Goal: Task Accomplishment & Management: Complete application form

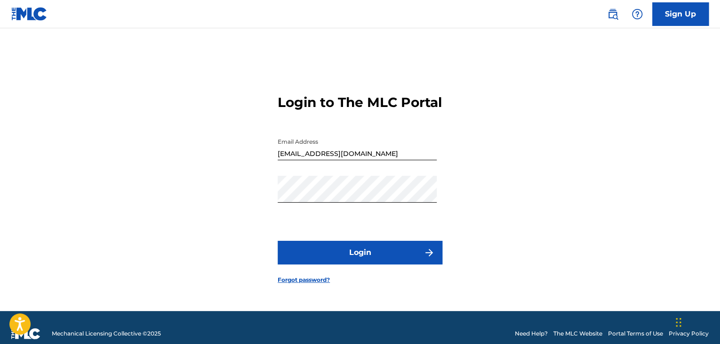
click at [389, 256] on button "Login" at bounding box center [360, 252] width 165 height 24
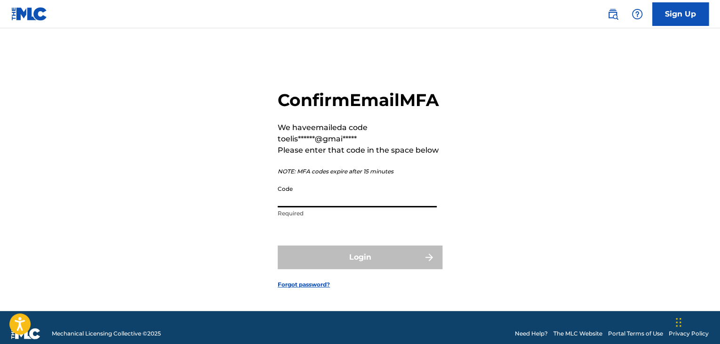
paste input "218837"
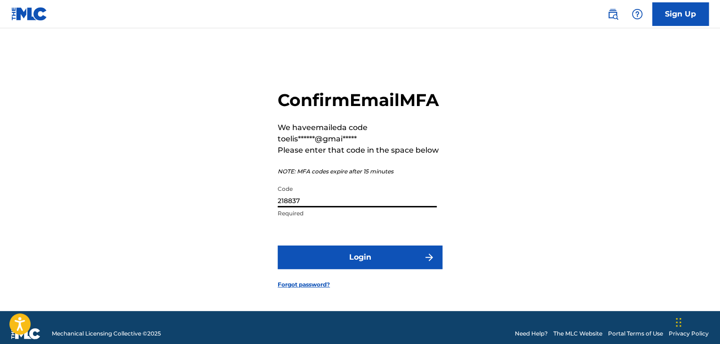
type input "218837"
click at [355, 269] on button "Login" at bounding box center [360, 257] width 165 height 24
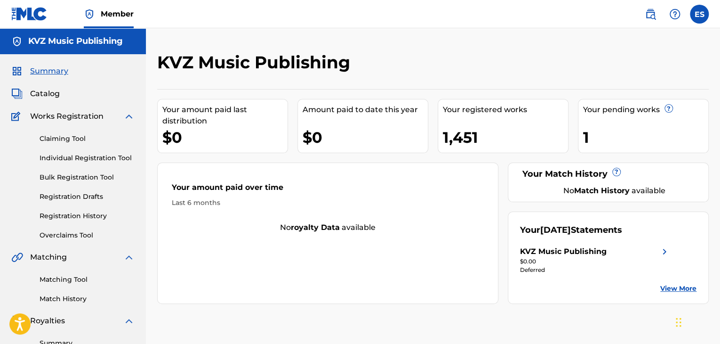
click at [88, 158] on link "Individual Registration Tool" at bounding box center [87, 158] width 95 height 10
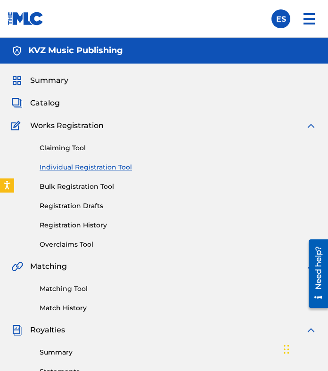
click at [81, 164] on link "Individual Registration Tool" at bounding box center [178, 167] width 277 height 10
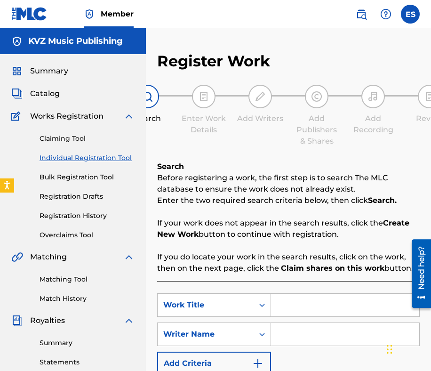
click at [329, 300] on input "Search Form" at bounding box center [345, 305] width 148 height 23
paste input "[PERSON_NAME]"
type input "[PERSON_NAME]"
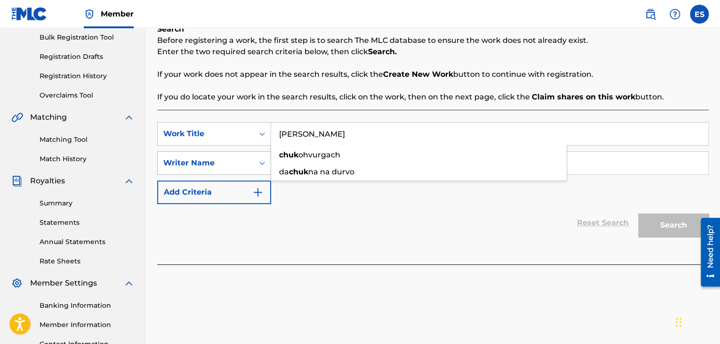
scroll to position [141, 0]
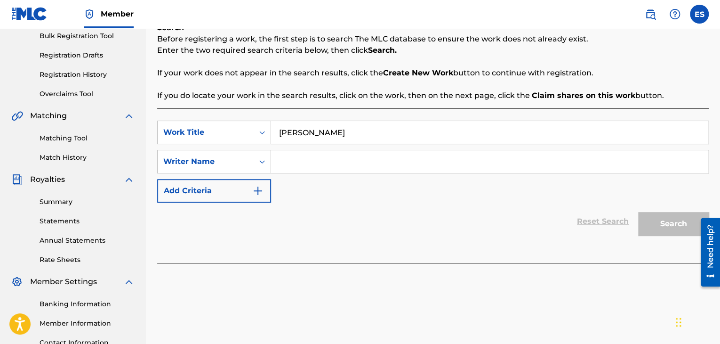
click at [331, 219] on div "Reset Search Search" at bounding box center [433, 221] width 552 height 38
click at [333, 155] on input "Search Form" at bounding box center [489, 161] width 437 height 23
paste input "[PERSON_NAME]"
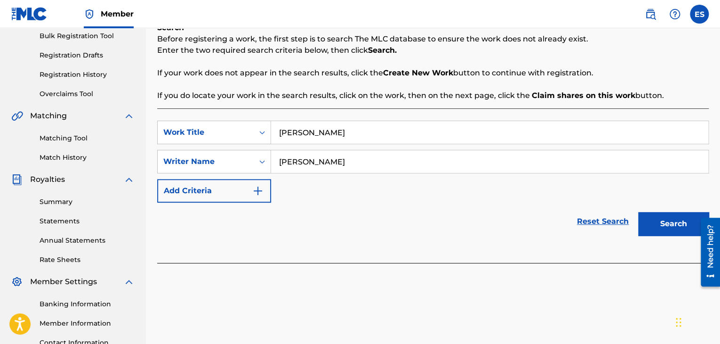
type input "[PERSON_NAME]"
click at [680, 222] on button "Search" at bounding box center [673, 224] width 71 height 24
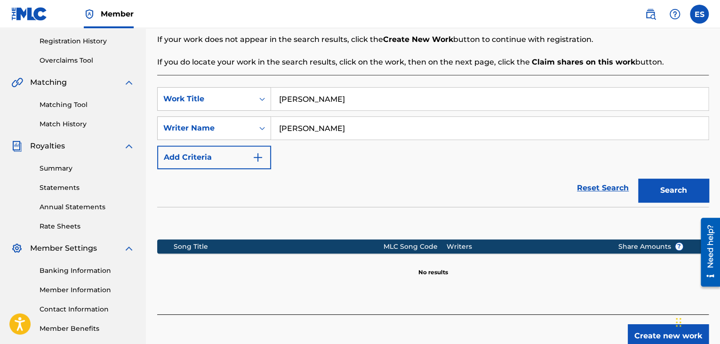
scroll to position [188, 0]
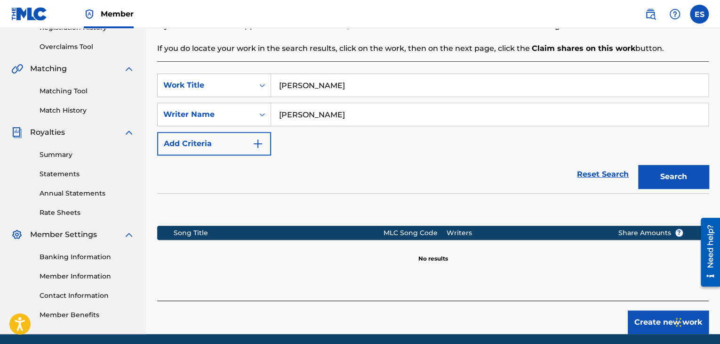
click at [655, 319] on button "Create new work" at bounding box center [668, 322] width 81 height 24
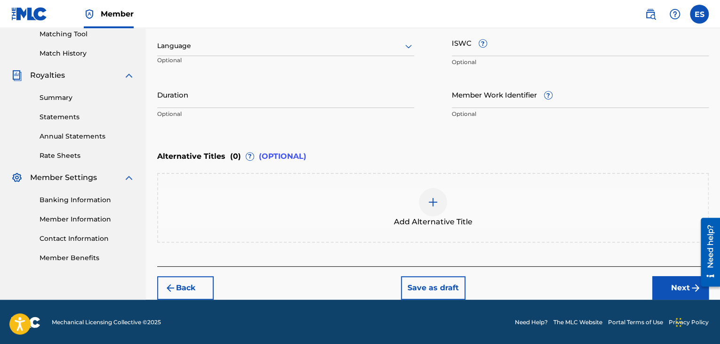
scroll to position [104, 0]
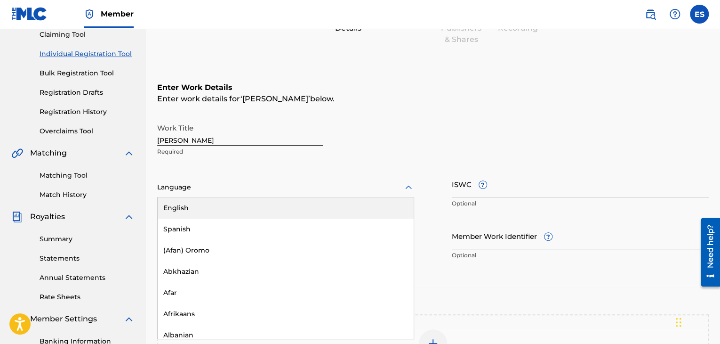
click at [284, 185] on div at bounding box center [285, 187] width 257 height 12
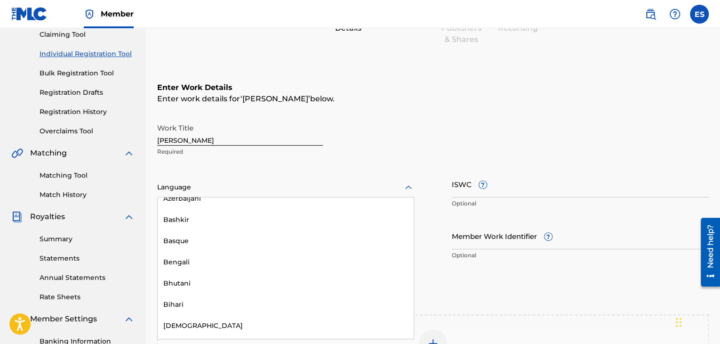
scroll to position [329, 0]
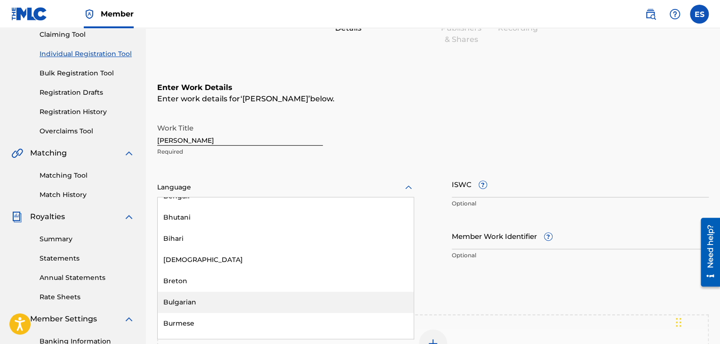
click at [237, 303] on div "Bulgarian" at bounding box center [286, 301] width 256 height 21
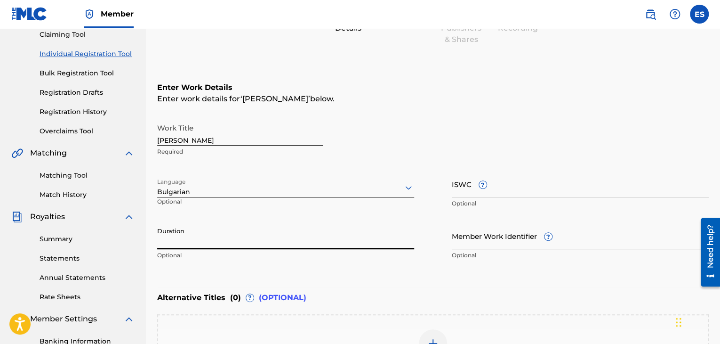
drag, startPoint x: 213, startPoint y: 235, endPoint x: 217, endPoint y: 230, distance: 6.7
click at [213, 234] on input "Duration" at bounding box center [285, 235] width 257 height 27
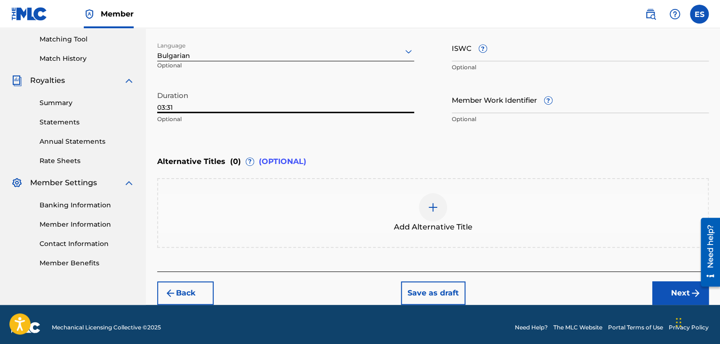
scroll to position [245, 0]
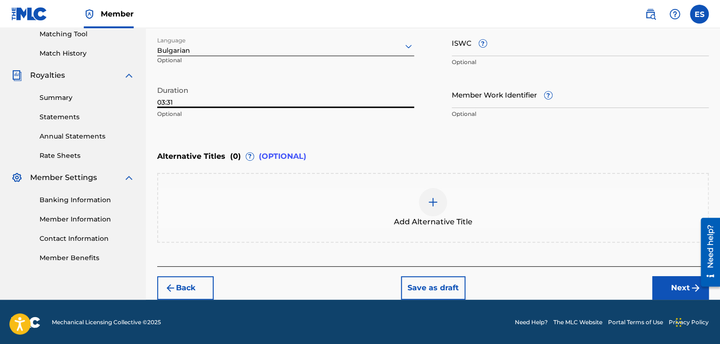
type input "03:31"
click at [424, 203] on div at bounding box center [433, 202] width 28 height 28
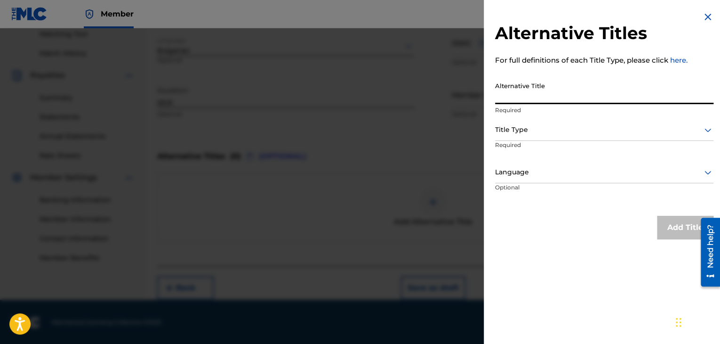
paste input "ЧУК ЧУК"
type input "ЧУК ЧУК"
click at [558, 135] on div at bounding box center [604, 130] width 218 height 12
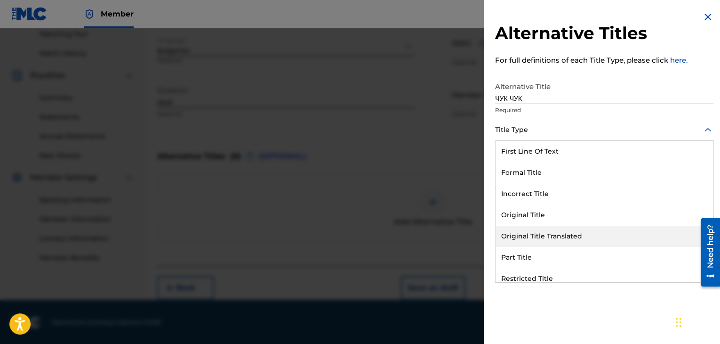
drag, startPoint x: 546, startPoint y: 236, endPoint x: 540, endPoint y: 174, distance: 62.4
click at [546, 232] on div "Original Title Translated" at bounding box center [604, 235] width 217 height 21
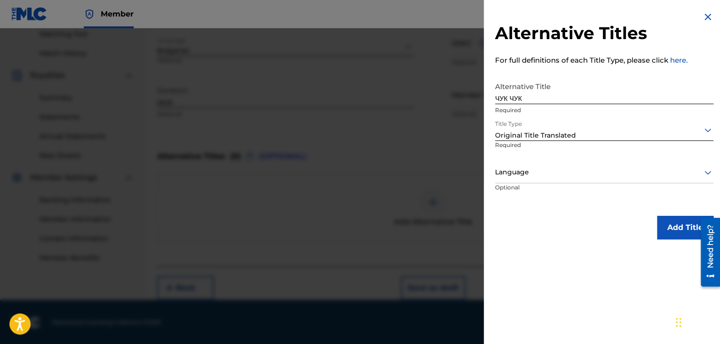
click at [539, 170] on div at bounding box center [604, 172] width 218 height 12
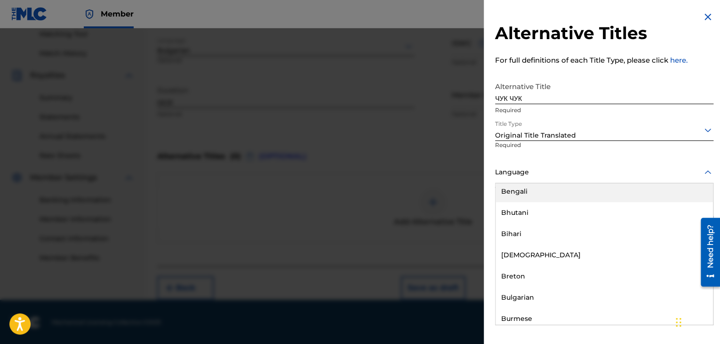
scroll to position [376, 0]
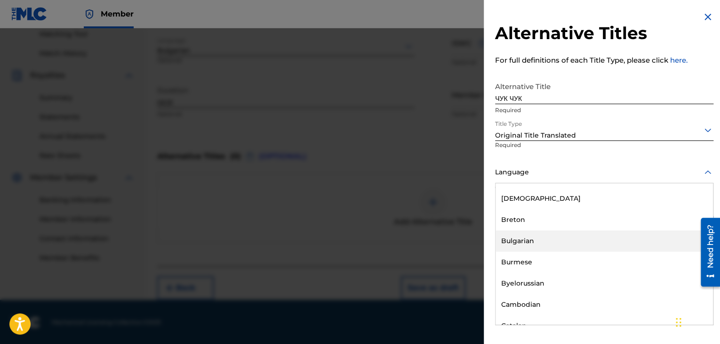
click at [529, 240] on div "Bulgarian" at bounding box center [604, 240] width 217 height 21
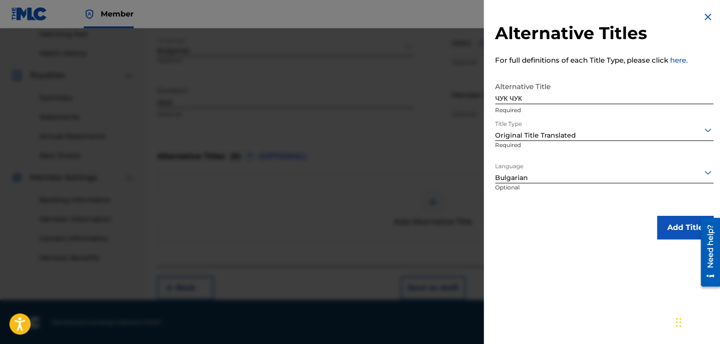
click at [676, 221] on button "Add Title" at bounding box center [685, 228] width 56 height 24
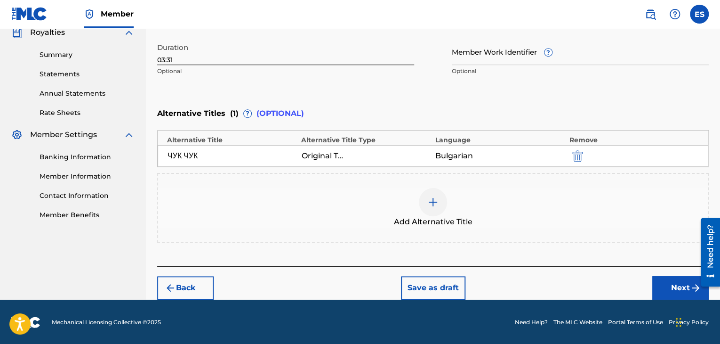
click at [668, 282] on button "Next" at bounding box center [680, 288] width 56 height 24
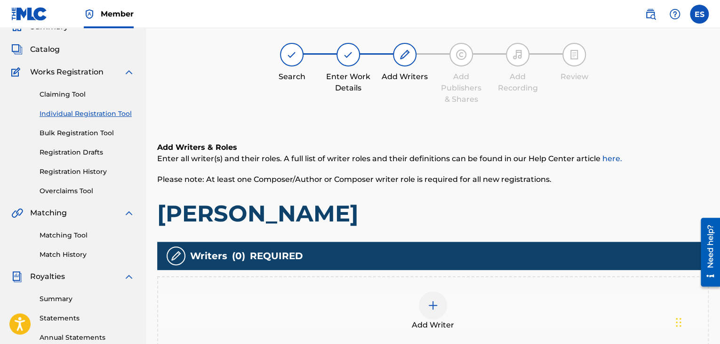
scroll to position [221, 0]
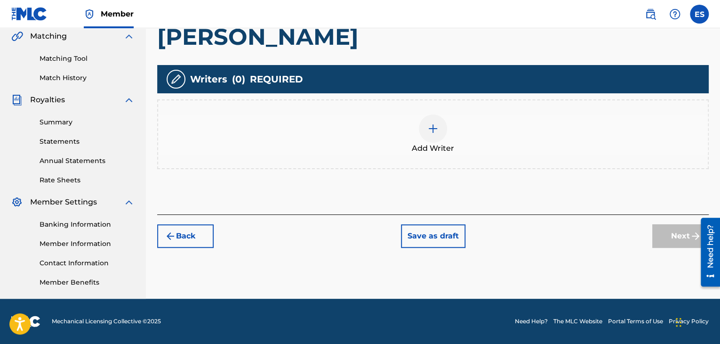
click at [427, 136] on div at bounding box center [433, 128] width 28 height 28
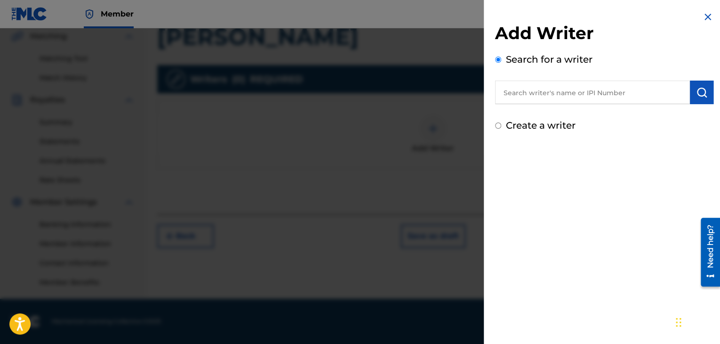
click at [555, 104] on div "Add Writer Search for a writer Create a writer" at bounding box center [604, 78] width 218 height 110
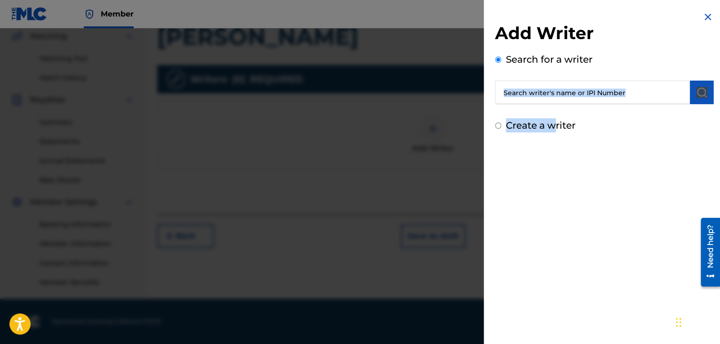
drag, startPoint x: 560, startPoint y: 85, endPoint x: 558, endPoint y: 96, distance: 11.5
click at [558, 98] on input "text" at bounding box center [592, 92] width 195 height 24
click at [535, 85] on input "text" at bounding box center [592, 92] width 195 height 24
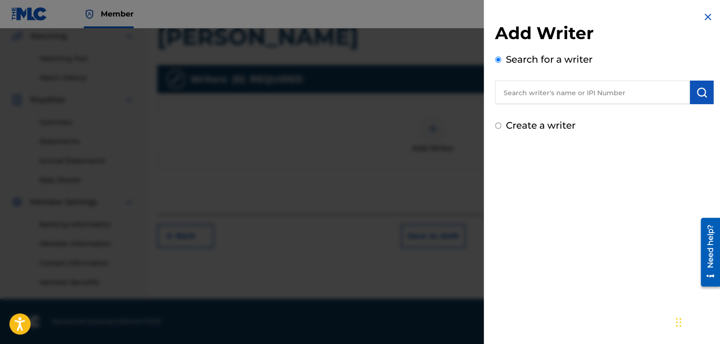
paste input "[PERSON_NAME]"
type input "[PERSON_NAME]"
click at [700, 91] on img "submit" at bounding box center [701, 92] width 11 height 11
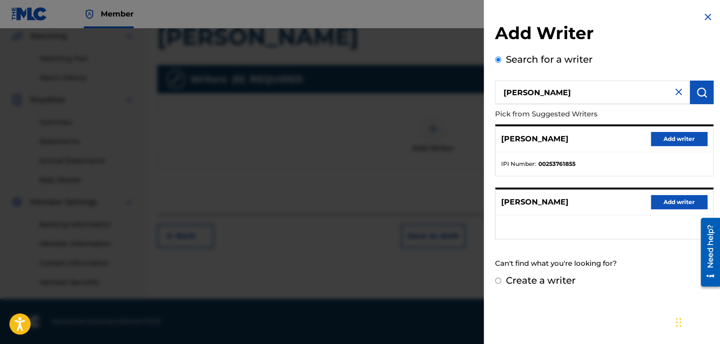
click at [546, 281] on label "Create a writer" at bounding box center [541, 279] width 70 height 11
radio input "true"
click at [501, 281] on input "Create a writer" at bounding box center [498, 280] width 6 height 6
radio input "false"
radio input "true"
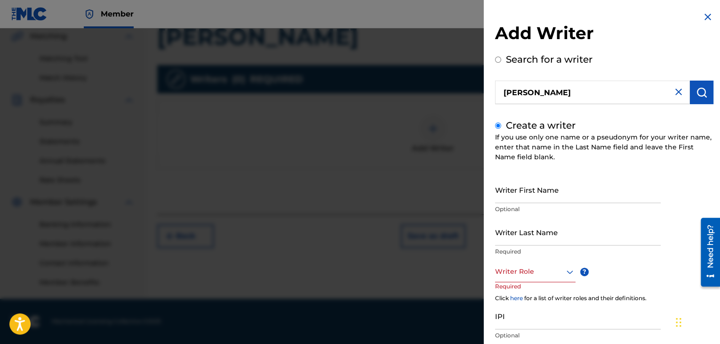
click at [514, 190] on input "Writer First Name" at bounding box center [578, 189] width 166 height 27
paste input "[PERSON_NAME]"
drag, startPoint x: 521, startPoint y: 197, endPoint x: 559, endPoint y: 196, distance: 38.1
click at [559, 196] on input "[PERSON_NAME]" at bounding box center [578, 189] width 166 height 27
type input "IRHAN"
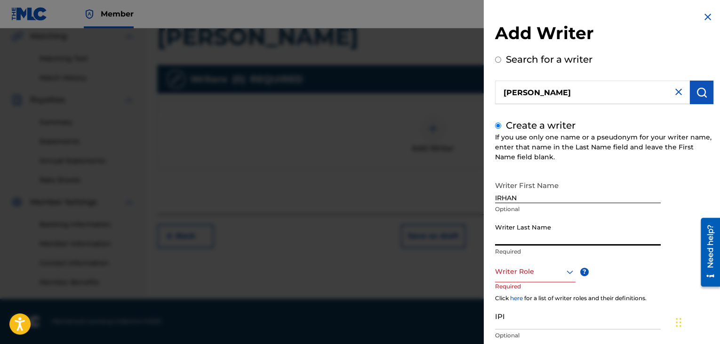
click at [533, 232] on input "Writer Last Name" at bounding box center [578, 231] width 166 height 27
paste input "[PERSON_NAME]"
type input "[PERSON_NAME]"
click at [510, 274] on div at bounding box center [535, 271] width 80 height 12
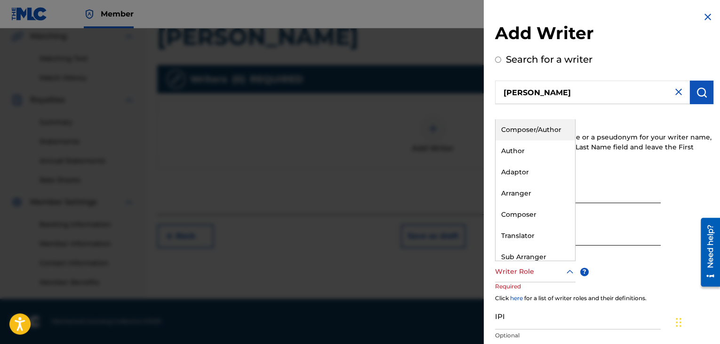
click at [531, 136] on div "Composer/Author" at bounding box center [536, 129] width 80 height 21
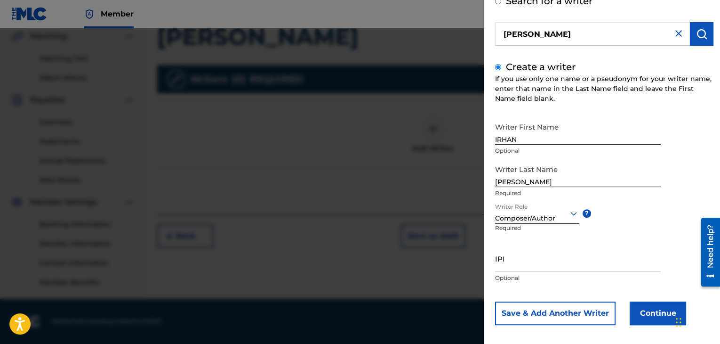
scroll to position [65, 0]
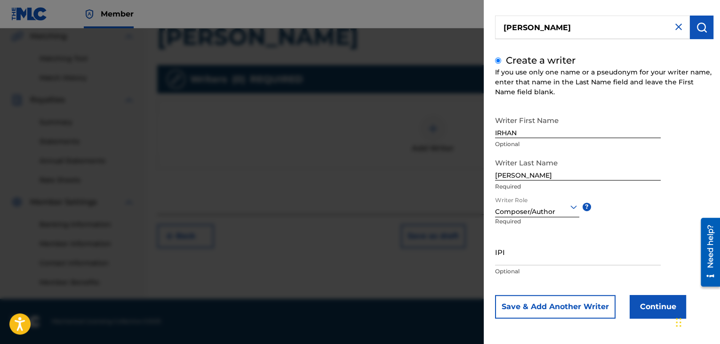
click at [638, 307] on button "Continue" at bounding box center [658, 307] width 56 height 24
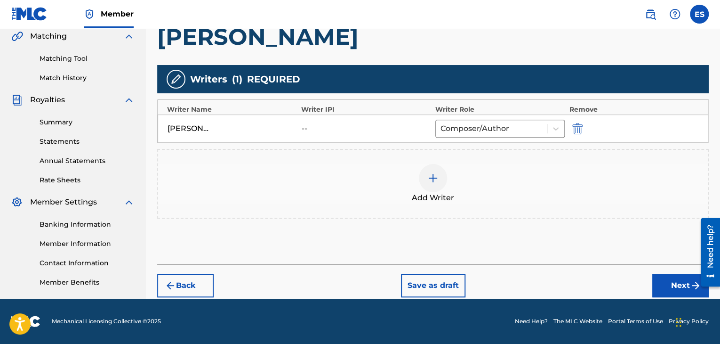
click at [668, 283] on button "Next" at bounding box center [680, 285] width 56 height 24
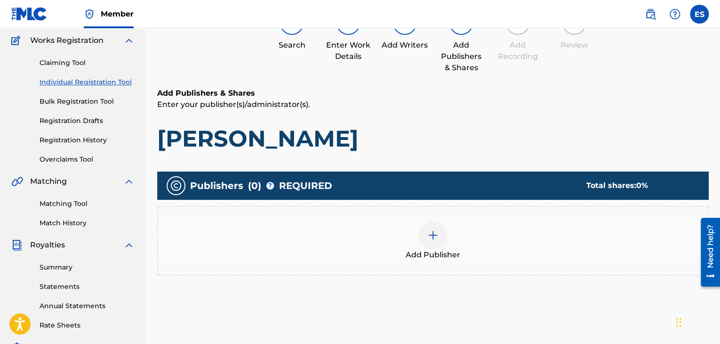
scroll to position [136, 0]
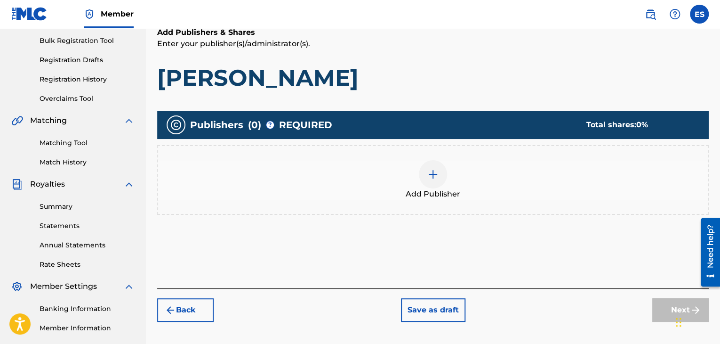
click at [427, 184] on div at bounding box center [433, 174] width 28 height 28
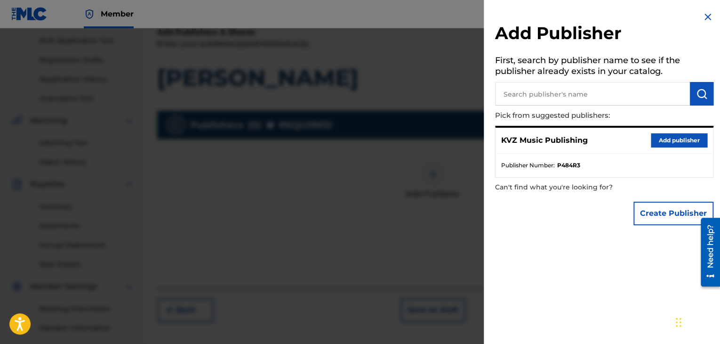
click at [705, 20] on img at bounding box center [707, 16] width 11 height 11
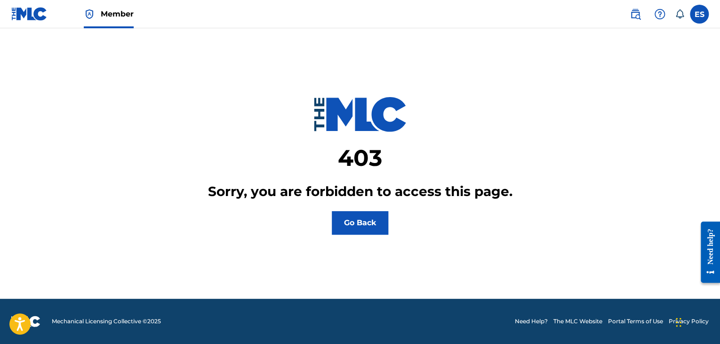
click at [29, 14] on img at bounding box center [29, 14] width 36 height 14
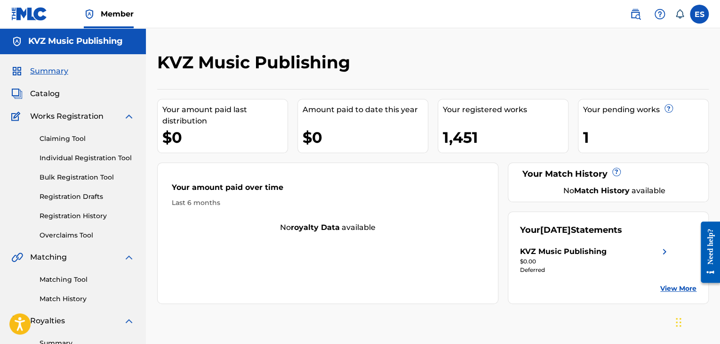
click at [693, 17] on label at bounding box center [699, 14] width 19 height 19
click at [699, 14] on input "ES [PERSON_NAME] [PERSON_NAME][EMAIL_ADDRESS][DOMAIN_NAME] Notification Prefere…" at bounding box center [699, 14] width 0 height 0
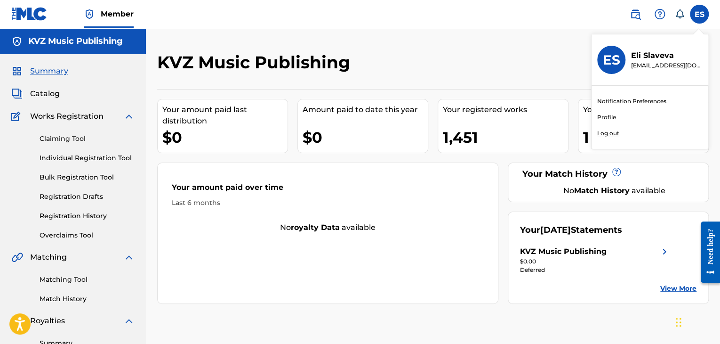
click at [680, 58] on p "[PERSON_NAME]" at bounding box center [667, 55] width 72 height 11
click at [699, 14] on input "ES [PERSON_NAME] [PERSON_NAME][EMAIL_ADDRESS][DOMAIN_NAME] Notification Prefere…" at bounding box center [699, 14] width 0 height 0
click at [604, 136] on p "Log out" at bounding box center [608, 133] width 22 height 8
click at [699, 14] on input "ES [PERSON_NAME] [PERSON_NAME][EMAIL_ADDRESS][DOMAIN_NAME] Notification Prefere…" at bounding box center [699, 14] width 0 height 0
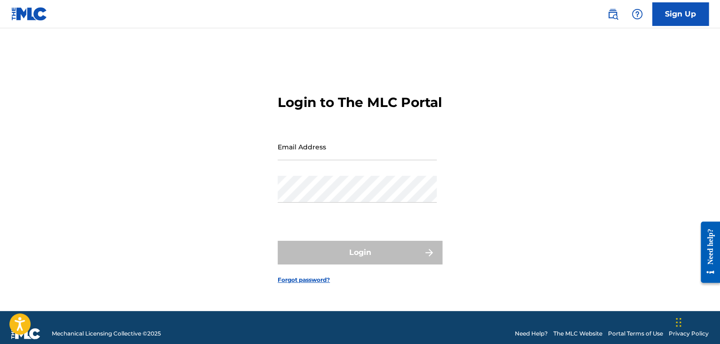
click at [347, 151] on input "Email Address" at bounding box center [357, 146] width 159 height 27
type input "[PERSON_NAME][EMAIL_ADDRESS][DOMAIN_NAME]"
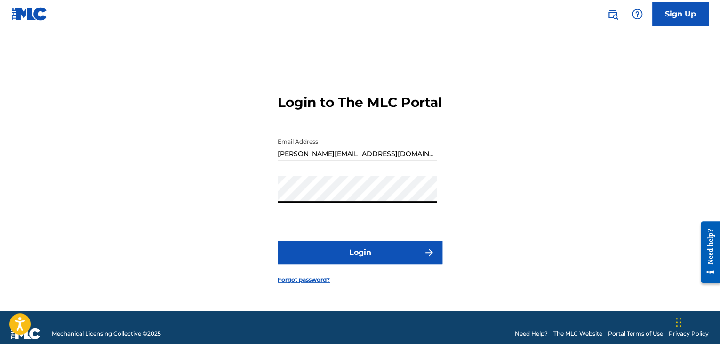
click at [421, 263] on button "Login" at bounding box center [360, 252] width 165 height 24
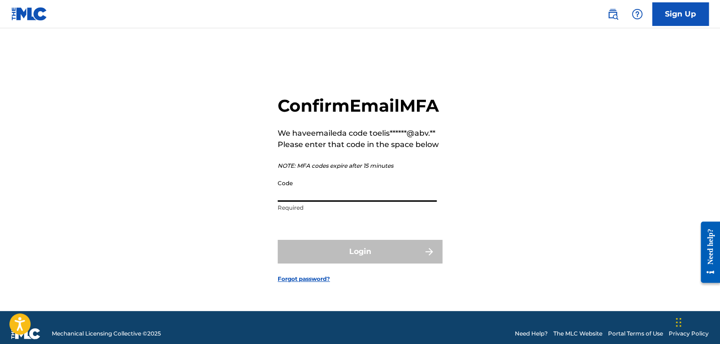
paste input "650651"
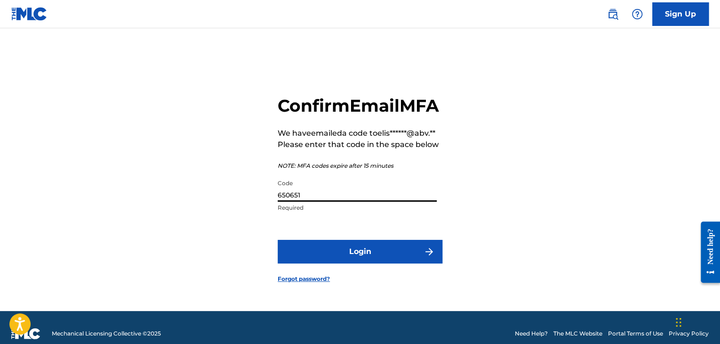
type input "650651"
click at [344, 263] on button "Login" at bounding box center [360, 252] width 165 height 24
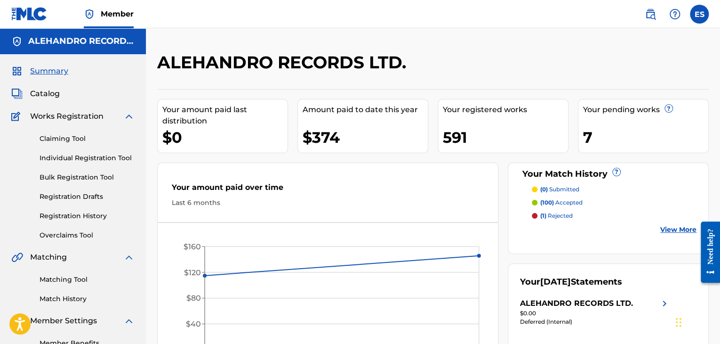
click at [104, 161] on link "Individual Registration Tool" at bounding box center [87, 158] width 95 height 10
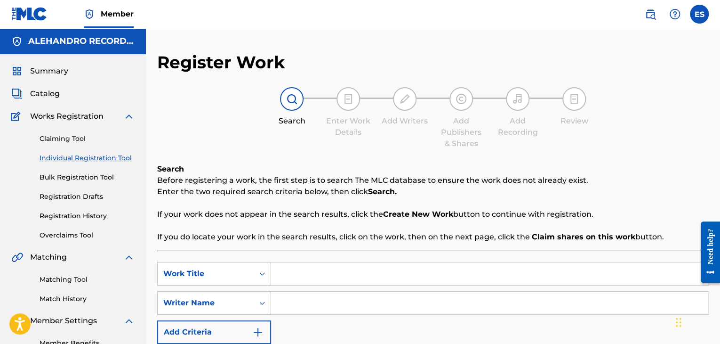
click at [297, 275] on input "Search Form" at bounding box center [489, 273] width 437 height 23
paste input "[PERSON_NAME]"
type input "[PERSON_NAME]"
click at [336, 302] on input "Search Form" at bounding box center [489, 302] width 437 height 23
click at [337, 302] on input "Search Form" at bounding box center [489, 302] width 437 height 23
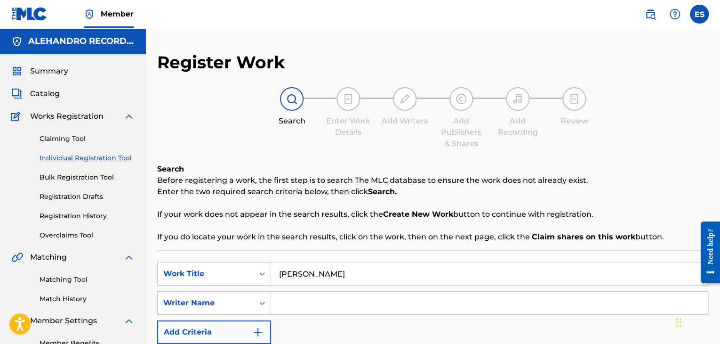
click at [337, 302] on input "Search Form" at bounding box center [489, 302] width 437 height 23
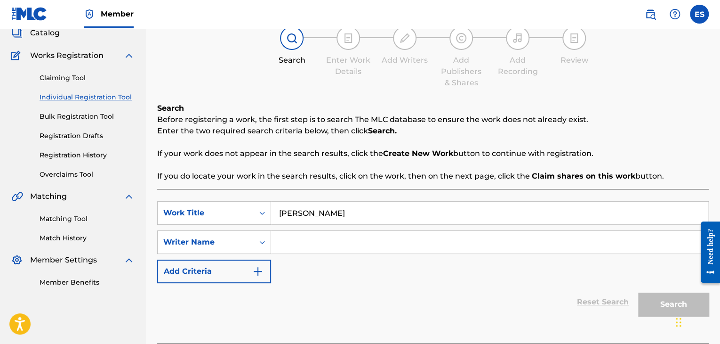
scroll to position [115, 0]
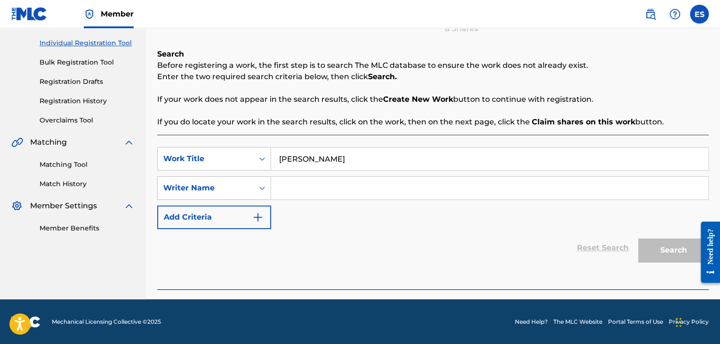
paste input "[PERSON_NAME]"
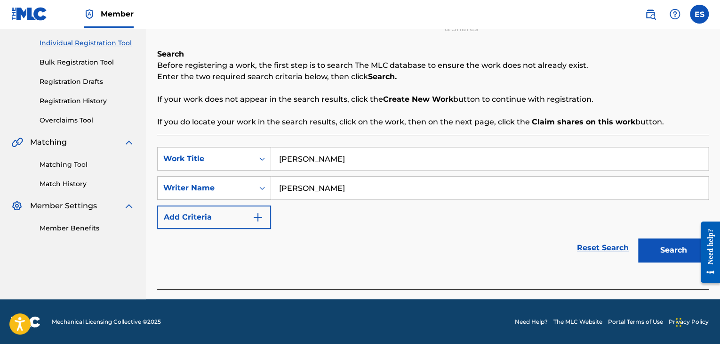
type input "[PERSON_NAME]"
click at [667, 251] on button "Search" at bounding box center [673, 250] width 71 height 24
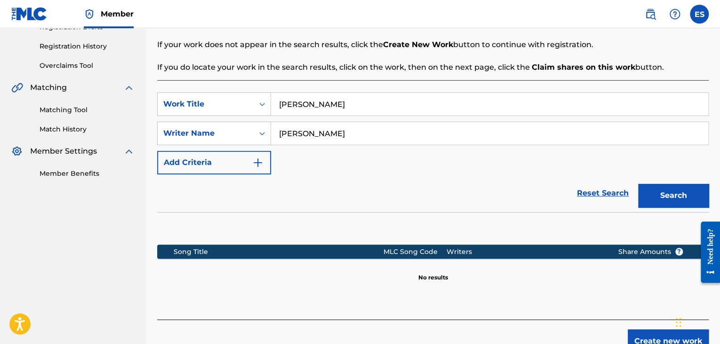
scroll to position [209, 0]
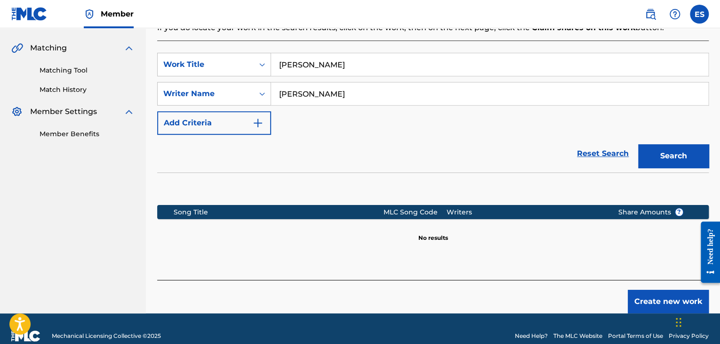
click at [642, 296] on button "Create new work" at bounding box center [668, 301] width 81 height 24
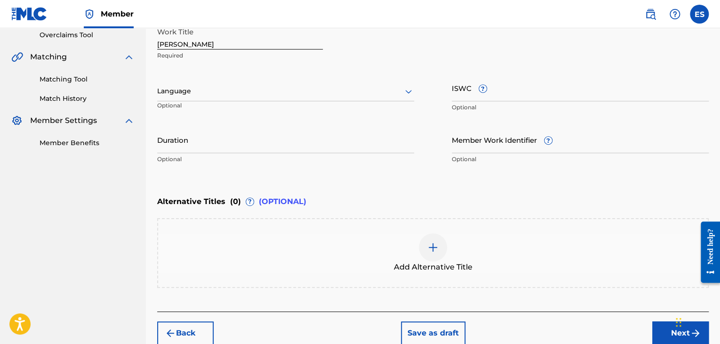
scroll to position [151, 0]
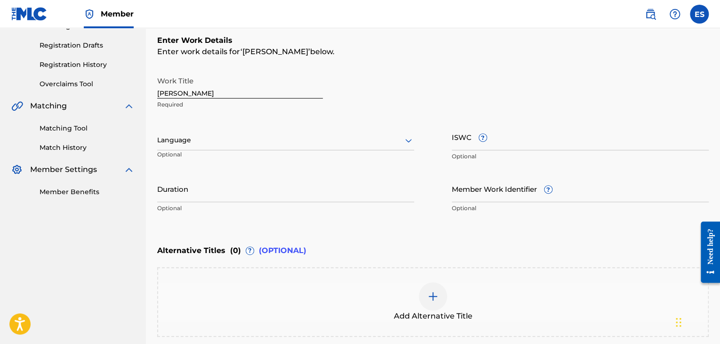
click at [244, 145] on div at bounding box center [285, 140] width 257 height 12
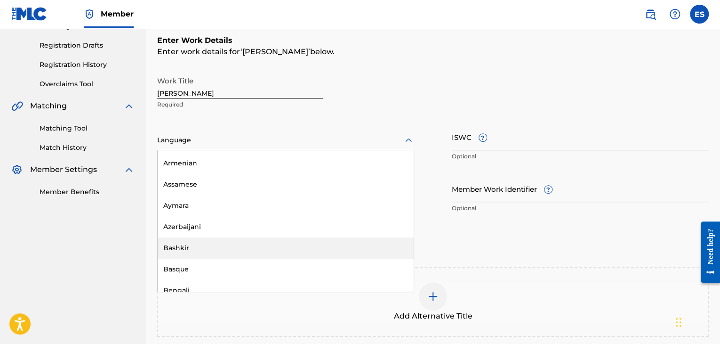
scroll to position [424, 0]
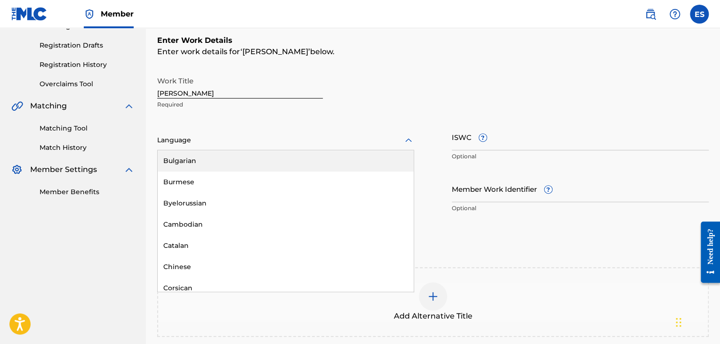
click at [215, 160] on div "Bulgarian" at bounding box center [286, 160] width 256 height 21
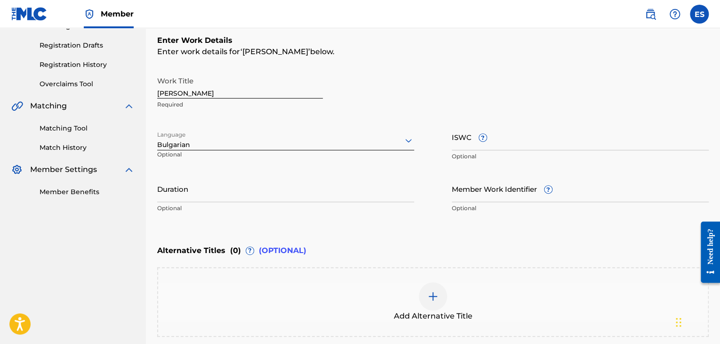
drag, startPoint x: 256, startPoint y: 192, endPoint x: 261, endPoint y: 187, distance: 7.0
click at [260, 191] on input "Duration" at bounding box center [285, 188] width 257 height 27
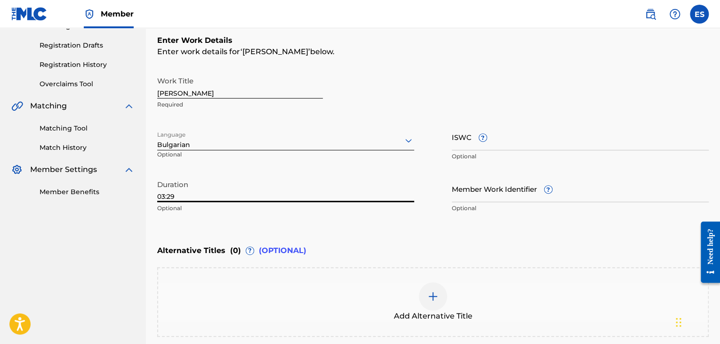
type input "03:29"
click at [439, 298] on div at bounding box center [433, 296] width 28 height 28
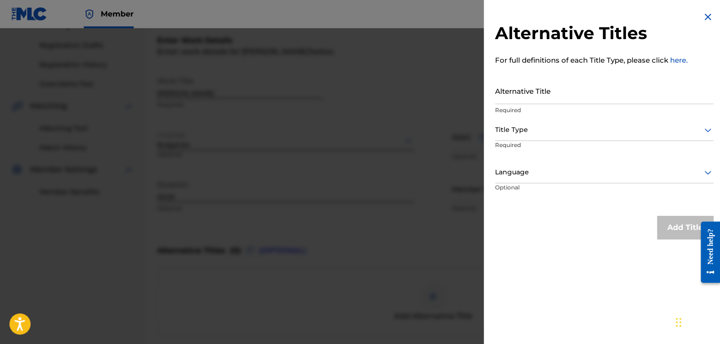
click at [533, 91] on input "Alternative Title" at bounding box center [604, 90] width 218 height 27
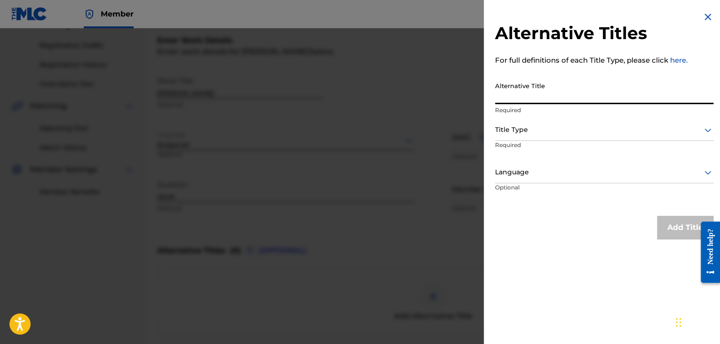
drag, startPoint x: 533, startPoint y: 92, endPoint x: 535, endPoint y: 97, distance: 6.0
paste input "ЧУК ЧУК"
type input "ЧУК ЧУК"
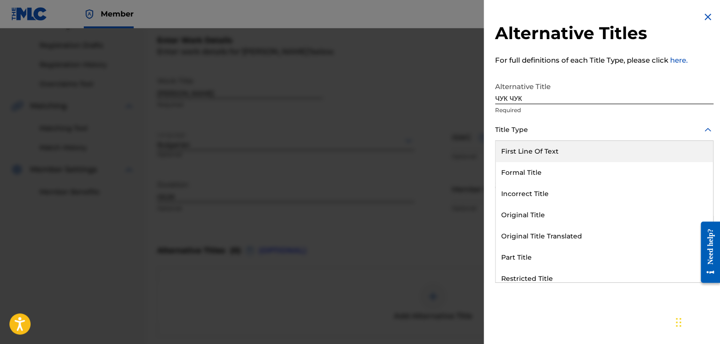
drag, startPoint x: 536, startPoint y: 130, endPoint x: 546, endPoint y: 211, distance: 82.0
click at [536, 132] on div at bounding box center [604, 130] width 218 height 12
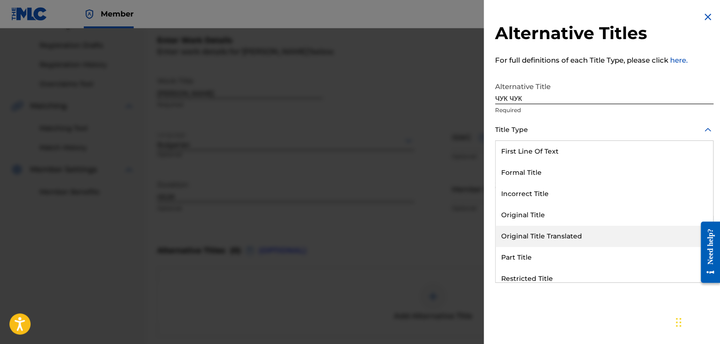
drag, startPoint x: 551, startPoint y: 232, endPoint x: 551, endPoint y: 213, distance: 18.8
click at [551, 231] on div "Original Title Translated" at bounding box center [604, 235] width 217 height 21
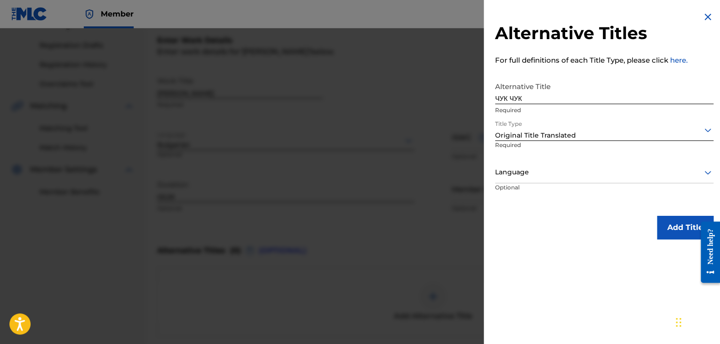
click at [545, 173] on div at bounding box center [604, 172] width 218 height 12
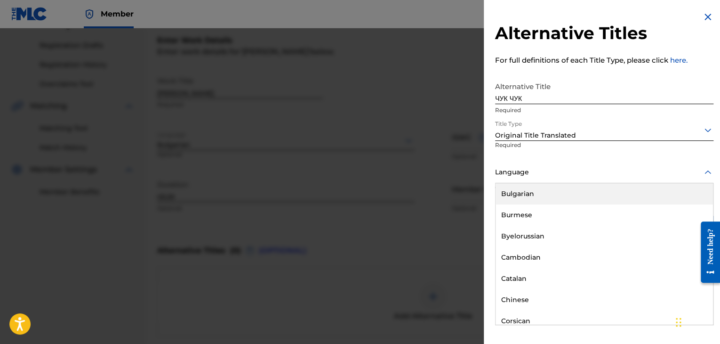
click at [538, 195] on div "Bulgarian" at bounding box center [604, 193] width 217 height 21
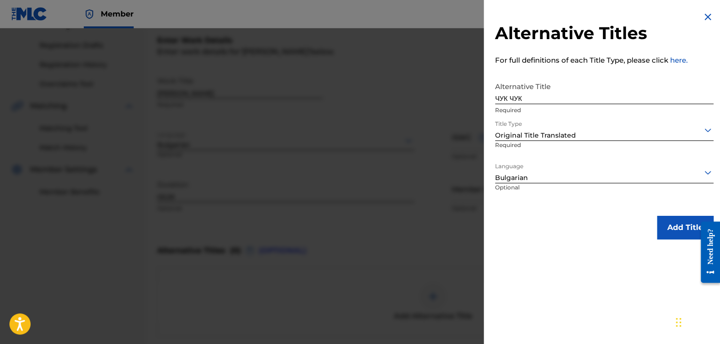
click at [667, 227] on button "Add Title" at bounding box center [685, 228] width 56 height 24
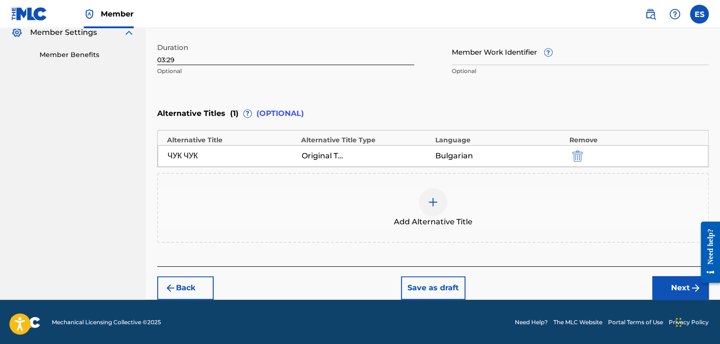
click at [665, 284] on button "Next" at bounding box center [680, 288] width 56 height 24
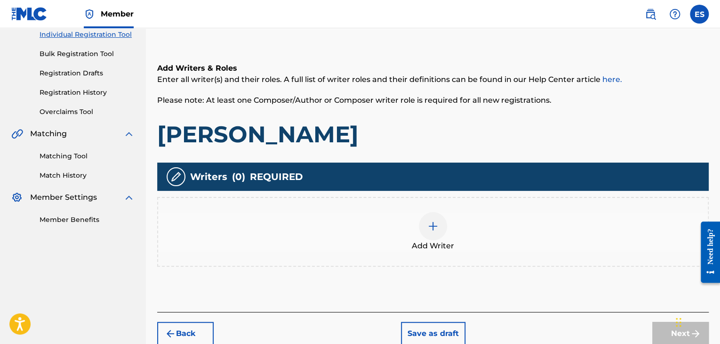
scroll to position [169, 0]
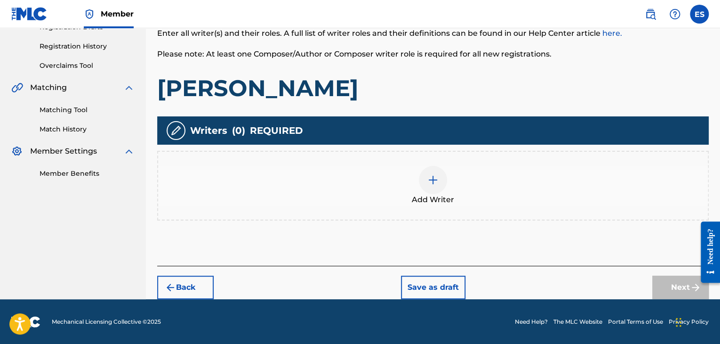
click at [433, 176] on img at bounding box center [432, 179] width 11 height 11
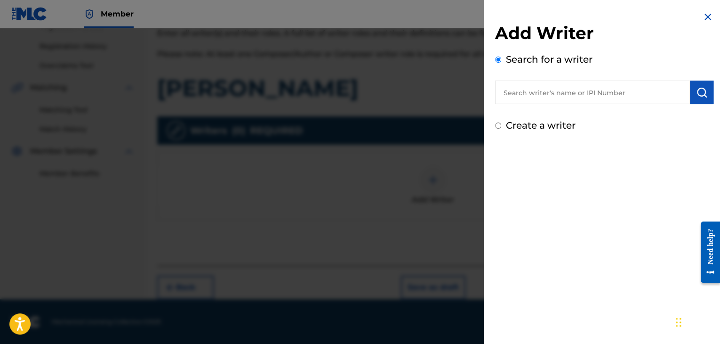
paste input "[PERSON_NAME]"
type input "[PERSON_NAME]"
click at [690, 91] on button "submit" at bounding box center [702, 92] width 24 height 24
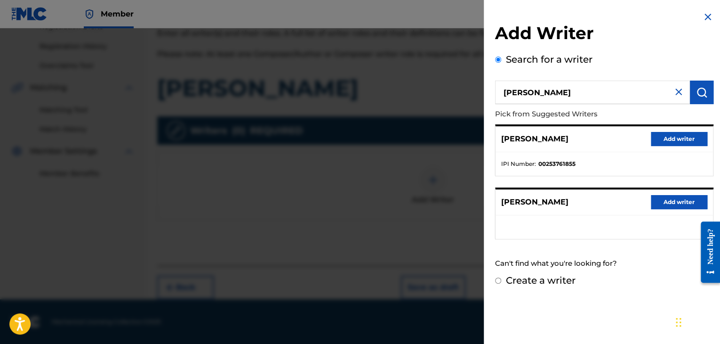
click at [567, 280] on label "Create a writer" at bounding box center [541, 279] width 70 height 11
radio input "true"
click at [501, 280] on input "Create a writer" at bounding box center [498, 280] width 6 height 6
radio input "false"
radio input "true"
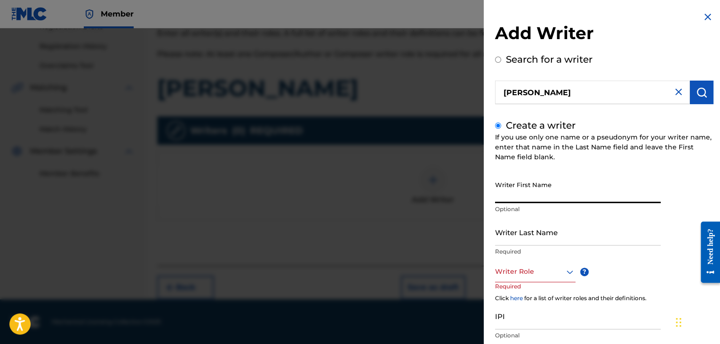
paste input "[PERSON_NAME]"
type input "[PERSON_NAME]"
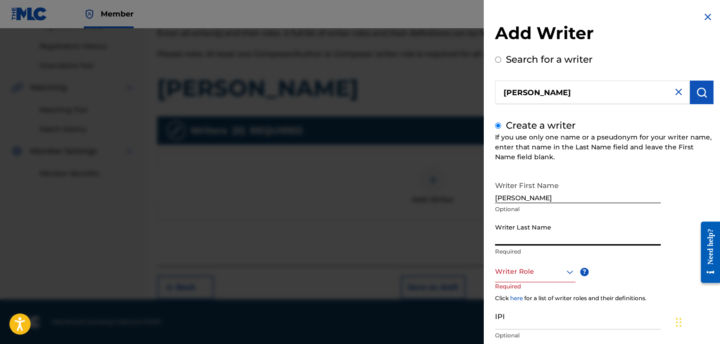
click at [533, 235] on input "Writer Last Name" at bounding box center [578, 231] width 166 height 27
paste input "[PERSON_NAME]"
type input "[PERSON_NAME]"
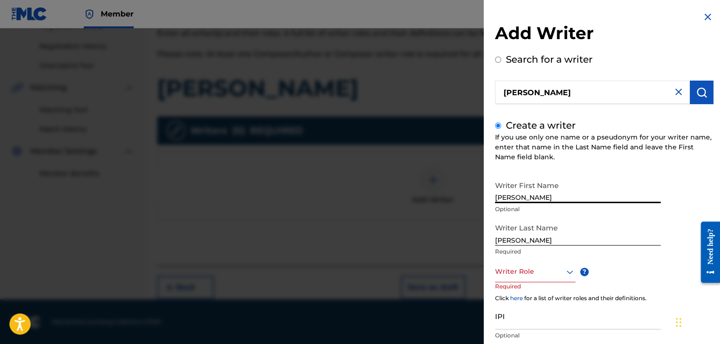
drag, startPoint x: 521, startPoint y: 196, endPoint x: 722, endPoint y: 176, distance: 202.9
click at [720, 174] on html "Accessibility Screen-Reader Guide, Feedback, and Issue Reporting | New window M…" at bounding box center [360, 3] width 720 height 344
type input "IRHAN"
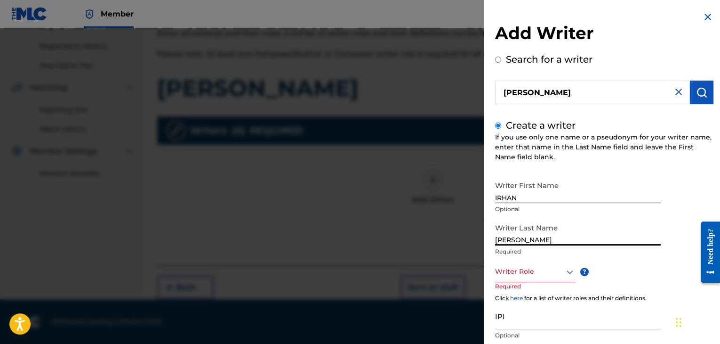
drag, startPoint x: 520, startPoint y: 239, endPoint x: 292, endPoint y: 214, distance: 229.1
click at [346, 236] on div "Add Writer Search for a writer [PERSON_NAME] Create a writer If you use only on…" at bounding box center [360, 185] width 720 height 315
type input "[PERSON_NAME]"
click at [512, 265] on div at bounding box center [535, 271] width 80 height 12
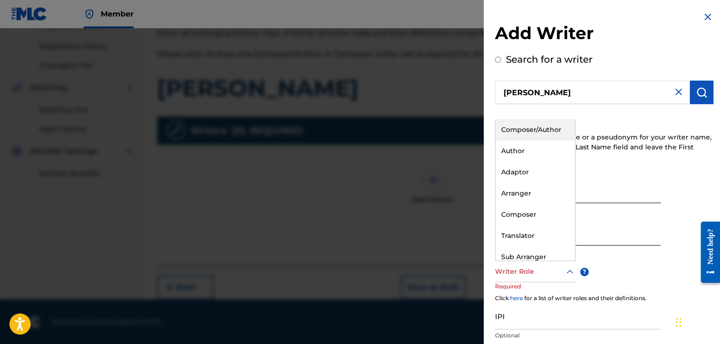
click at [543, 130] on div "Composer/Author" at bounding box center [536, 129] width 80 height 21
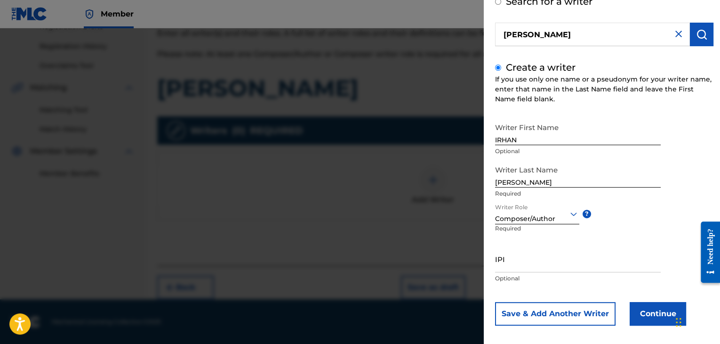
scroll to position [65, 0]
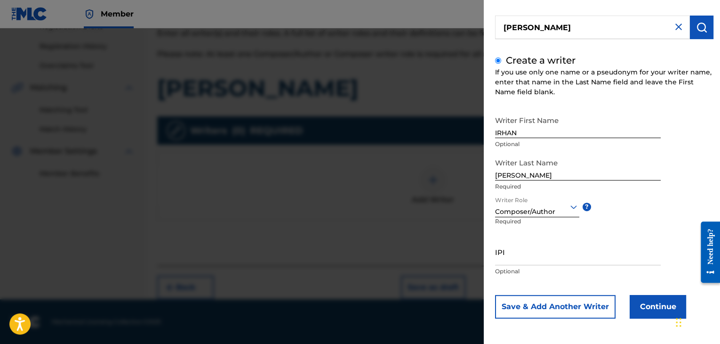
click at [641, 317] on button "Continue" at bounding box center [658, 307] width 56 height 24
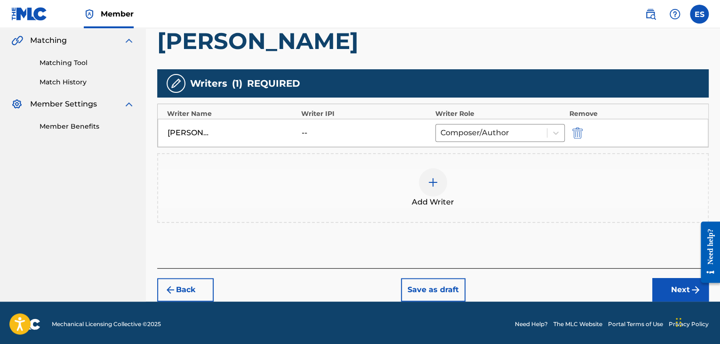
click at [665, 287] on button "Next" at bounding box center [680, 290] width 56 height 24
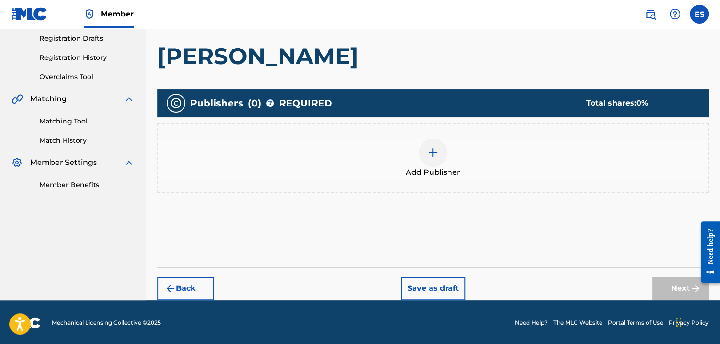
scroll to position [159, 0]
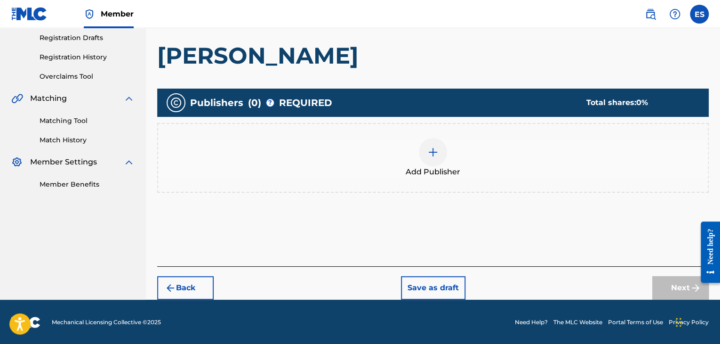
click at [446, 152] on div at bounding box center [433, 152] width 28 height 28
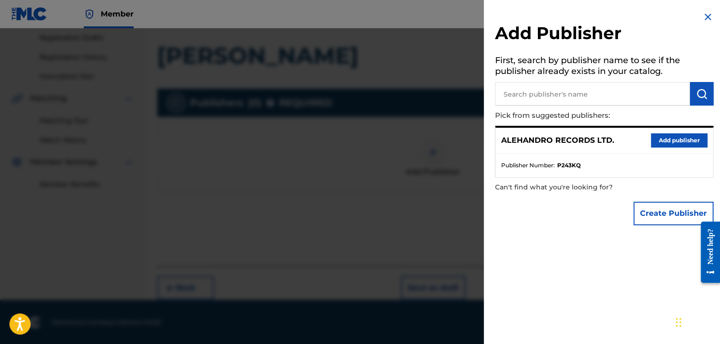
click at [675, 138] on button "Add publisher" at bounding box center [679, 140] width 56 height 14
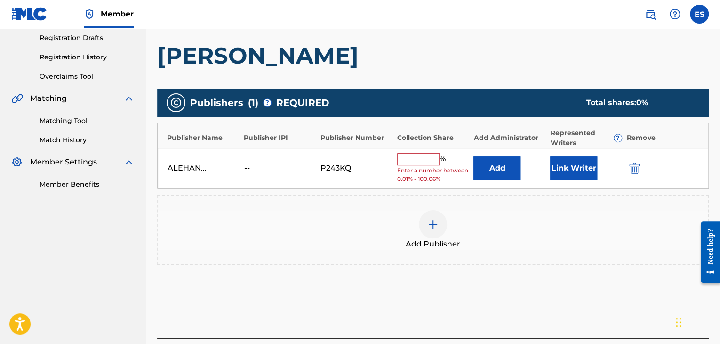
click at [422, 161] on input "text" at bounding box center [418, 159] width 42 height 12
type input "100"
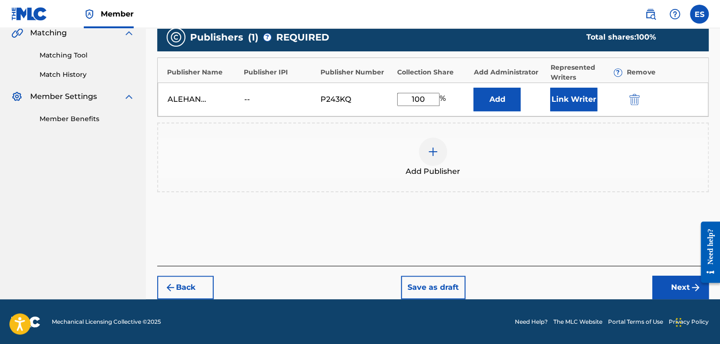
click at [667, 290] on button "Next" at bounding box center [680, 287] width 56 height 24
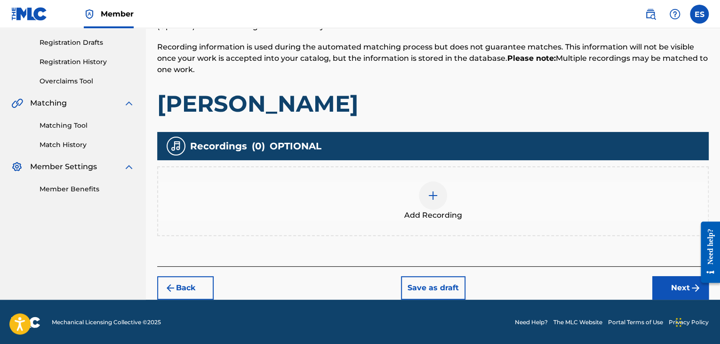
scroll to position [154, 0]
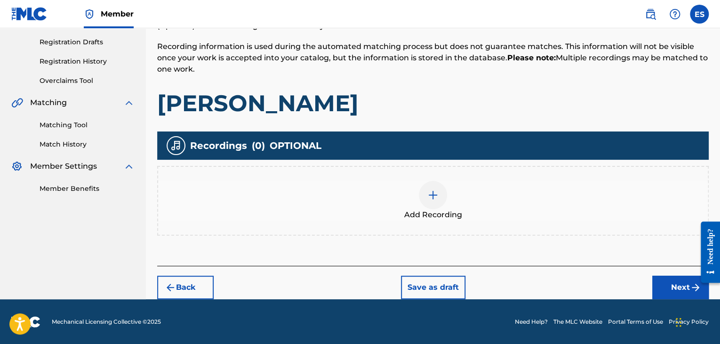
click at [425, 190] on div at bounding box center [433, 195] width 28 height 28
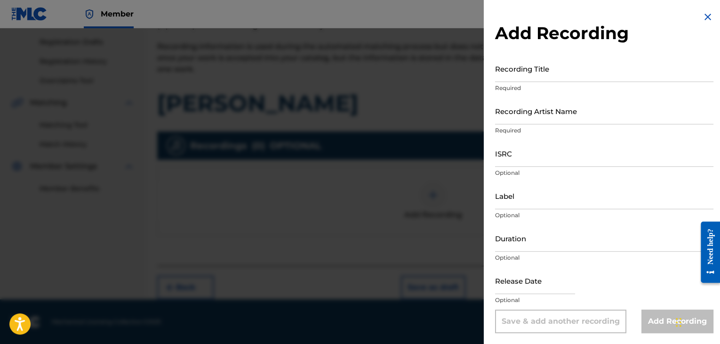
click at [424, 262] on div at bounding box center [360, 200] width 720 height 344
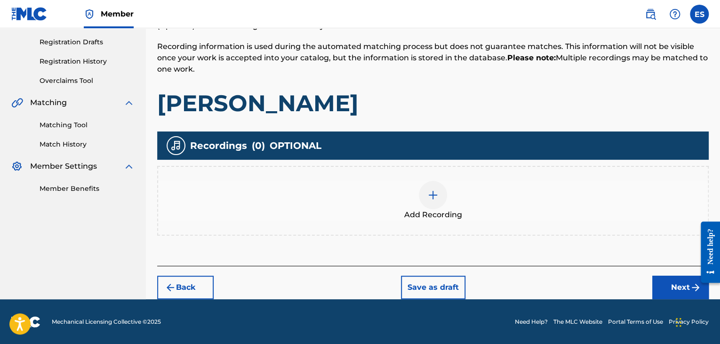
click at [206, 284] on button "Back" at bounding box center [185, 287] width 56 height 24
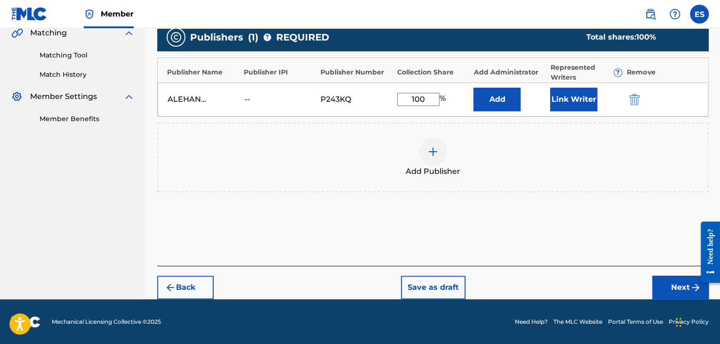
click at [204, 279] on button "Back" at bounding box center [185, 287] width 56 height 24
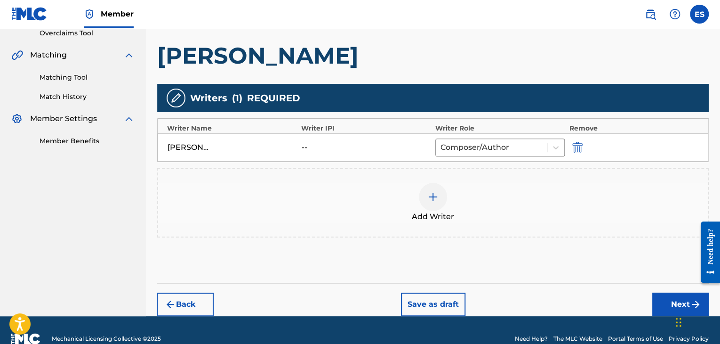
scroll to position [218, 0]
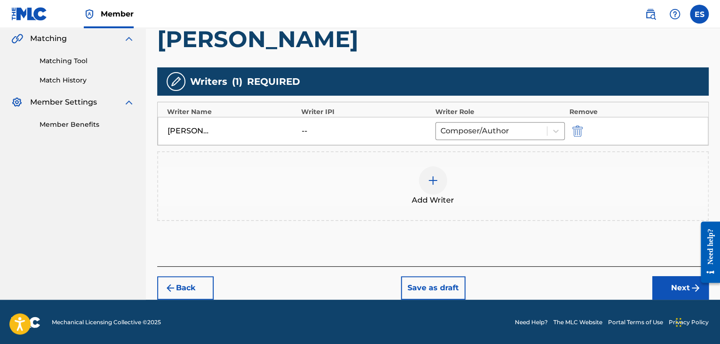
click at [213, 287] on button "Back" at bounding box center [185, 288] width 56 height 24
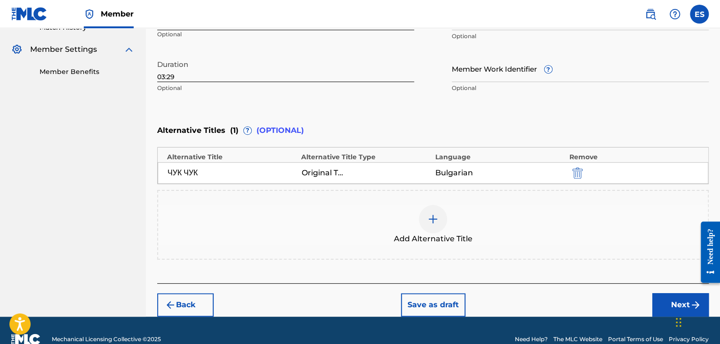
scroll to position [288, 0]
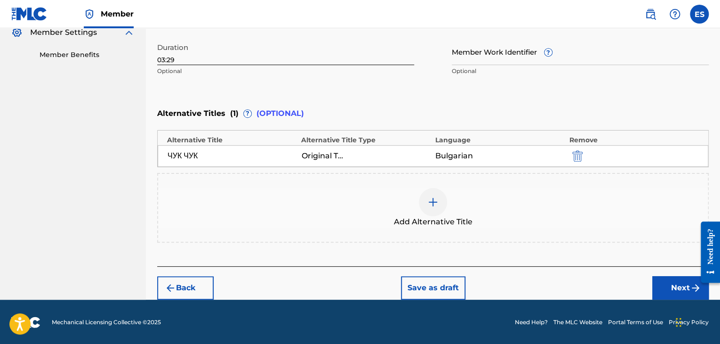
click at [677, 281] on button "Next" at bounding box center [680, 288] width 56 height 24
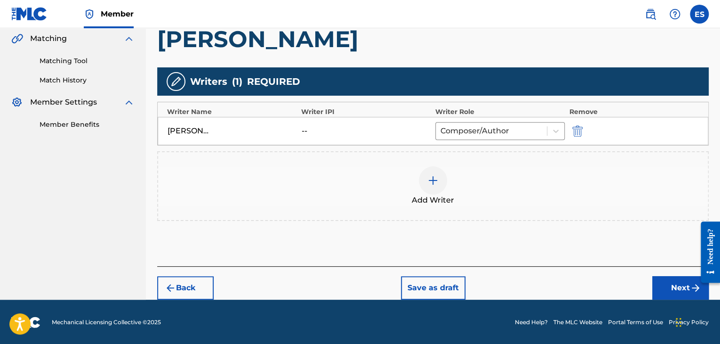
click at [663, 285] on button "Next" at bounding box center [680, 288] width 56 height 24
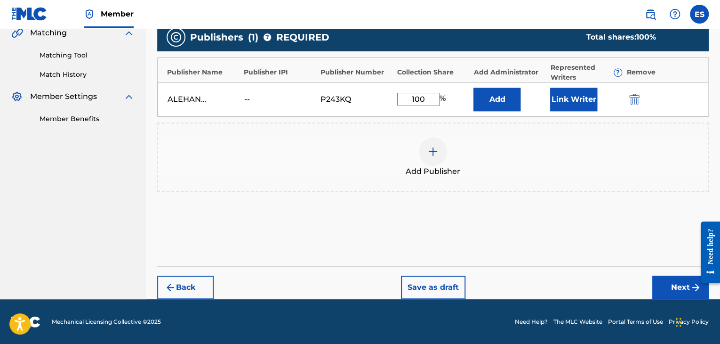
click at [665, 283] on button "Next" at bounding box center [680, 287] width 56 height 24
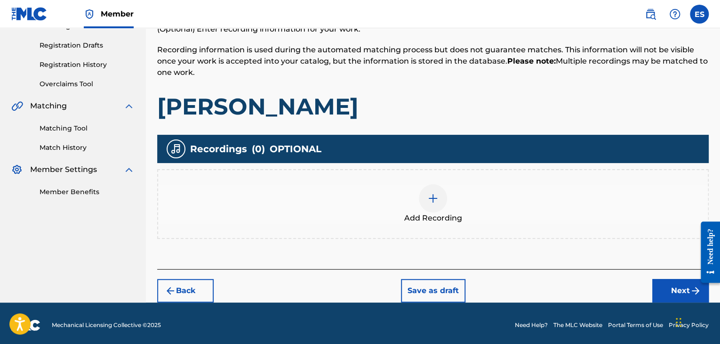
scroll to position [154, 0]
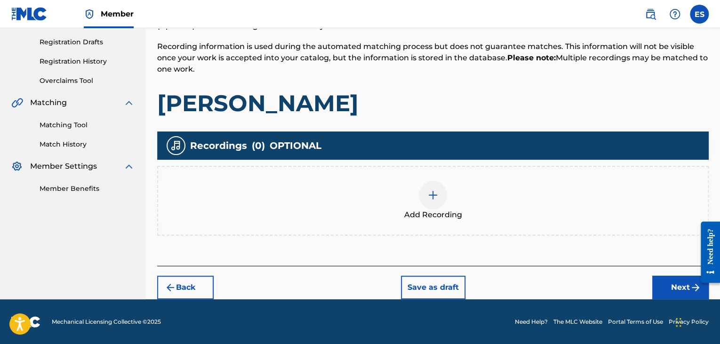
click at [430, 197] on img at bounding box center [432, 194] width 11 height 11
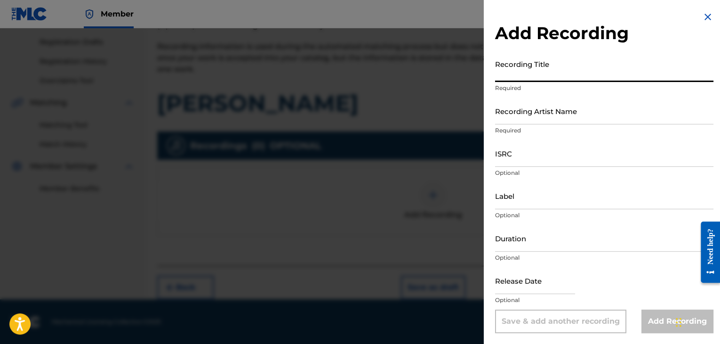
paste input "[PERSON_NAME]"
click at [513, 74] on input "[PERSON_NAME]" at bounding box center [604, 68] width 218 height 27
click at [497, 77] on input "CHUK, CHUK" at bounding box center [604, 68] width 218 height 27
type input "CHUK, CHUK"
click at [607, 67] on input "CHUK, CHUK" at bounding box center [604, 68] width 218 height 27
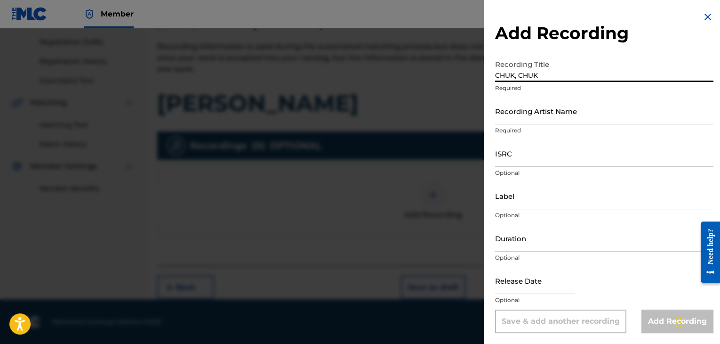
drag, startPoint x: 606, startPoint y: 67, endPoint x: 537, endPoint y: 115, distance: 84.9
click at [536, 116] on input "Recording Artist Name" at bounding box center [604, 110] width 218 height 27
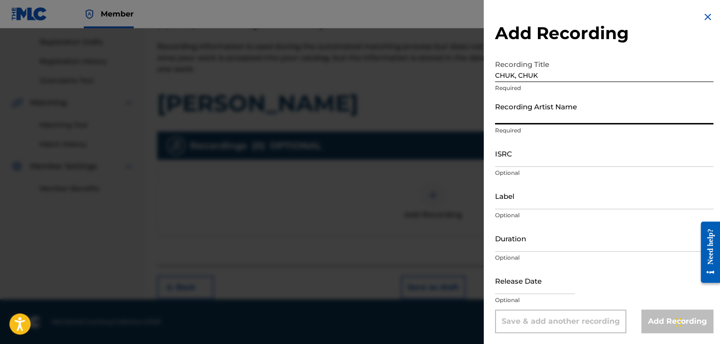
paste input "IHITO x DJAMAIKATA"
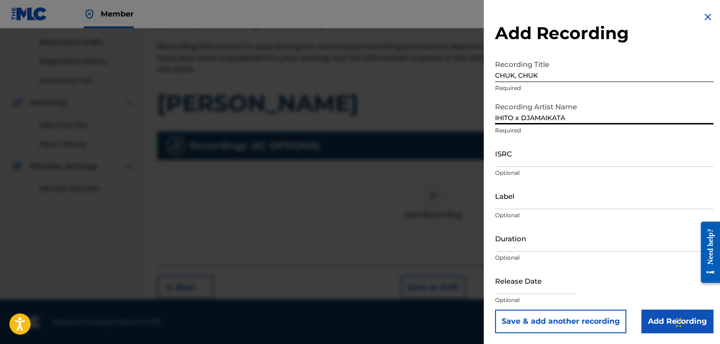
click at [518, 116] on input "IHITO x DJAMAIKATA" at bounding box center [604, 110] width 218 height 27
click at [517, 112] on input "IHITO & DJAMAIKATA" at bounding box center [604, 110] width 218 height 27
click at [521, 118] on input "IHITO& DJAMAIKATA" at bounding box center [604, 110] width 218 height 27
click at [513, 116] on input "IHITO& DJAMAIKATA" at bounding box center [604, 110] width 218 height 27
type input "IHITO & DJAMAIKATA"
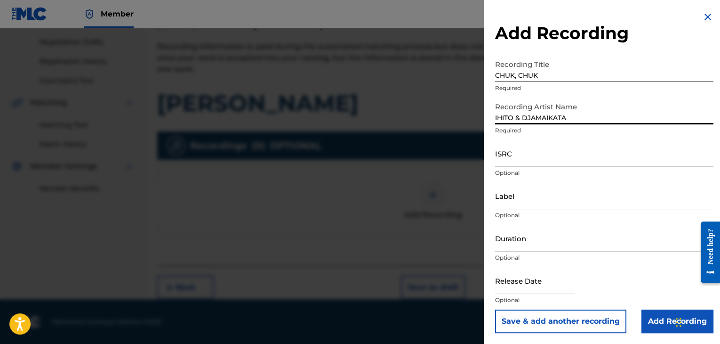
click at [515, 154] on input "ISRC" at bounding box center [604, 153] width 218 height 27
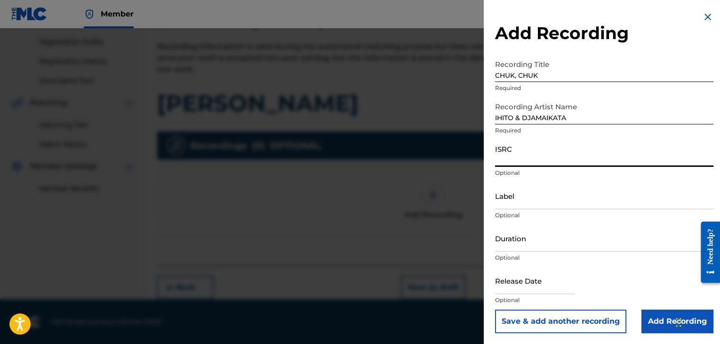
paste input "BGA262507116"
type input "BGA262507116"
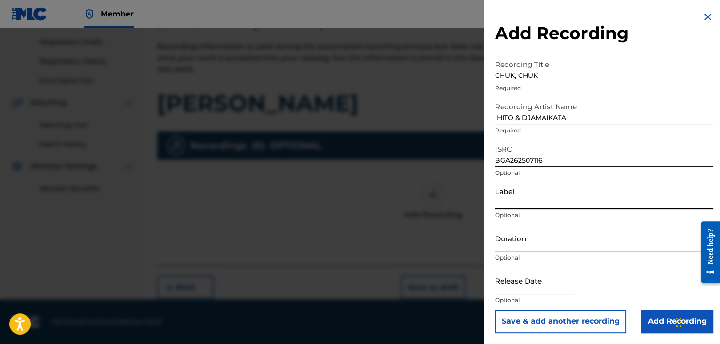
click at [537, 192] on input "Label" at bounding box center [604, 195] width 218 height 27
paste input "IHITO"
type input "IHITO"
click at [525, 234] on input "Duration" at bounding box center [604, 237] width 218 height 27
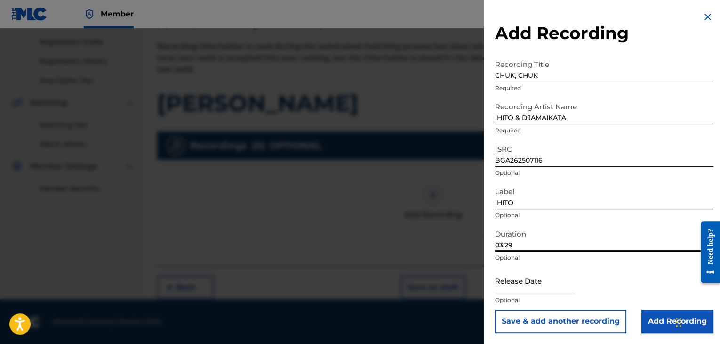
type input "03:29"
click at [658, 322] on input "Add Recording" at bounding box center [677, 321] width 72 height 24
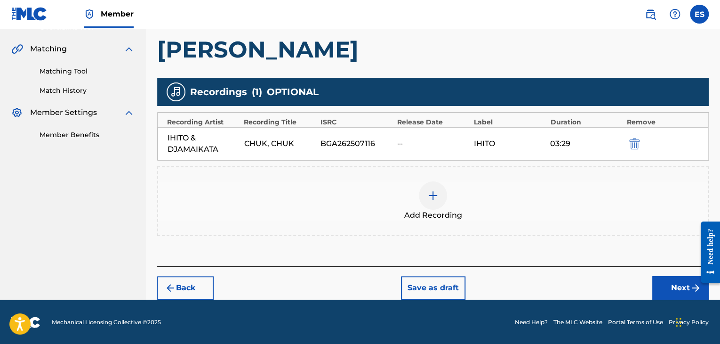
click at [679, 288] on button "Next" at bounding box center [680, 288] width 56 height 24
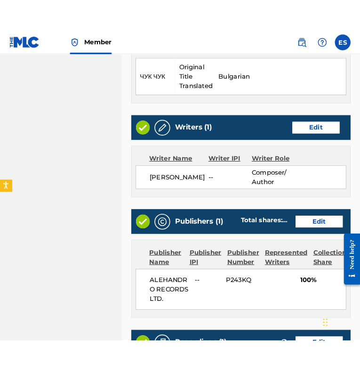
scroll to position [427, 0]
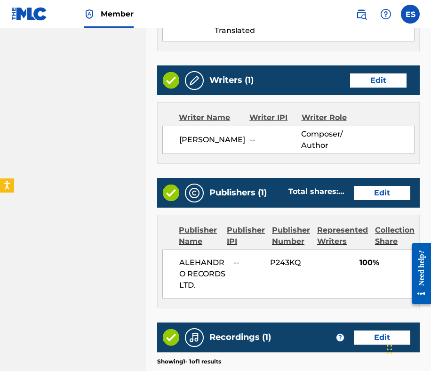
click at [318, 178] on div "Publishers (1) Total shares: 100 % Edit" at bounding box center [288, 193] width 263 height 30
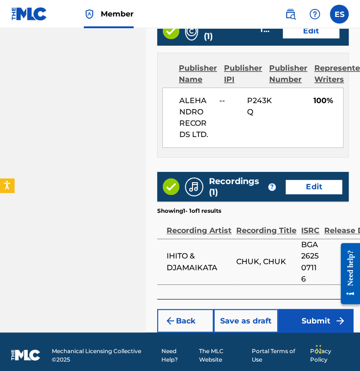
scroll to position [638, 0]
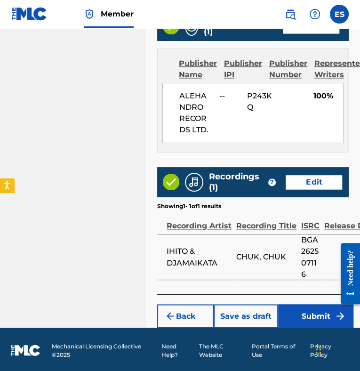
click at [316, 309] on button "Submit" at bounding box center [315, 316] width 75 height 24
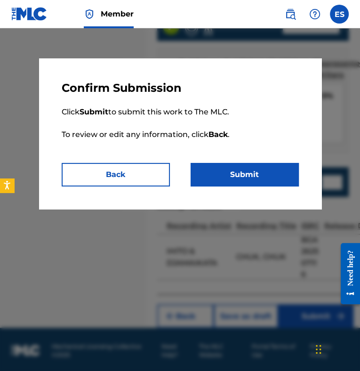
click at [259, 166] on button "Submit" at bounding box center [245, 175] width 108 height 24
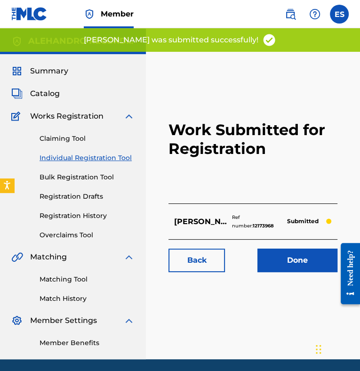
click at [96, 162] on link "Individual Registration Tool" at bounding box center [87, 158] width 95 height 10
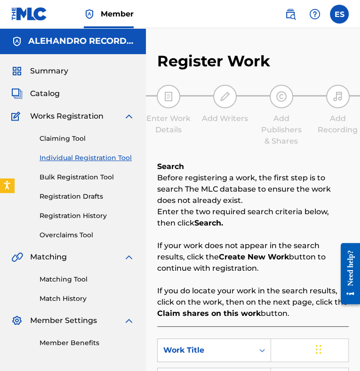
click at [92, 157] on link "Individual Registration Tool" at bounding box center [87, 158] width 95 height 10
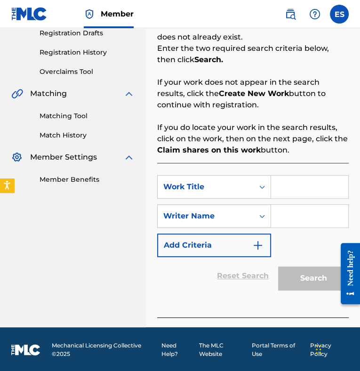
scroll to position [164, 0]
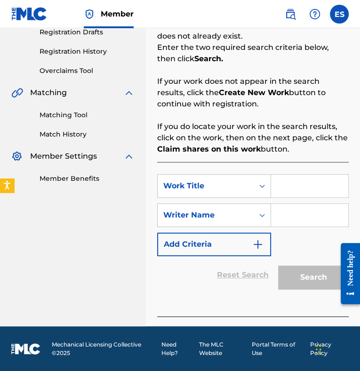
click at [293, 187] on input "Search Form" at bounding box center [309, 186] width 77 height 23
paste input "Na Moreto"
type input "Na Moreto"
click at [286, 217] on input "Search Form" at bounding box center [309, 215] width 77 height 23
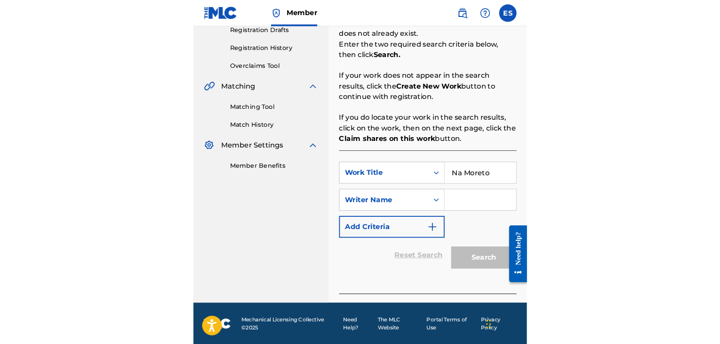
scroll to position [115, 0]
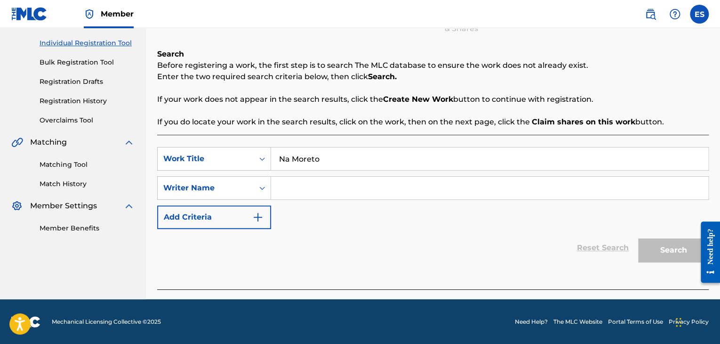
click at [368, 194] on input "Search Form" at bounding box center [489, 187] width 437 height 23
paste input "[PERSON_NAME]"
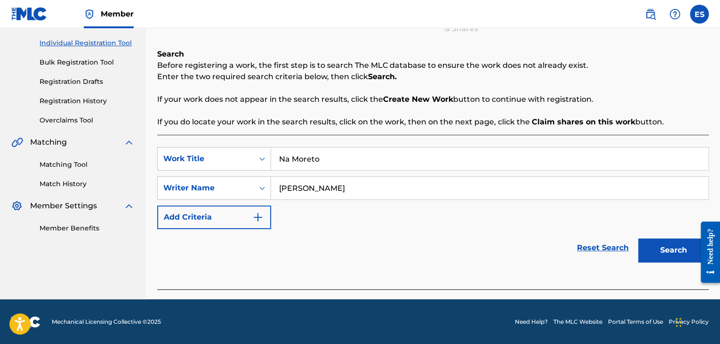
type input "[PERSON_NAME]"
click at [668, 247] on button "Search" at bounding box center [673, 250] width 71 height 24
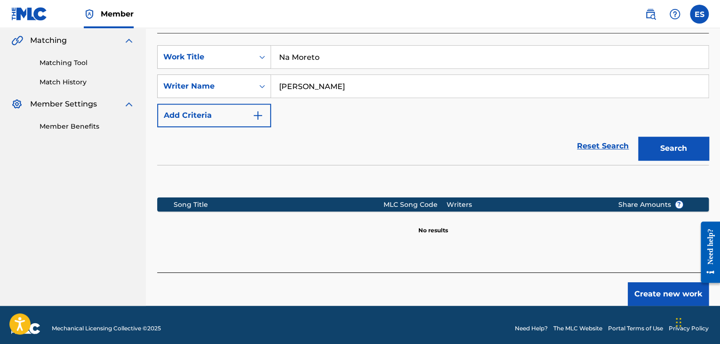
scroll to position [224, 0]
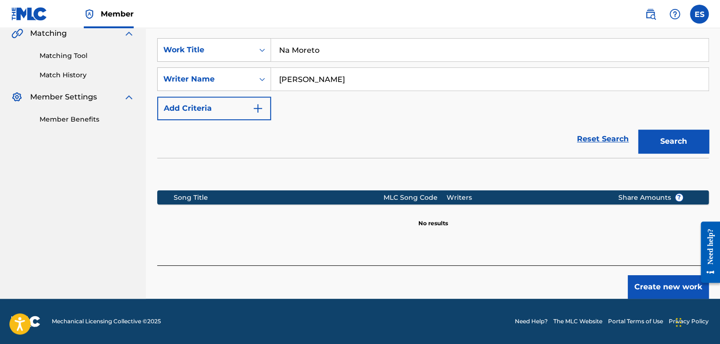
click at [648, 280] on button "Create new work" at bounding box center [668, 287] width 81 height 24
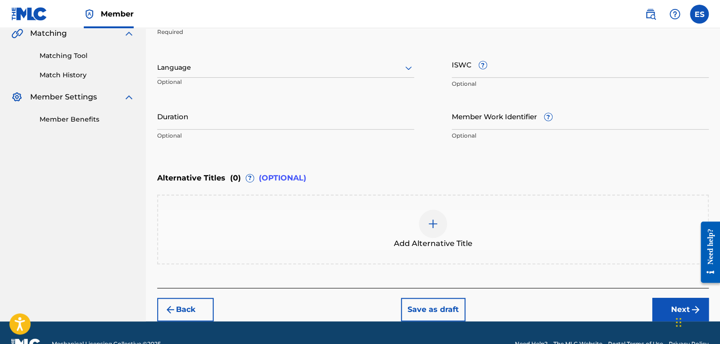
click at [282, 68] on div at bounding box center [285, 68] width 257 height 12
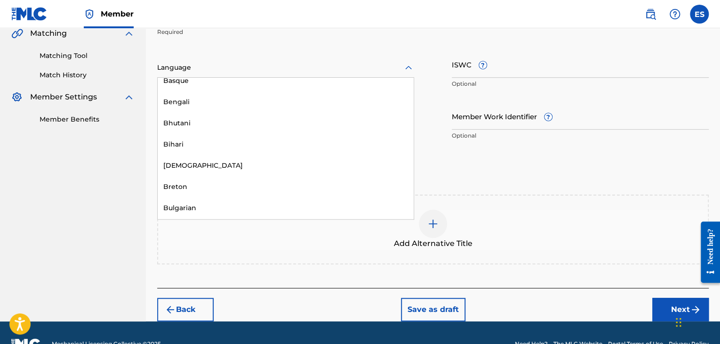
scroll to position [376, 0]
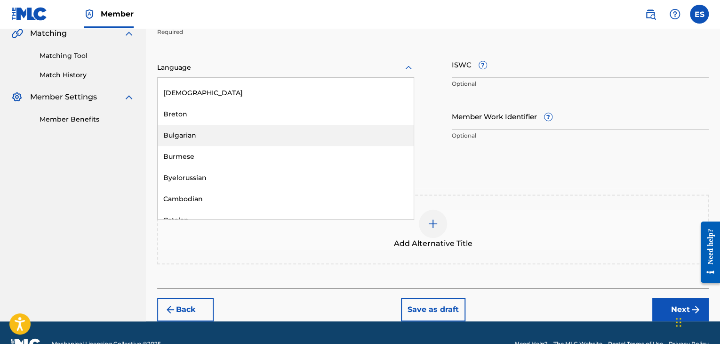
click at [264, 138] on div "Bulgarian" at bounding box center [286, 135] width 256 height 21
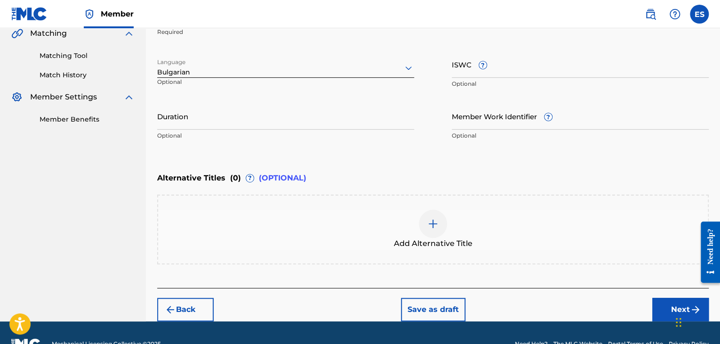
click at [241, 121] on input "Duration" at bounding box center [285, 116] width 257 height 27
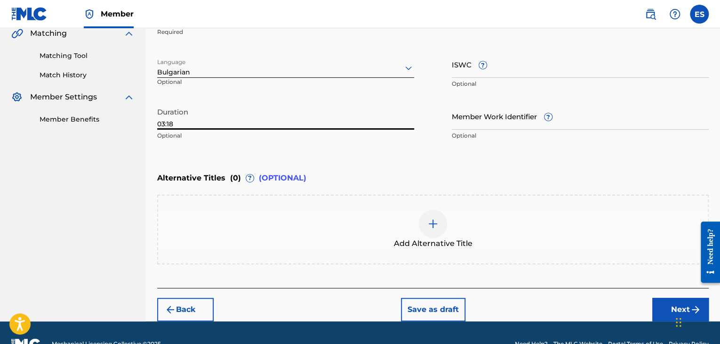
type input "03:18"
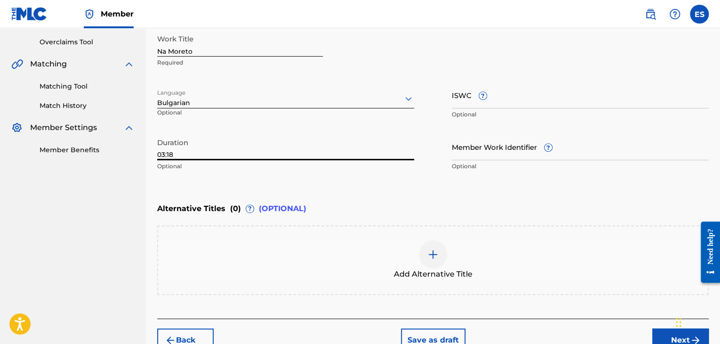
scroll to position [176, 0]
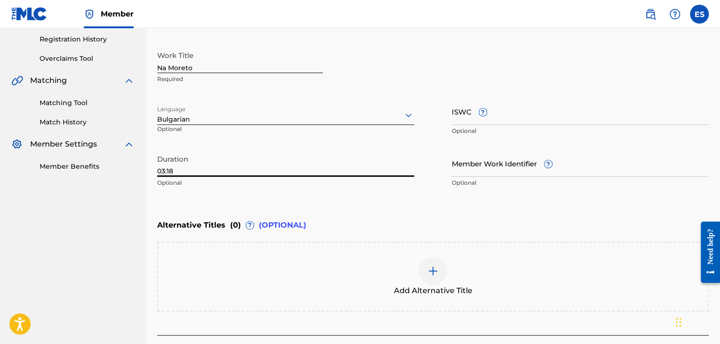
click at [432, 269] on img at bounding box center [432, 270] width 11 height 11
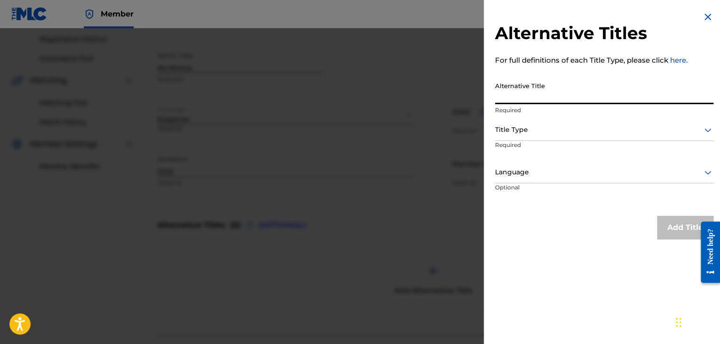
paste input "На Морето"
type input "На Морето"
click at [538, 131] on div at bounding box center [604, 130] width 218 height 12
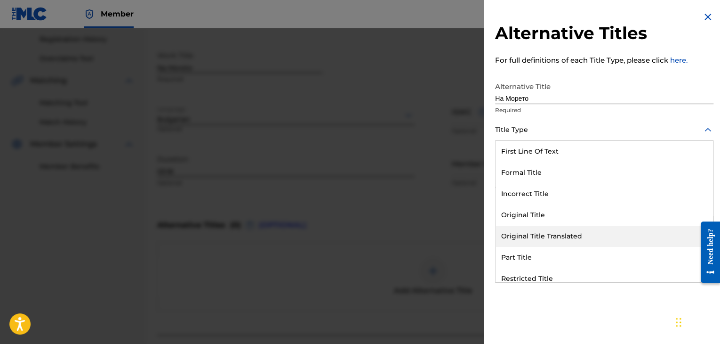
drag, startPoint x: 542, startPoint y: 229, endPoint x: 542, endPoint y: 198, distance: 31.5
click at [542, 228] on div "Original Title Translated" at bounding box center [604, 235] width 217 height 21
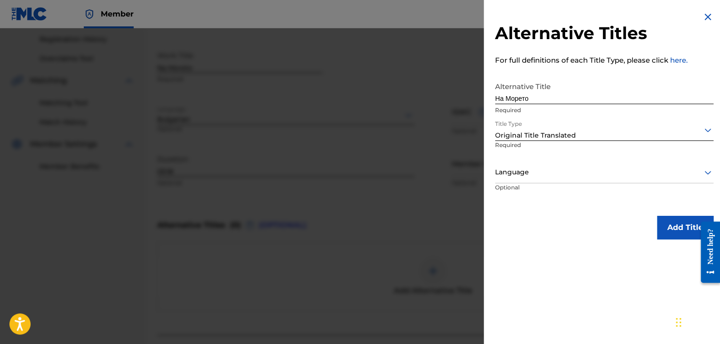
click at [543, 178] on div "Language" at bounding box center [604, 172] width 218 height 21
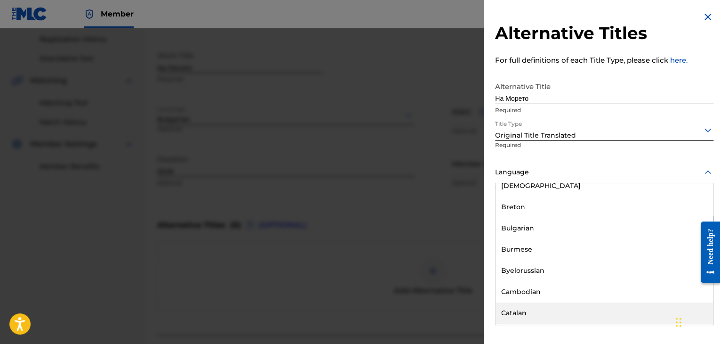
scroll to position [376, 0]
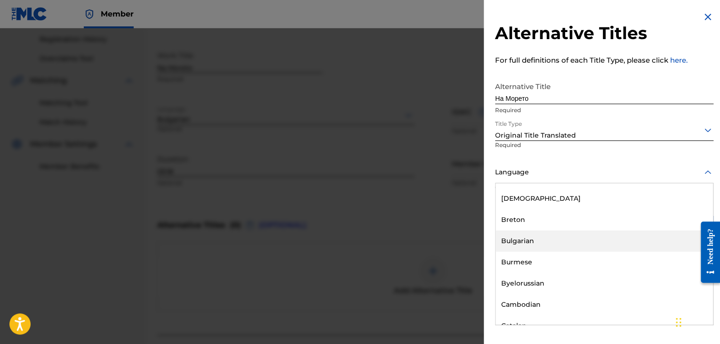
drag, startPoint x: 539, startPoint y: 247, endPoint x: 550, endPoint y: 239, distance: 13.5
click at [539, 247] on div "Bulgarian" at bounding box center [604, 240] width 217 height 21
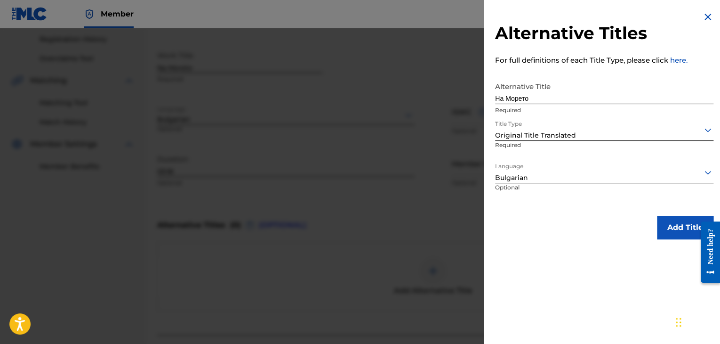
click at [661, 226] on button "Add Title" at bounding box center [685, 228] width 56 height 24
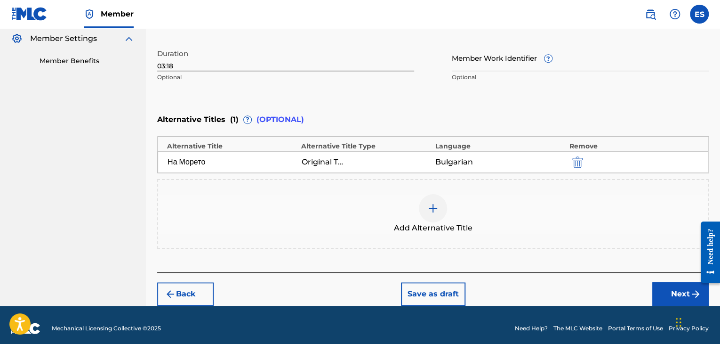
scroll to position [288, 0]
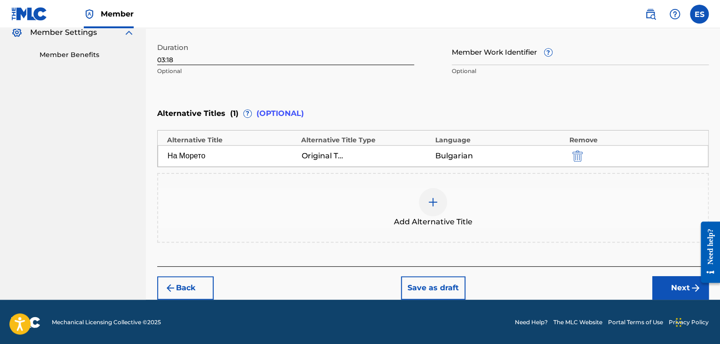
click at [658, 285] on button "Next" at bounding box center [680, 288] width 56 height 24
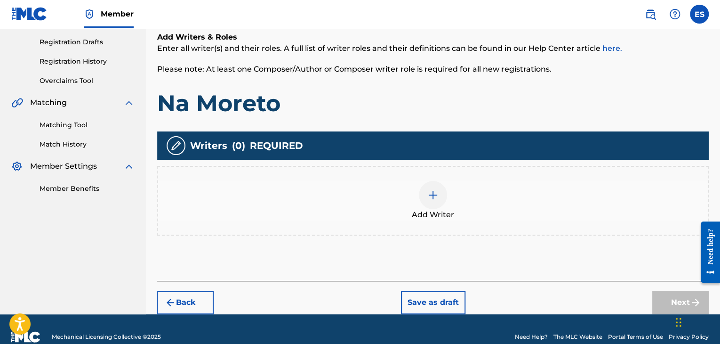
scroll to position [169, 0]
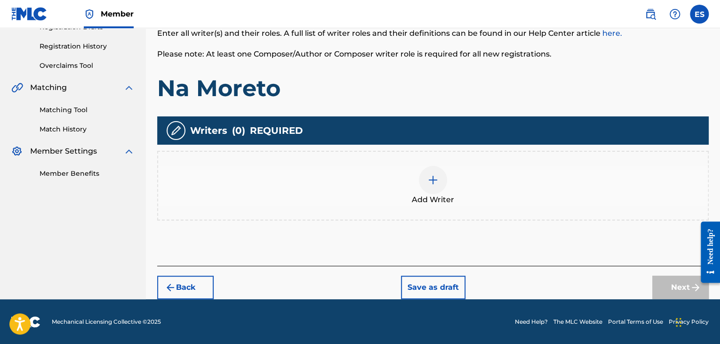
click at [437, 178] on img at bounding box center [432, 179] width 11 height 11
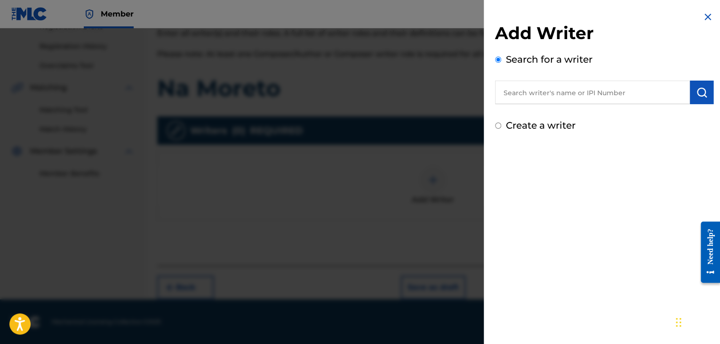
paste input "[PERSON_NAME]"
type input "[PERSON_NAME]"
click at [696, 96] on img "submit" at bounding box center [701, 92] width 11 height 11
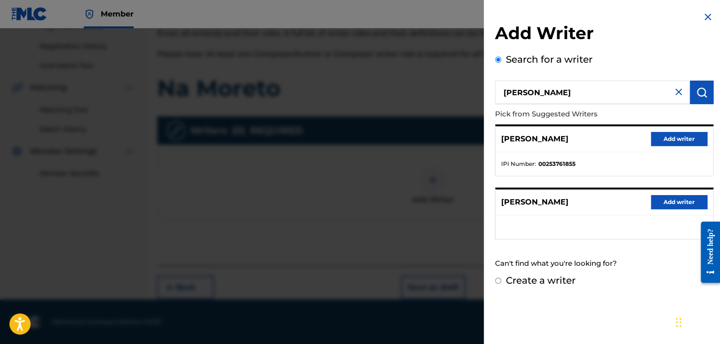
click at [550, 280] on label "Create a writer" at bounding box center [541, 279] width 70 height 11
radio input "true"
click at [501, 280] on input "Create a writer" at bounding box center [498, 280] width 6 height 6
radio input "false"
radio input "true"
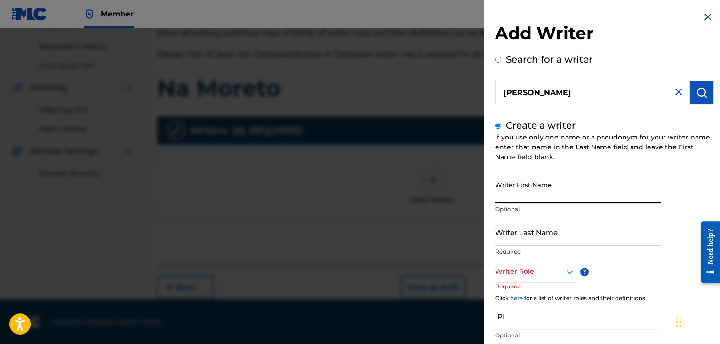
paste input "[PERSON_NAME]"
type input "[PERSON_NAME]"
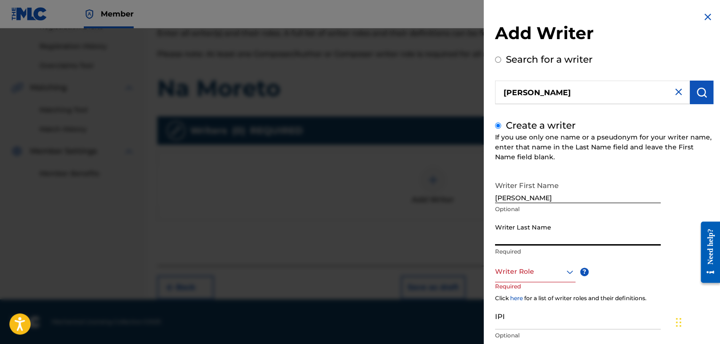
click at [526, 236] on input "Writer Last Name" at bounding box center [578, 231] width 166 height 27
drag, startPoint x: 526, startPoint y: 236, endPoint x: 527, endPoint y: 229, distance: 7.1
paste input "[PERSON_NAME]"
drag, startPoint x: 520, startPoint y: 240, endPoint x: 343, endPoint y: 232, distance: 177.1
click at [381, 238] on div "Add Writer Search for a writer [PERSON_NAME] Create a writer If you use only on…" at bounding box center [360, 185] width 720 height 315
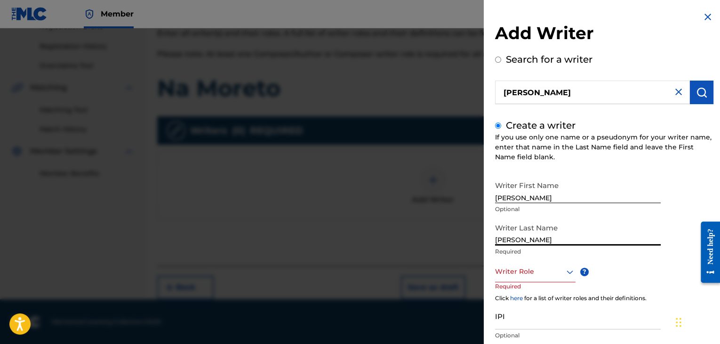
type input "[PERSON_NAME]"
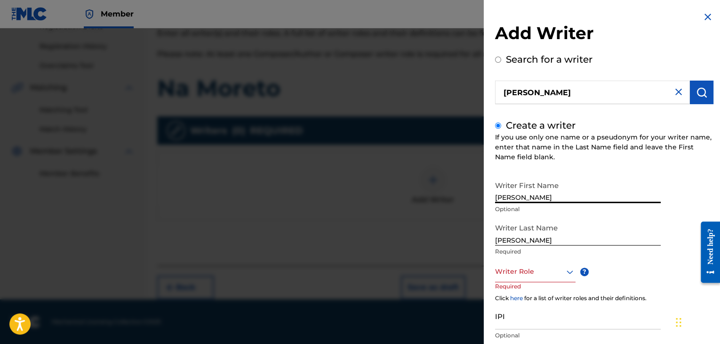
drag, startPoint x: 519, startPoint y: 198, endPoint x: 606, endPoint y: 189, distance: 87.6
click at [605, 189] on input "[PERSON_NAME]" at bounding box center [578, 189] width 166 height 27
type input "IRHAN"
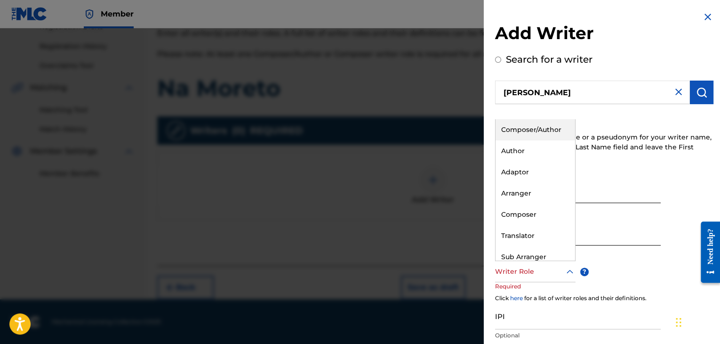
click at [544, 272] on div at bounding box center [535, 271] width 80 height 12
click at [537, 133] on div "Composer/Author" at bounding box center [536, 129] width 80 height 21
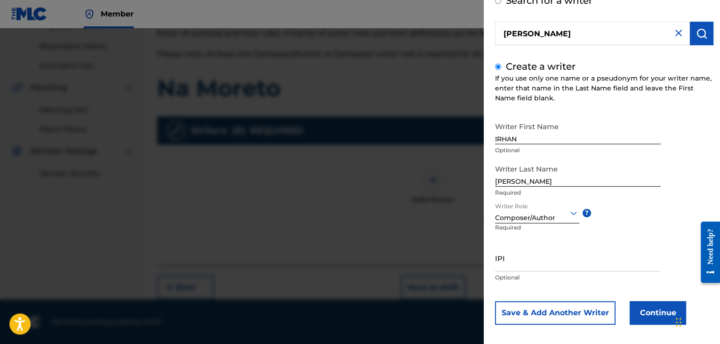
scroll to position [65, 0]
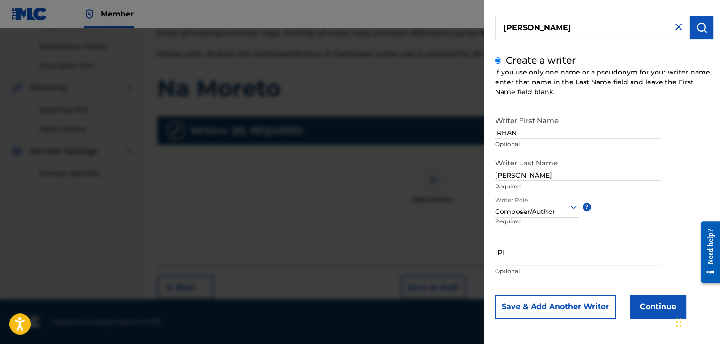
click at [651, 311] on button "Continue" at bounding box center [658, 307] width 56 height 24
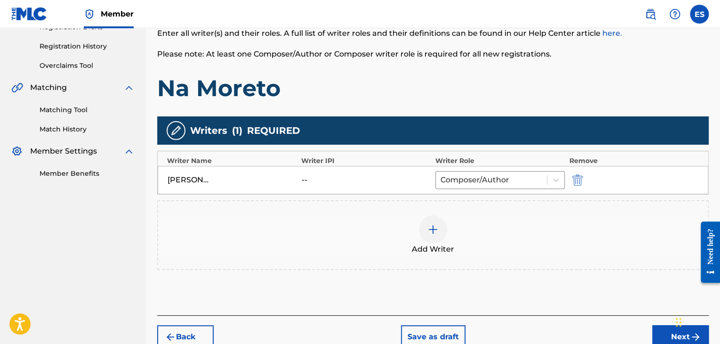
click at [446, 235] on div "Add Writer" at bounding box center [433, 235] width 550 height 40
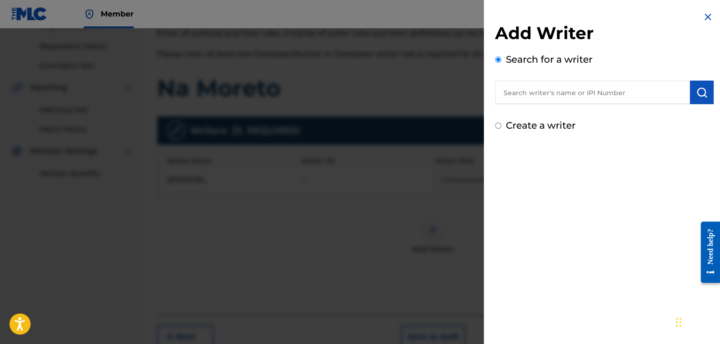
paste input "Birhan"
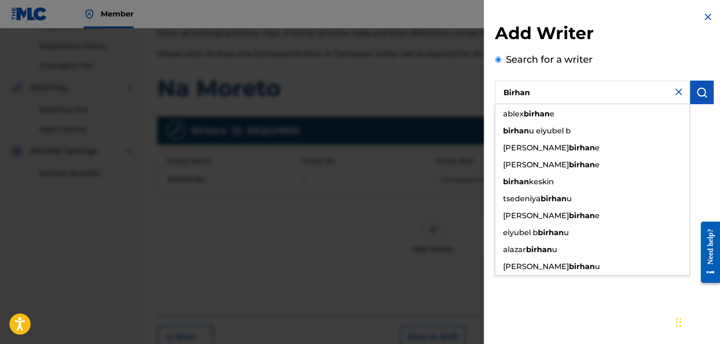
type input "Birhan"
click at [699, 93] on img "submit" at bounding box center [701, 92] width 11 height 11
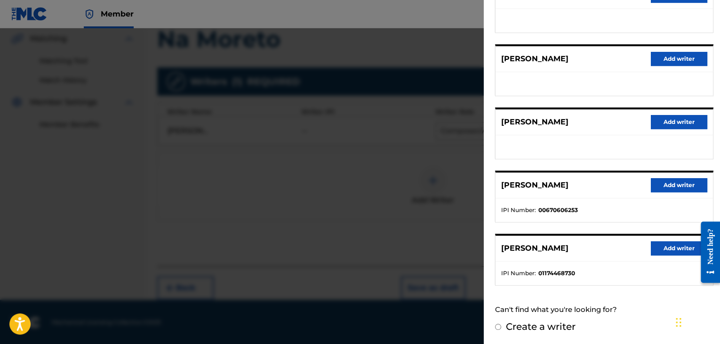
scroll to position [218, 0]
click at [552, 326] on label "Create a writer" at bounding box center [541, 325] width 70 height 11
radio input "true"
click at [501, 326] on input "Create a writer" at bounding box center [498, 326] width 6 height 6
radio input "false"
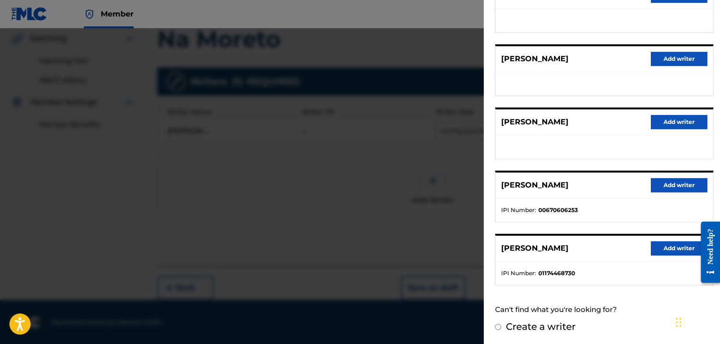
radio input "true"
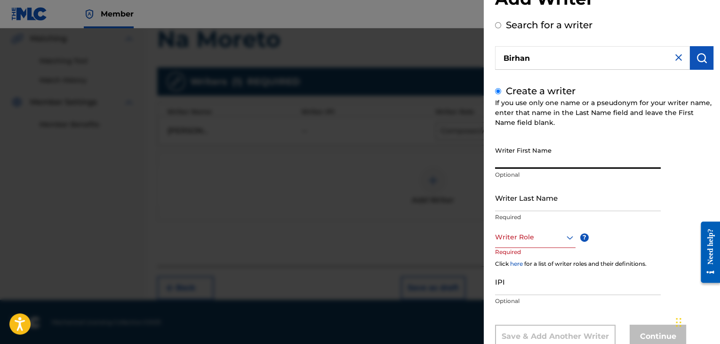
paste input "Birhan"
type input "Birhan"
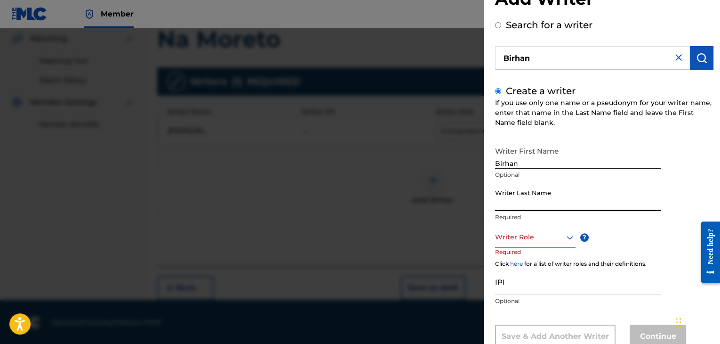
paste input "Birhan"
type input "Birhan"
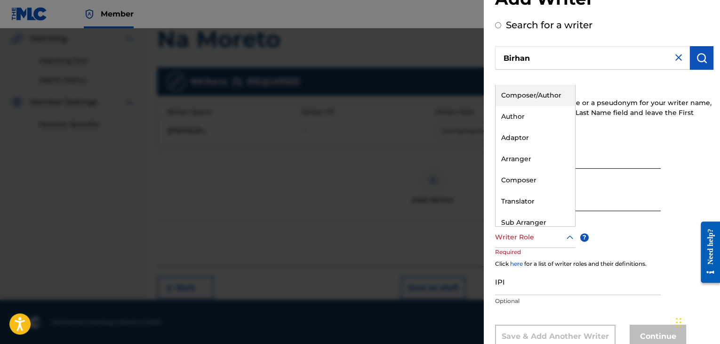
click at [529, 239] on div at bounding box center [535, 237] width 80 height 12
click at [535, 163] on div "Arranger" at bounding box center [536, 158] width 80 height 21
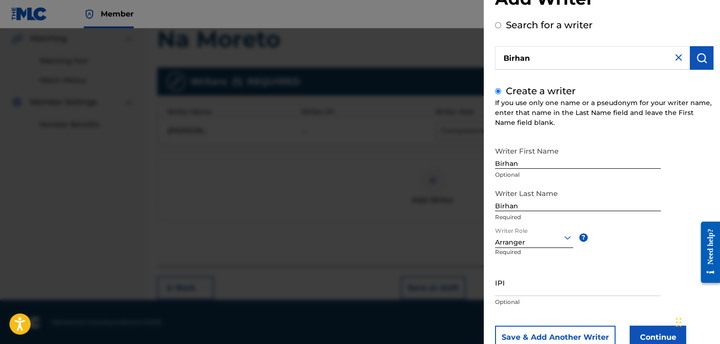
click at [635, 331] on button "Continue" at bounding box center [658, 337] width 56 height 24
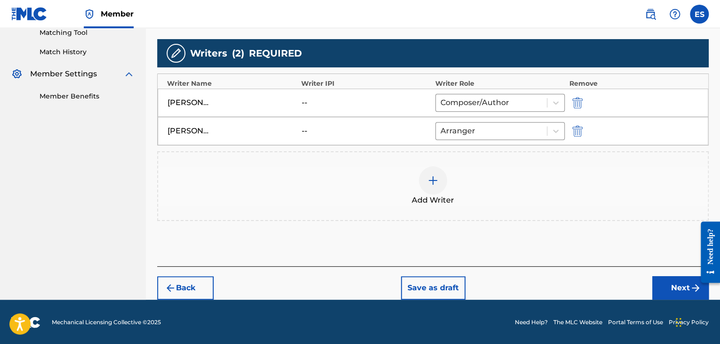
click at [657, 288] on button "Next" at bounding box center [680, 288] width 56 height 24
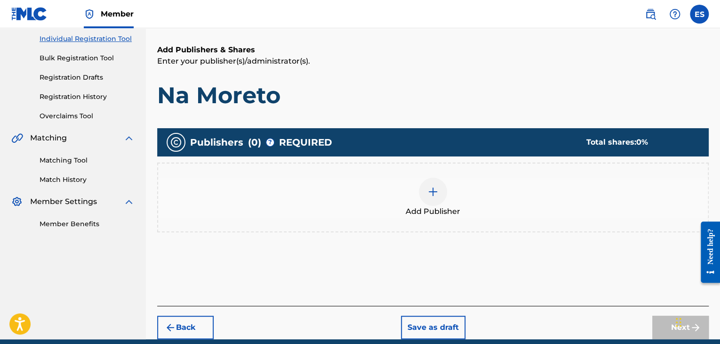
scroll to position [159, 0]
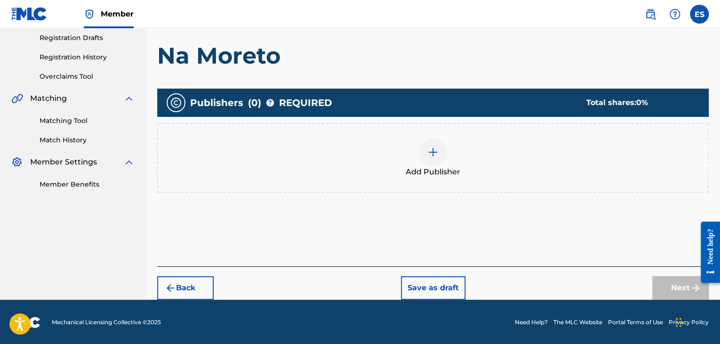
click at [446, 170] on span "Add Publisher" at bounding box center [433, 171] width 55 height 11
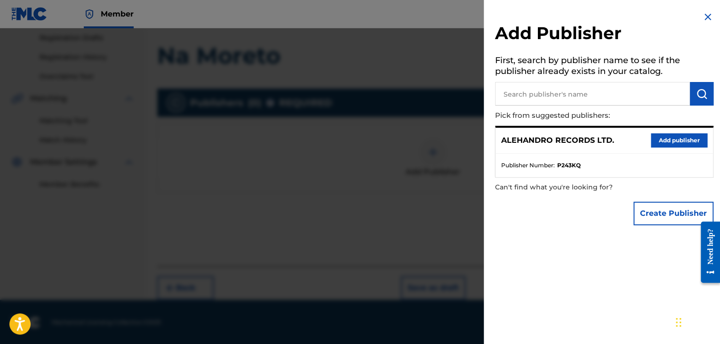
click at [671, 142] on button "Add publisher" at bounding box center [679, 140] width 56 height 14
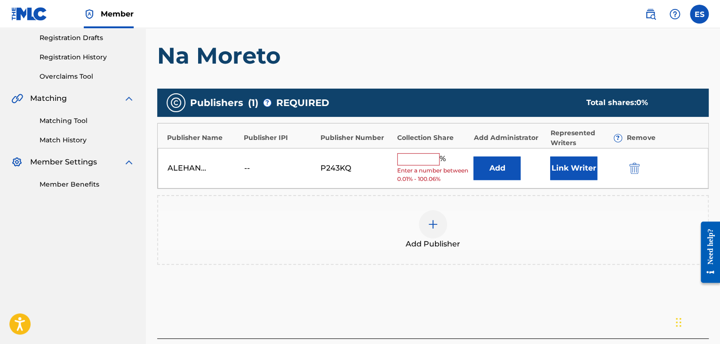
click at [403, 161] on input "text" at bounding box center [418, 159] width 42 height 12
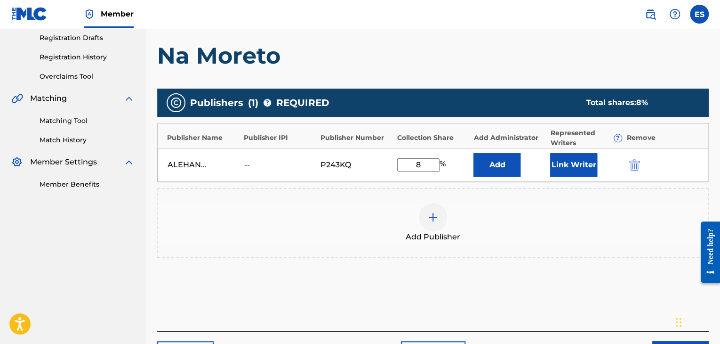
type input "83.33"
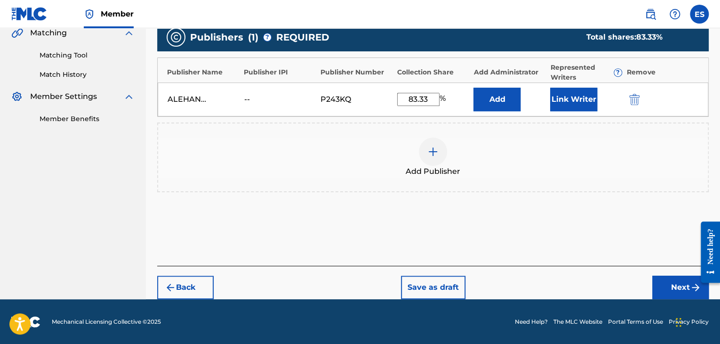
click at [668, 285] on button "Next" at bounding box center [680, 287] width 56 height 24
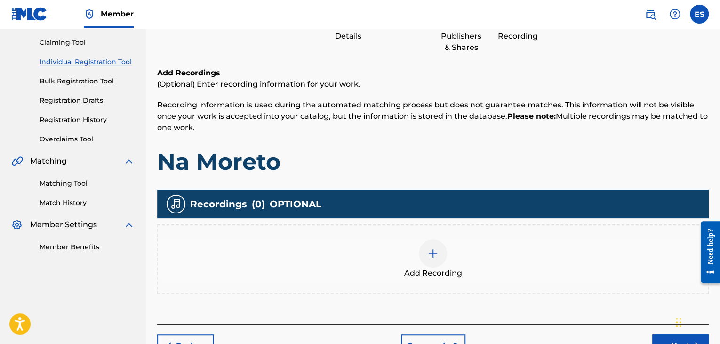
scroll to position [154, 0]
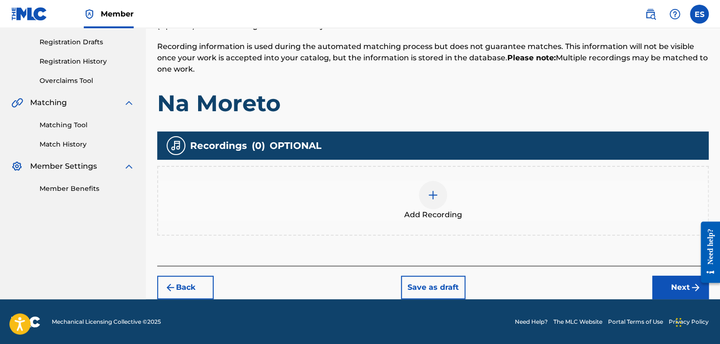
click at [439, 195] on div at bounding box center [433, 195] width 28 height 28
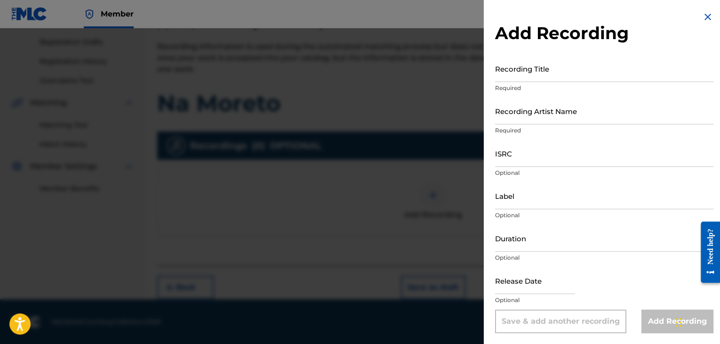
click at [517, 64] on input "Recording Title" at bounding box center [604, 68] width 218 height 27
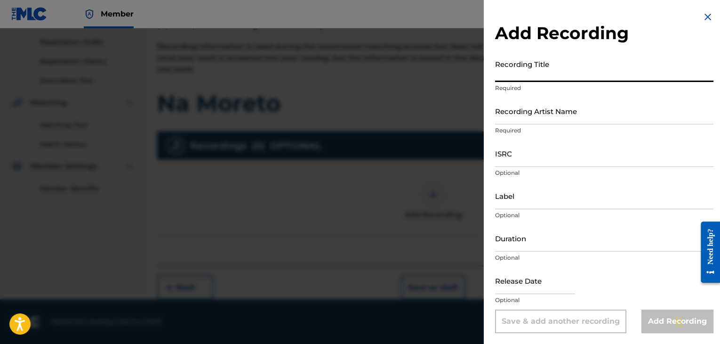
paste input "Na Moreto"
type input "Na Moreto"
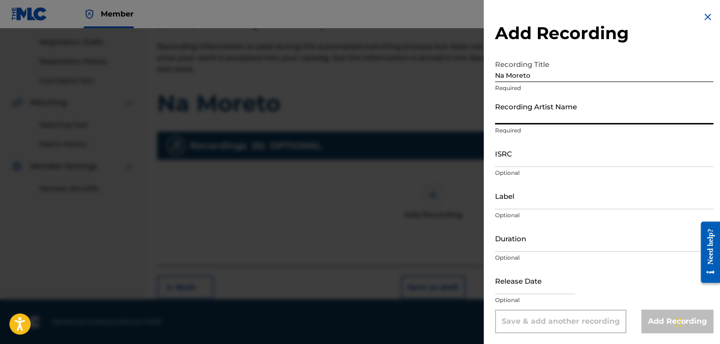
click at [548, 113] on input "Recording Artist Name" at bounding box center [604, 110] width 218 height 27
paste input "Ihito"
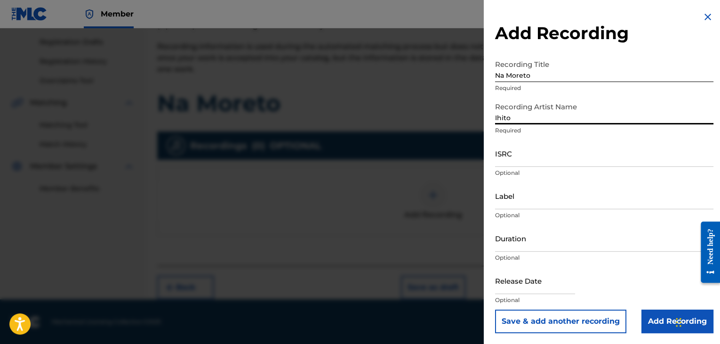
type input "Ihito"
click at [514, 147] on input "ISRC" at bounding box center [604, 153] width 218 height 27
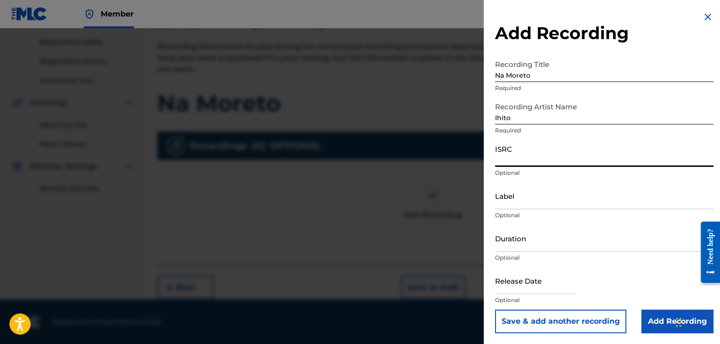
paste input "BGA262521517"
type input "BGA262521517"
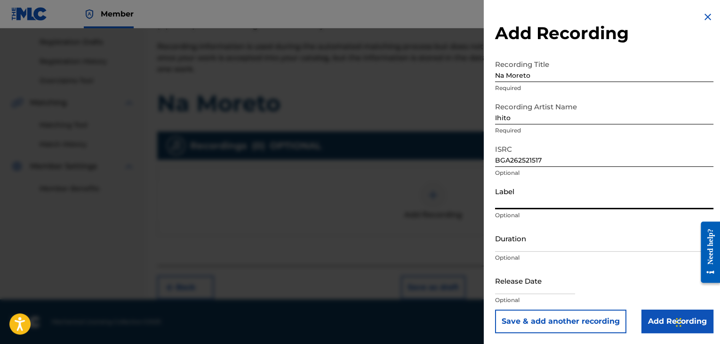
paste input "IHITO"
type input "IHITO"
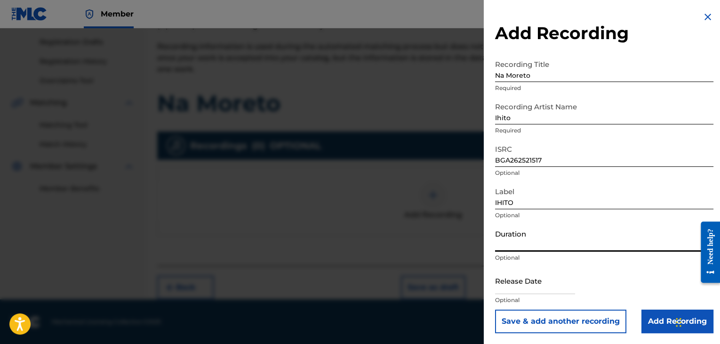
click at [538, 245] on input "Duration" at bounding box center [604, 237] width 218 height 27
type input "03:18"
click at [652, 315] on input "Add Recording" at bounding box center [677, 321] width 72 height 24
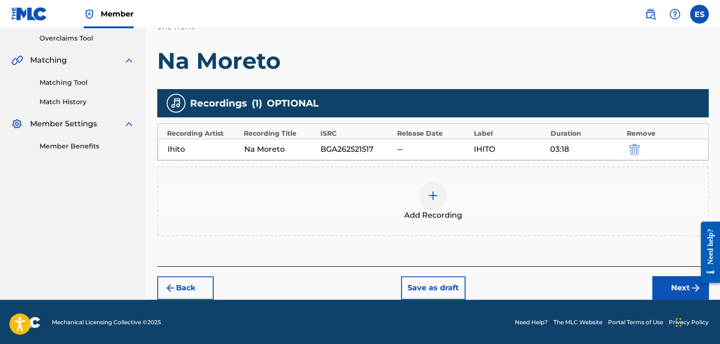
click at [671, 285] on button "Next" at bounding box center [680, 288] width 56 height 24
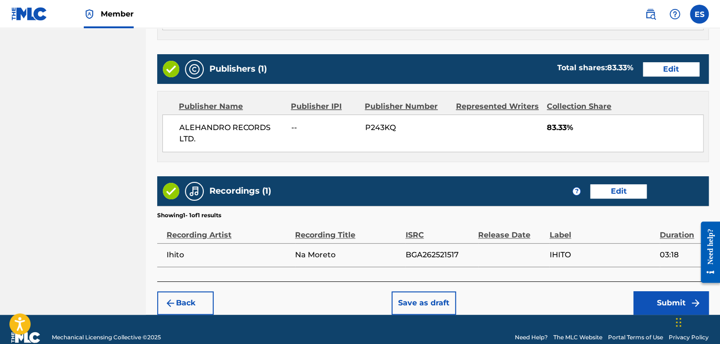
scroll to position [512, 0]
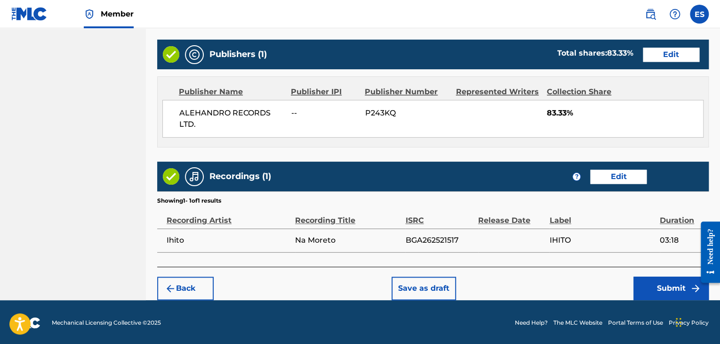
click at [652, 287] on button "Submit" at bounding box center [670, 288] width 75 height 24
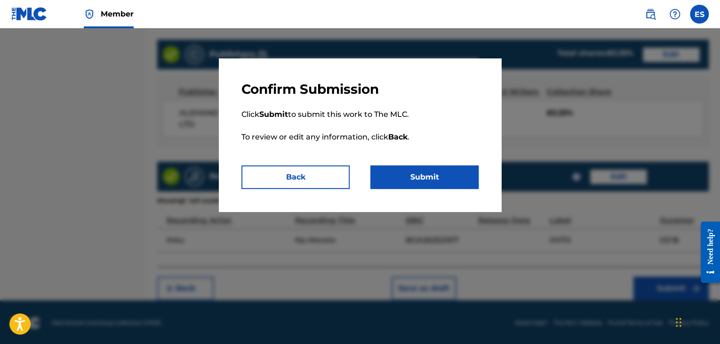
click at [469, 183] on button "Submit" at bounding box center [424, 177] width 108 height 24
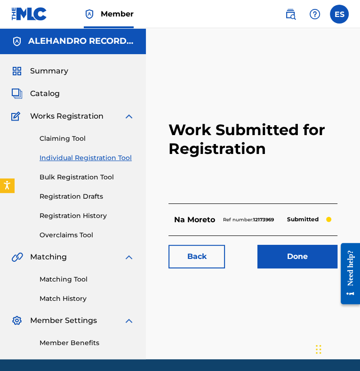
click at [93, 151] on div "Claiming Tool Individual Registration Tool Bulk Registration Tool Registration …" at bounding box center [72, 181] width 123 height 118
drag, startPoint x: 122, startPoint y: 156, endPoint x: 128, endPoint y: 160, distance: 6.5
click at [122, 156] on link "Individual Registration Tool" at bounding box center [87, 158] width 95 height 10
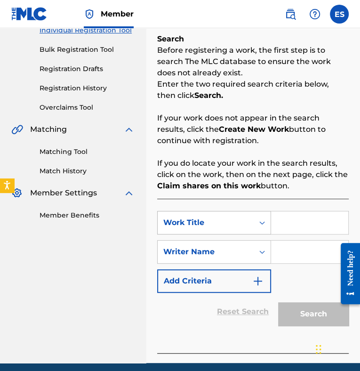
scroll to position [164, 0]
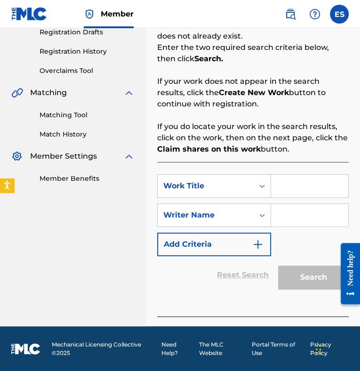
click at [281, 185] on input "Search Form" at bounding box center [309, 186] width 77 height 23
paste input "VINOVEN - VINOVNO"
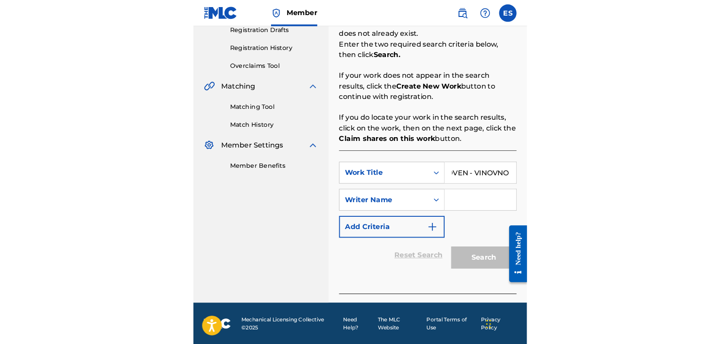
scroll to position [0, 0]
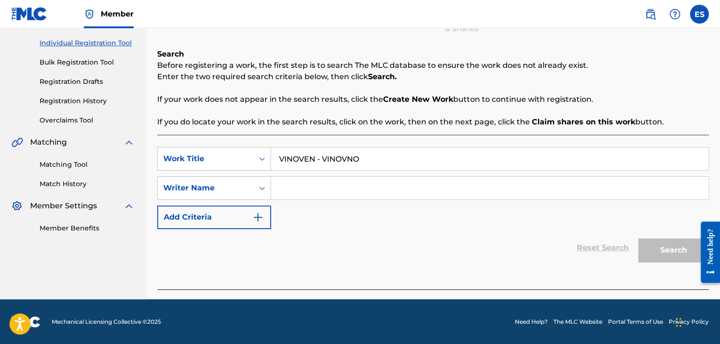
type input "VINOVEN - VINOVNO"
click at [307, 183] on input "Search Form" at bounding box center [489, 187] width 437 height 23
paste input "[PERSON_NAME]"
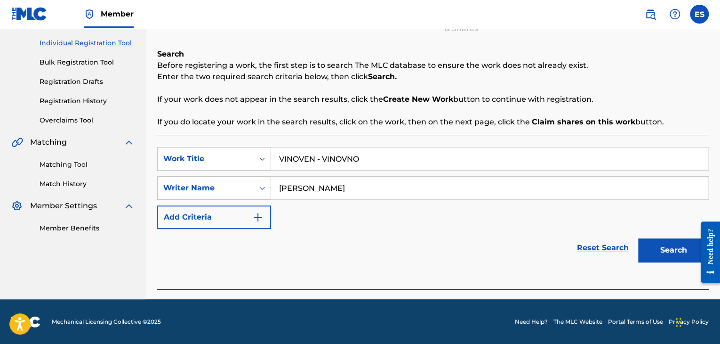
type input "[PERSON_NAME]"
click at [657, 249] on button "Search" at bounding box center [673, 250] width 71 height 24
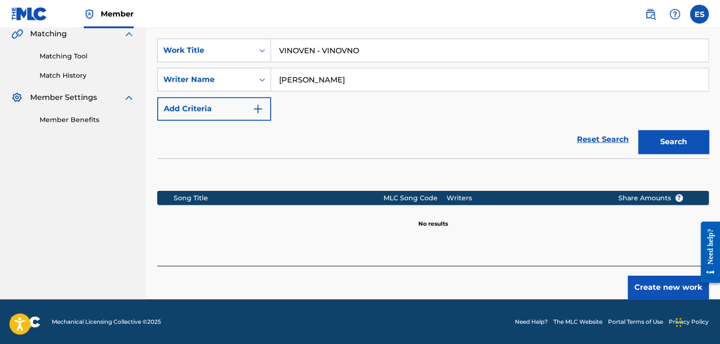
scroll to position [224, 0]
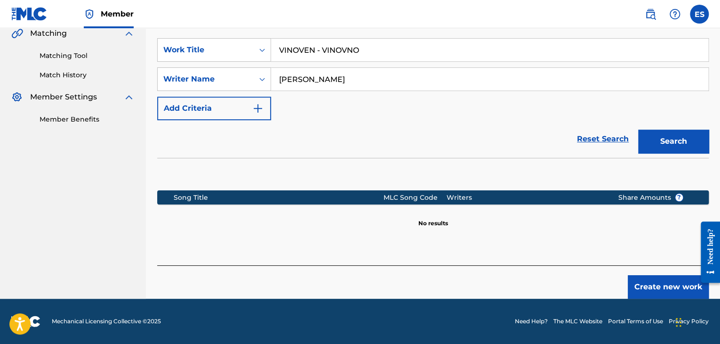
click at [663, 288] on button "Create new work" at bounding box center [668, 287] width 81 height 24
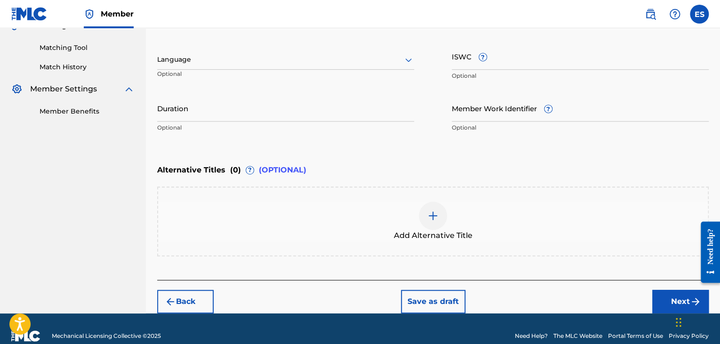
scroll to position [245, 0]
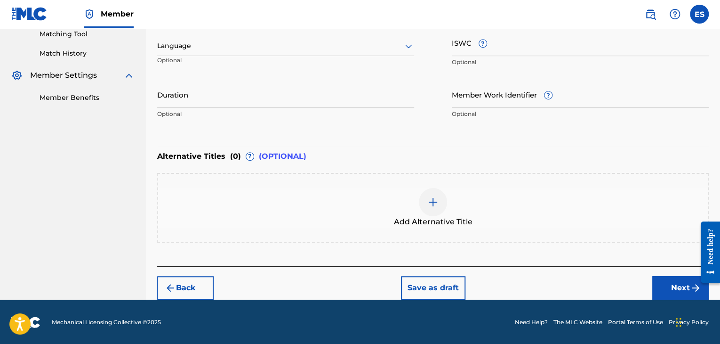
click at [279, 42] on div at bounding box center [285, 46] width 257 height 12
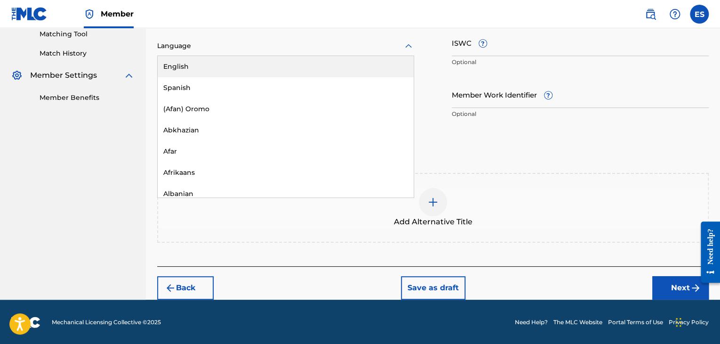
click at [245, 43] on div at bounding box center [285, 46] width 257 height 12
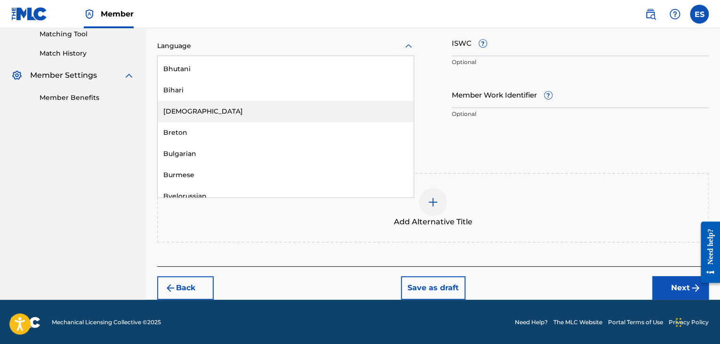
scroll to position [376, 0]
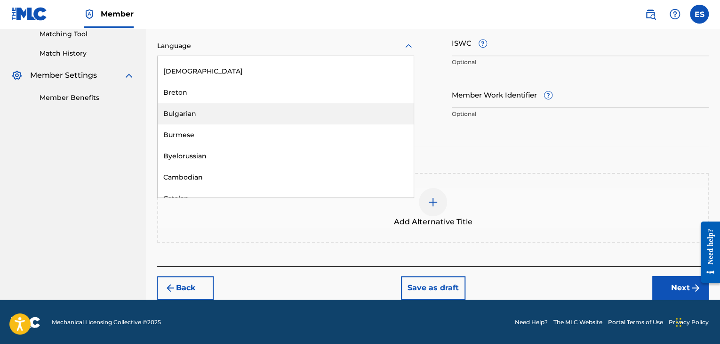
click at [237, 117] on div "Bulgarian" at bounding box center [286, 113] width 256 height 21
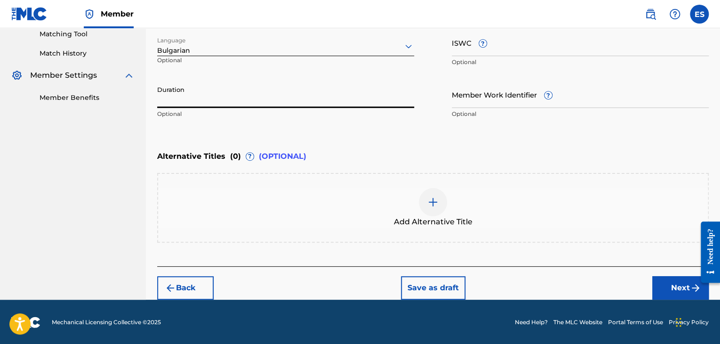
click at [265, 93] on input "Duration" at bounding box center [285, 94] width 257 height 27
type input "04:55"
click at [423, 202] on div at bounding box center [433, 202] width 28 height 28
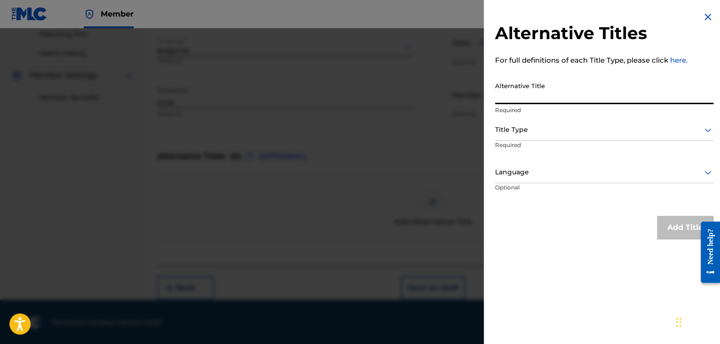
paste input "ВИНОВЕН - ВИНОВНО"
type input "ВИНОВЕН - ВИНОВНО"
click at [546, 135] on div at bounding box center [604, 130] width 218 height 12
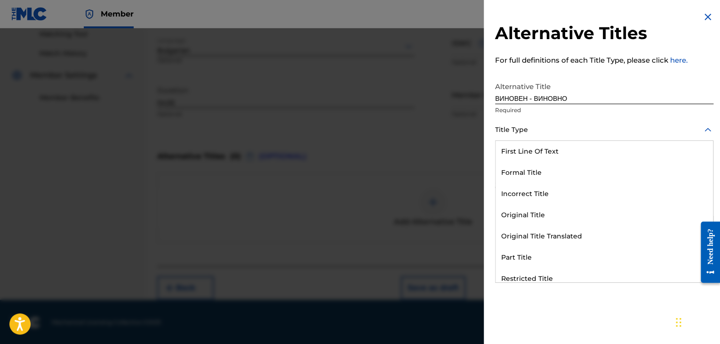
scroll to position [92, 0]
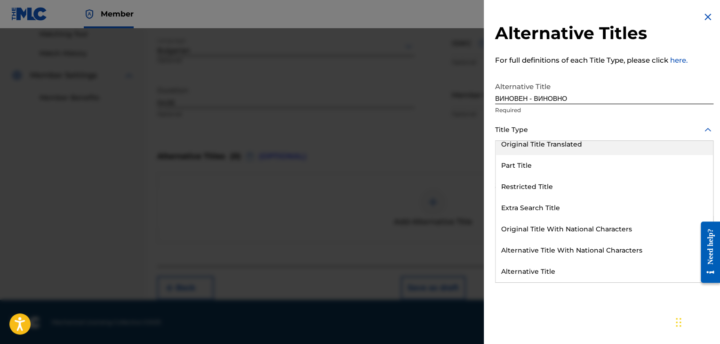
click at [554, 146] on div "Original Title Translated" at bounding box center [604, 144] width 217 height 21
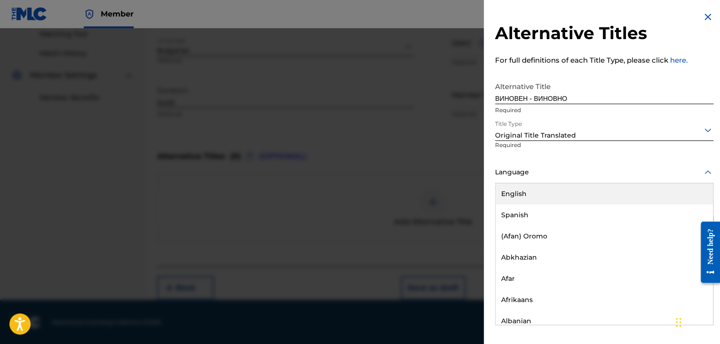
click at [556, 176] on div at bounding box center [604, 172] width 218 height 12
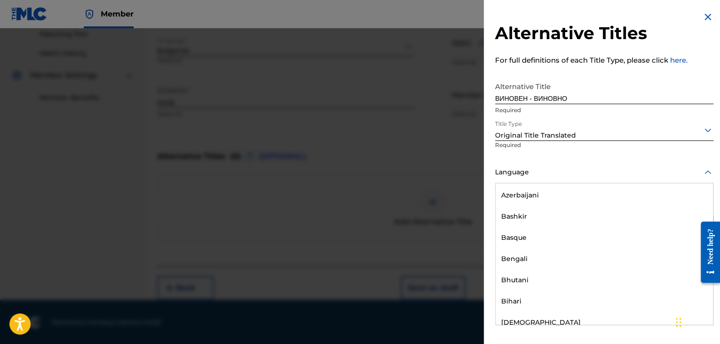
scroll to position [329, 0]
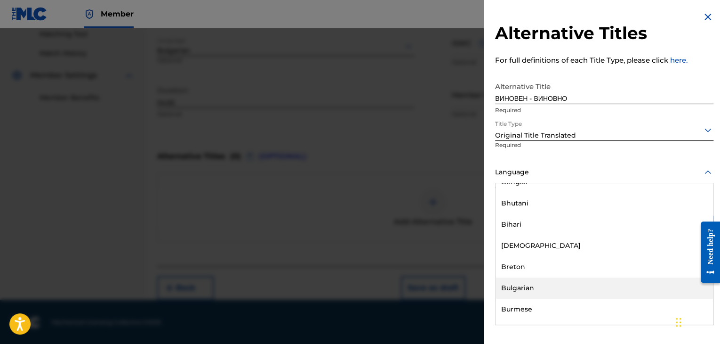
click at [540, 288] on div "Bulgarian" at bounding box center [604, 287] width 217 height 21
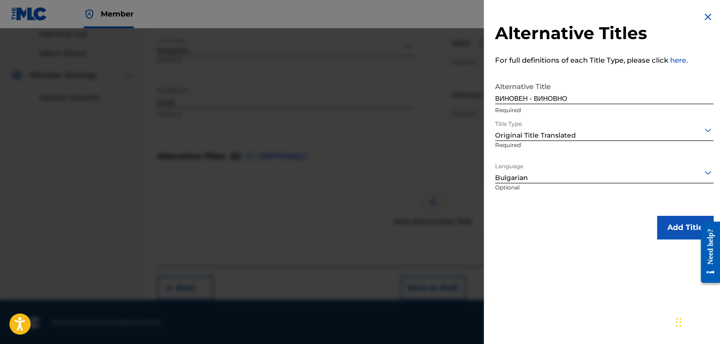
click at [668, 228] on button "Add Title" at bounding box center [685, 228] width 56 height 24
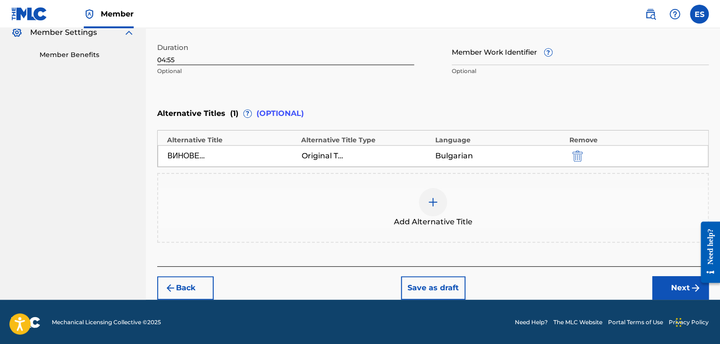
scroll to position [288, 0]
click at [672, 282] on button "Next" at bounding box center [680, 288] width 56 height 24
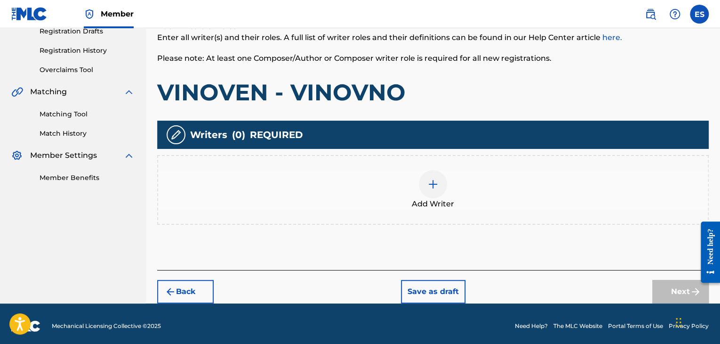
scroll to position [169, 0]
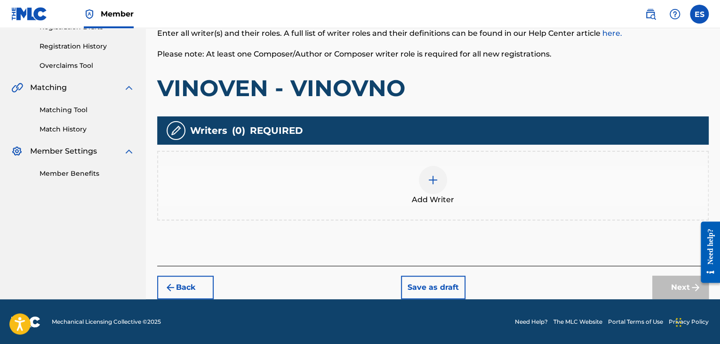
click at [449, 186] on div "Add Writer" at bounding box center [433, 186] width 550 height 40
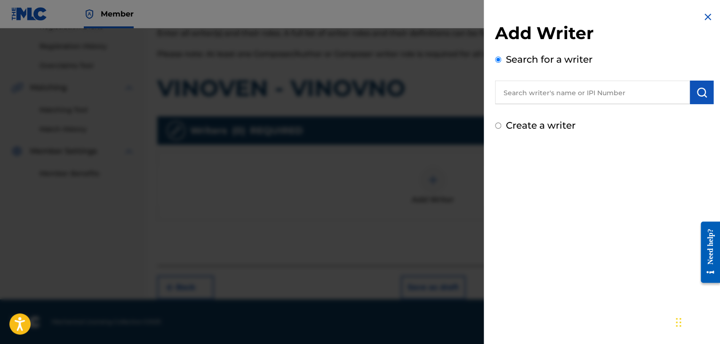
click at [550, 94] on input "text" at bounding box center [592, 92] width 195 height 24
paste input "[PERSON_NAME]"
type input "[PERSON_NAME]"
click at [696, 91] on img "submit" at bounding box center [701, 92] width 11 height 11
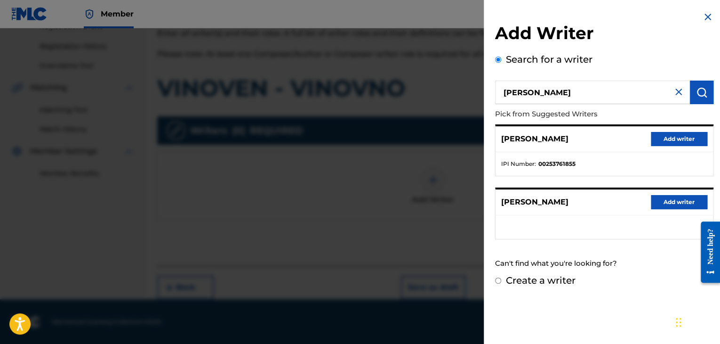
click at [570, 281] on label "Create a writer" at bounding box center [541, 279] width 70 height 11
radio input "true"
click at [501, 281] on input "Create a writer" at bounding box center [498, 280] width 6 height 6
radio input "false"
radio input "true"
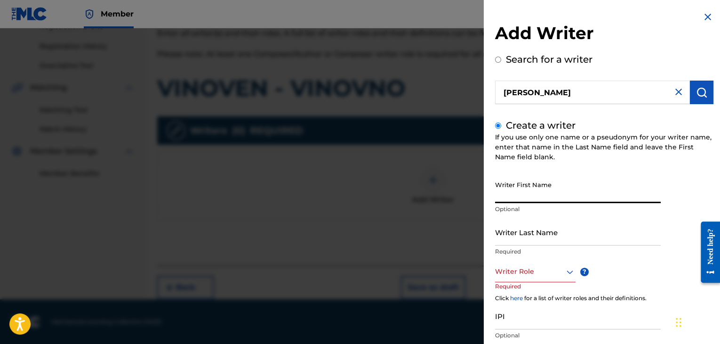
paste input "[PERSON_NAME]"
type input "[PERSON_NAME]"
click at [533, 235] on input "Writer Last Name" at bounding box center [578, 231] width 166 height 27
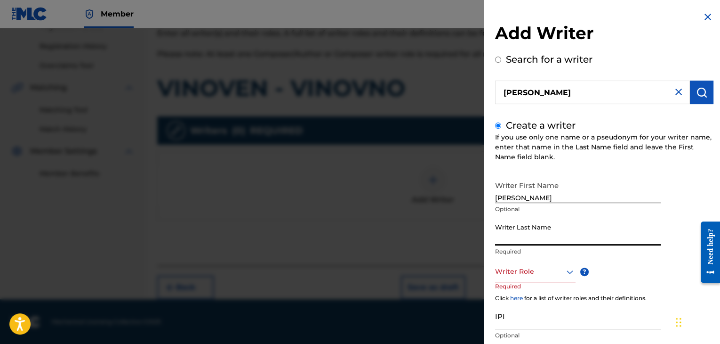
paste input "[PERSON_NAME]"
type input "[PERSON_NAME]"
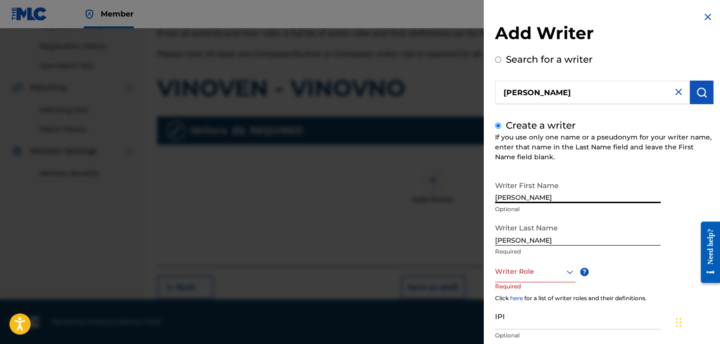
drag, startPoint x: 520, startPoint y: 198, endPoint x: 601, endPoint y: 198, distance: 81.4
click at [599, 198] on input "[PERSON_NAME]" at bounding box center [578, 189] width 166 height 27
type input "IRHAN"
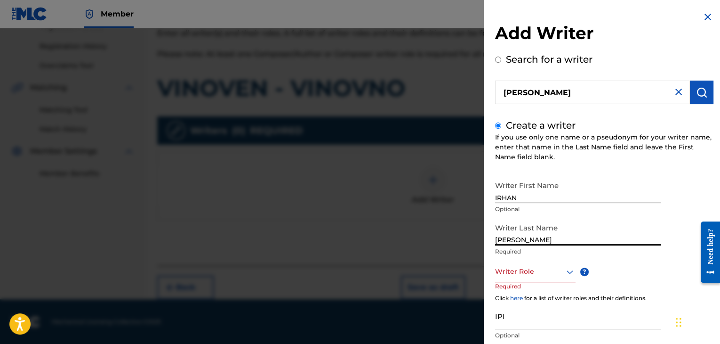
drag, startPoint x: 518, startPoint y: 240, endPoint x: 313, endPoint y: 232, distance: 204.9
click at [313, 232] on div "Add Writer Search for a writer [PERSON_NAME] Create a writer If you use only on…" at bounding box center [360, 185] width 720 height 315
type input "[PERSON_NAME]"
click at [520, 276] on div at bounding box center [535, 271] width 80 height 12
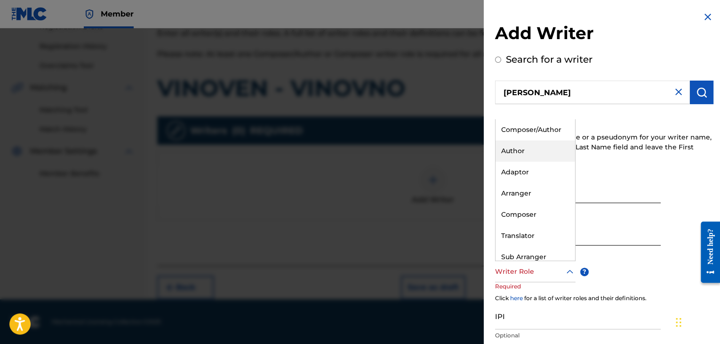
click at [532, 150] on div "Author" at bounding box center [536, 150] width 80 height 21
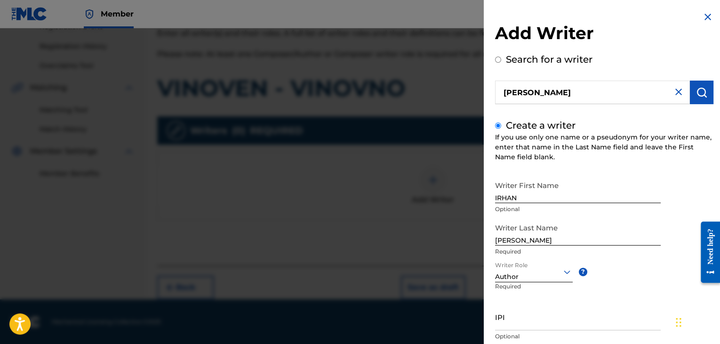
scroll to position [47, 0]
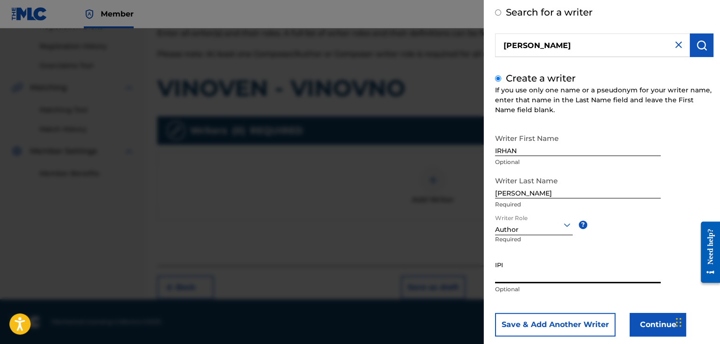
click at [557, 274] on input "IPI" at bounding box center [578, 269] width 166 height 27
click at [640, 325] on button "Continue" at bounding box center [658, 324] width 56 height 24
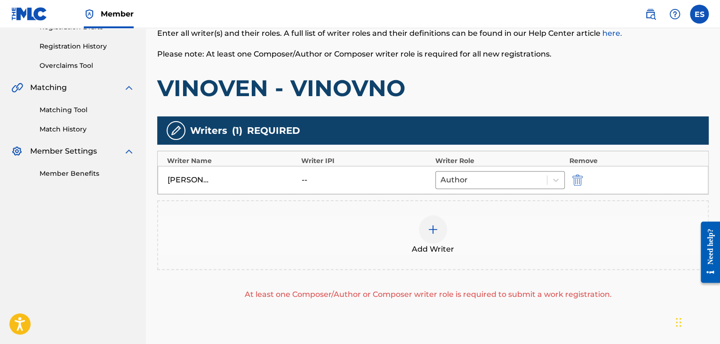
click at [443, 231] on div at bounding box center [433, 229] width 28 height 28
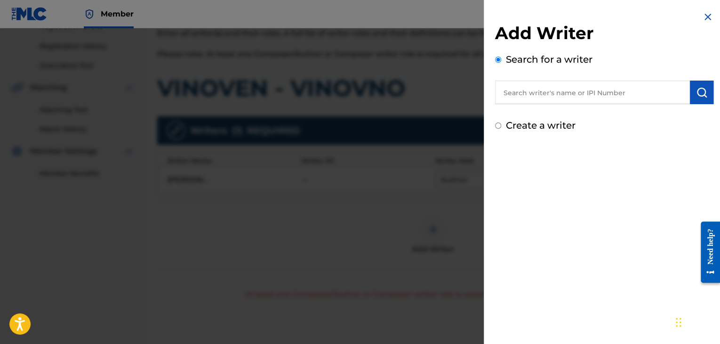
click at [702, 19] on img at bounding box center [707, 16] width 11 height 11
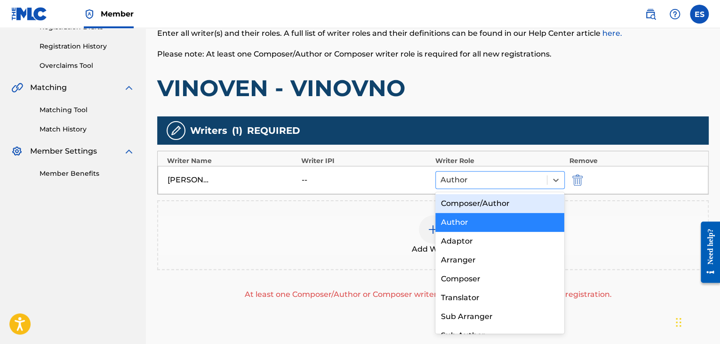
click at [497, 180] on div at bounding box center [491, 179] width 102 height 13
click at [487, 204] on div "Composer/Author" at bounding box center [499, 203] width 129 height 19
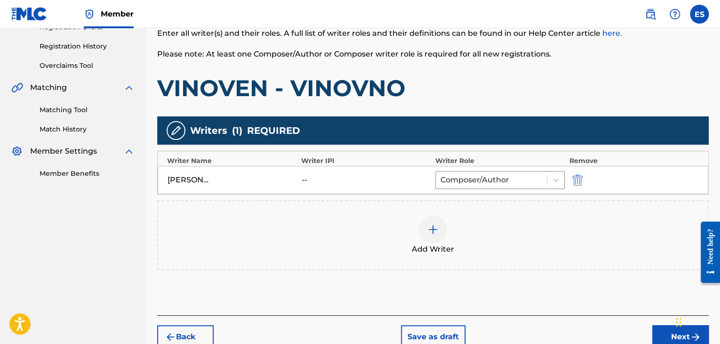
click at [666, 336] on button "Next" at bounding box center [680, 337] width 56 height 24
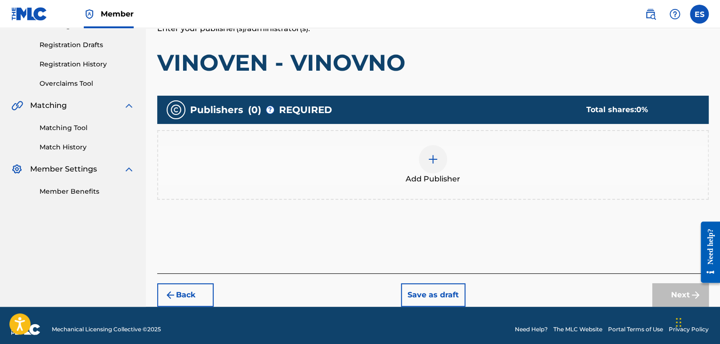
scroll to position [159, 0]
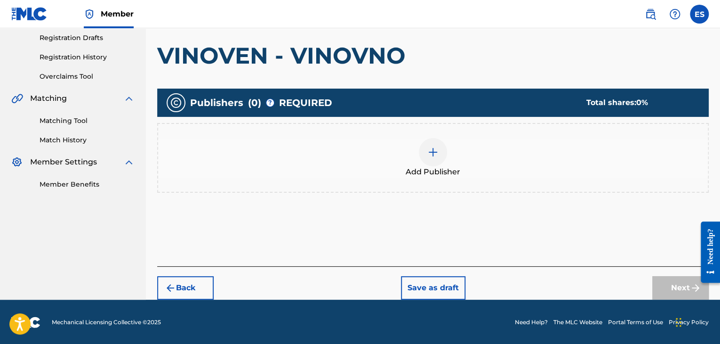
click at [431, 168] on span "Add Publisher" at bounding box center [433, 171] width 55 height 11
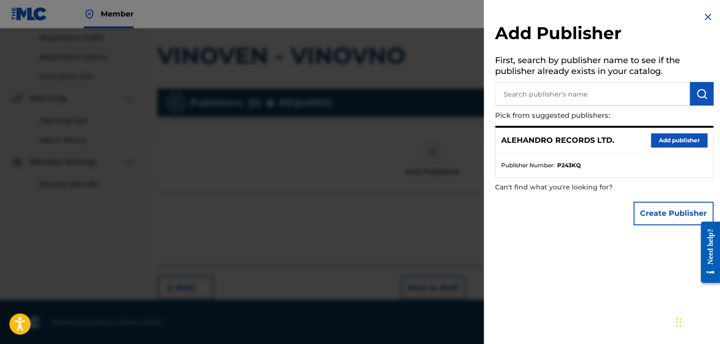
click at [688, 142] on button "Add publisher" at bounding box center [679, 140] width 56 height 14
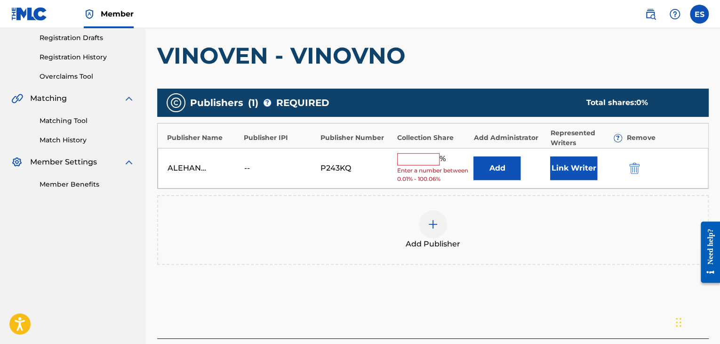
click at [427, 157] on input "text" at bounding box center [418, 159] width 42 height 12
type input "100"
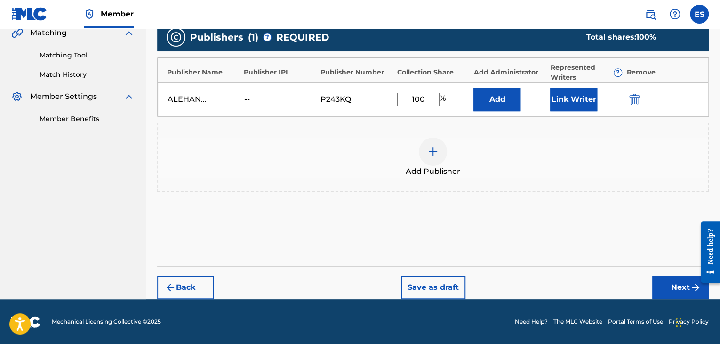
click at [670, 286] on button "Next" at bounding box center [680, 287] width 56 height 24
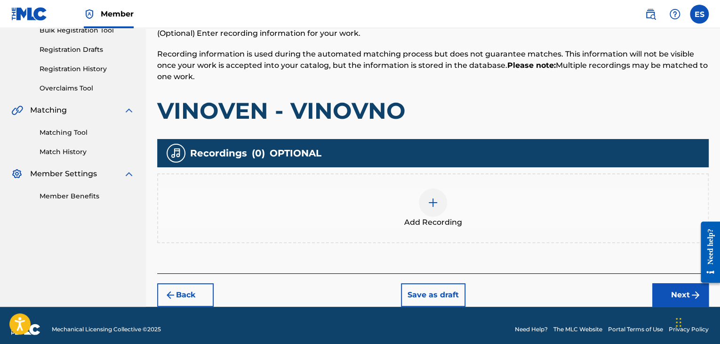
scroll to position [154, 0]
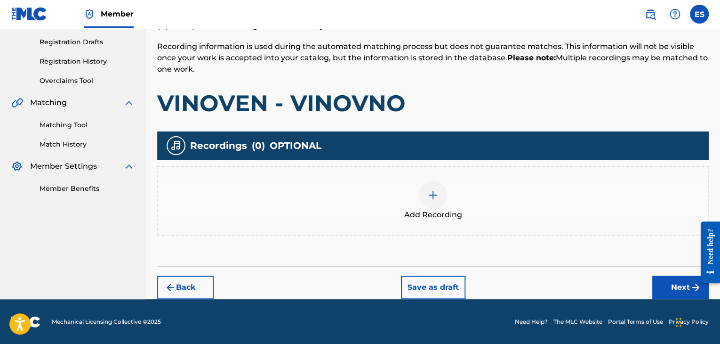
click at [433, 202] on div at bounding box center [433, 195] width 28 height 28
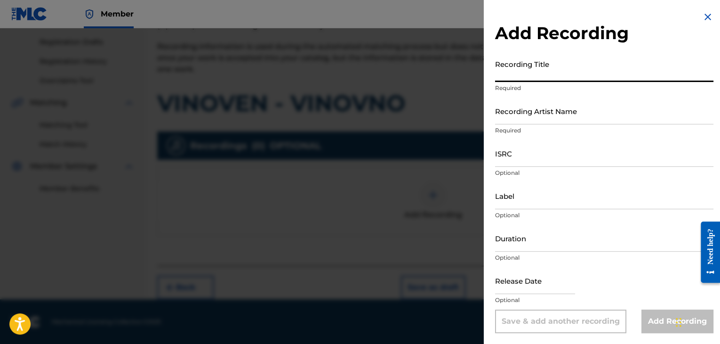
paste input "VINOVEN - VINOVNO"
type input "VINOVEN - VINOVNO"
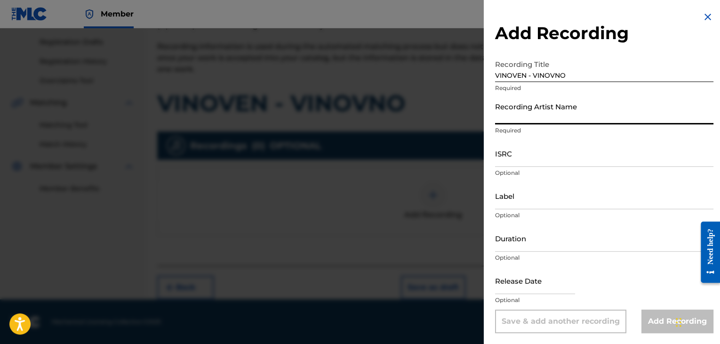
click at [515, 110] on input "Recording Artist Name" at bounding box center [604, 110] width 218 height 27
paste input "Ihito/[DEMOGRAPHIC_DATA]"
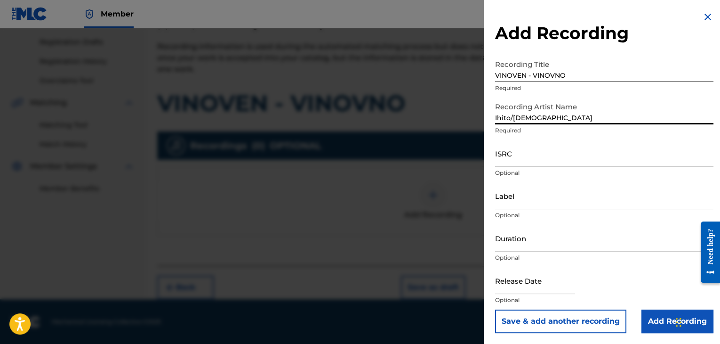
click at [514, 115] on input "Ihito/[DEMOGRAPHIC_DATA]" at bounding box center [604, 110] width 218 height 27
type input "Ihito & [PERSON_NAME]"
click at [529, 151] on input "ISRC" at bounding box center [604, 153] width 218 height 27
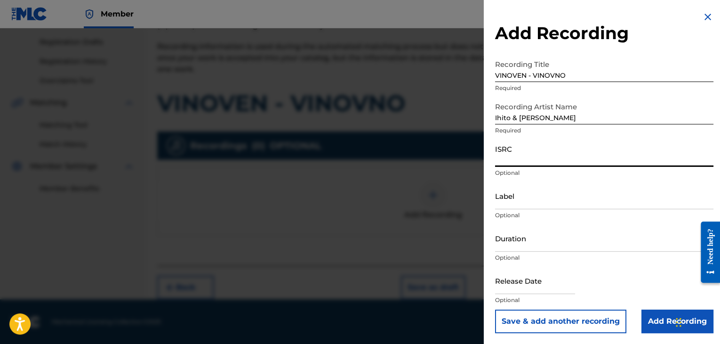
paste input "BGA262505193"
type input "BGA262505193"
click at [540, 211] on p "Optional" at bounding box center [604, 215] width 218 height 8
click at [538, 204] on input "Label" at bounding box center [604, 195] width 218 height 27
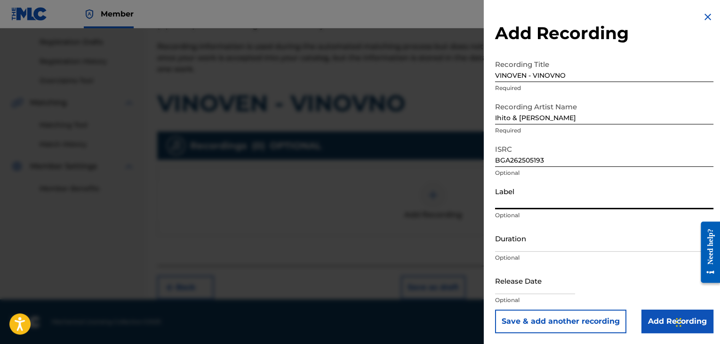
paste input "IHITO"
type input "IHITO"
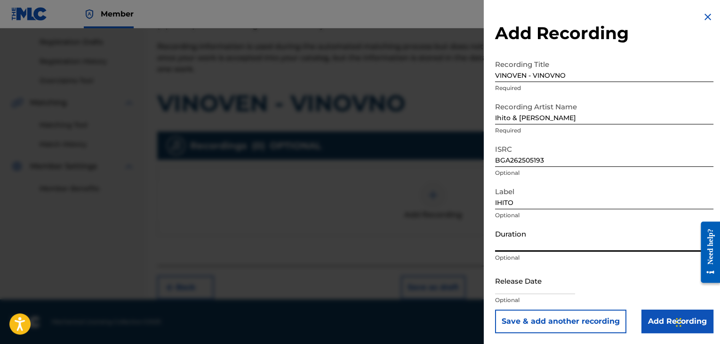
click at [524, 241] on input "Duration" at bounding box center [604, 237] width 218 height 27
type input "04:55"
click at [654, 327] on input "Add Recording" at bounding box center [677, 321] width 72 height 24
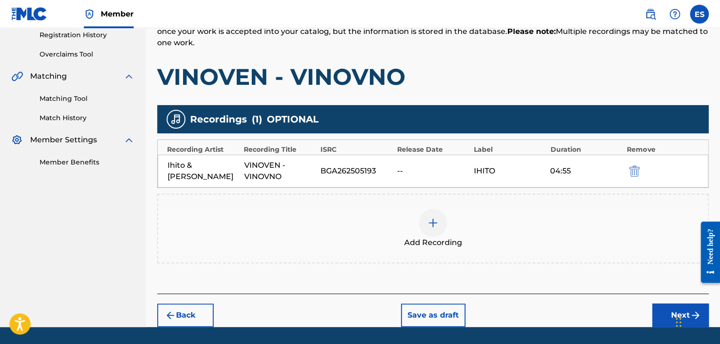
scroll to position [201, 0]
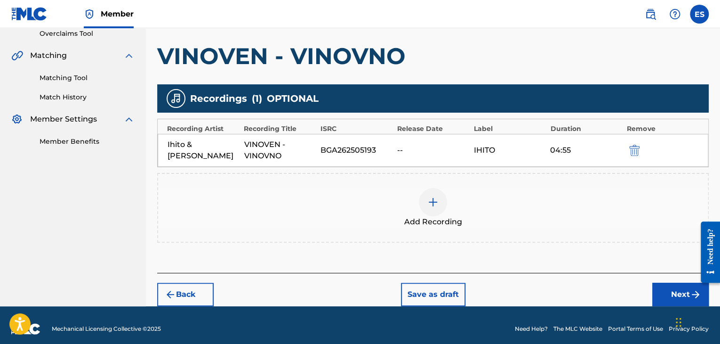
click at [634, 151] on img "submit" at bounding box center [634, 149] width 10 height 11
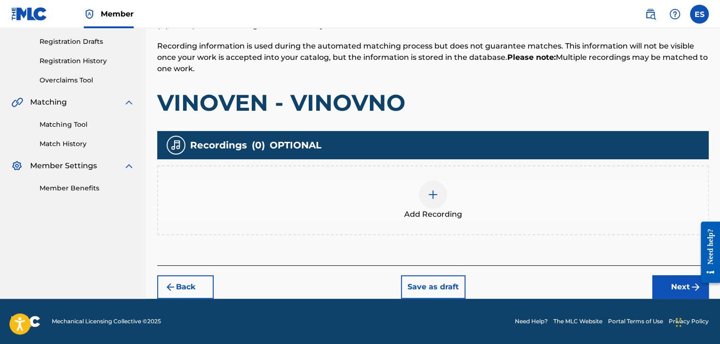
scroll to position [154, 0]
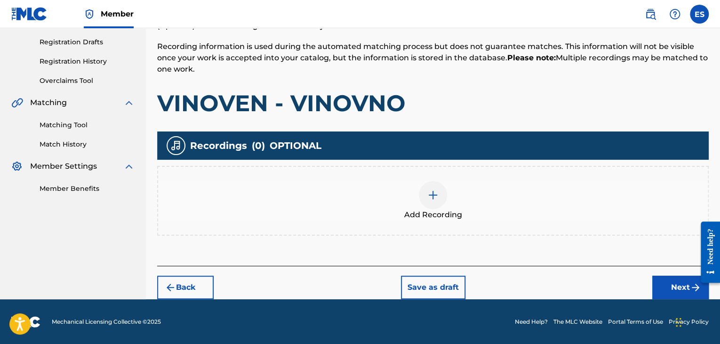
click at [442, 196] on div at bounding box center [433, 195] width 28 height 28
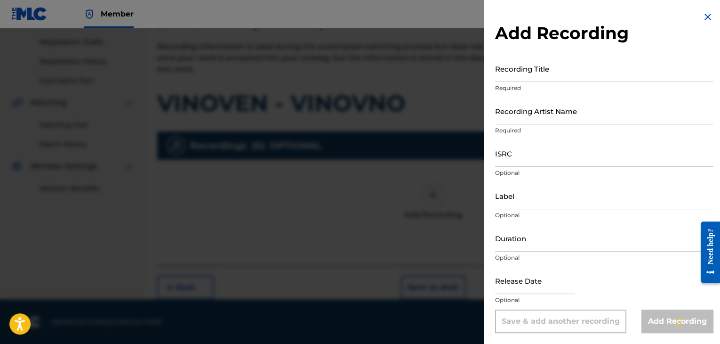
click at [508, 75] on input "Recording Title" at bounding box center [604, 68] width 218 height 27
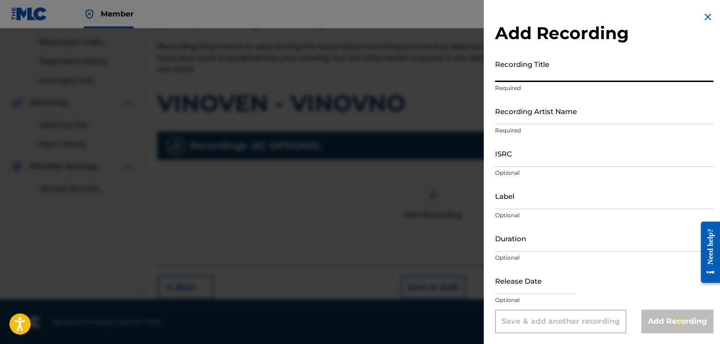
paste input "Vinoven Vinovno"
type input "Vinoven Vinovno"
click at [506, 120] on input "Recording Artist Name" at bounding box center [604, 110] width 218 height 27
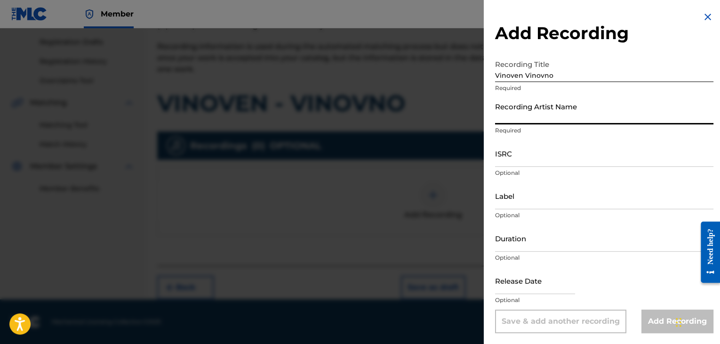
paste input "Ihito/[DEMOGRAPHIC_DATA]"
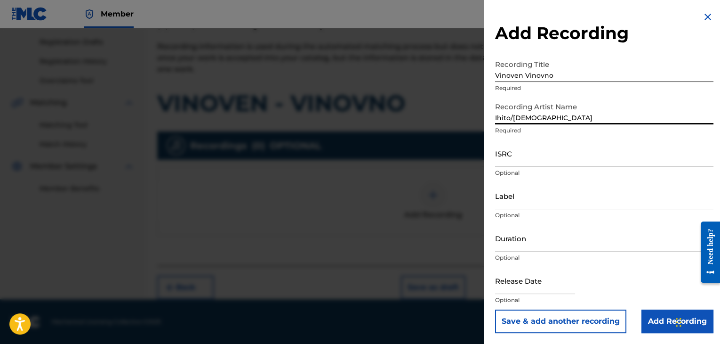
click at [511, 115] on input "Ihito/[DEMOGRAPHIC_DATA]" at bounding box center [604, 110] width 218 height 27
type input "Ihito & [PERSON_NAME]"
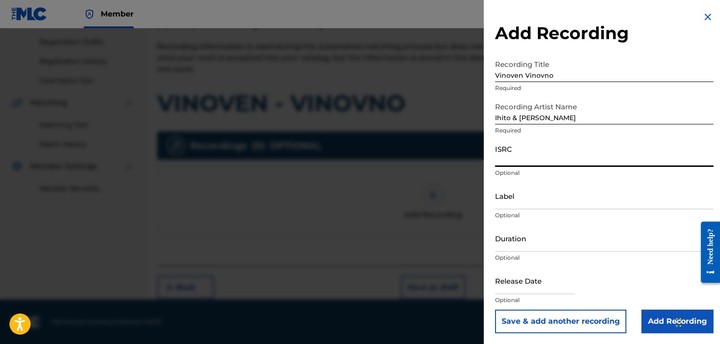
click at [571, 166] on input "ISRC" at bounding box center [604, 153] width 218 height 27
paste input "BGA262505193"
type input "BGA262505193"
click at [516, 202] on input "Label" at bounding box center [604, 195] width 218 height 27
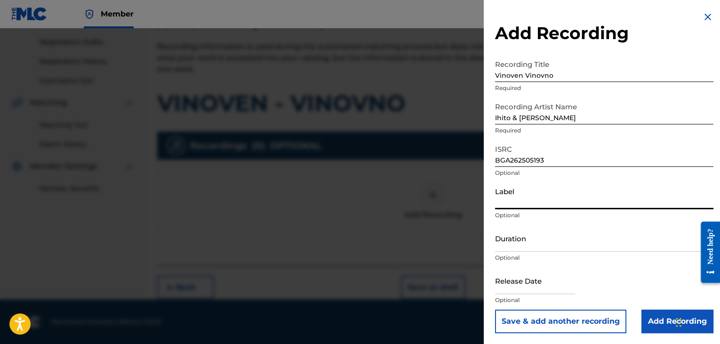
paste input "IHITO"
type input "IHITO"
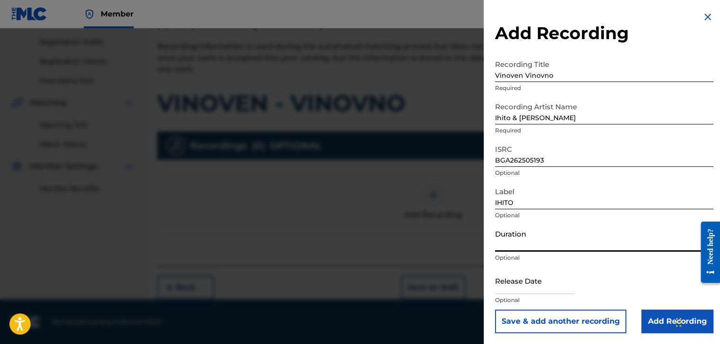
click at [533, 241] on input "Duration" at bounding box center [604, 237] width 218 height 27
type input "04:55"
click at [649, 318] on input "Add Recording" at bounding box center [677, 321] width 72 height 24
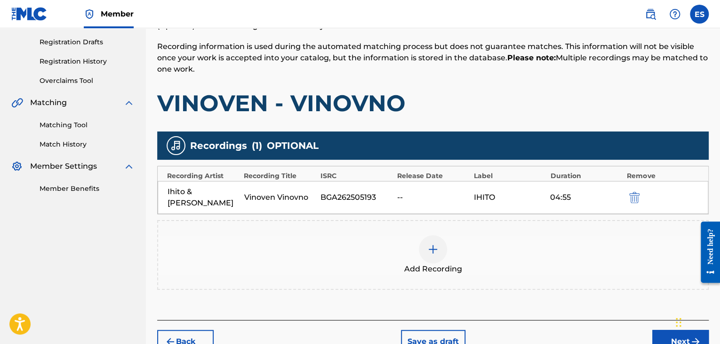
click at [202, 329] on button "Back" at bounding box center [185, 341] width 56 height 24
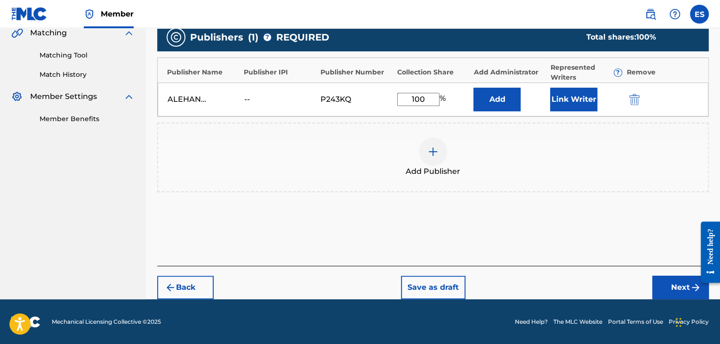
click at [197, 288] on button "Back" at bounding box center [185, 287] width 56 height 24
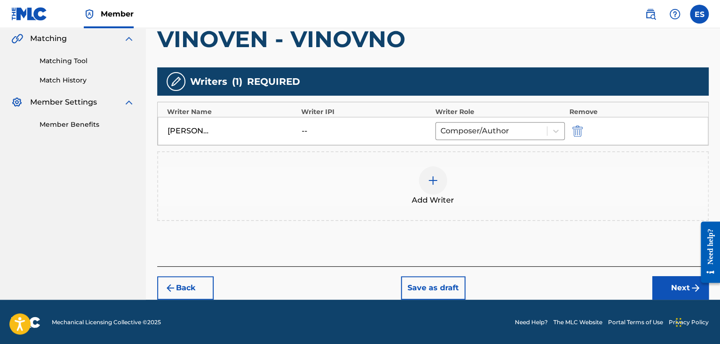
click at [198, 289] on button "Back" at bounding box center [185, 288] width 56 height 24
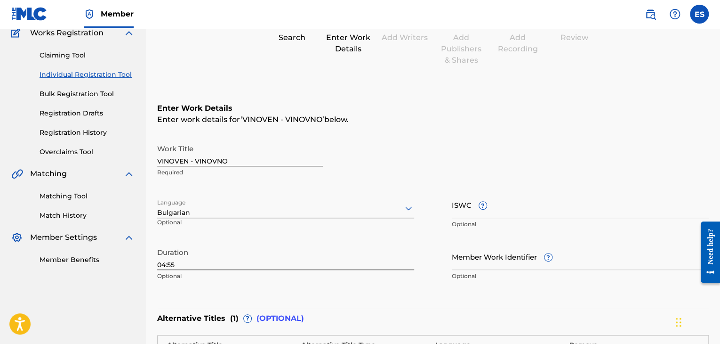
scroll to position [77, 0]
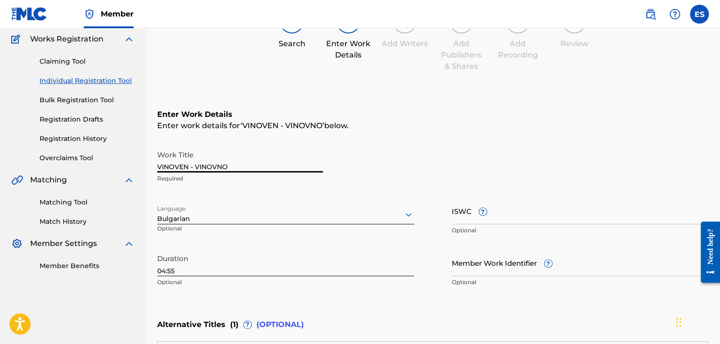
drag, startPoint x: 237, startPoint y: 164, endPoint x: 96, endPoint y: 152, distance: 141.8
click at [96, 152] on main "ALEHANDRO RECORDS LTD. Summary Catalog Works Registration Claiming Tool Individ…" at bounding box center [360, 230] width 720 height 559
paste input "IHIT"
type input "IHITO"
drag, startPoint x: 175, startPoint y: 166, endPoint x: 72, endPoint y: 160, distance: 102.7
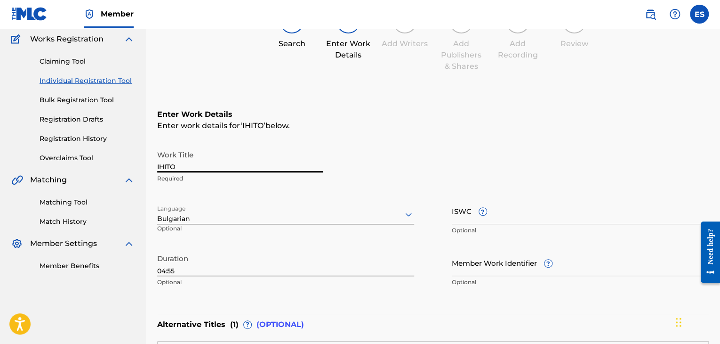
click at [82, 160] on main "ALEHANDRO RECORDS LTD. Summary Catalog Works Registration Claiming Tool Individ…" at bounding box center [360, 230] width 720 height 559
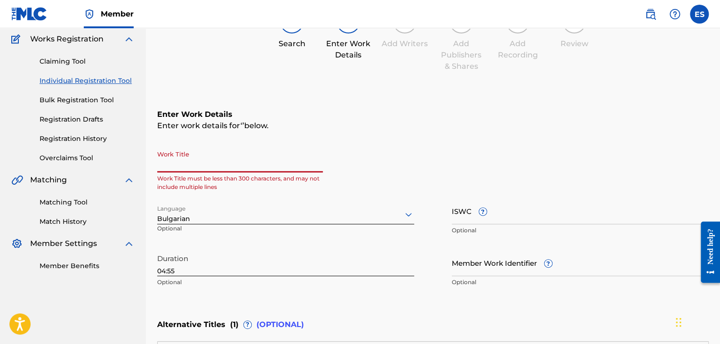
paste input "Vinoven Vinovno"
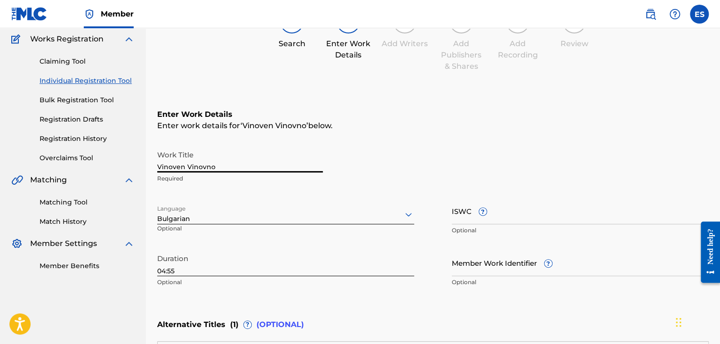
type input "Vinoven Vinovno"
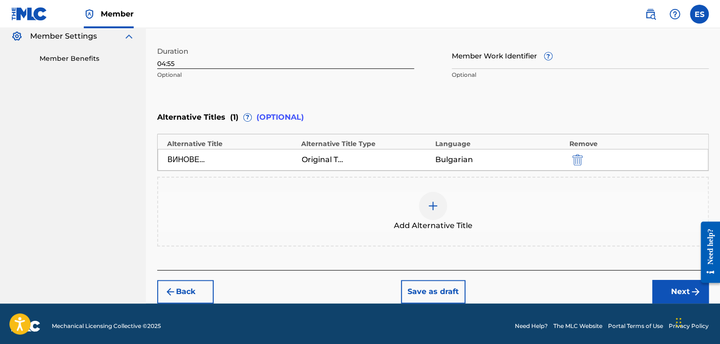
scroll to position [288, 0]
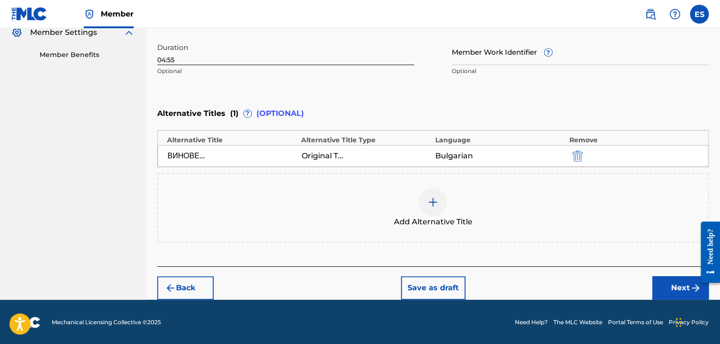
click at [657, 287] on button "Next" at bounding box center [680, 288] width 56 height 24
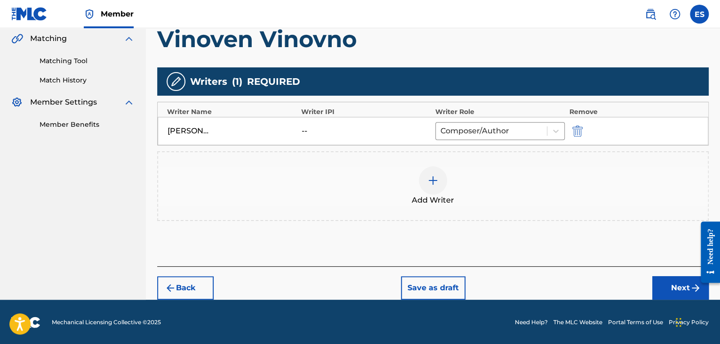
click at [658, 285] on button "Next" at bounding box center [680, 288] width 56 height 24
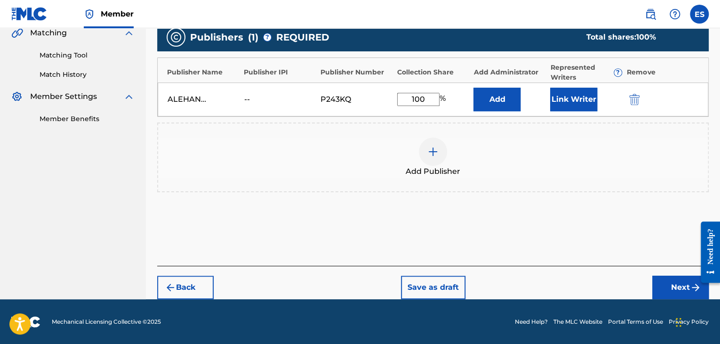
click at [668, 280] on button "Next" at bounding box center [680, 287] width 56 height 24
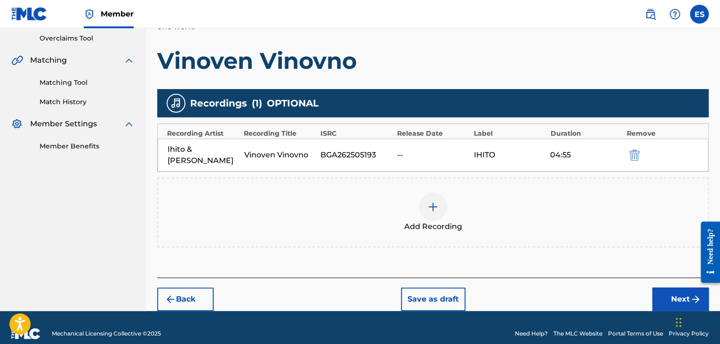
click at [668, 287] on button "Next" at bounding box center [680, 299] width 56 height 24
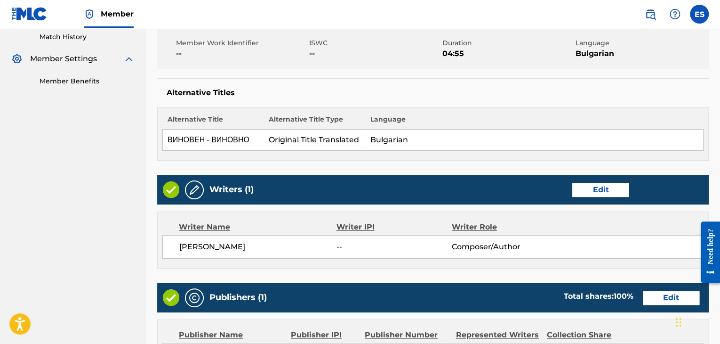
scroll to position [184, 0]
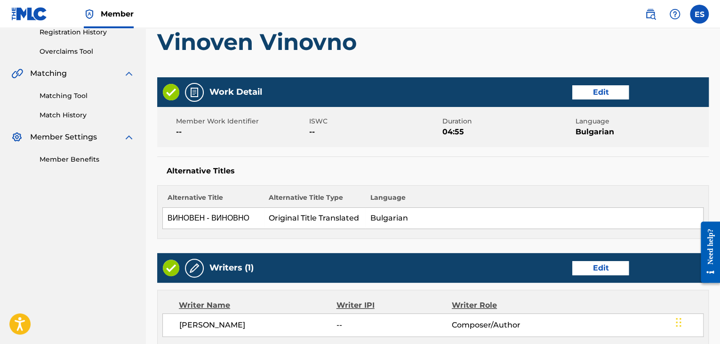
click at [416, 216] on td "Bulgarian" at bounding box center [534, 218] width 338 height 21
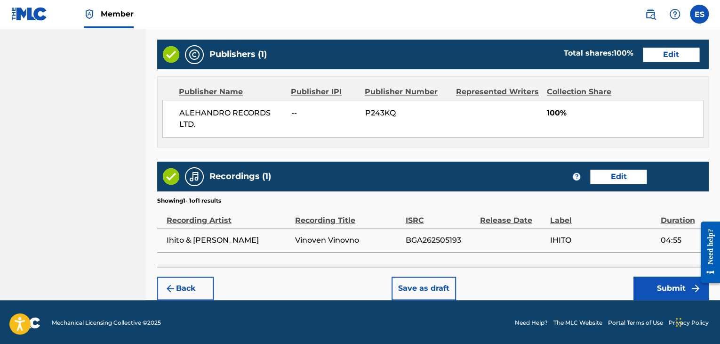
click at [204, 280] on button "Back" at bounding box center [185, 288] width 56 height 24
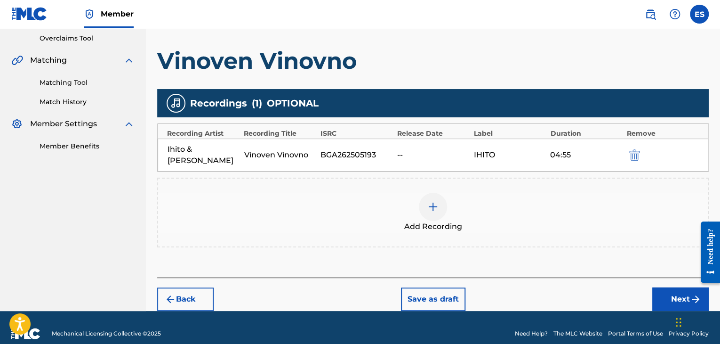
click at [204, 287] on button "Back" at bounding box center [185, 299] width 56 height 24
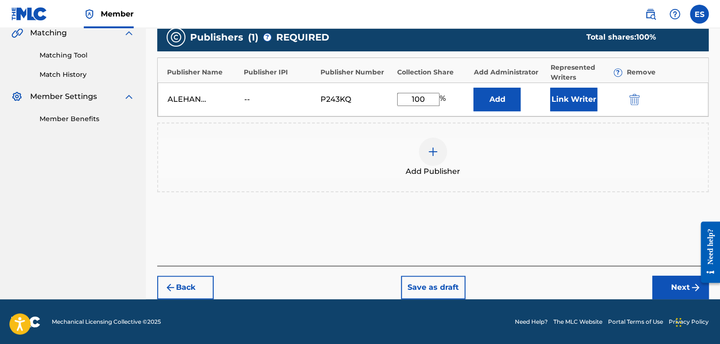
click at [204, 281] on button "Back" at bounding box center [185, 287] width 56 height 24
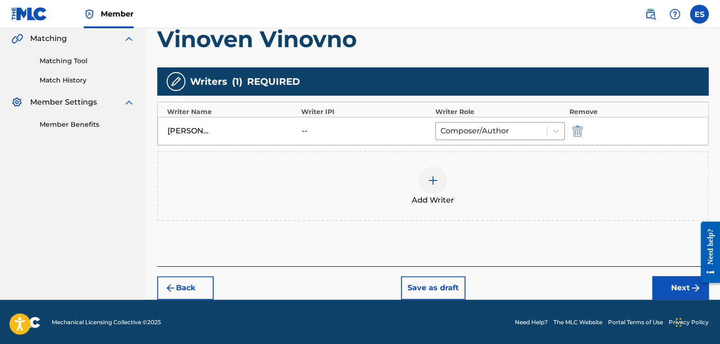
click at [210, 286] on button "Back" at bounding box center [185, 288] width 56 height 24
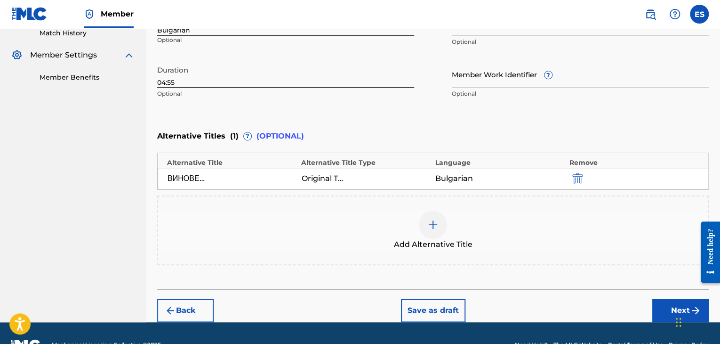
click at [578, 176] on img "submit" at bounding box center [577, 178] width 10 height 11
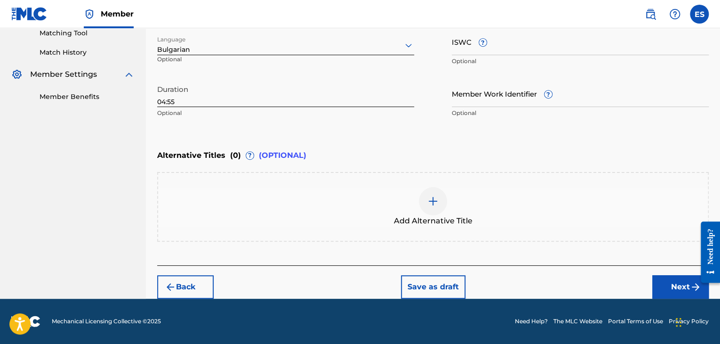
scroll to position [245, 0]
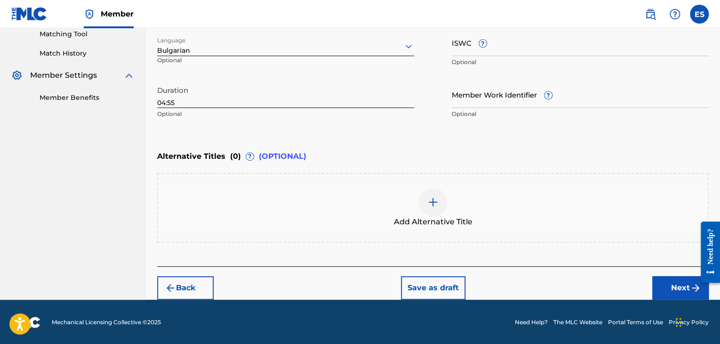
click at [439, 202] on div at bounding box center [433, 202] width 28 height 28
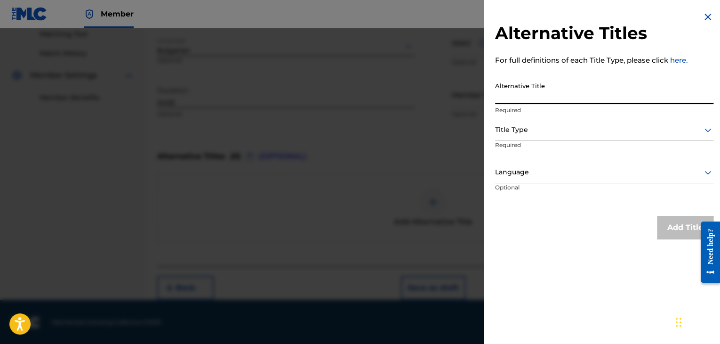
paste input "Виновен Виновно"
type input "Виновен Виновно"
click at [520, 125] on div at bounding box center [604, 130] width 218 height 12
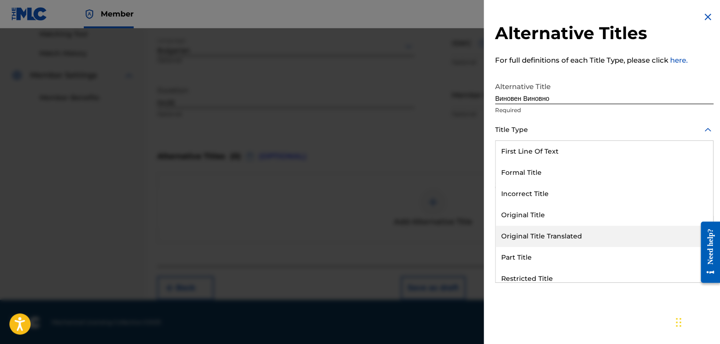
click at [542, 231] on div "Original Title Translated" at bounding box center [604, 235] width 217 height 21
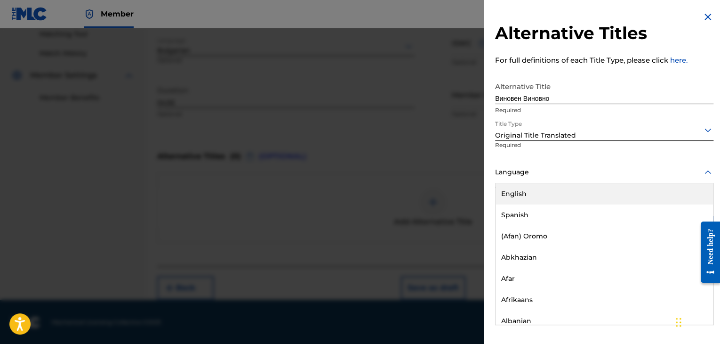
click at [522, 167] on div at bounding box center [604, 172] width 218 height 12
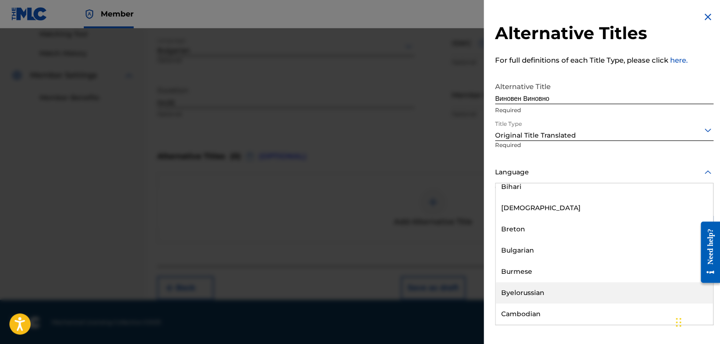
scroll to position [376, 0]
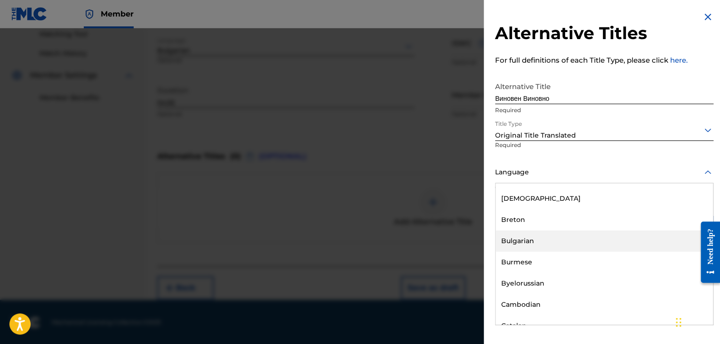
click at [537, 237] on div "Bulgarian" at bounding box center [604, 240] width 217 height 21
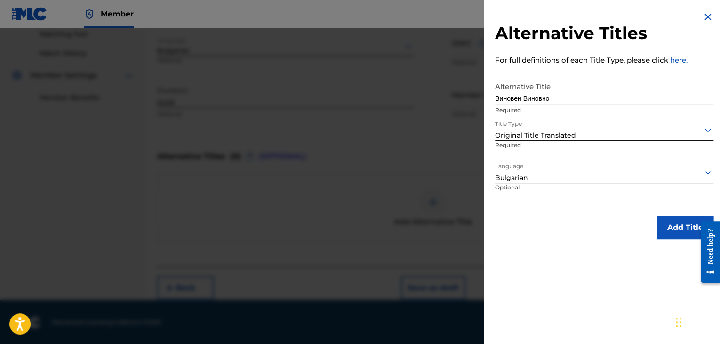
click at [676, 228] on button "Add Title" at bounding box center [685, 228] width 56 height 24
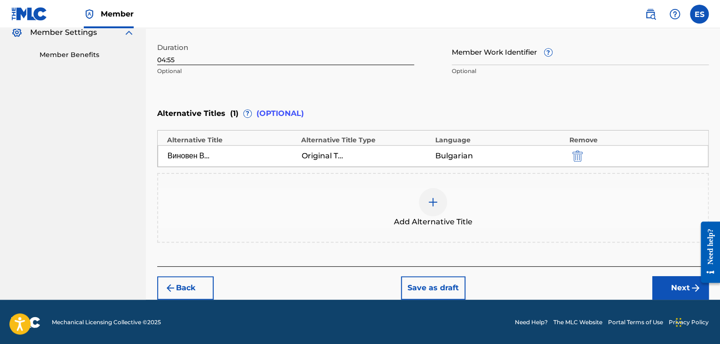
click at [675, 284] on button "Next" at bounding box center [680, 288] width 56 height 24
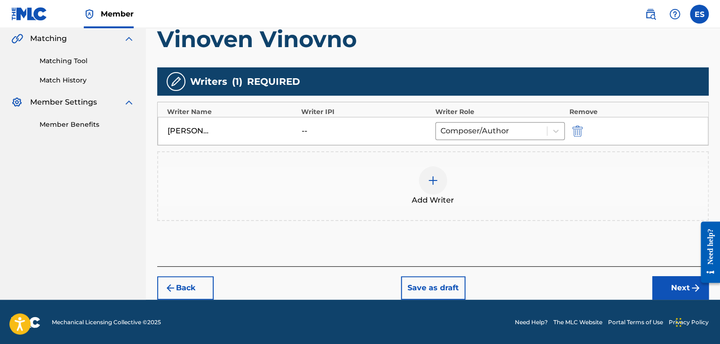
click at [661, 292] on button "Next" at bounding box center [680, 288] width 56 height 24
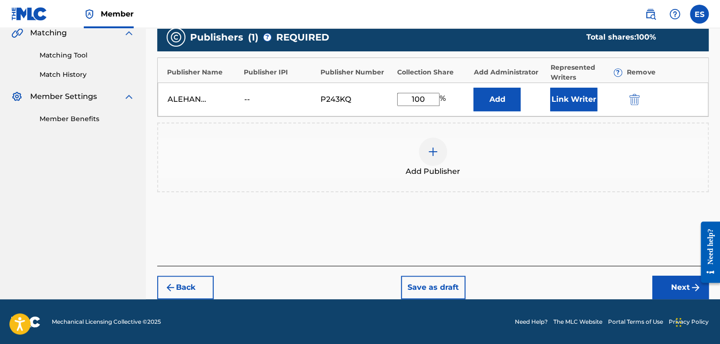
click at [673, 283] on button "Next" at bounding box center [680, 287] width 56 height 24
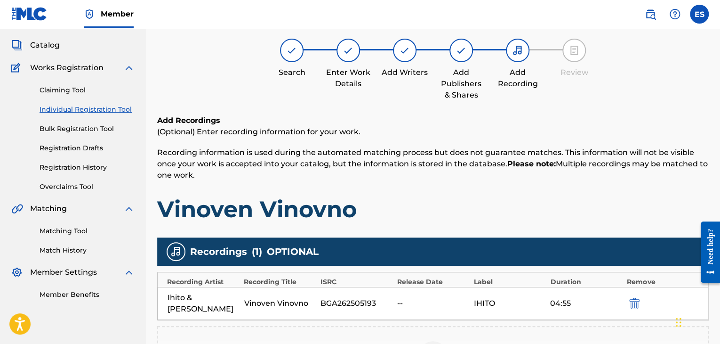
scroll to position [184, 0]
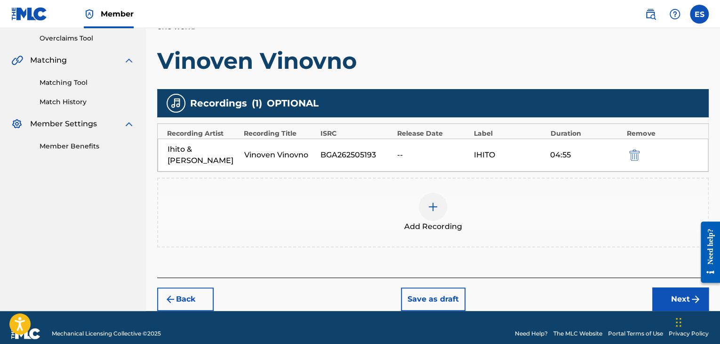
click at [679, 287] on button "Next" at bounding box center [680, 299] width 56 height 24
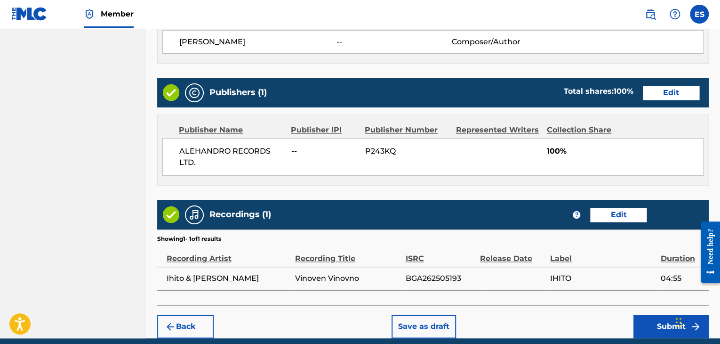
scroll to position [505, 0]
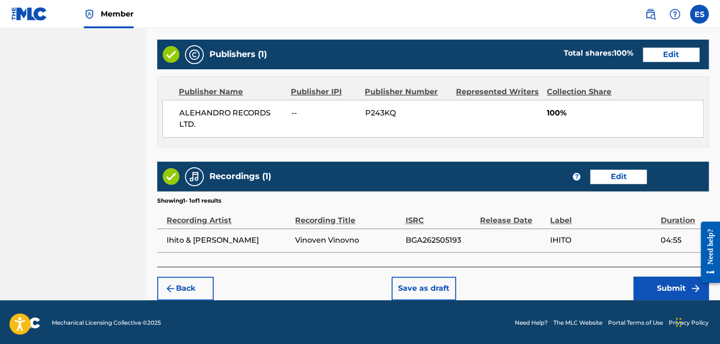
click at [656, 288] on button "Submit" at bounding box center [670, 288] width 75 height 24
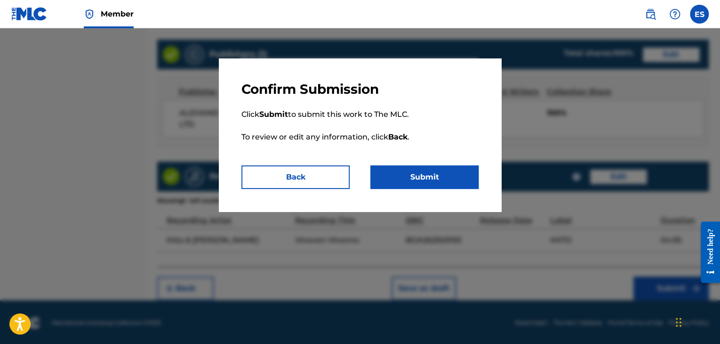
click at [440, 175] on button "Submit" at bounding box center [424, 177] width 108 height 24
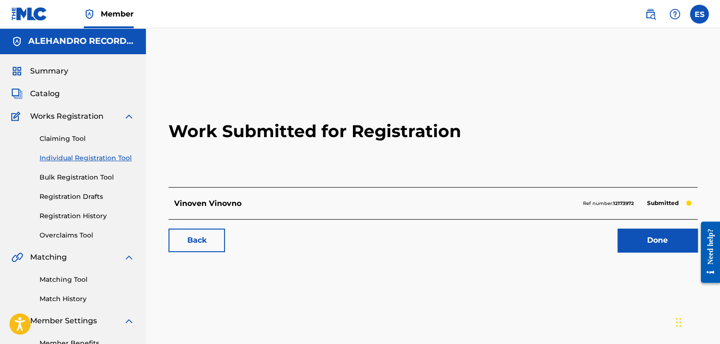
click at [116, 155] on link "Individual Registration Tool" at bounding box center [87, 158] width 95 height 10
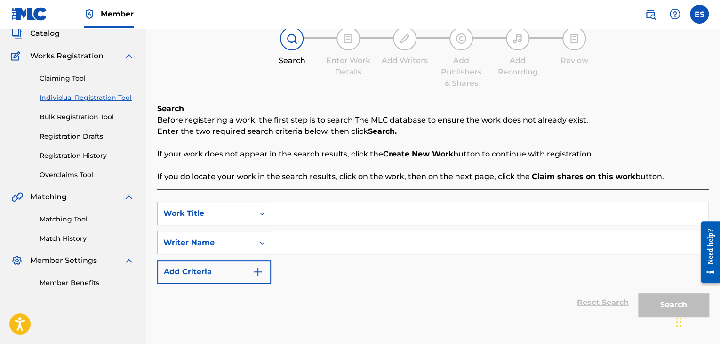
scroll to position [115, 0]
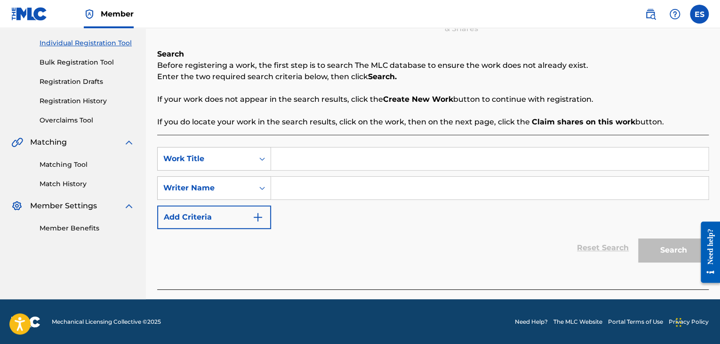
drag, startPoint x: 328, startPoint y: 162, endPoint x: 325, endPoint y: 155, distance: 7.0
click at [326, 159] on input "Search Form" at bounding box center [489, 158] width 437 height 23
paste input "MASHUP IZBUHVANE"
type input "MASHUP IZBUHVANE"
click at [289, 182] on input "Search Form" at bounding box center [489, 187] width 437 height 23
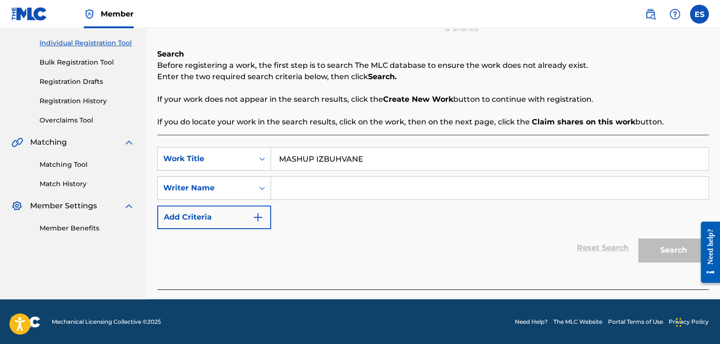
paste input "[PERSON_NAME]"
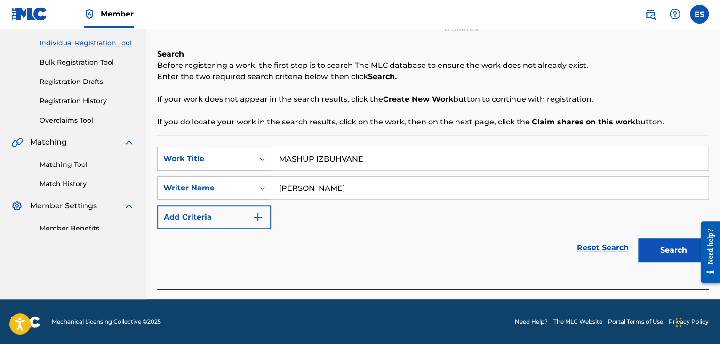
type input "[PERSON_NAME]"
click at [665, 253] on button "Search" at bounding box center [673, 250] width 71 height 24
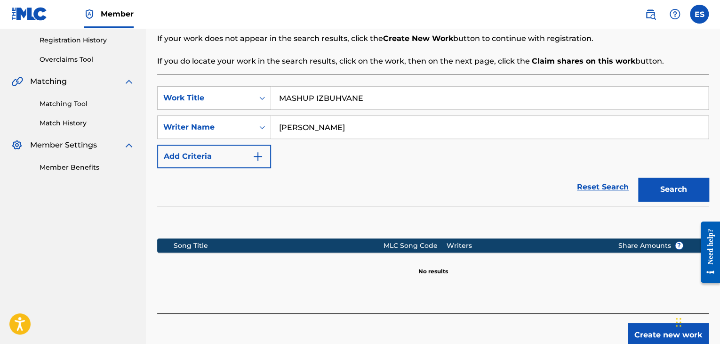
scroll to position [209, 0]
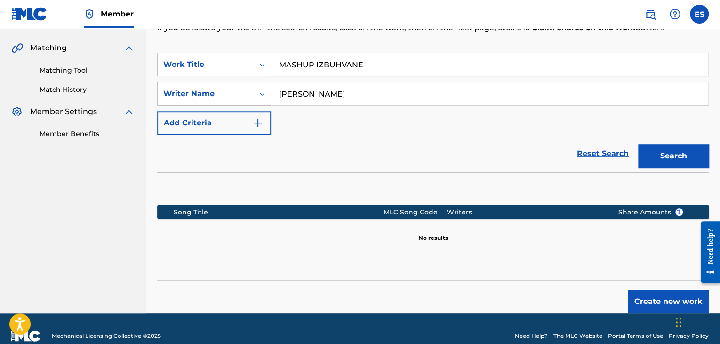
click at [654, 297] on button "Create new work" at bounding box center [668, 301] width 81 height 24
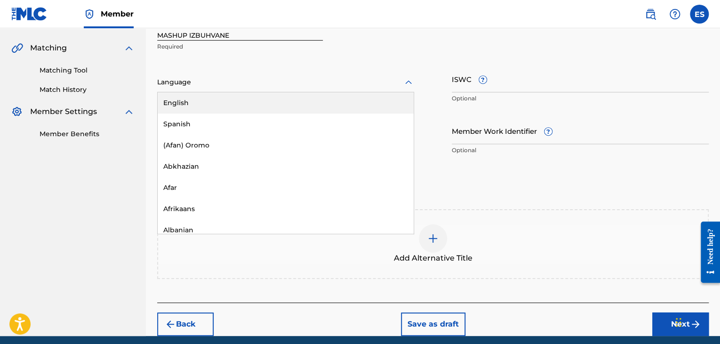
click at [280, 79] on div at bounding box center [285, 82] width 257 height 12
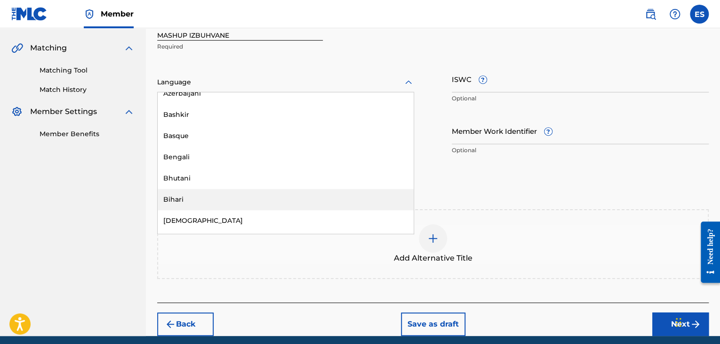
scroll to position [376, 0]
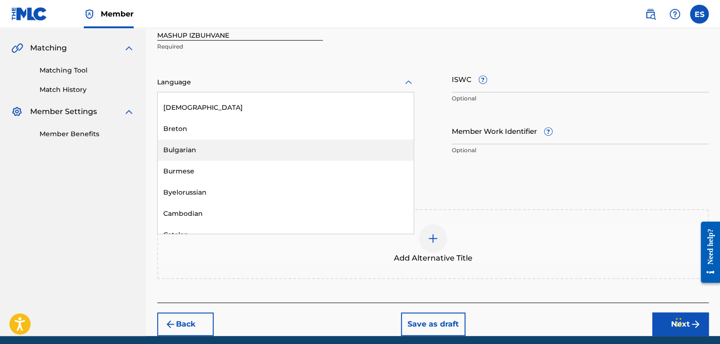
click at [276, 158] on div "Bulgarian" at bounding box center [286, 149] width 256 height 21
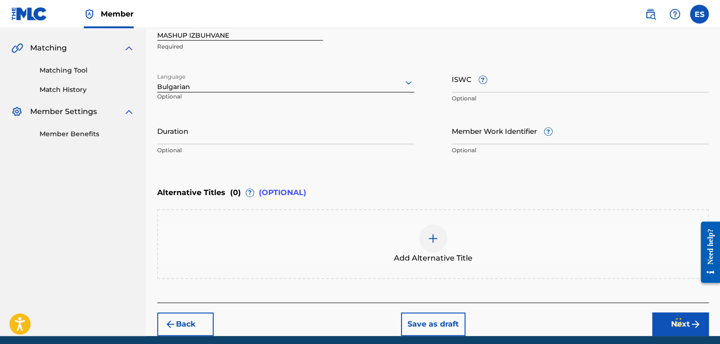
click at [286, 134] on input "Duration" at bounding box center [285, 130] width 257 height 27
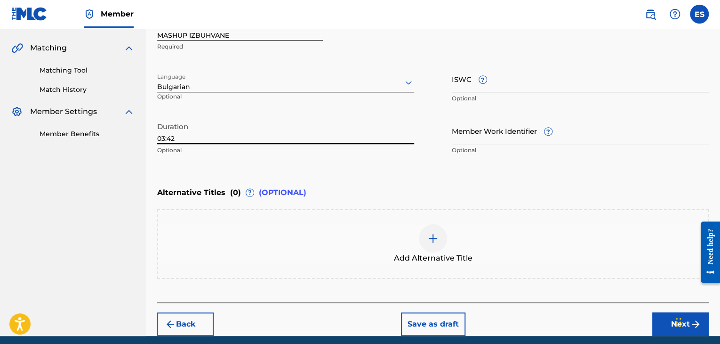
type input "03:42"
click at [431, 236] on img at bounding box center [432, 237] width 11 height 11
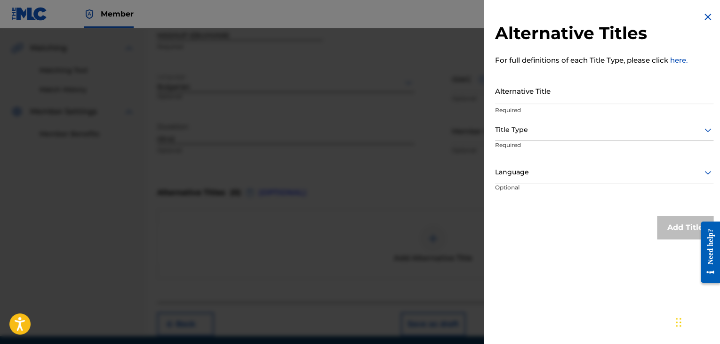
click at [516, 87] on input "Alternative Title" at bounding box center [604, 90] width 218 height 27
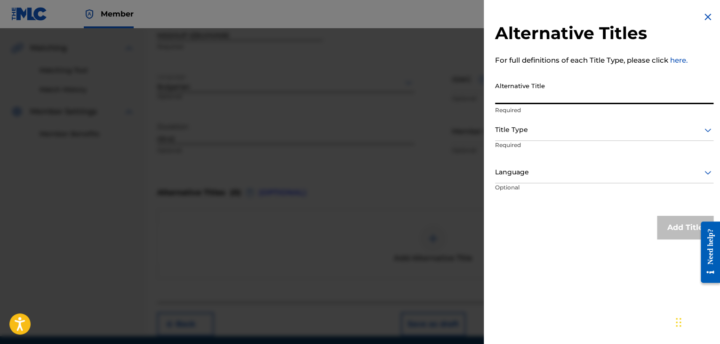
paste input "Избухване"
click at [497, 99] on input "Избухване" at bounding box center [604, 90] width 218 height 27
click at [521, 98] on input "МашъпИзбухване" at bounding box center [604, 90] width 218 height 27
type input "Машъп Избухване"
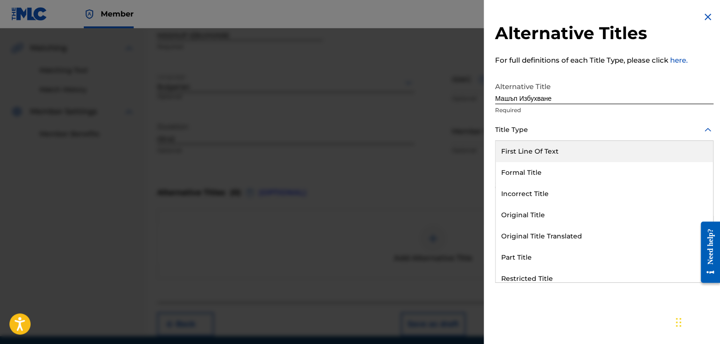
click at [539, 130] on div at bounding box center [604, 130] width 218 height 12
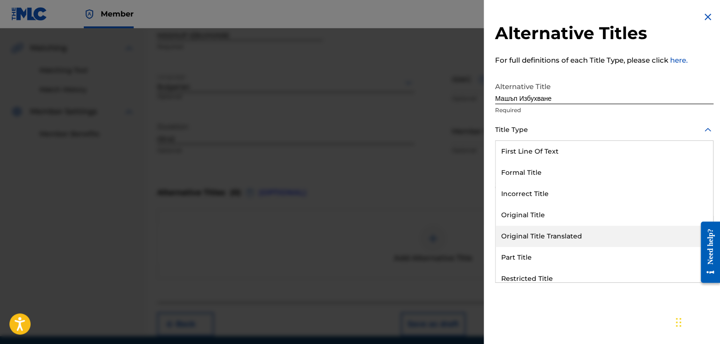
drag, startPoint x: 555, startPoint y: 242, endPoint x: 553, endPoint y: 224, distance: 17.6
click at [556, 238] on div "Original Title Translated" at bounding box center [604, 235] width 217 height 21
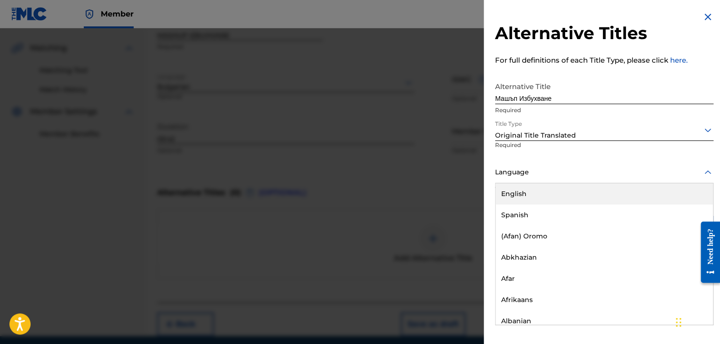
click at [550, 174] on div at bounding box center [604, 172] width 218 height 12
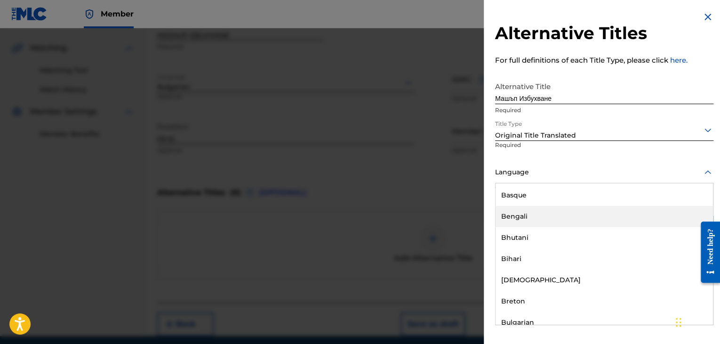
scroll to position [329, 0]
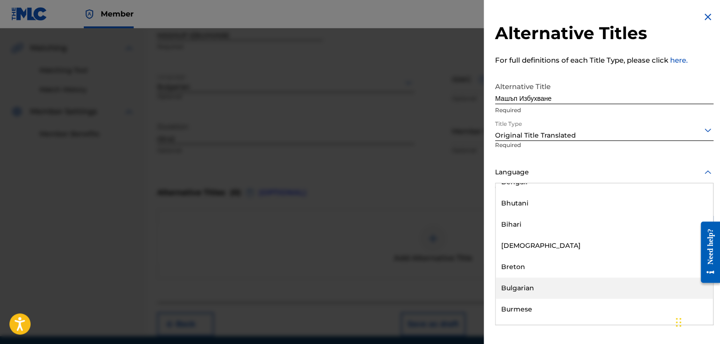
click at [559, 287] on div "Bulgarian" at bounding box center [604, 287] width 217 height 21
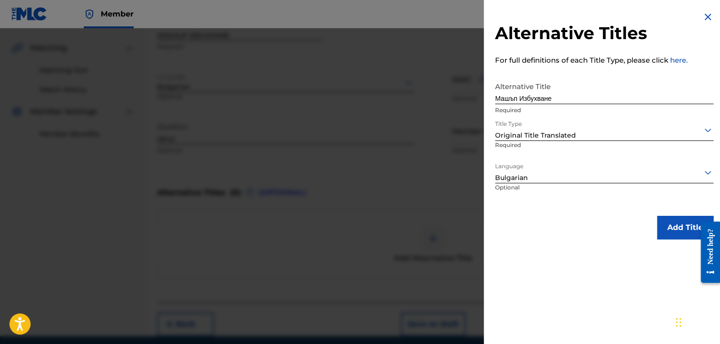
click at [674, 233] on button "Add Title" at bounding box center [685, 228] width 56 height 24
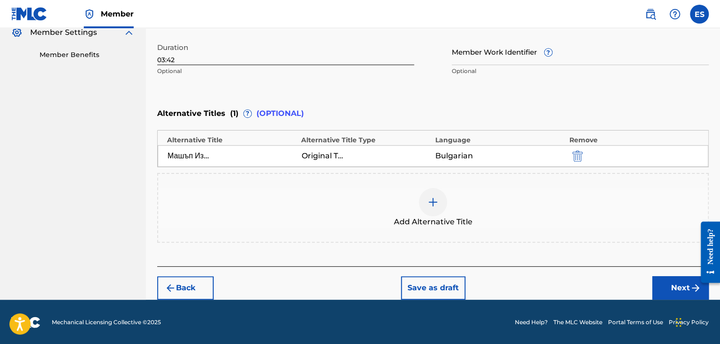
click at [672, 287] on button "Next" at bounding box center [680, 288] width 56 height 24
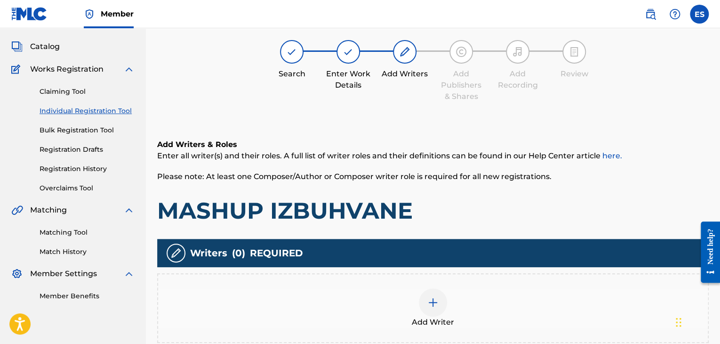
scroll to position [169, 0]
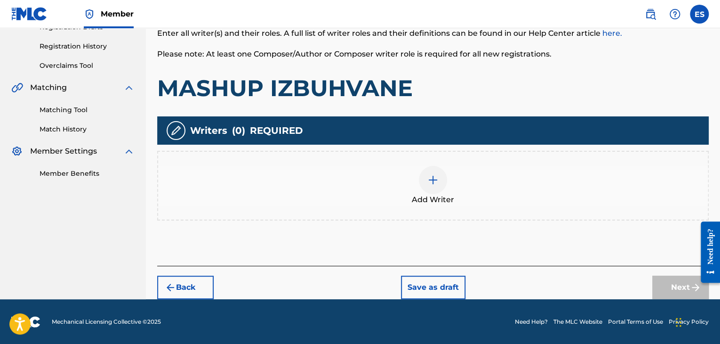
click at [456, 149] on div "Writers ( 0 ) REQUIRED Add Writer" at bounding box center [433, 168] width 552 height 104
click at [435, 183] on img at bounding box center [432, 179] width 11 height 11
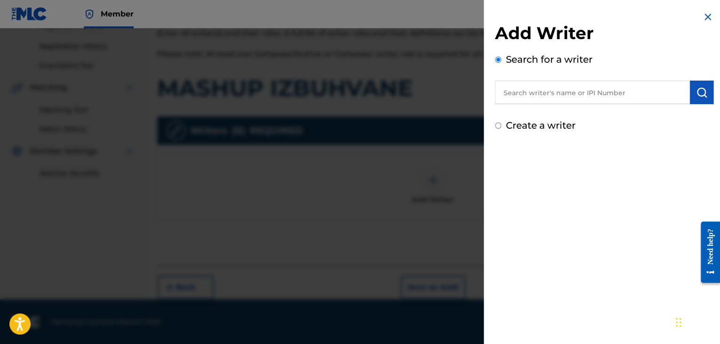
click at [435, 341] on div at bounding box center [360, 200] width 720 height 344
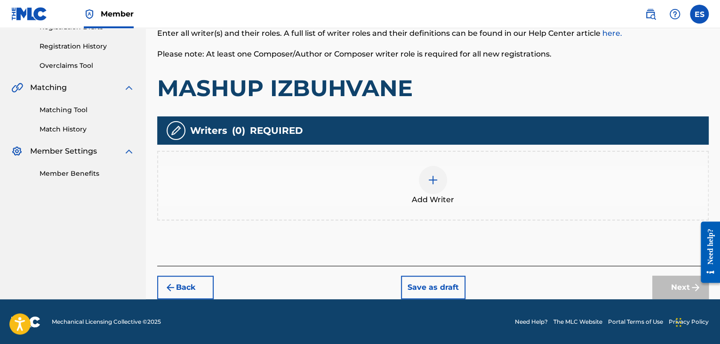
click at [313, 190] on div "Add Writer" at bounding box center [433, 186] width 550 height 40
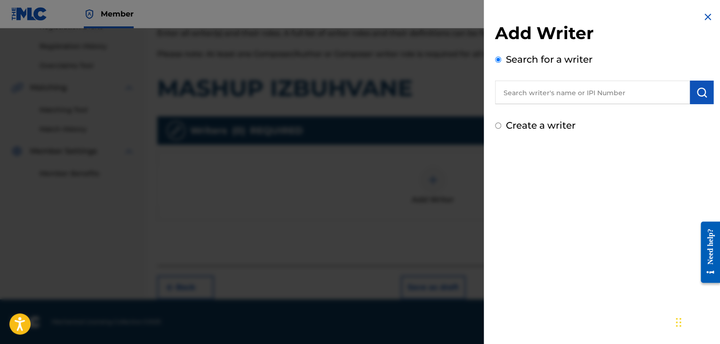
paste input "[PERSON_NAME]"
type input "[PERSON_NAME]"
click at [698, 98] on button "submit" at bounding box center [702, 92] width 24 height 24
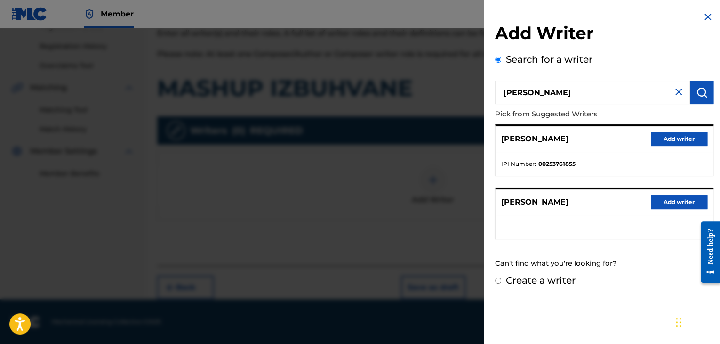
click at [566, 278] on label "Create a writer" at bounding box center [541, 279] width 70 height 11
radio input "true"
click at [501, 278] on input "Create a writer" at bounding box center [498, 280] width 6 height 6
radio input "false"
radio input "true"
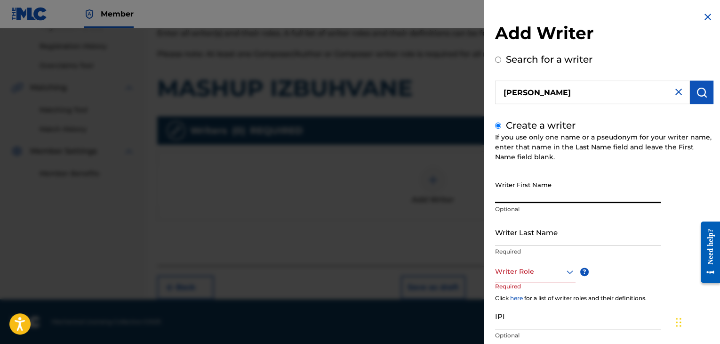
paste input "[PERSON_NAME]"
type input "[PERSON_NAME]"
click at [533, 234] on input "Writer Last Name" at bounding box center [578, 231] width 166 height 27
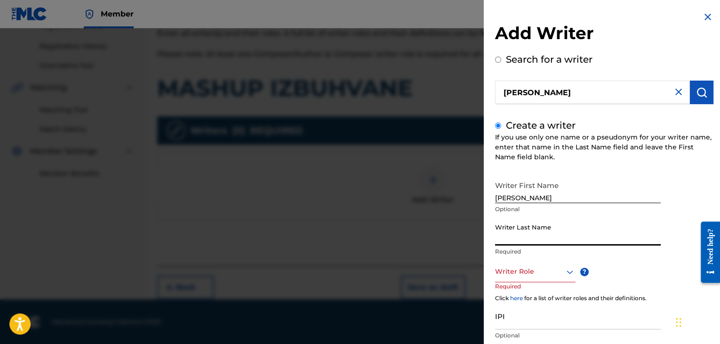
paste input "[PERSON_NAME]"
type input "[PERSON_NAME]"
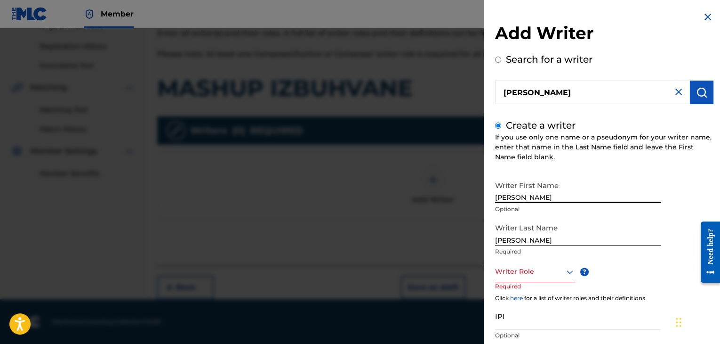
drag, startPoint x: 520, startPoint y: 198, endPoint x: 722, endPoint y: 184, distance: 203.3
click at [720, 174] on html "Accessibility Screen-Reader Guide, Feedback, and Issue Reporting | New window M…" at bounding box center [360, 3] width 720 height 344
type input "IRHAN"
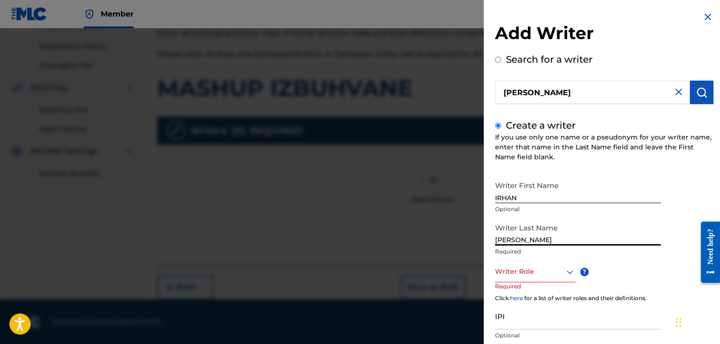
drag, startPoint x: 521, startPoint y: 243, endPoint x: 278, endPoint y: 209, distance: 246.2
click at [318, 226] on div "Add Writer Search for a writer [PERSON_NAME] Create a writer If you use only on…" at bounding box center [360, 185] width 720 height 315
type input "[PERSON_NAME]"
click at [561, 267] on div at bounding box center [535, 271] width 80 height 12
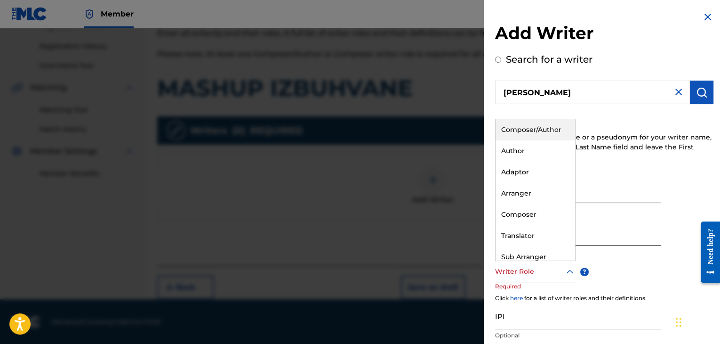
click at [535, 130] on div "Composer/Author" at bounding box center [536, 129] width 80 height 21
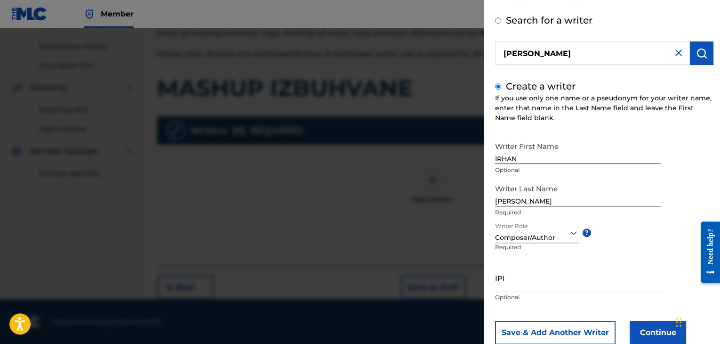
scroll to position [65, 0]
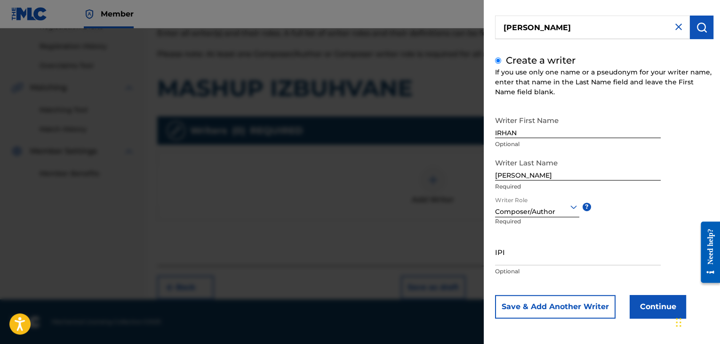
click at [661, 302] on button "Continue" at bounding box center [658, 307] width 56 height 24
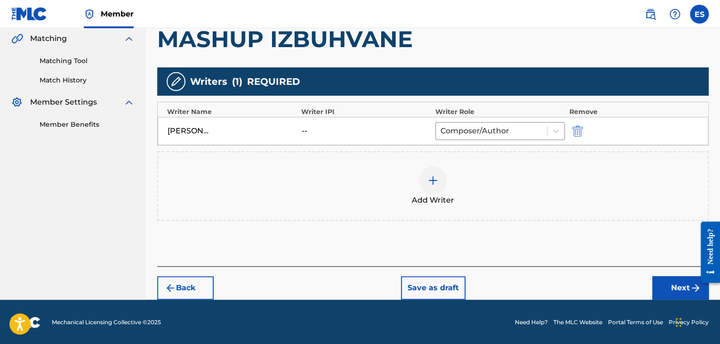
click at [666, 287] on button "Next" at bounding box center [680, 288] width 56 height 24
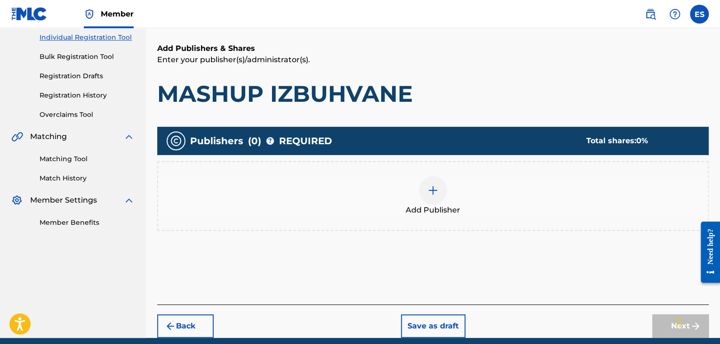
scroll to position [159, 0]
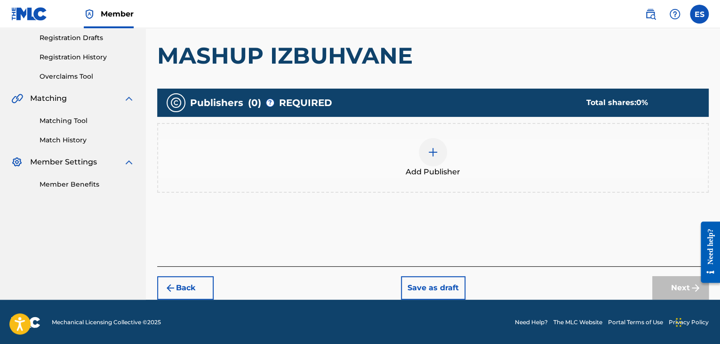
click at [418, 155] on div "Add Publisher" at bounding box center [433, 158] width 550 height 40
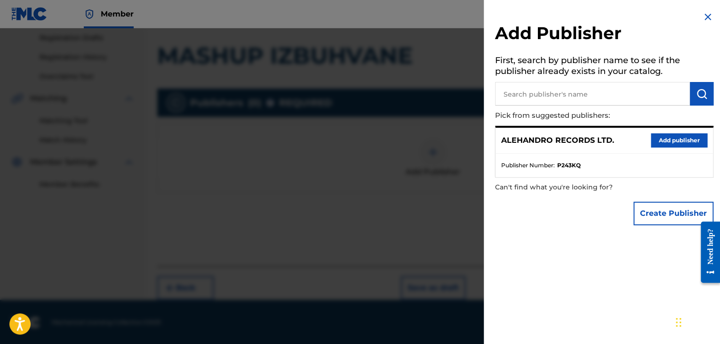
click at [680, 136] on button "Add publisher" at bounding box center [679, 140] width 56 height 14
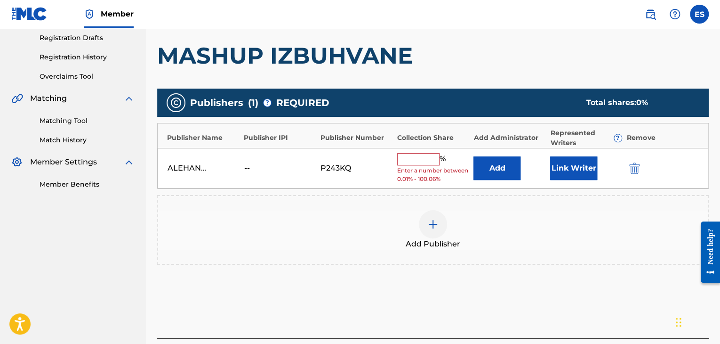
click at [421, 156] on input "text" at bounding box center [418, 159] width 42 height 12
type input "100"
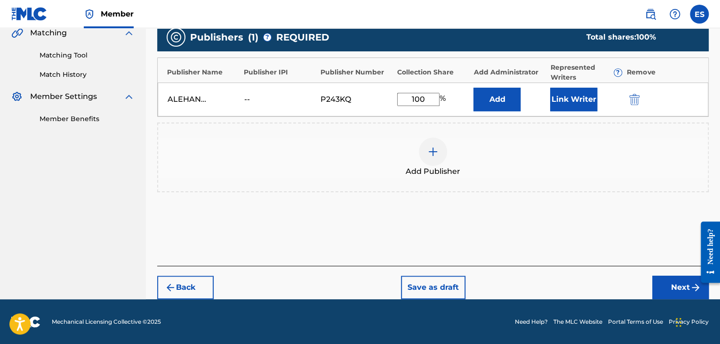
click at [669, 285] on button "Next" at bounding box center [680, 287] width 56 height 24
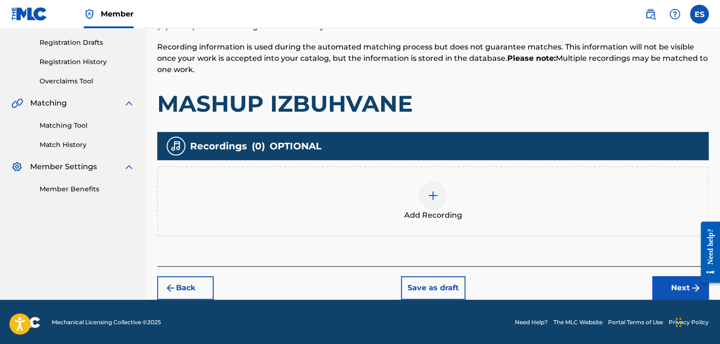
scroll to position [154, 0]
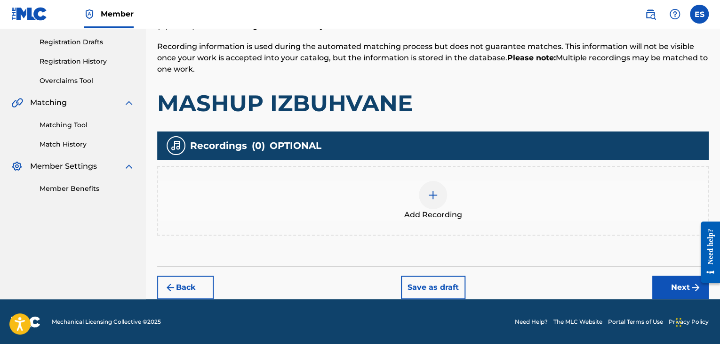
click at [433, 206] on div at bounding box center [433, 195] width 28 height 28
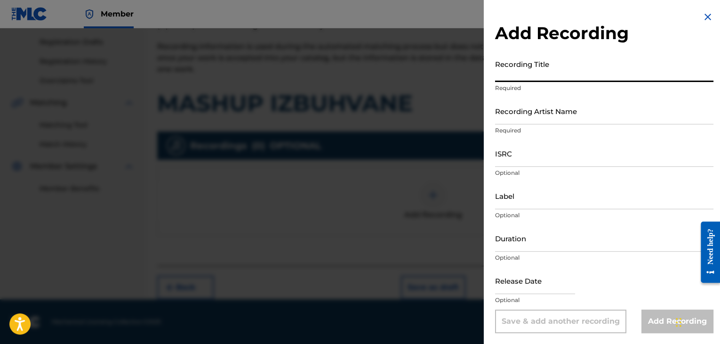
paste input "MASHUP IZBUHVANE"
type input "MASHUP IZBUHVANE"
click at [708, 11] on img at bounding box center [707, 16] width 11 height 11
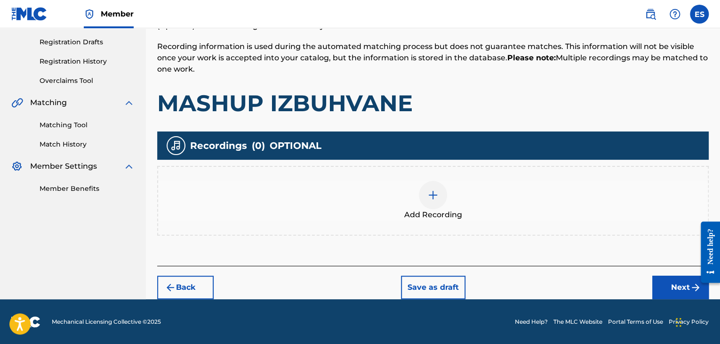
click at [432, 200] on img at bounding box center [432, 194] width 11 height 11
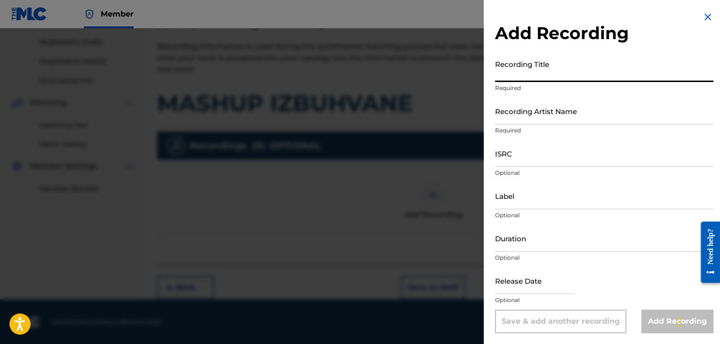
paste input "MASHUP IZBUHVANE"
type input "MASHUP IZBUHVANE"
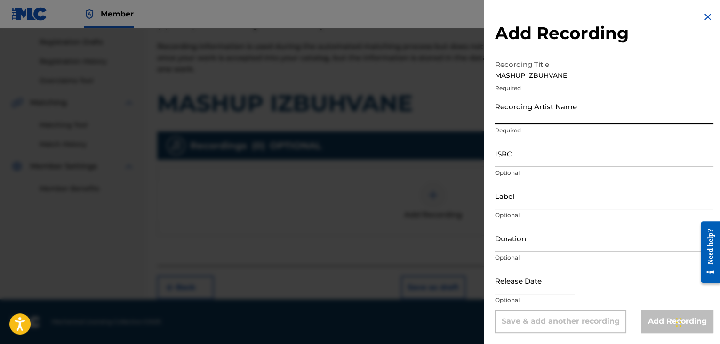
paste input "IHITO"
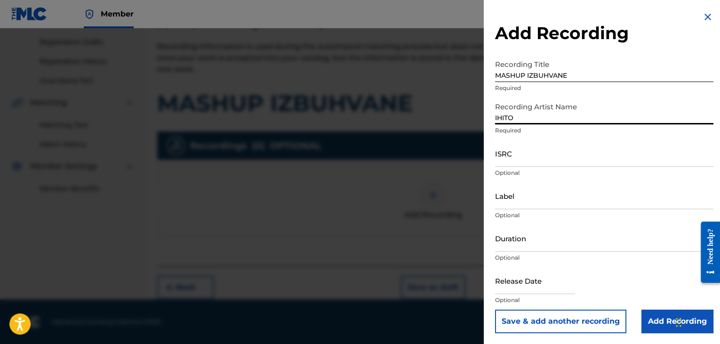
type input "IHITO"
click at [555, 156] on input "ISRC" at bounding box center [604, 153] width 218 height 27
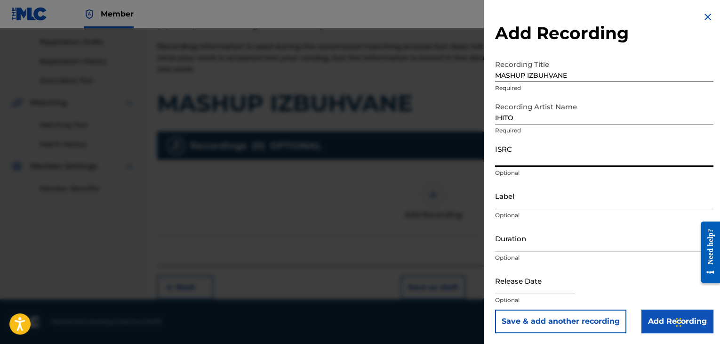
paste input "BGA262501318"
type input "BGA262501318"
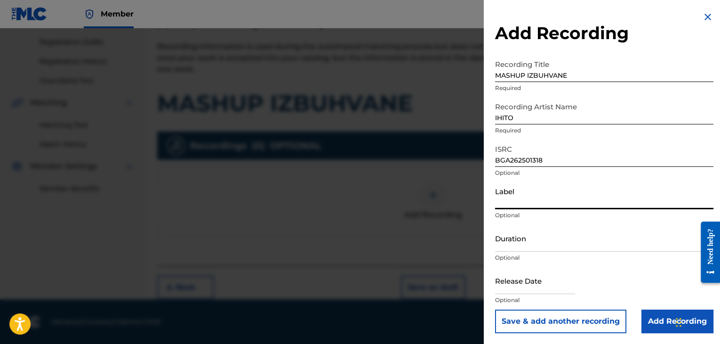
click at [536, 195] on input "Label" at bounding box center [604, 195] width 218 height 27
paste input "IHITO"
type input "IHITO"
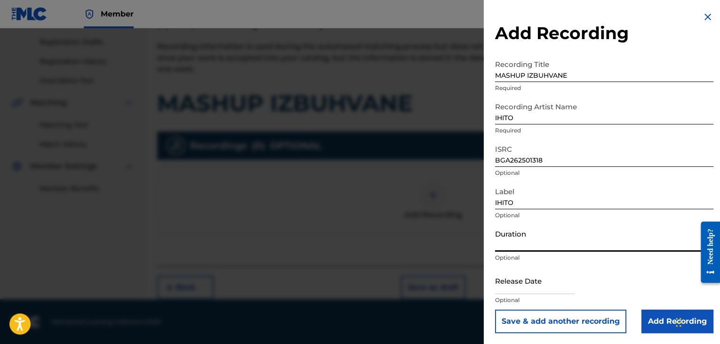
click at [518, 230] on input "Duration" at bounding box center [604, 237] width 218 height 27
type input "03:42"
click at [654, 321] on input "Add Recording" at bounding box center [677, 321] width 72 height 24
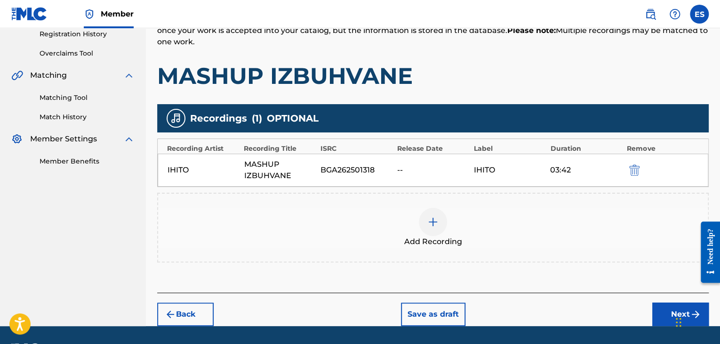
scroll to position [208, 0]
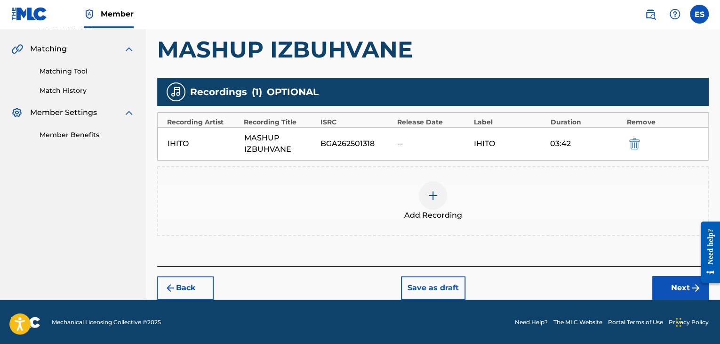
click at [670, 280] on button "Next" at bounding box center [680, 288] width 56 height 24
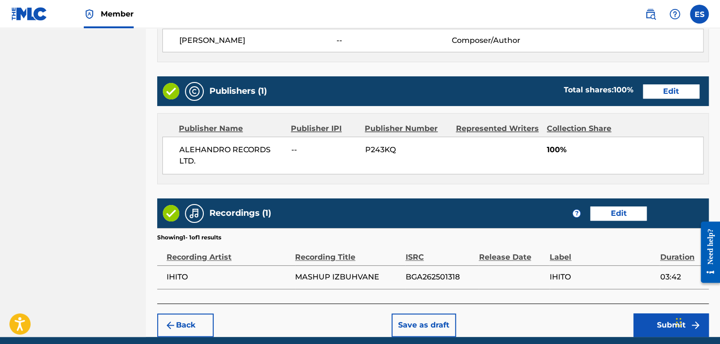
scroll to position [505, 0]
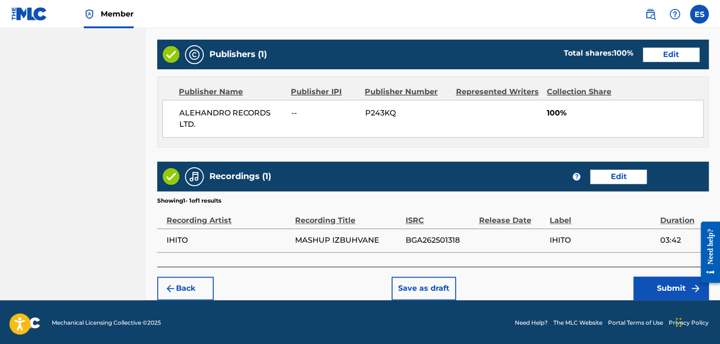
click at [662, 288] on button "Submit" at bounding box center [670, 288] width 75 height 24
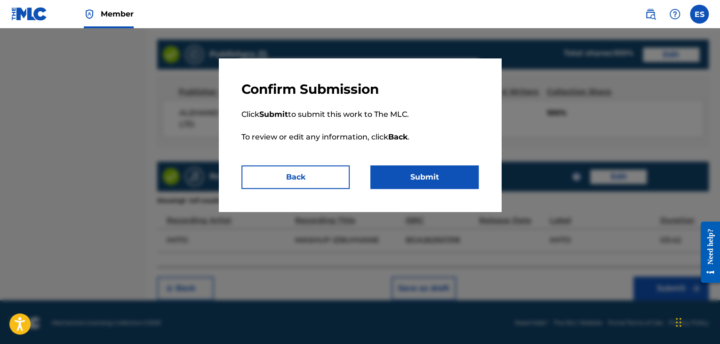
click at [439, 177] on button "Submit" at bounding box center [424, 177] width 108 height 24
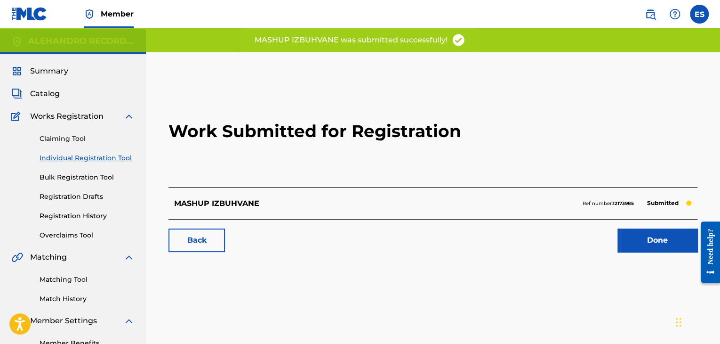
click at [109, 159] on link "Individual Registration Tool" at bounding box center [87, 158] width 95 height 10
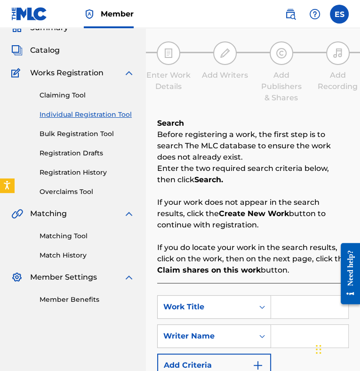
scroll to position [94, 0]
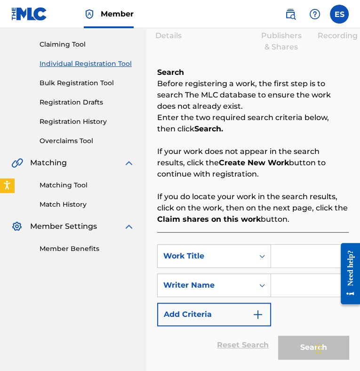
click at [279, 254] on input "Search Form" at bounding box center [309, 256] width 77 height 23
paste input "DUSHMANI CHUK - VERSION 2"
type input "DUSHMANI CHUK - VERSION 2"
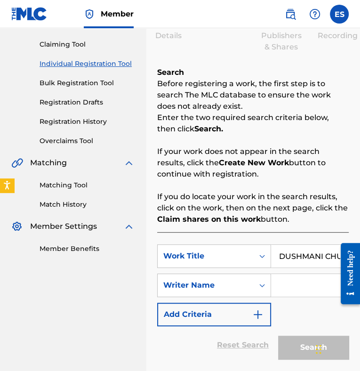
click at [300, 284] on input "Search Form" at bounding box center [309, 285] width 77 height 23
paste input "[PERSON_NAME]"
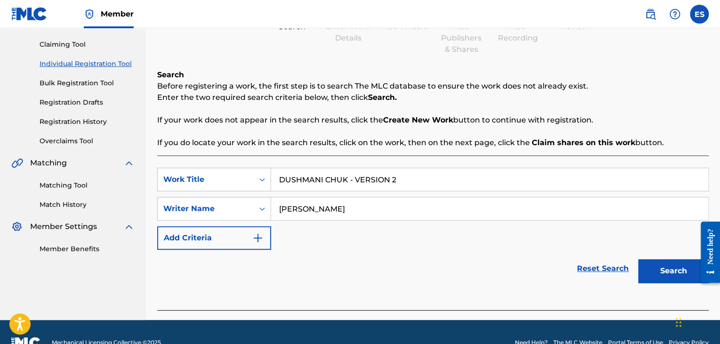
type input "[PERSON_NAME]"
click at [655, 272] on button "Search" at bounding box center [673, 271] width 71 height 24
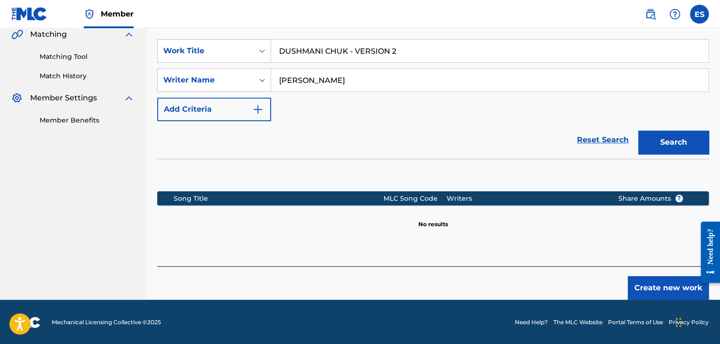
scroll to position [224, 0]
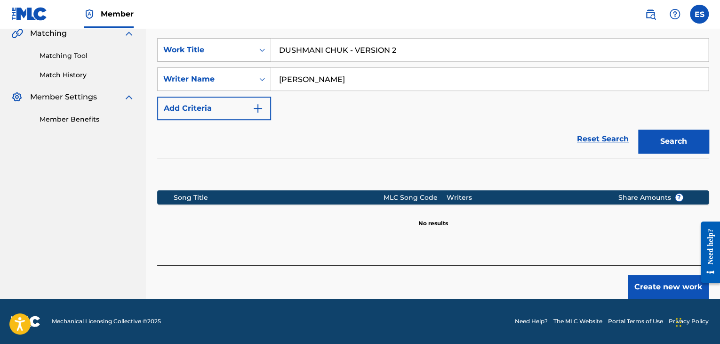
click at [658, 283] on button "Create new work" at bounding box center [668, 287] width 81 height 24
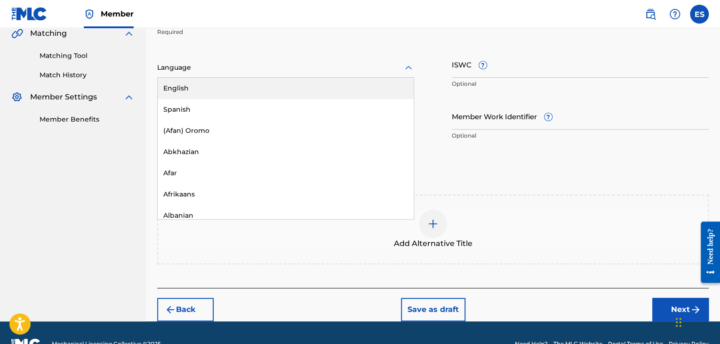
drag, startPoint x: 284, startPoint y: 65, endPoint x: 291, endPoint y: 104, distance: 39.1
click at [284, 65] on div at bounding box center [285, 68] width 257 height 12
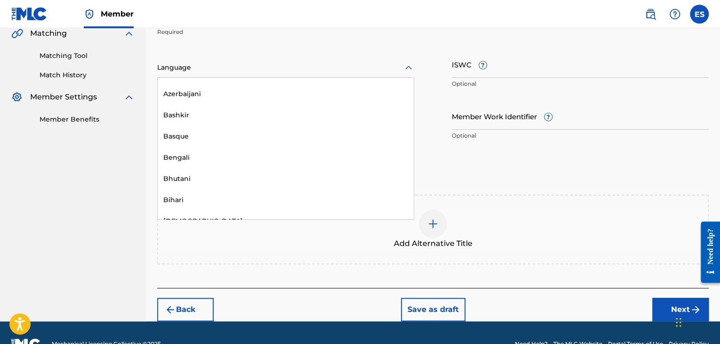
scroll to position [329, 0]
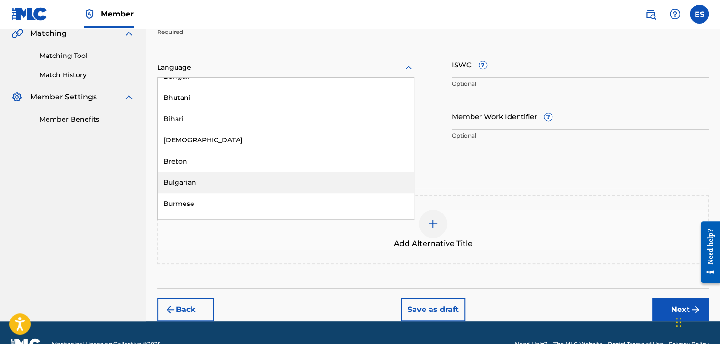
click at [285, 184] on div "Bulgarian" at bounding box center [286, 182] width 256 height 21
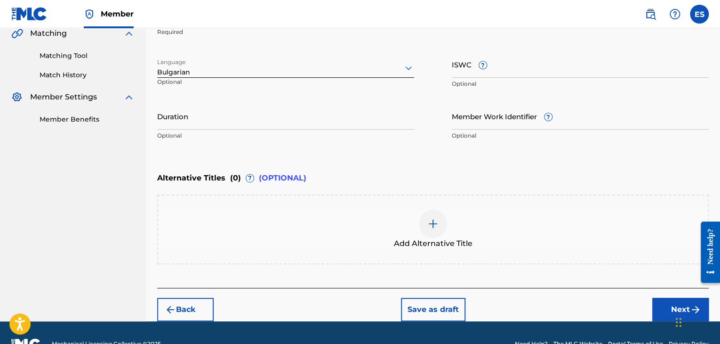
drag, startPoint x: 259, startPoint y: 119, endPoint x: 261, endPoint y: 104, distance: 15.2
click at [259, 116] on input "Duration" at bounding box center [285, 116] width 257 height 27
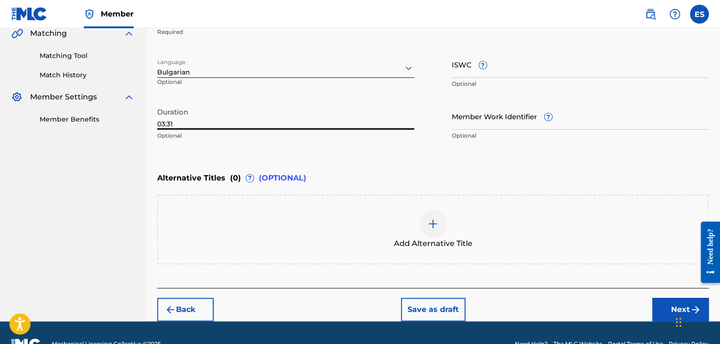
type input "03:31"
click at [426, 231] on div at bounding box center [433, 223] width 28 height 28
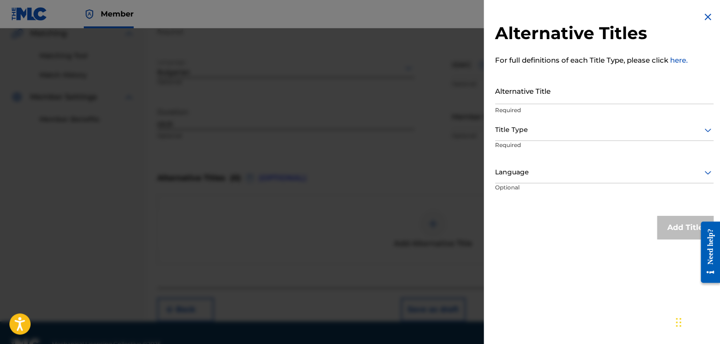
click at [640, 91] on input "Alternative Title" at bounding box center [604, 90] width 218 height 27
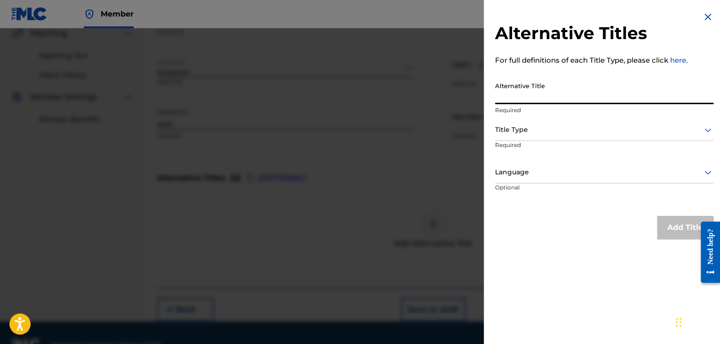
paste input "[DEMOGRAPHIC_DATA] ЧУК - ВЕРСИЯ 2"
type input "[DEMOGRAPHIC_DATA] ЧУК - ВЕРСИЯ 2"
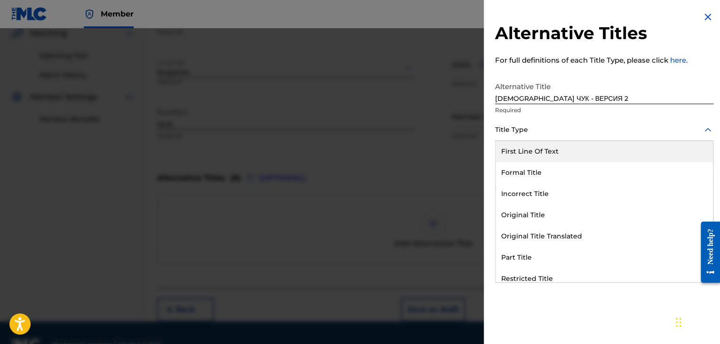
click at [540, 131] on div at bounding box center [604, 130] width 218 height 12
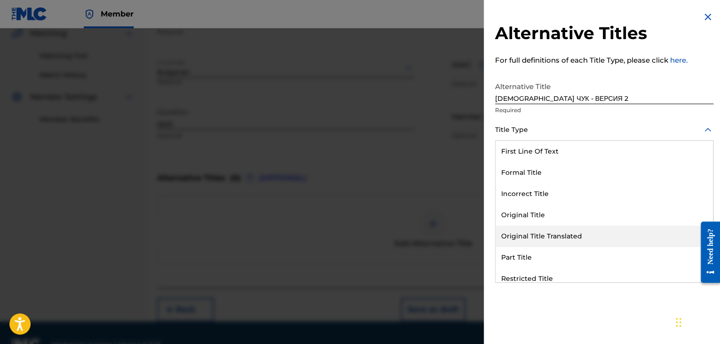
drag, startPoint x: 545, startPoint y: 237, endPoint x: 544, endPoint y: 219, distance: 18.4
click at [545, 235] on div "Original Title Translated" at bounding box center [604, 235] width 217 height 21
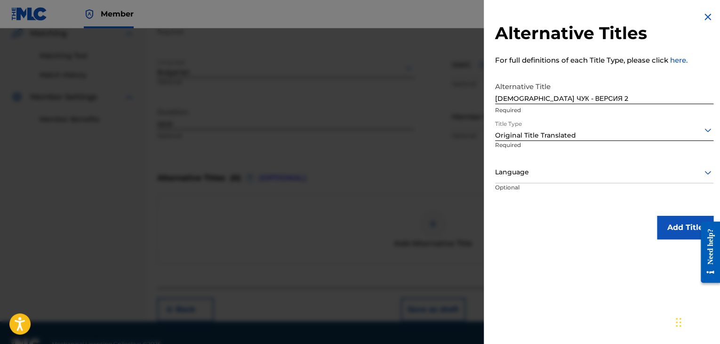
click at [540, 168] on div at bounding box center [604, 172] width 218 height 12
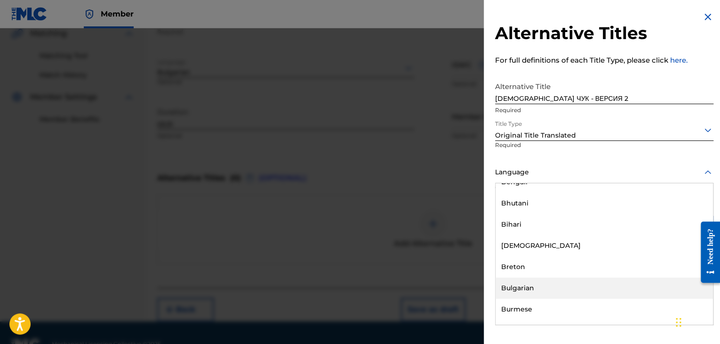
click at [530, 287] on div "Bulgarian" at bounding box center [604, 287] width 217 height 21
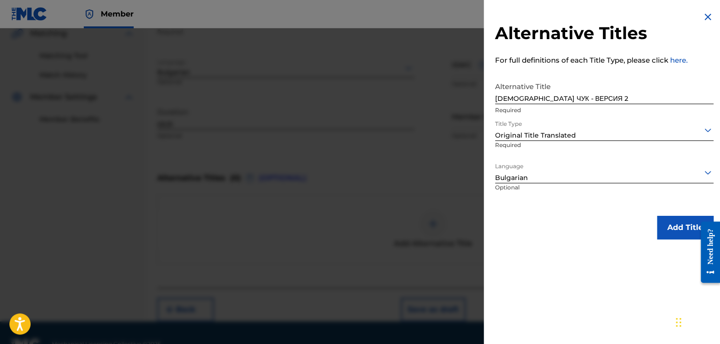
click at [674, 225] on button "Add Title" at bounding box center [685, 228] width 56 height 24
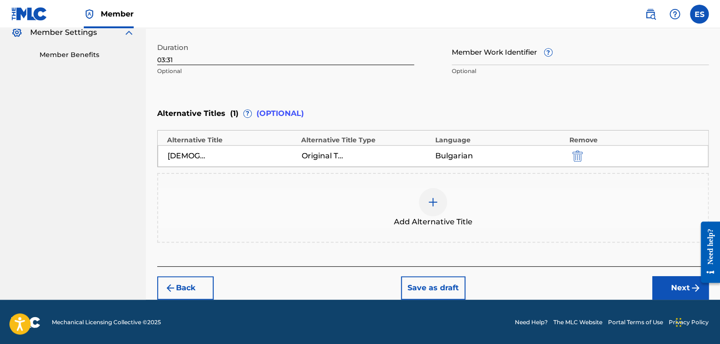
click at [674, 289] on button "Next" at bounding box center [680, 288] width 56 height 24
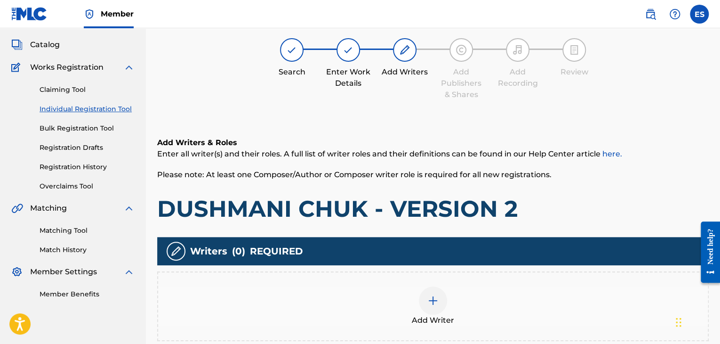
scroll to position [137, 0]
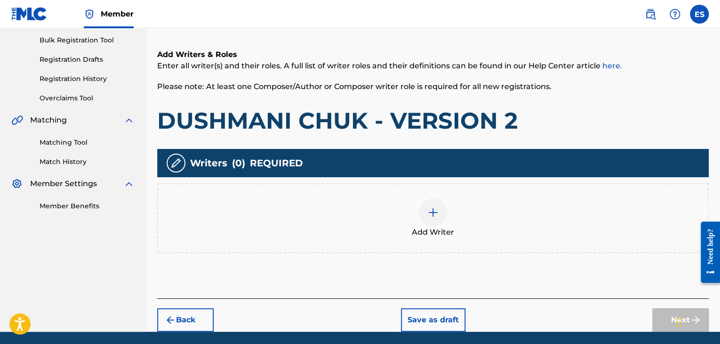
click at [441, 216] on div at bounding box center [433, 212] width 28 height 28
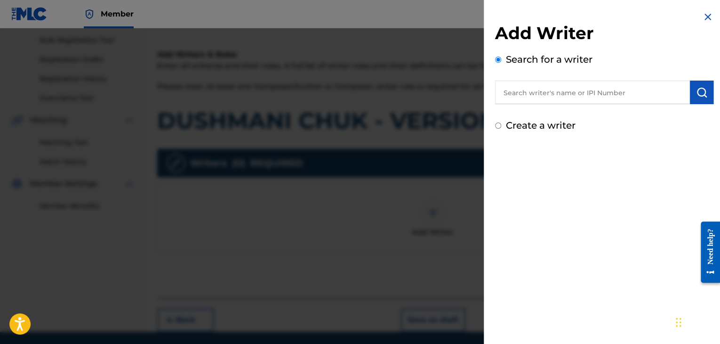
paste input "[PERSON_NAME]"
type input "[PERSON_NAME]"
click at [698, 93] on img "submit" at bounding box center [701, 92] width 11 height 11
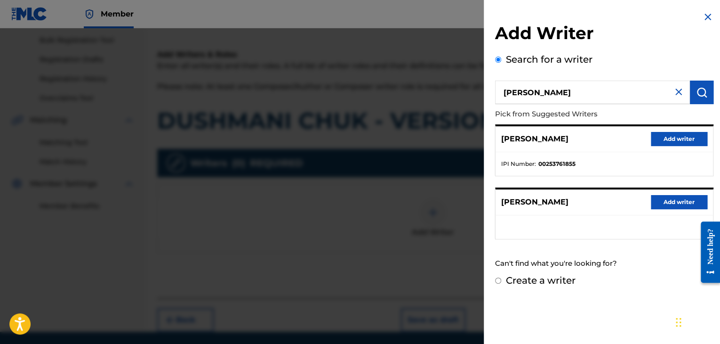
click at [560, 280] on label "Create a writer" at bounding box center [541, 279] width 70 height 11
radio input "true"
click at [501, 280] on input "Create a writer" at bounding box center [498, 280] width 6 height 6
radio input "false"
radio input "true"
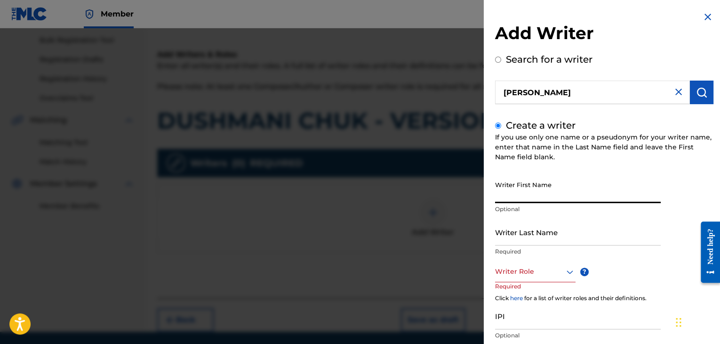
paste input "[PERSON_NAME]"
drag, startPoint x: 520, startPoint y: 196, endPoint x: 566, endPoint y: 192, distance: 46.2
click at [569, 193] on input "[PERSON_NAME]" at bounding box center [578, 189] width 166 height 27
type input "[PERSON_NAME]"
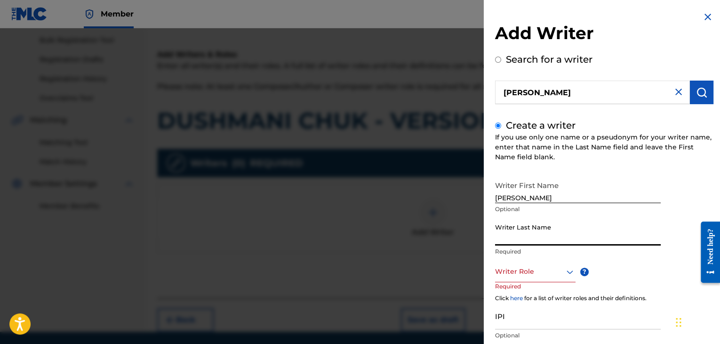
drag, startPoint x: 543, startPoint y: 193, endPoint x: 525, endPoint y: 230, distance: 40.8
click at [524, 230] on input "Writer Last Name" at bounding box center [578, 231] width 166 height 27
paste input "[PERSON_NAME]"
drag, startPoint x: 521, startPoint y: 238, endPoint x: 308, endPoint y: 222, distance: 214.2
click at [336, 230] on div "Add Writer Search for a writer [PERSON_NAME] Create a writer If you use only on…" at bounding box center [360, 185] width 720 height 315
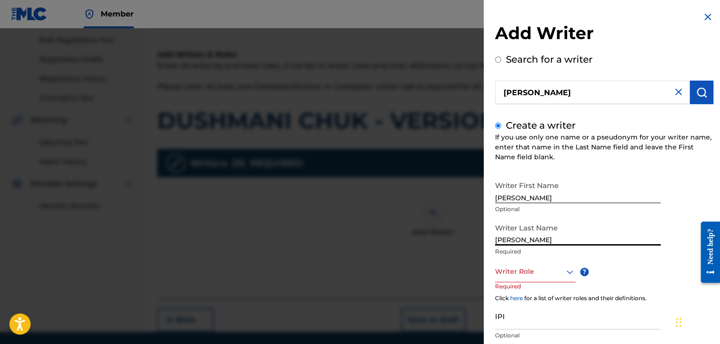
type input "[PERSON_NAME]"
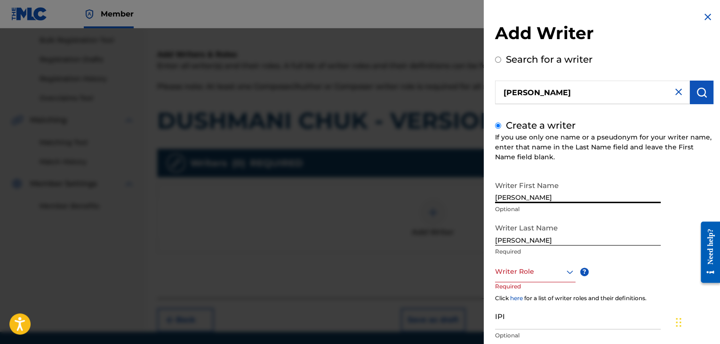
drag, startPoint x: 521, startPoint y: 198, endPoint x: 619, endPoint y: 196, distance: 98.4
click at [619, 196] on input "[PERSON_NAME]" at bounding box center [578, 189] width 166 height 27
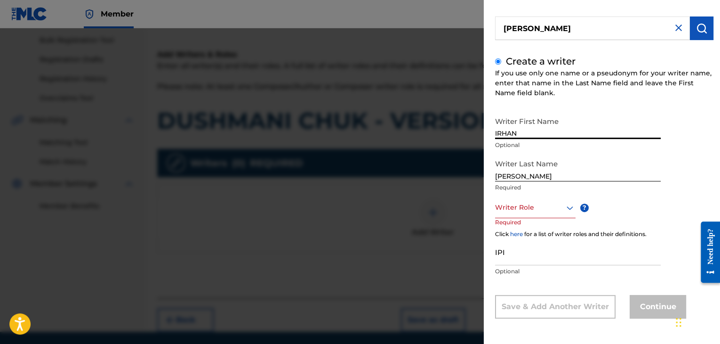
scroll to position [64, 0]
type input "IRHAN"
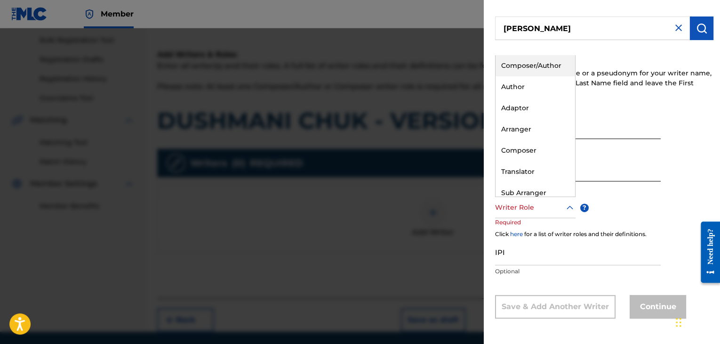
click at [530, 208] on div at bounding box center [535, 207] width 80 height 12
click at [528, 63] on div "Composer/Author" at bounding box center [536, 65] width 80 height 21
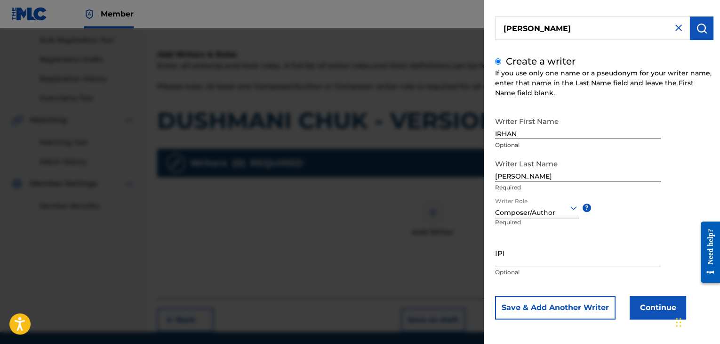
click at [640, 300] on button "Continue" at bounding box center [658, 308] width 56 height 24
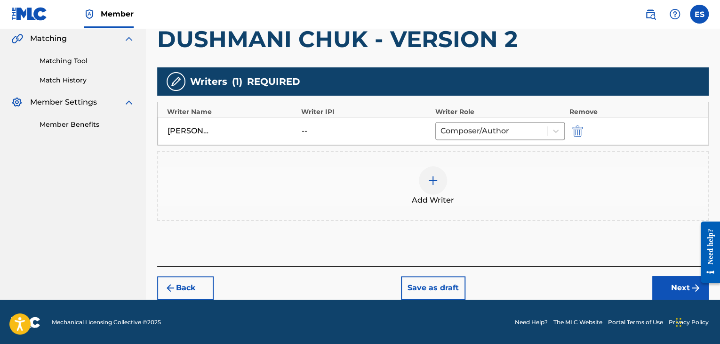
click at [660, 284] on button "Next" at bounding box center [680, 288] width 56 height 24
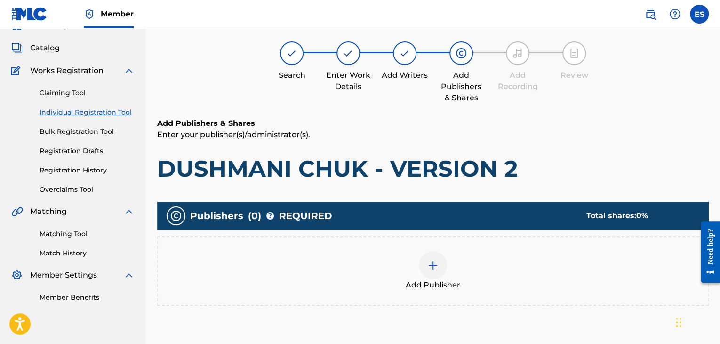
scroll to position [42, 0]
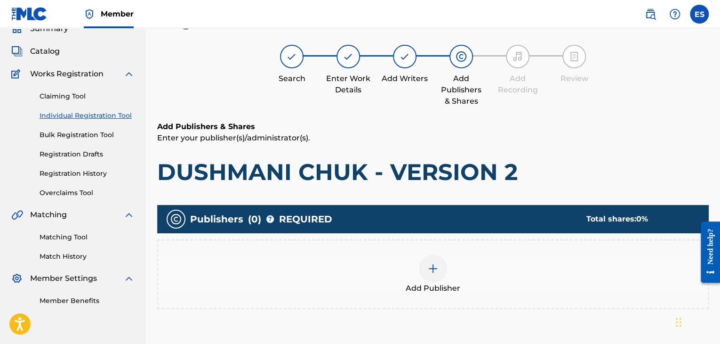
click at [429, 280] on div at bounding box center [433, 268] width 28 height 28
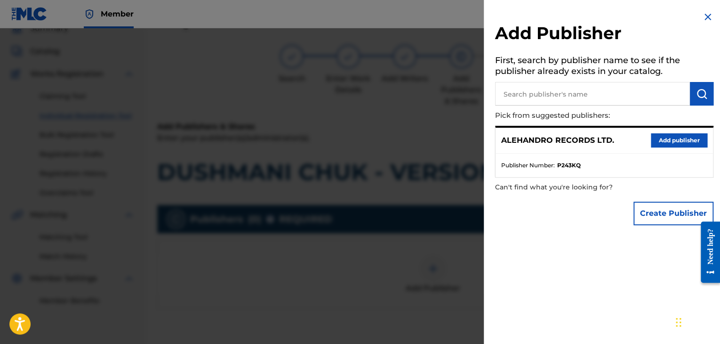
click at [694, 143] on button "Add publisher" at bounding box center [679, 140] width 56 height 14
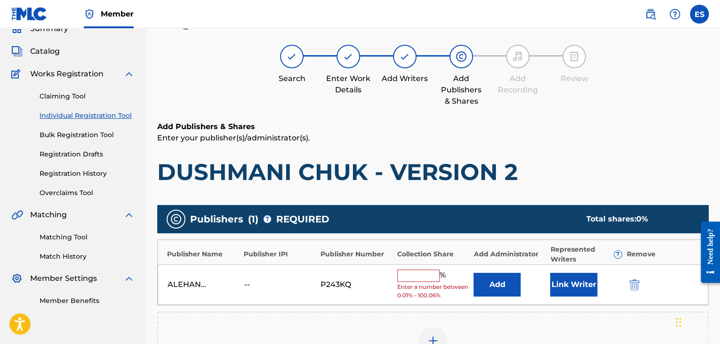
click at [432, 279] on input "text" at bounding box center [418, 275] width 42 height 12
type input "100"
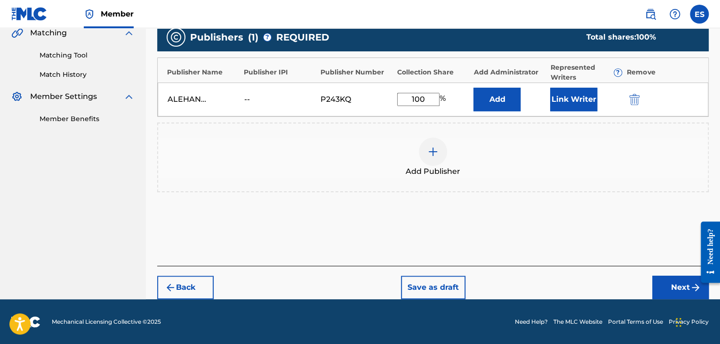
click at [674, 287] on button "Next" at bounding box center [680, 287] width 56 height 24
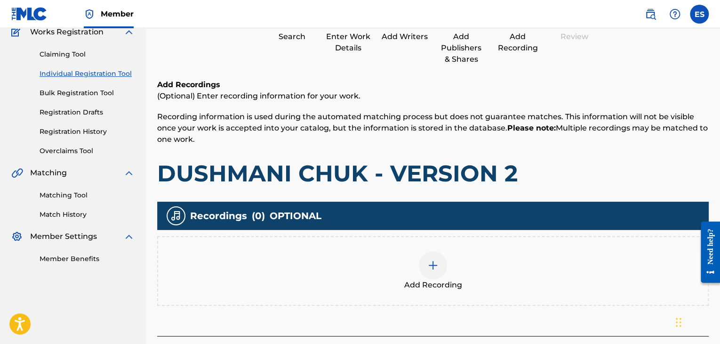
scroll to position [154, 0]
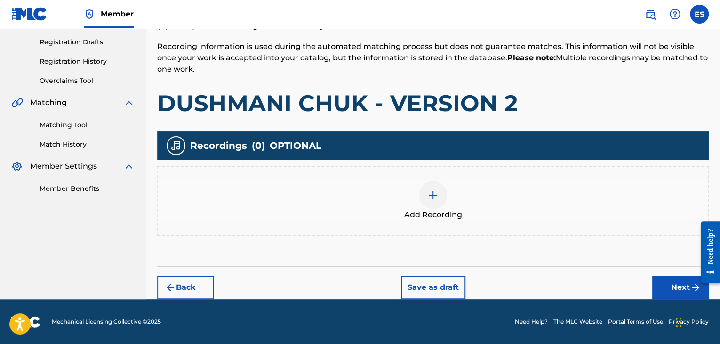
click at [439, 196] on div at bounding box center [433, 195] width 28 height 28
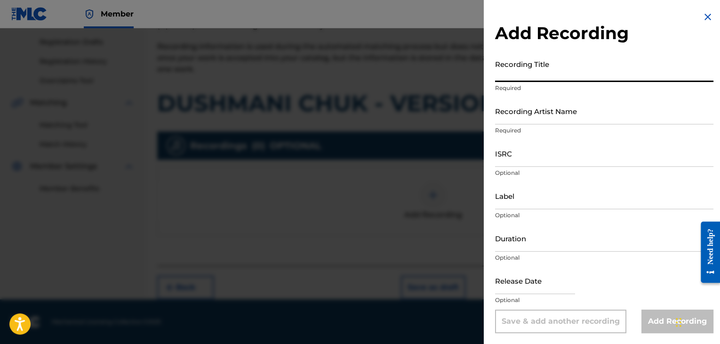
click at [555, 68] on input "Recording Title" at bounding box center [604, 68] width 218 height 27
paste input "DUSHMANI CHUK - VERSION 2"
type input "DUSHMANI CHUK - VERSION 2"
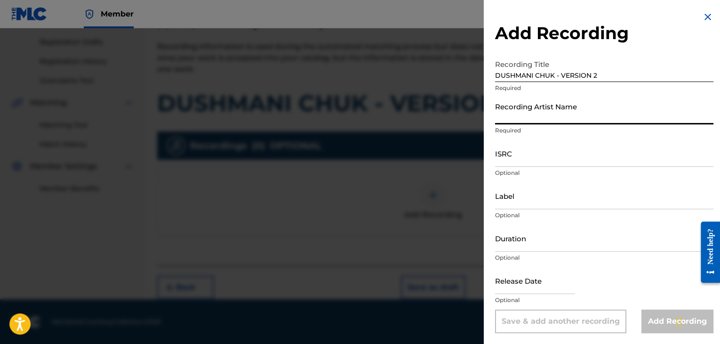
click at [510, 116] on input "Recording Artist Name" at bounding box center [604, 110] width 218 height 27
paste input "[PERSON_NAME]/Djamajkata"
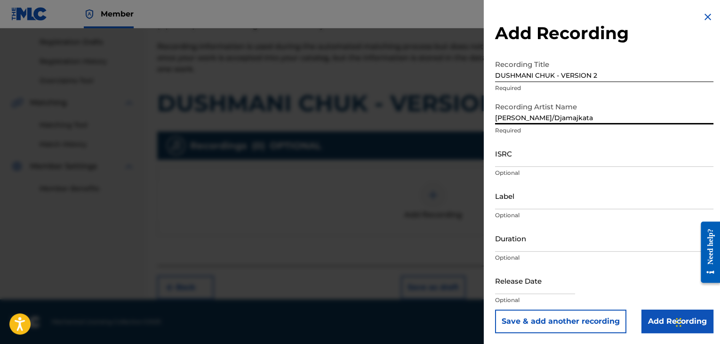
click at [512, 114] on input "[PERSON_NAME]/Djamajkata" at bounding box center [604, 110] width 218 height 27
click at [511, 115] on input "Ihito& Djamajkata" at bounding box center [604, 110] width 218 height 27
type input "Ihito & Djamajkata"
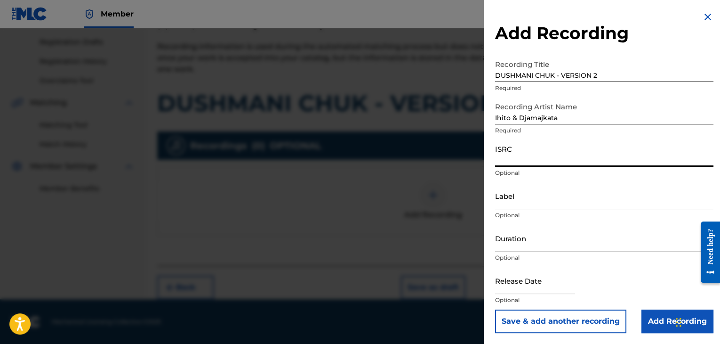
paste input "BGA262507464"
type input "BGA262507464"
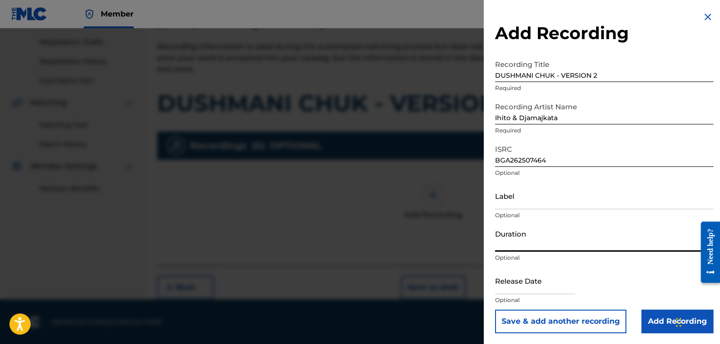
click at [540, 236] on input "Duration" at bounding box center [604, 237] width 218 height 27
type input "03:31"
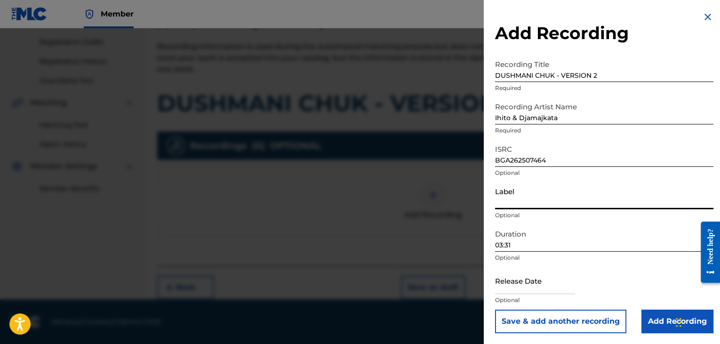
click at [548, 200] on input "Label" at bounding box center [604, 195] width 218 height 27
paste input "IHITO"
type input "IHITO"
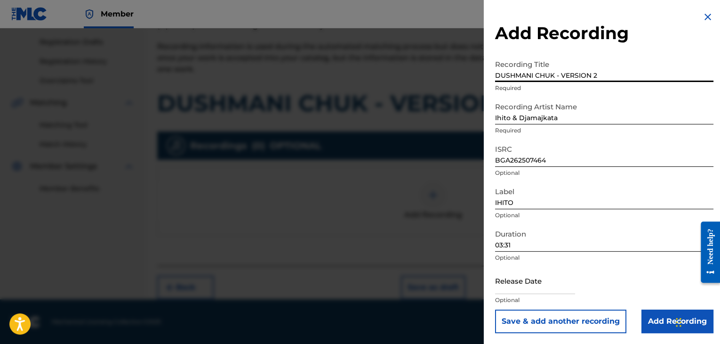
drag, startPoint x: 557, startPoint y: 78, endPoint x: 633, endPoint y: 74, distance: 75.4
click at [630, 77] on input "DUSHMANI CHUK - VERSION 2" at bounding box center [604, 68] width 218 height 27
click at [531, 73] on input "DUSHMANI CHUK" at bounding box center [604, 68] width 218 height 27
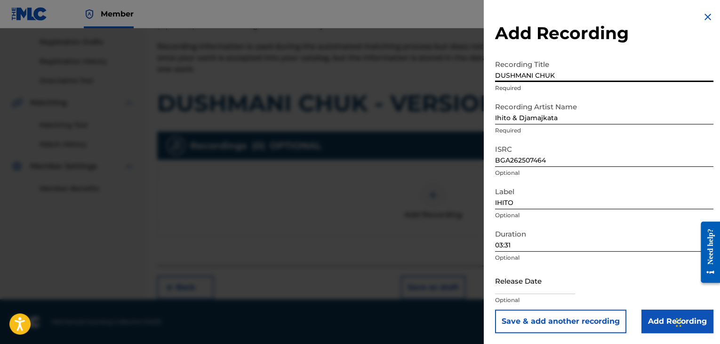
paste input "[PERSON_NAME]"
type input "Dushmani chuk"
click at [655, 324] on input "Add Recording" at bounding box center [677, 321] width 72 height 24
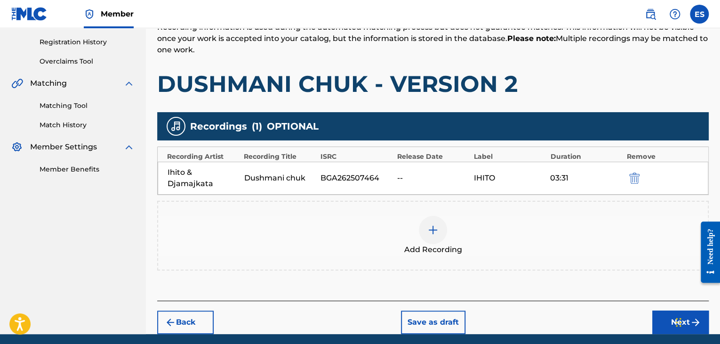
scroll to position [188, 0]
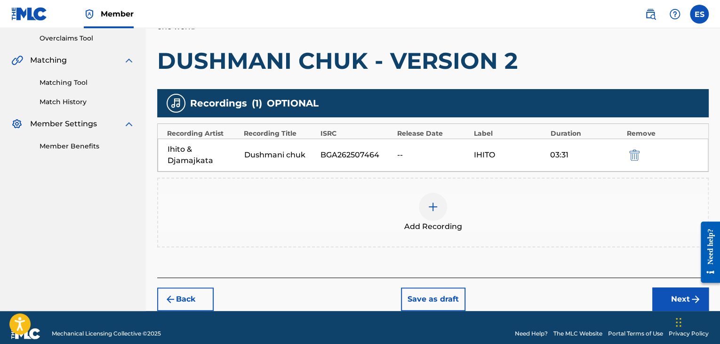
click at [664, 287] on button "Next" at bounding box center [680, 299] width 56 height 24
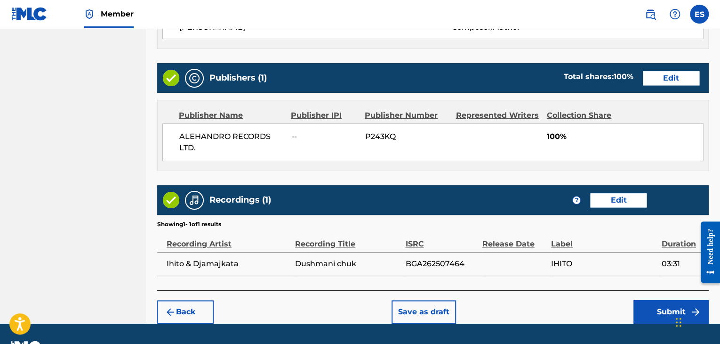
scroll to position [516, 0]
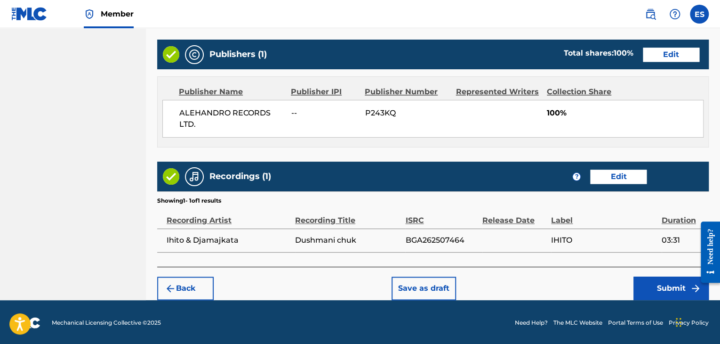
click at [659, 285] on button "Submit" at bounding box center [670, 288] width 75 height 24
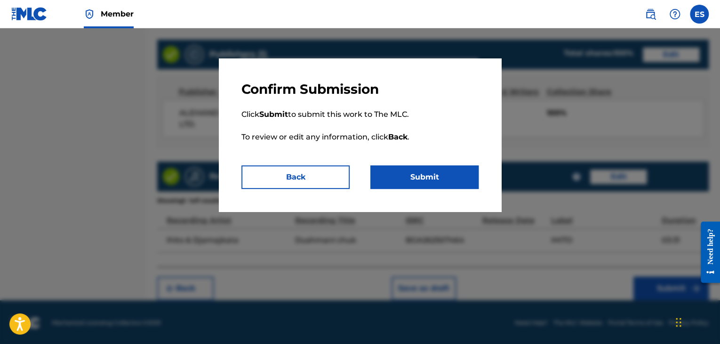
click at [438, 184] on button "Submit" at bounding box center [424, 177] width 108 height 24
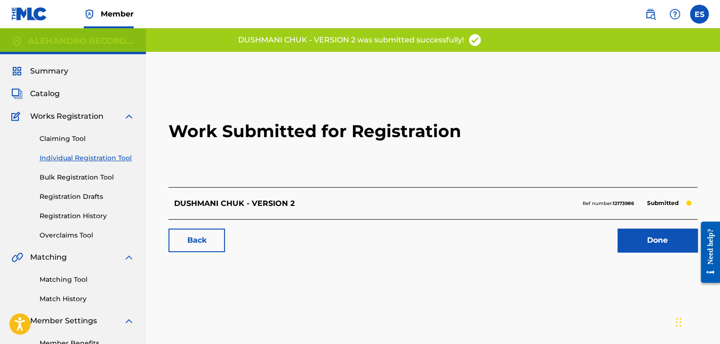
click at [108, 159] on link "Individual Registration Tool" at bounding box center [87, 158] width 95 height 10
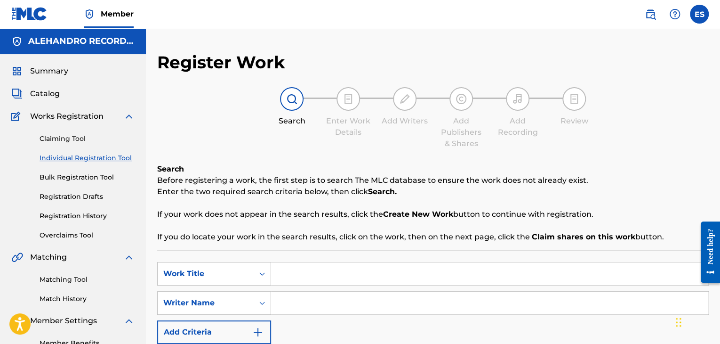
click at [352, 275] on input "Search Form" at bounding box center [489, 273] width 437 height 23
drag, startPoint x: 352, startPoint y: 275, endPoint x: 352, endPoint y: 264, distance: 11.8
paste input "EVROPEISKI TARIKATI"
type input "EVROPEISKI TARIKATI"
click at [341, 309] on input "Search Form" at bounding box center [489, 302] width 437 height 23
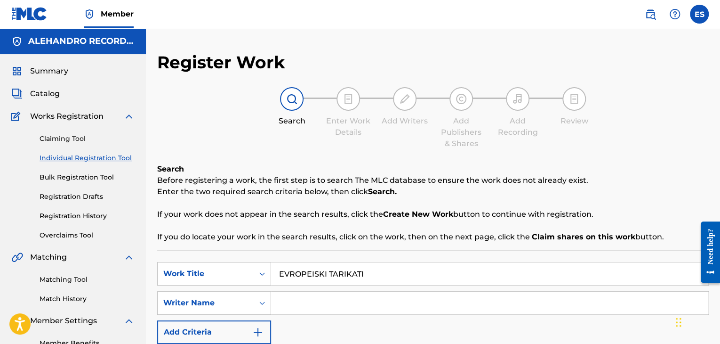
paste input "[PERSON_NAME]"
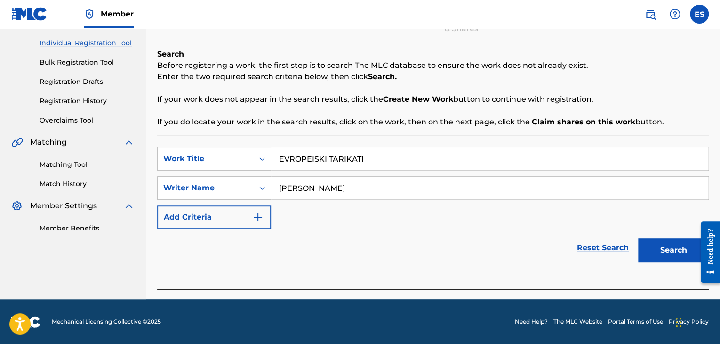
type input "[PERSON_NAME]"
click at [651, 251] on button "Search" at bounding box center [673, 250] width 71 height 24
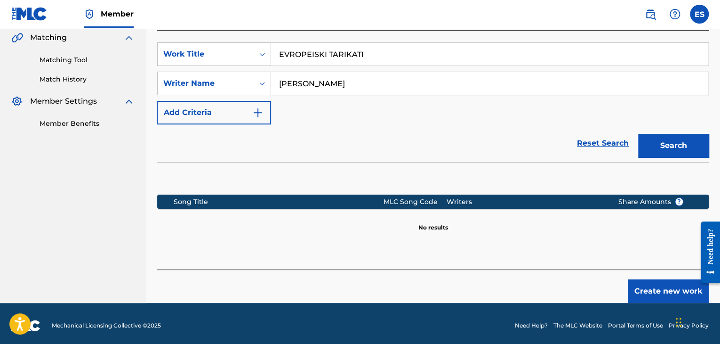
scroll to position [224, 0]
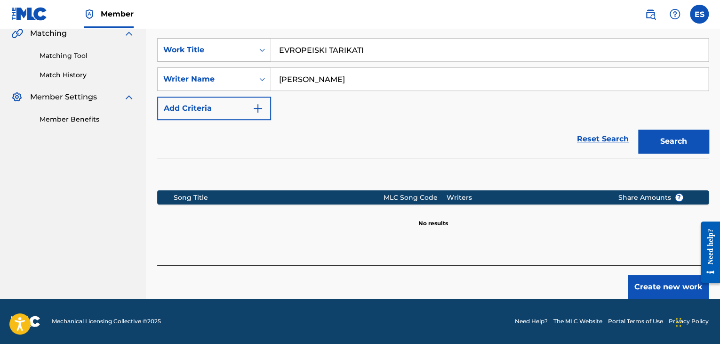
click at [645, 284] on button "Create new work" at bounding box center [668, 287] width 81 height 24
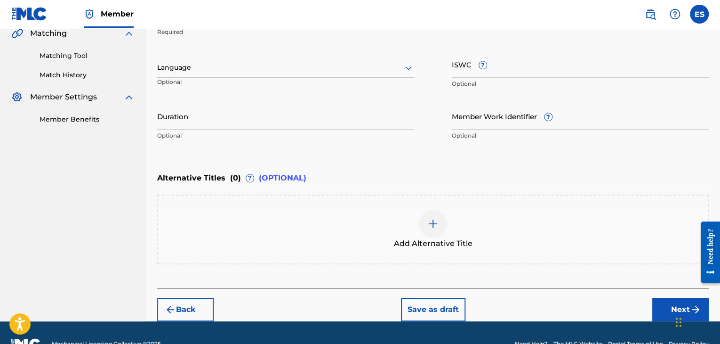
click at [248, 62] on div at bounding box center [285, 68] width 257 height 12
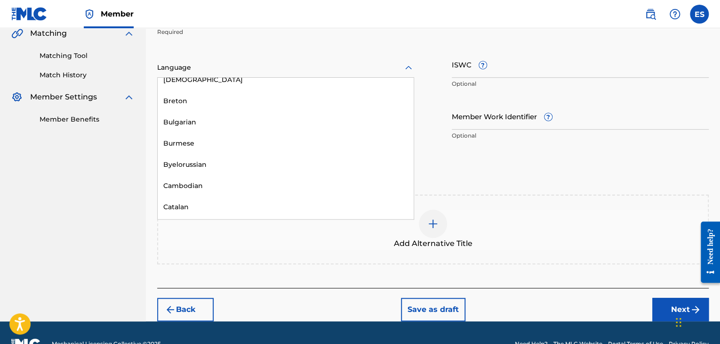
scroll to position [424, 0]
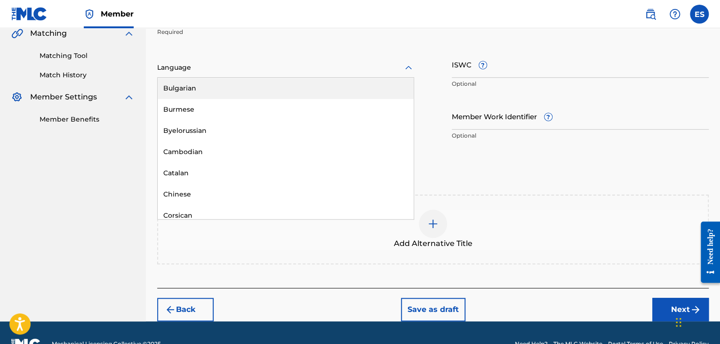
click at [247, 92] on div "Bulgarian" at bounding box center [286, 88] width 256 height 21
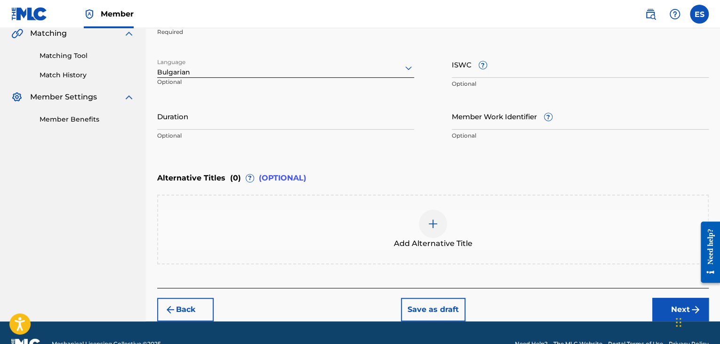
click at [256, 122] on input "Duration" at bounding box center [285, 116] width 257 height 27
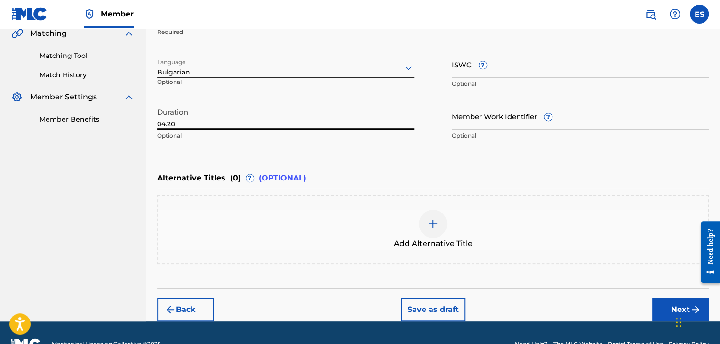
type input "04:20"
click at [427, 230] on div at bounding box center [433, 223] width 28 height 28
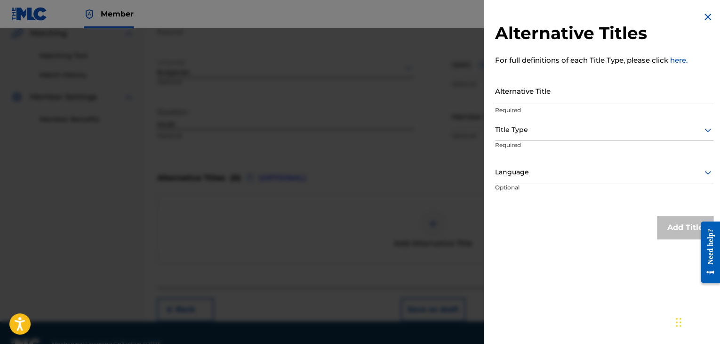
click at [513, 99] on input "Alternative Title" at bounding box center [604, 90] width 218 height 27
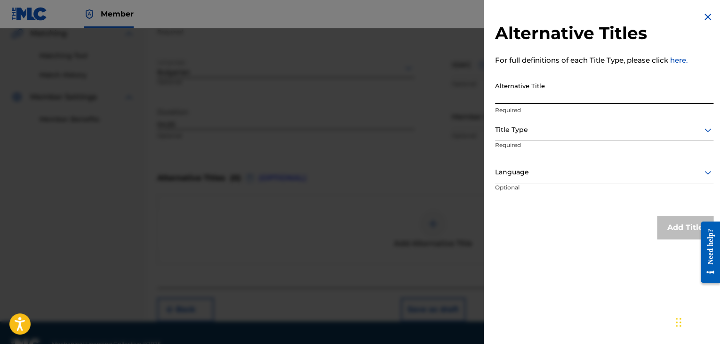
paste input "Европейски тарикати"
type input "Европейски тарикати"
drag, startPoint x: 525, startPoint y: 128, endPoint x: 525, endPoint y: 135, distance: 6.1
click at [525, 131] on div at bounding box center [604, 130] width 218 height 12
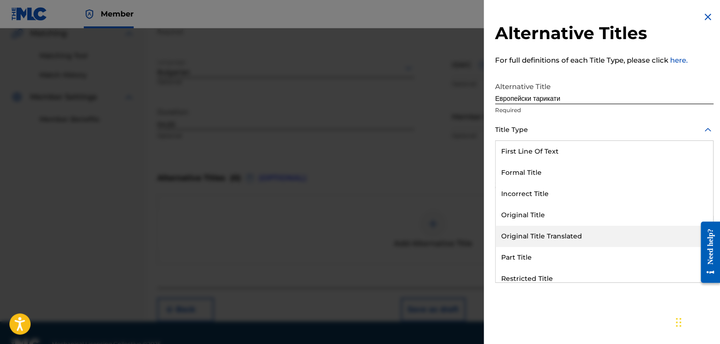
drag, startPoint x: 532, startPoint y: 236, endPoint x: 535, endPoint y: 208, distance: 28.8
click at [533, 232] on div "Original Title Translated" at bounding box center [604, 235] width 217 height 21
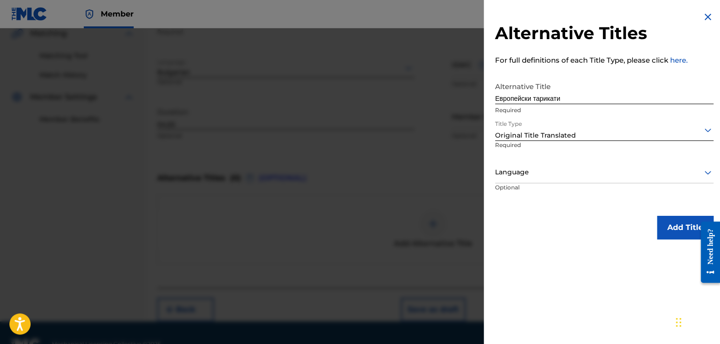
click at [538, 162] on div "Language" at bounding box center [604, 172] width 218 height 21
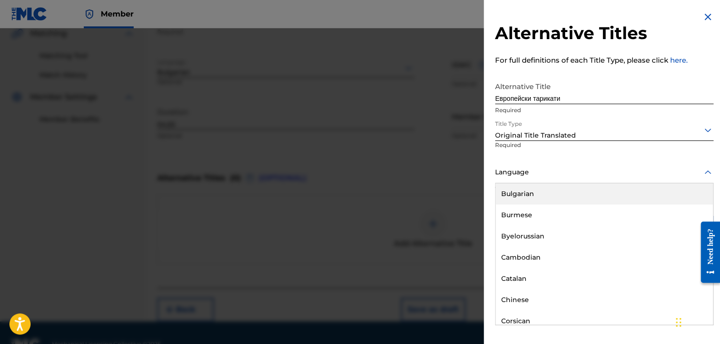
click at [544, 187] on div "Bulgarian" at bounding box center [604, 193] width 217 height 21
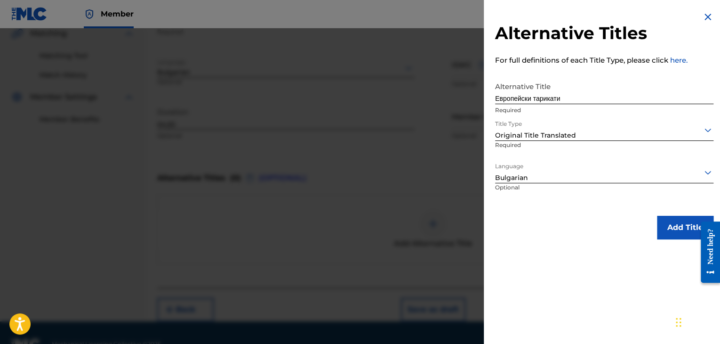
click at [674, 233] on button "Add Title" at bounding box center [685, 228] width 56 height 24
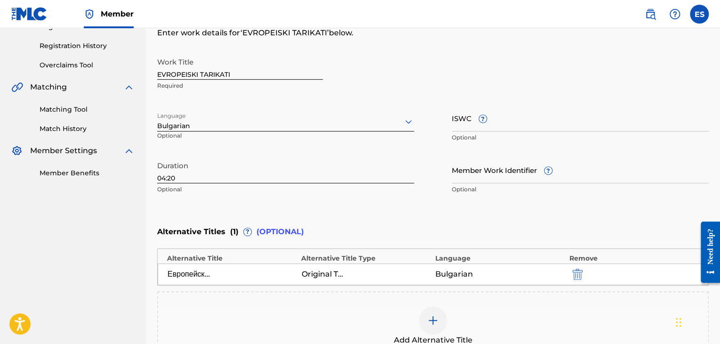
scroll to position [129, 0]
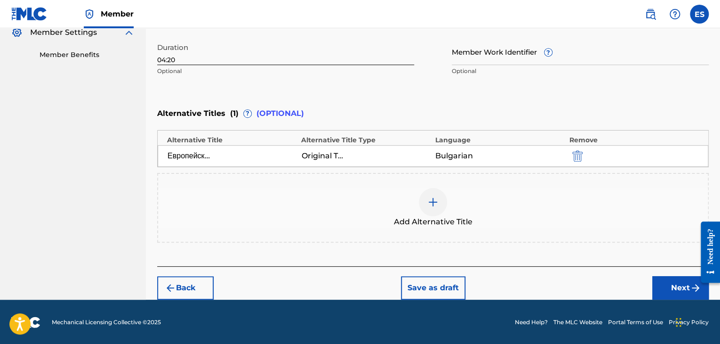
click at [657, 281] on button "Next" at bounding box center [680, 288] width 56 height 24
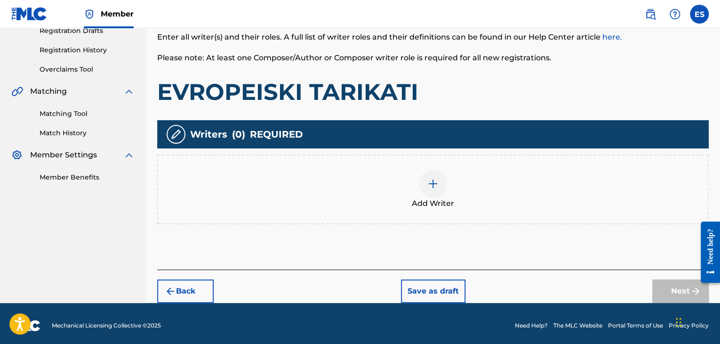
scroll to position [169, 0]
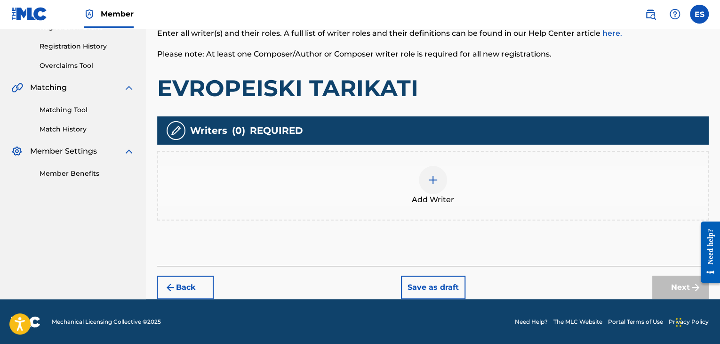
click at [428, 184] on img at bounding box center [432, 179] width 11 height 11
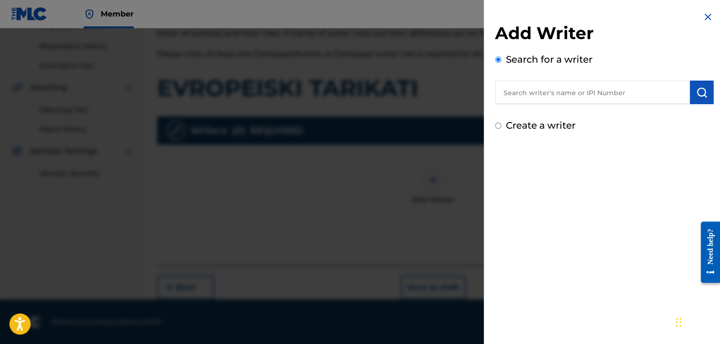
drag, startPoint x: 571, startPoint y: 76, endPoint x: 574, endPoint y: 93, distance: 17.6
click at [574, 94] on input "text" at bounding box center [592, 92] width 195 height 24
paste input "[PERSON_NAME]"
type input "[PERSON_NAME]"
click at [701, 91] on img "submit" at bounding box center [701, 92] width 11 height 11
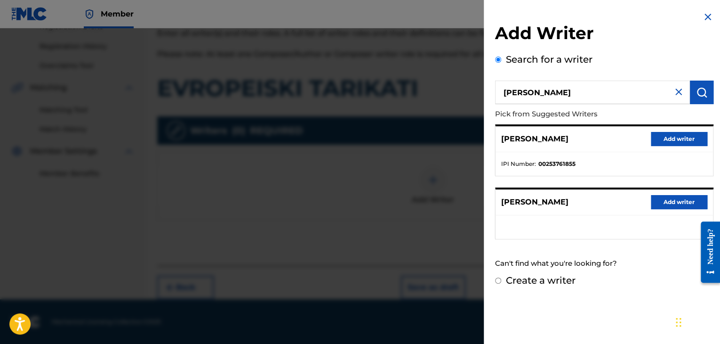
click at [572, 280] on label "Create a writer" at bounding box center [541, 279] width 70 height 11
radio input "true"
click at [501, 280] on input "Create a writer" at bounding box center [498, 280] width 6 height 6
radio input "false"
radio input "true"
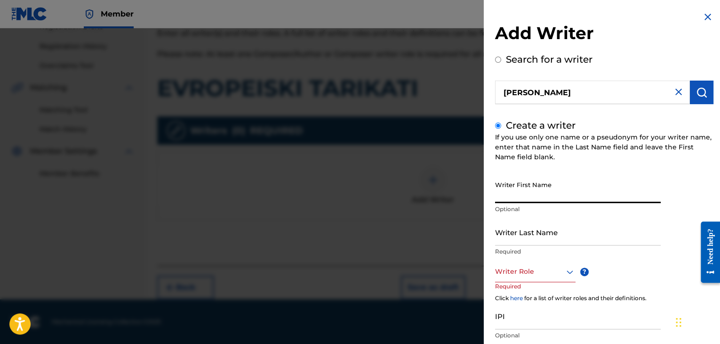
paste input "[PERSON_NAME]"
type input "[PERSON_NAME]"
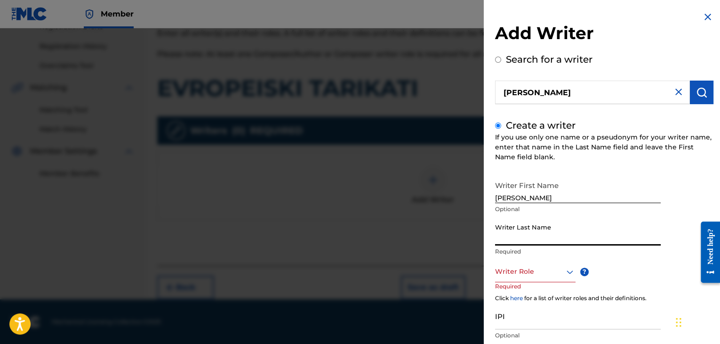
click at [511, 237] on input "Writer Last Name" at bounding box center [578, 231] width 166 height 27
paste input "[PERSON_NAME]"
type input "[PERSON_NAME]"
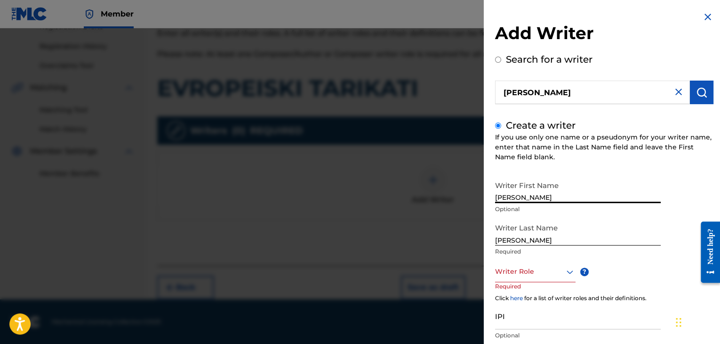
drag, startPoint x: 520, startPoint y: 195, endPoint x: 593, endPoint y: 186, distance: 73.6
click at [591, 190] on input "[PERSON_NAME]" at bounding box center [578, 189] width 166 height 27
type input "IRHAN"
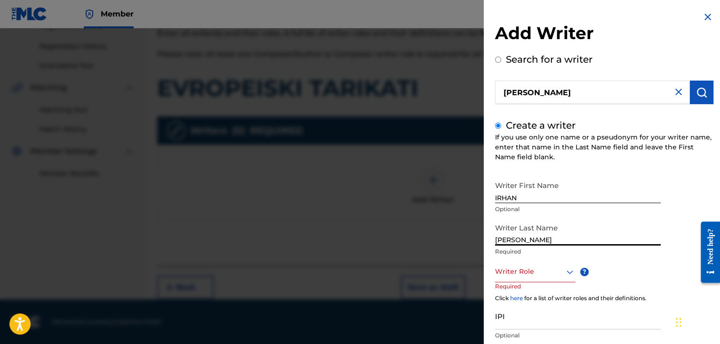
drag, startPoint x: 521, startPoint y: 240, endPoint x: 256, endPoint y: 245, distance: 265.0
click at [324, 261] on div "Add Writer Search for a writer [PERSON_NAME] Create a writer If you use only on…" at bounding box center [360, 185] width 720 height 315
type input "[PERSON_NAME]"
click at [523, 272] on div at bounding box center [535, 271] width 80 height 12
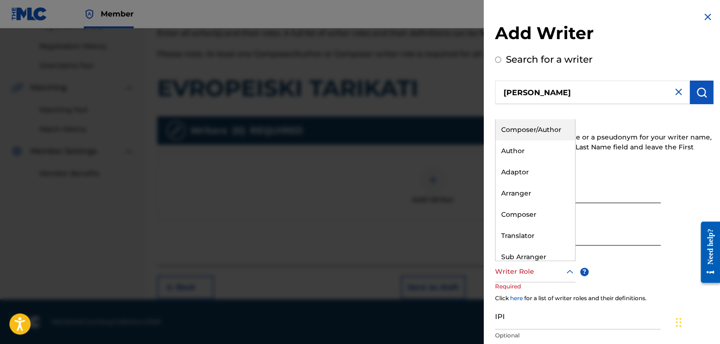
click at [529, 130] on div "Composer/Author" at bounding box center [536, 129] width 80 height 21
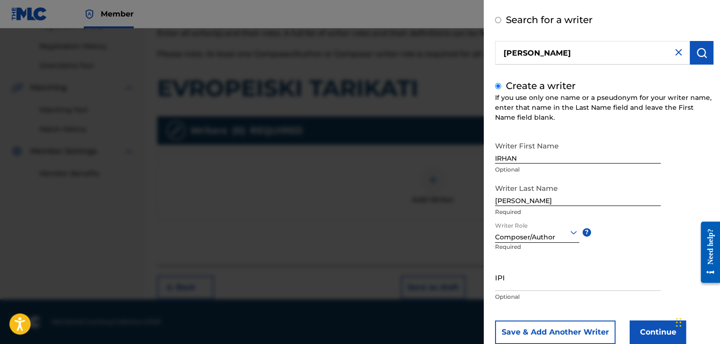
scroll to position [65, 0]
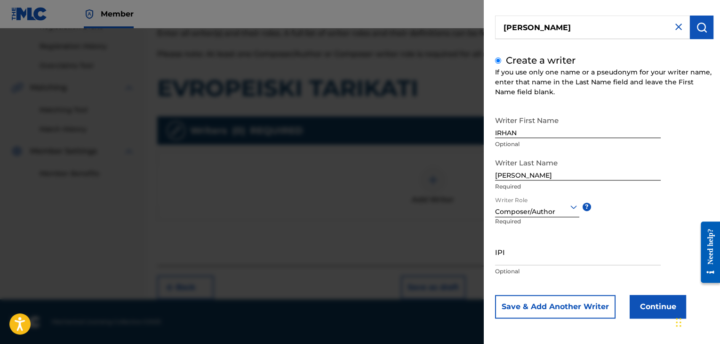
click at [653, 308] on button "Continue" at bounding box center [658, 307] width 56 height 24
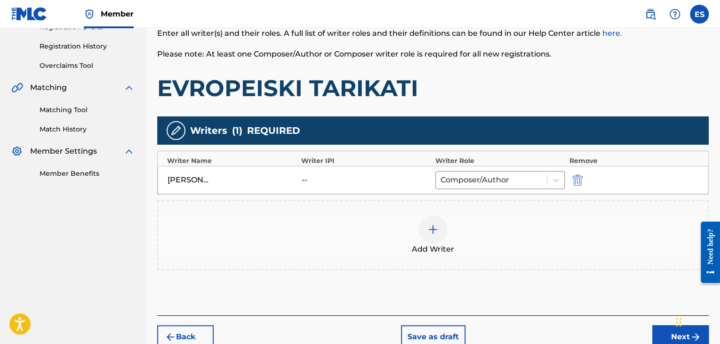
click at [670, 333] on button "Next" at bounding box center [680, 337] width 56 height 24
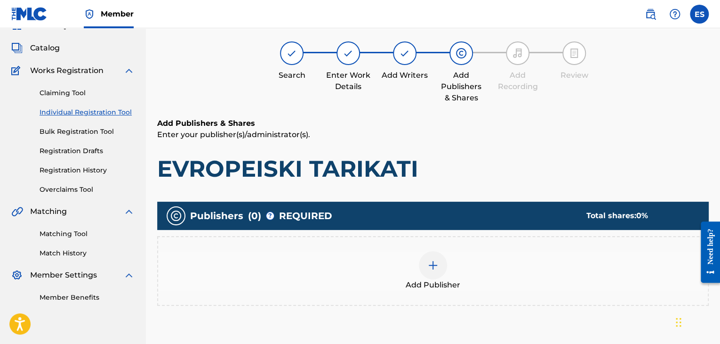
scroll to position [42, 0]
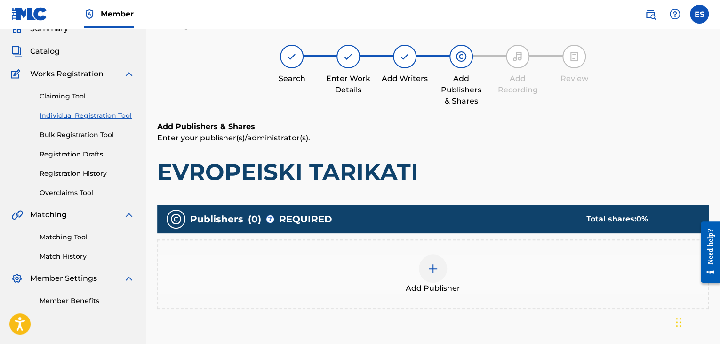
click at [451, 270] on div "Add Publisher" at bounding box center [433, 274] width 550 height 40
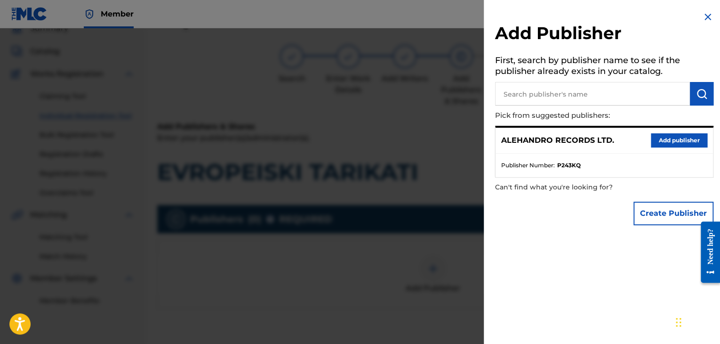
click at [657, 138] on button "Add publisher" at bounding box center [679, 140] width 56 height 14
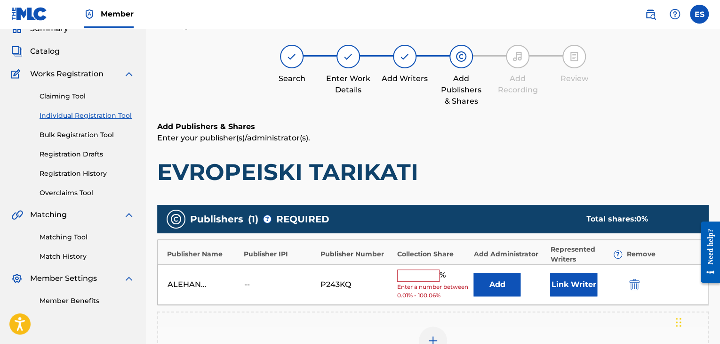
click at [430, 277] on input "text" at bounding box center [418, 275] width 42 height 12
type input "100"
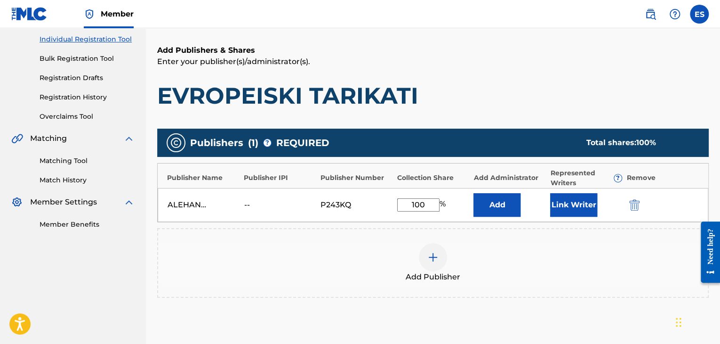
scroll to position [184, 0]
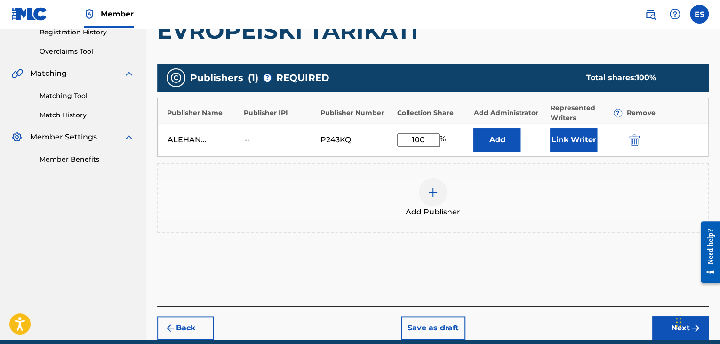
drag, startPoint x: 676, startPoint y: 332, endPoint x: 650, endPoint y: 319, distance: 29.5
click at [675, 331] on div "Джаджи за чат" at bounding box center [696, 320] width 47 height 45
click at [657, 324] on button "Next" at bounding box center [680, 328] width 56 height 24
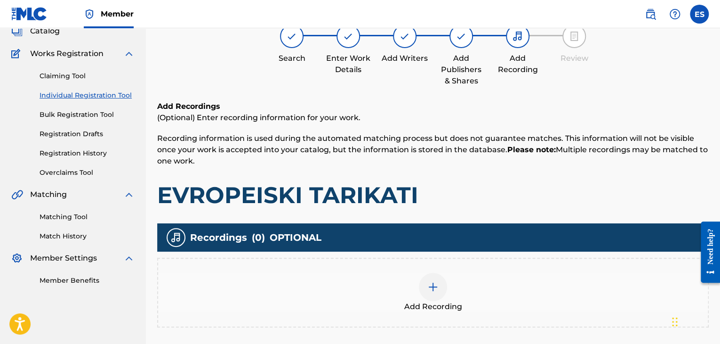
scroll to position [154, 0]
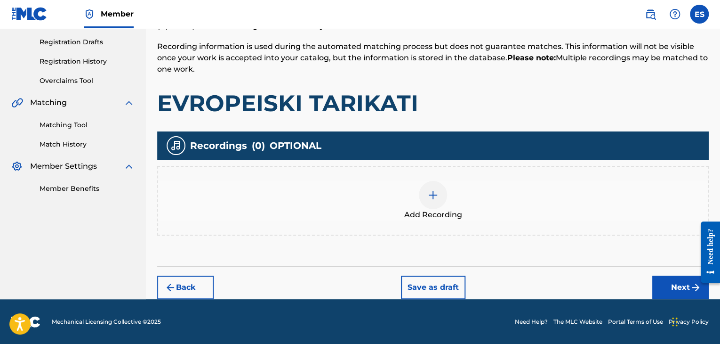
click at [439, 196] on div at bounding box center [433, 195] width 28 height 28
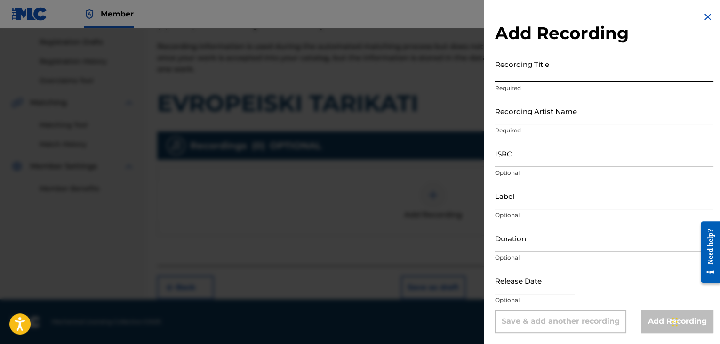
paste input "[DEMOGRAPHIC_DATA] tarikati"
type input "[DEMOGRAPHIC_DATA] tarikati"
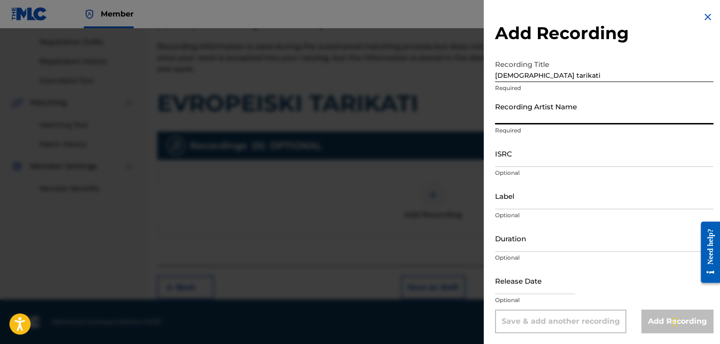
paste input "Ihito & Djamaikata"
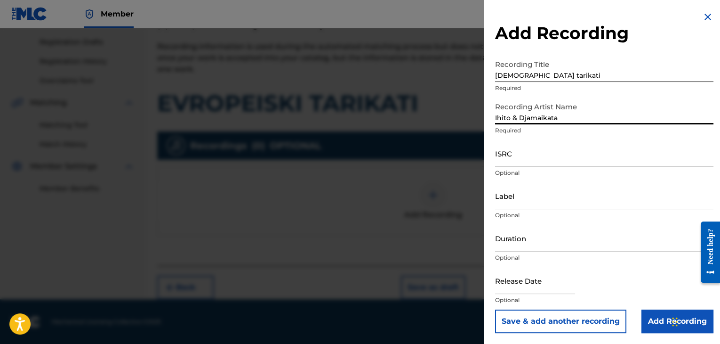
type input "Ihito & Djamaikata"
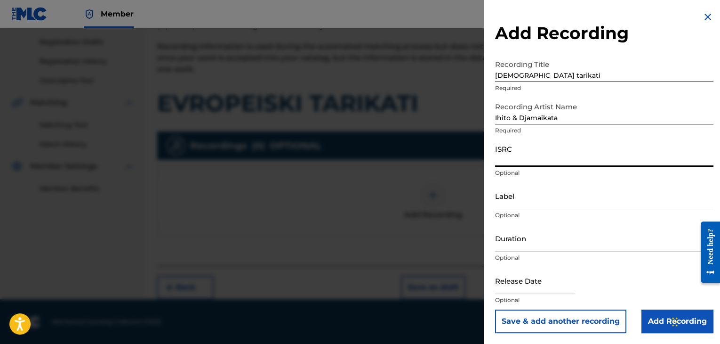
click at [514, 159] on input "ISRC" at bounding box center [604, 153] width 218 height 27
paste input "BGA262501311"
type input "BGA262501311"
click at [535, 232] on input "Duration" at bounding box center [604, 237] width 218 height 27
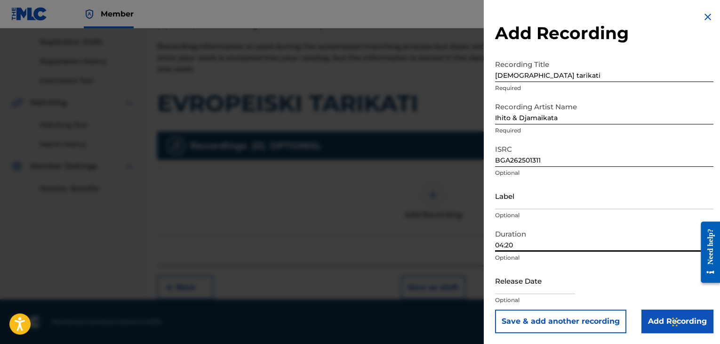
type input "04:20"
click at [567, 191] on input "Label" at bounding box center [604, 195] width 218 height 27
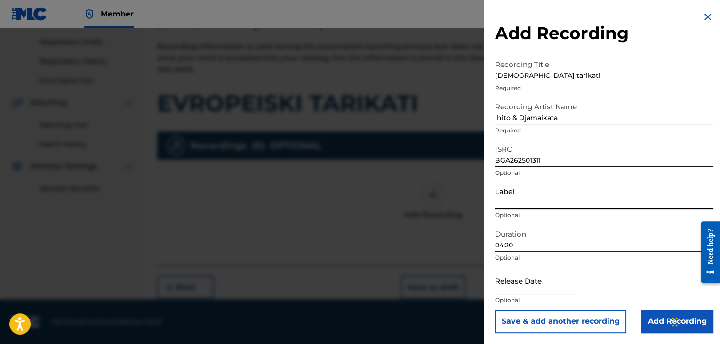
paste input "IHITO"
type input "IHITO"
click at [653, 322] on input "Add Recording" at bounding box center [677, 321] width 72 height 24
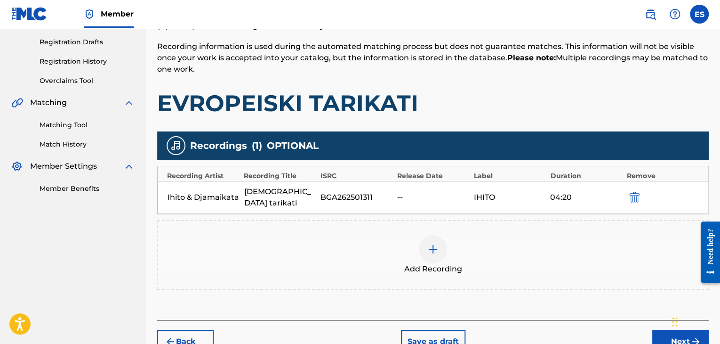
click at [663, 331] on button "Next" at bounding box center [680, 341] width 56 height 24
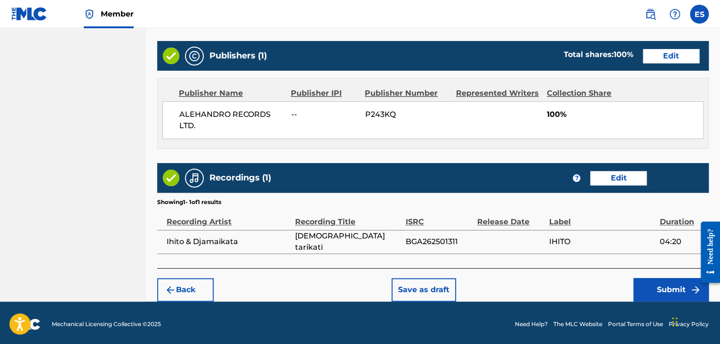
scroll to position [505, 0]
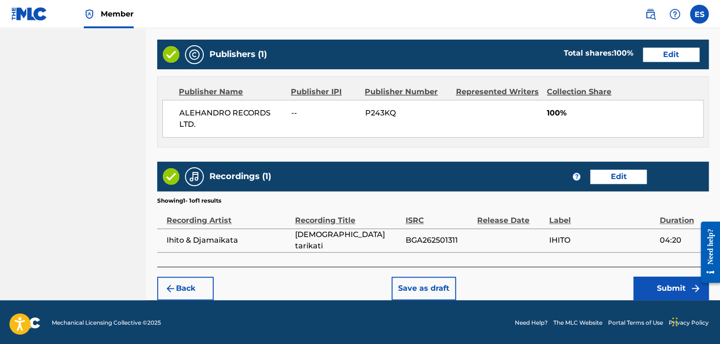
click at [192, 281] on button "Back" at bounding box center [185, 288] width 56 height 24
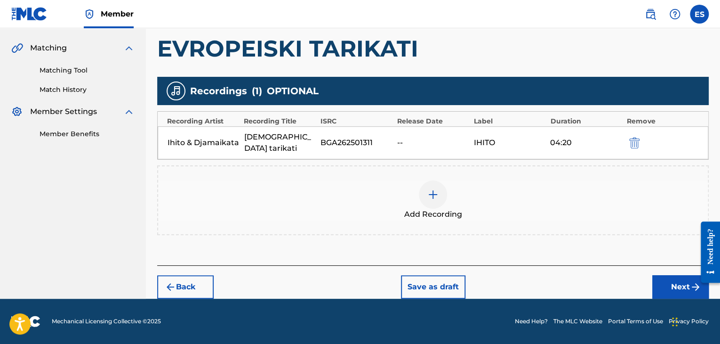
scroll to position [197, 0]
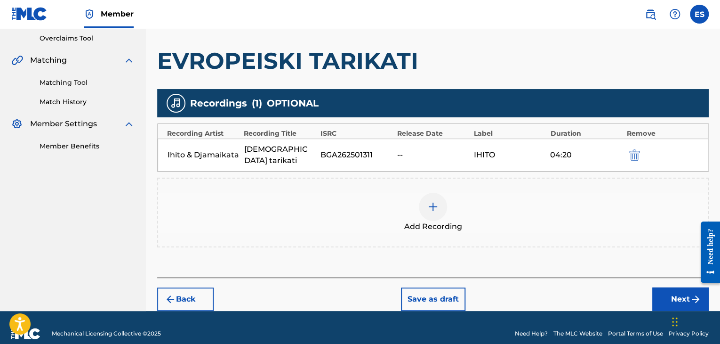
click at [637, 149] on img "submit" at bounding box center [634, 154] width 10 height 11
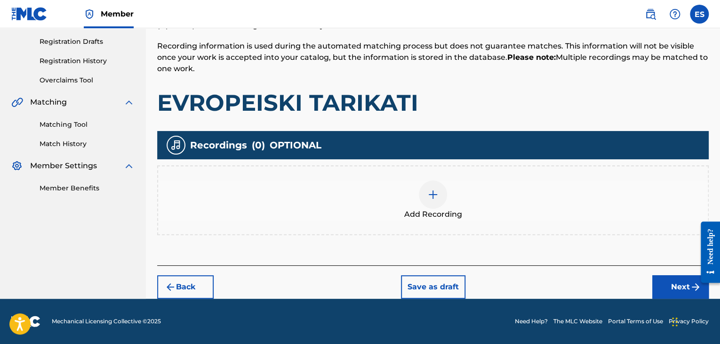
scroll to position [154, 0]
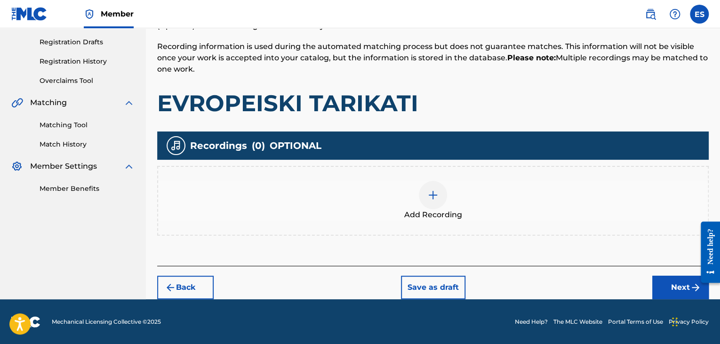
click at [433, 200] on img at bounding box center [432, 194] width 11 height 11
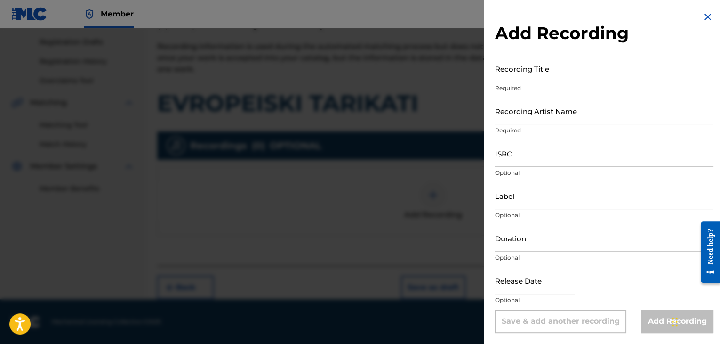
click at [510, 158] on input "ISRC" at bounding box center [604, 153] width 218 height 27
paste input "Ihito & Djamaikata"
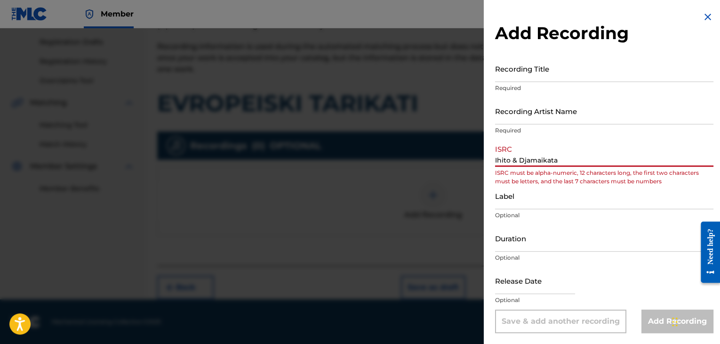
type input "Ihito & Djamaikata"
click at [510, 200] on input "Label" at bounding box center [604, 195] width 218 height 27
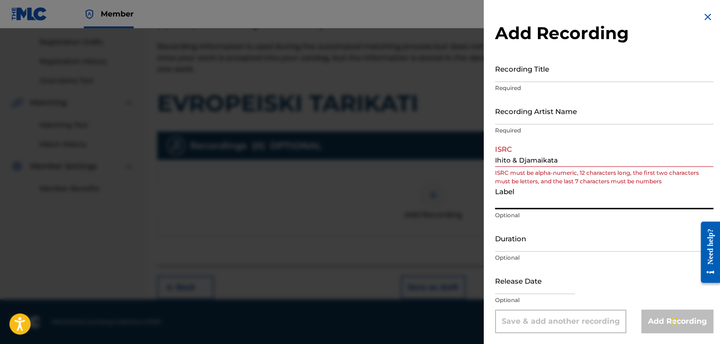
paste input "IHITO"
type input "IHITO"
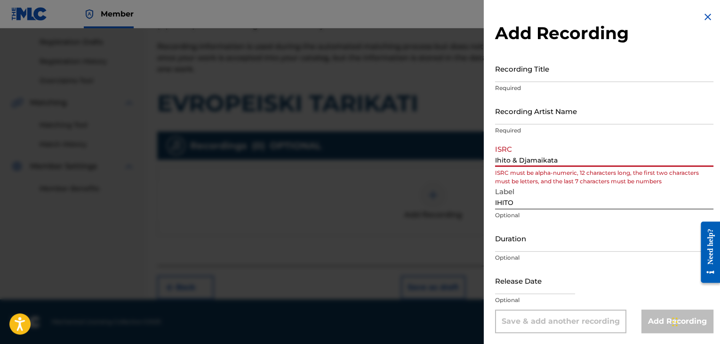
drag, startPoint x: 567, startPoint y: 158, endPoint x: 417, endPoint y: 127, distance: 152.4
click at [418, 128] on div "Add Recording Recording Title Required Recording Artist Name Required ISRC [PER…" at bounding box center [360, 185] width 720 height 315
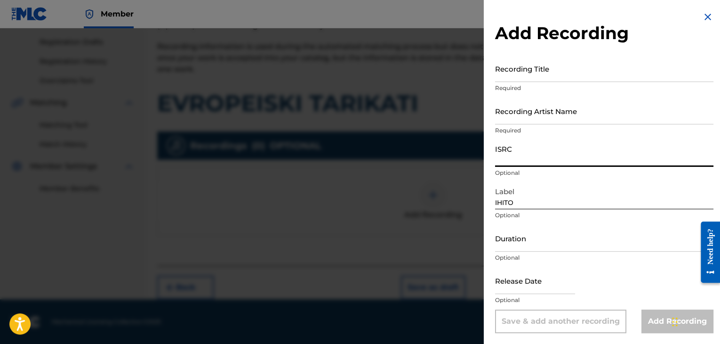
click at [536, 118] on input "Recording Artist Name" at bounding box center [604, 110] width 218 height 27
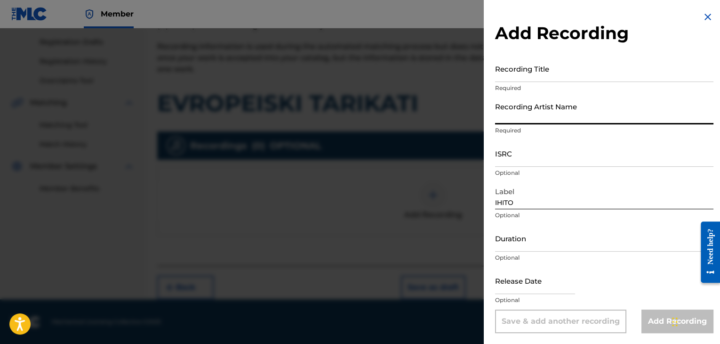
paste input "Ihito & Djamaikata"
type input "Ihito & Djamaikata"
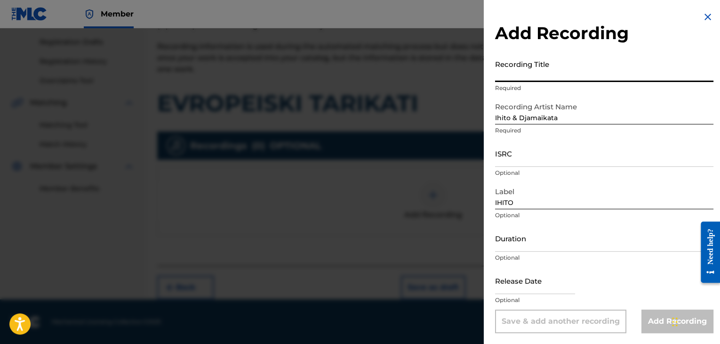
paste input "[DEMOGRAPHIC_DATA] tarikati"
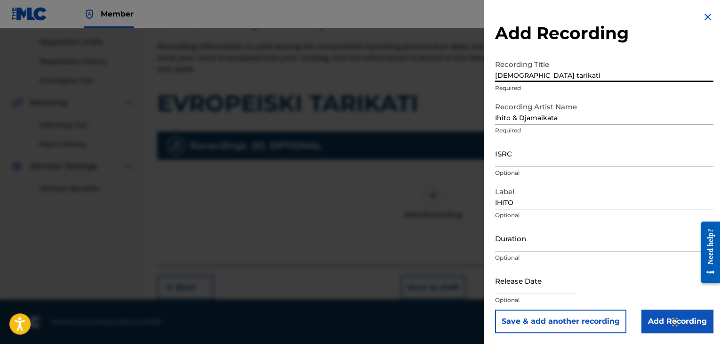
click at [522, 73] on input "[DEMOGRAPHIC_DATA] tarikati" at bounding box center [604, 68] width 218 height 27
type input "Evropeiski tarikati"
click at [505, 155] on input "ISRC" at bounding box center [604, 153] width 218 height 27
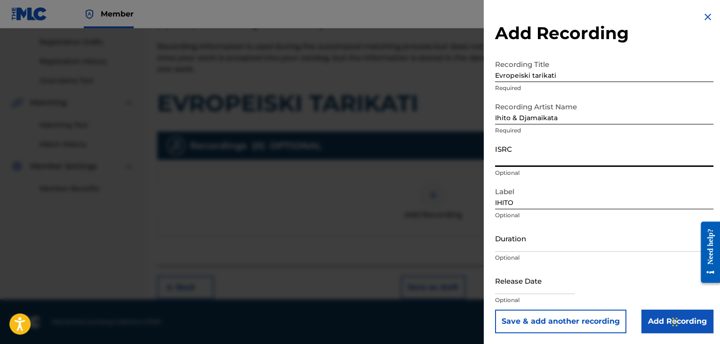
paste input "BGA262501311"
type input "BGA262501311"
click at [520, 246] on input "Duration" at bounding box center [604, 237] width 218 height 27
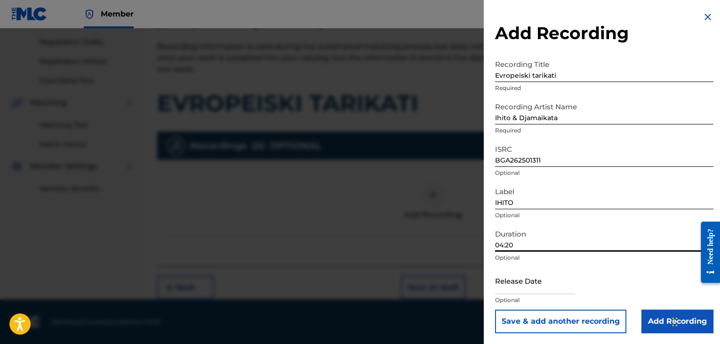
type input "04:20"
click at [652, 328] on input "Add Recording" at bounding box center [677, 321] width 72 height 24
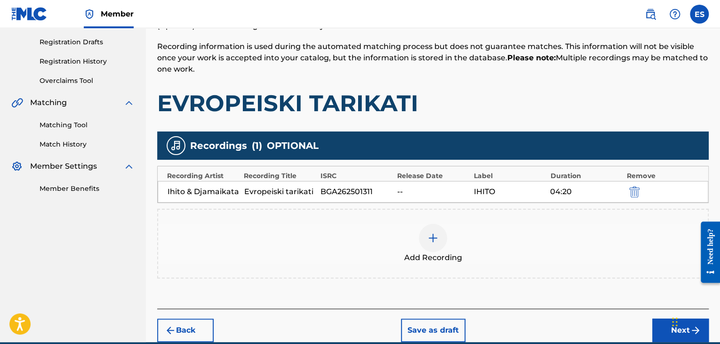
scroll to position [197, 0]
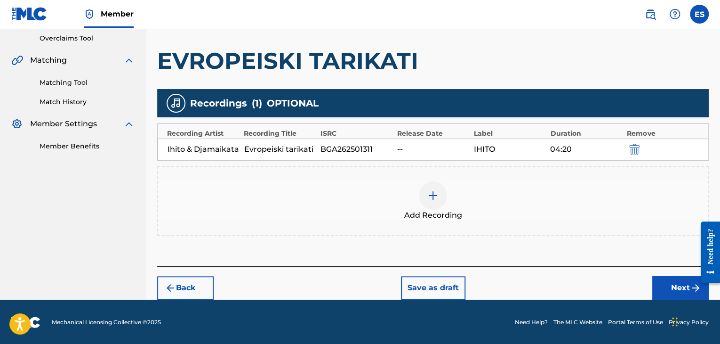
click at [663, 288] on button "Next" at bounding box center [680, 288] width 56 height 24
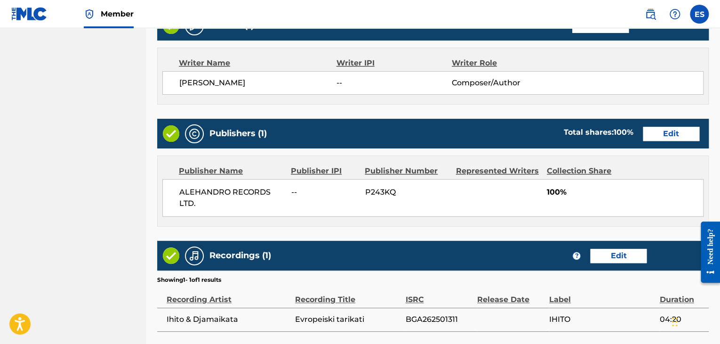
scroll to position [505, 0]
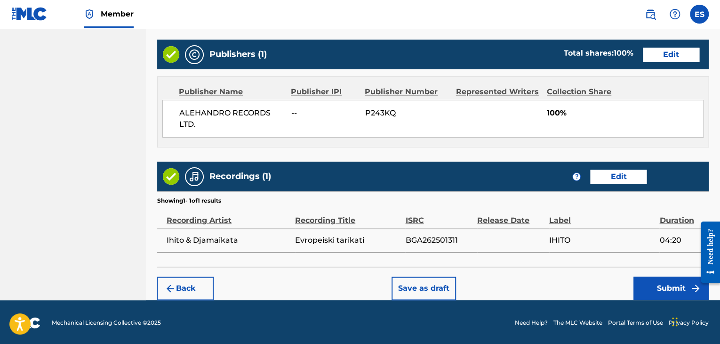
click at [664, 283] on button "Submit" at bounding box center [670, 288] width 75 height 24
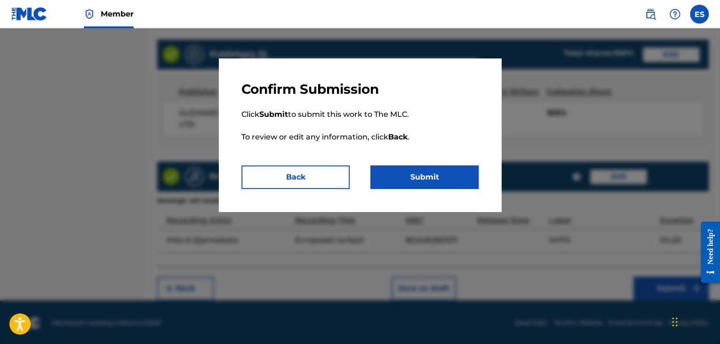
click at [448, 174] on button "Submit" at bounding box center [424, 177] width 108 height 24
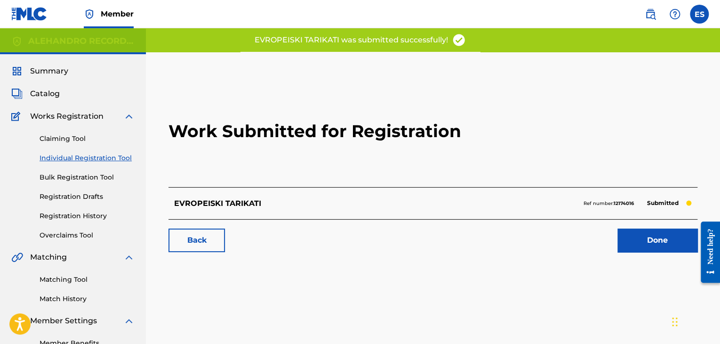
click at [103, 157] on link "Individual Registration Tool" at bounding box center [87, 158] width 95 height 10
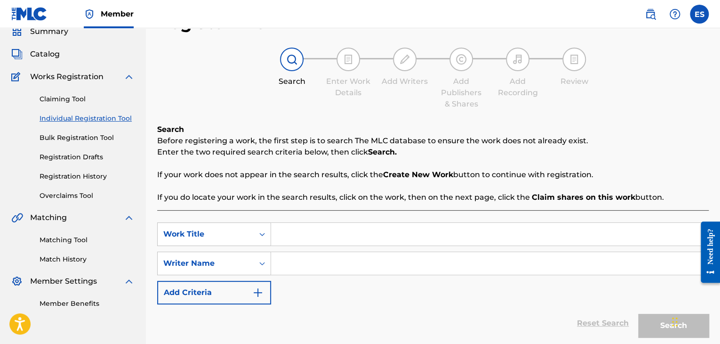
scroll to position [115, 0]
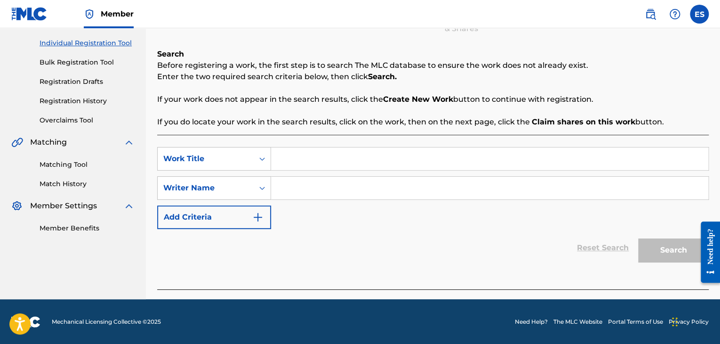
click at [324, 157] on input "Search Form" at bounding box center [489, 158] width 437 height 23
paste input "Mnogo Qka"
type input "Mnogo Qka"
click at [341, 194] on input "Search Form" at bounding box center [489, 187] width 437 height 23
paste input "[PERSON_NAME]"
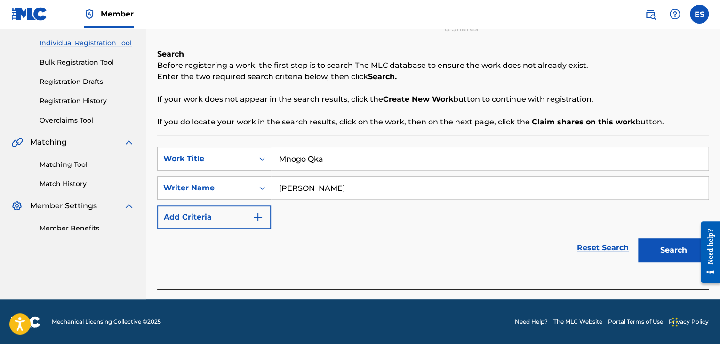
type input "[PERSON_NAME]"
click at [650, 249] on button "Search" at bounding box center [673, 250] width 71 height 24
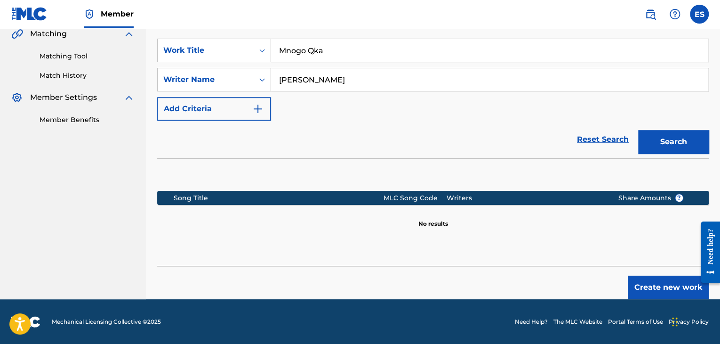
scroll to position [224, 0]
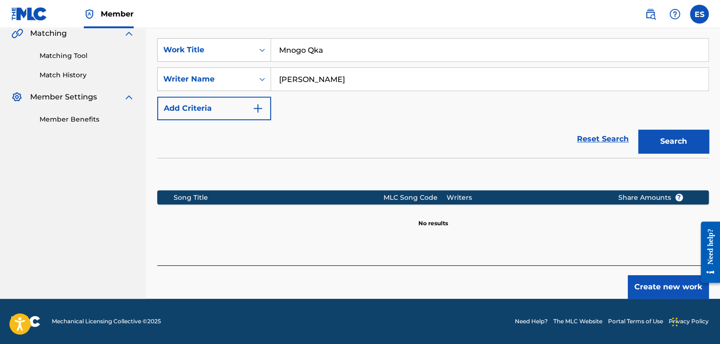
click at [662, 282] on button "Create new work" at bounding box center [668, 287] width 81 height 24
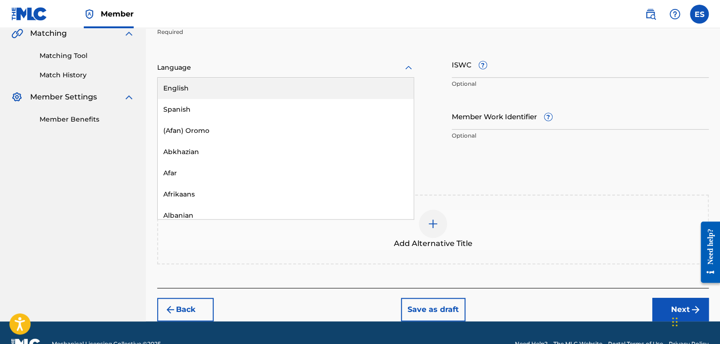
click at [304, 66] on div at bounding box center [285, 68] width 257 height 12
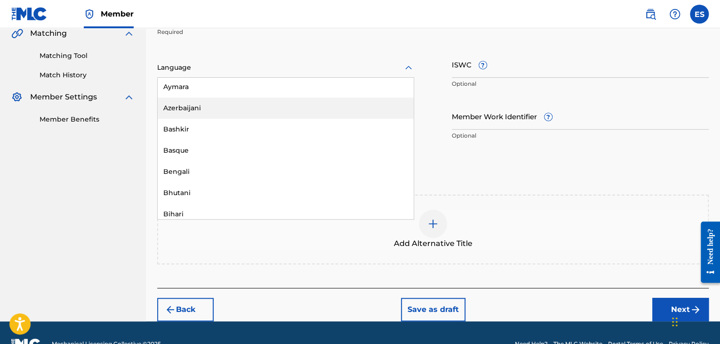
scroll to position [329, 0]
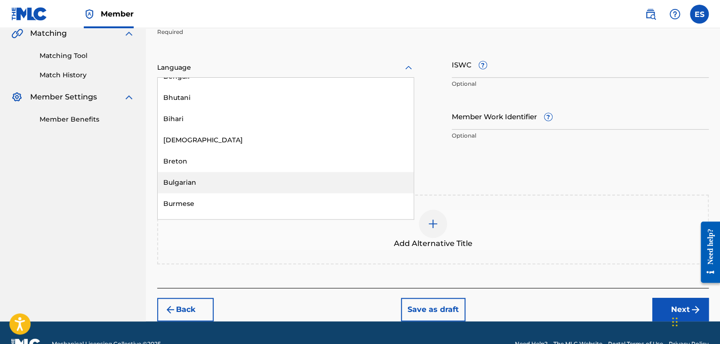
click at [301, 176] on div "Bulgarian" at bounding box center [286, 182] width 256 height 21
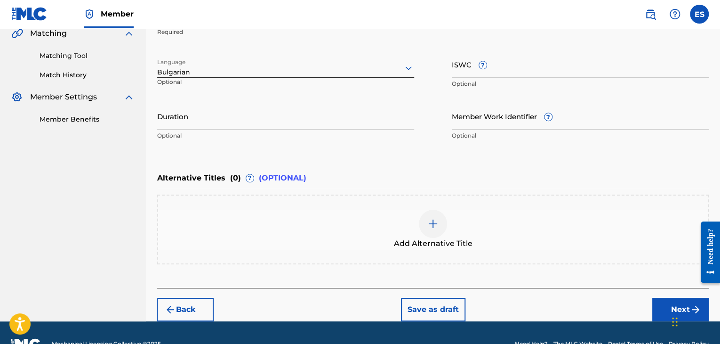
click at [273, 119] on input "Duration" at bounding box center [285, 116] width 257 height 27
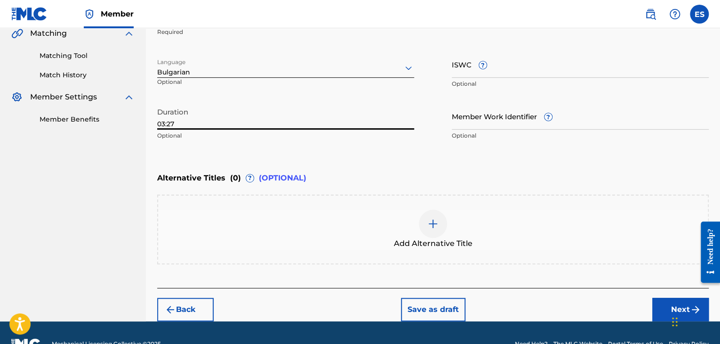
type input "03:27"
click at [417, 223] on div "Add Alternative Title" at bounding box center [433, 229] width 550 height 40
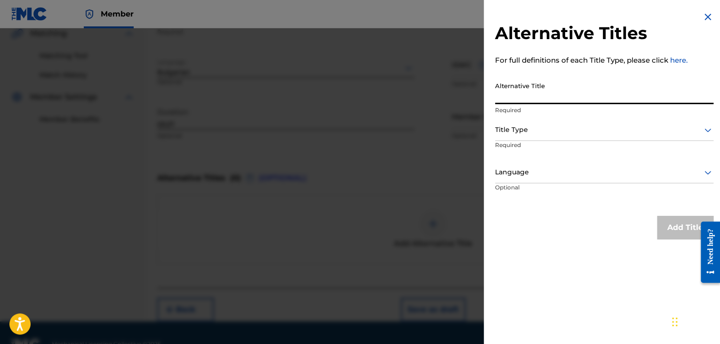
click at [545, 91] on input "Alternative Title" at bounding box center [604, 90] width 218 height 27
paste input "Много Яка"
type input "Много Яка"
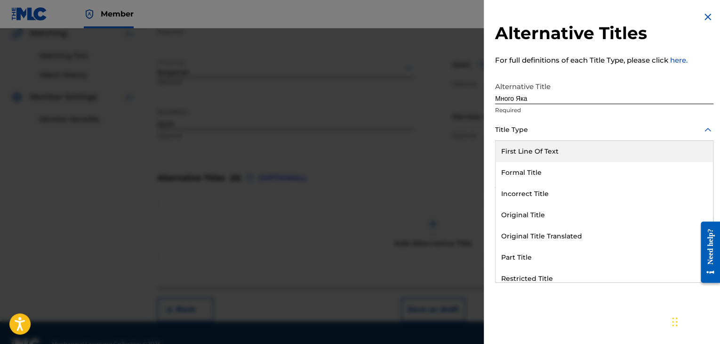
click at [531, 136] on div "Title Type" at bounding box center [604, 130] width 218 height 21
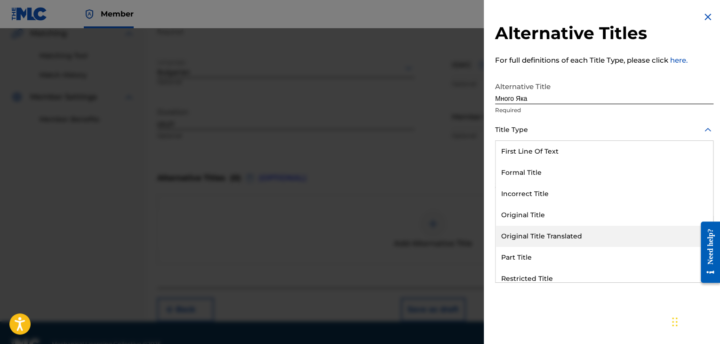
click at [537, 238] on div "Original Title Translated" at bounding box center [604, 235] width 217 height 21
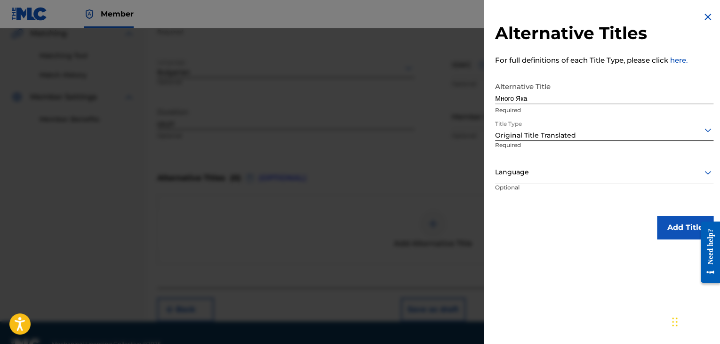
click at [537, 177] on div at bounding box center [604, 172] width 218 height 12
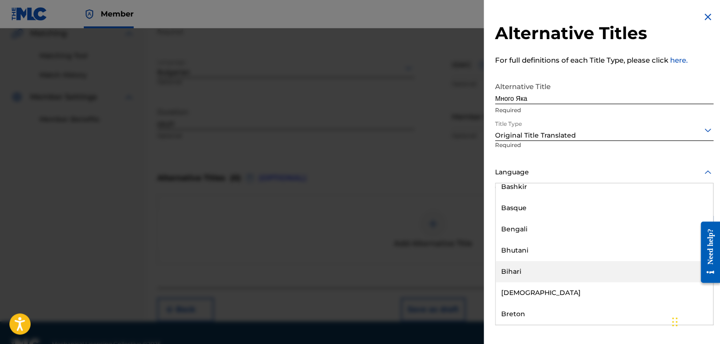
scroll to position [376, 0]
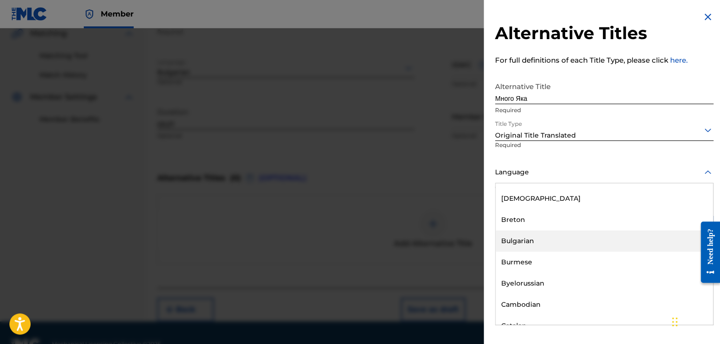
click at [547, 246] on div "Bulgarian" at bounding box center [604, 240] width 217 height 21
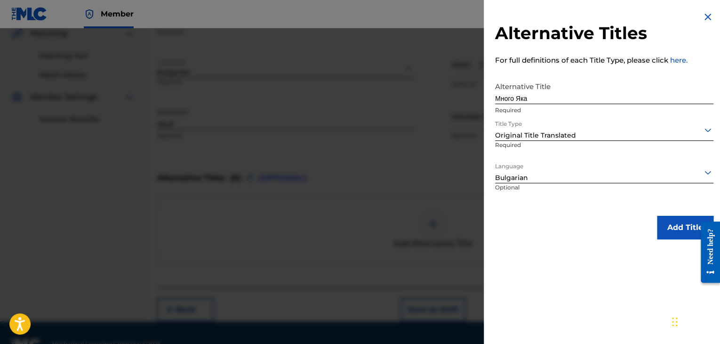
click at [665, 230] on button "Add Title" at bounding box center [685, 228] width 56 height 24
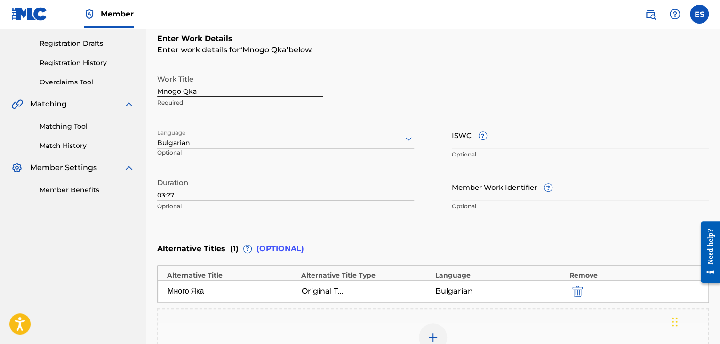
scroll to position [147, 0]
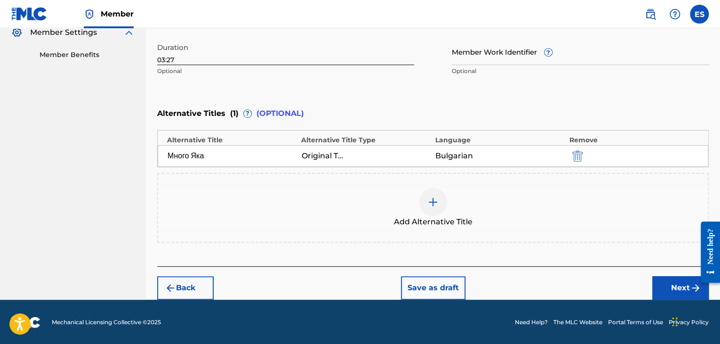
click at [659, 283] on button "Next" at bounding box center [680, 288] width 56 height 24
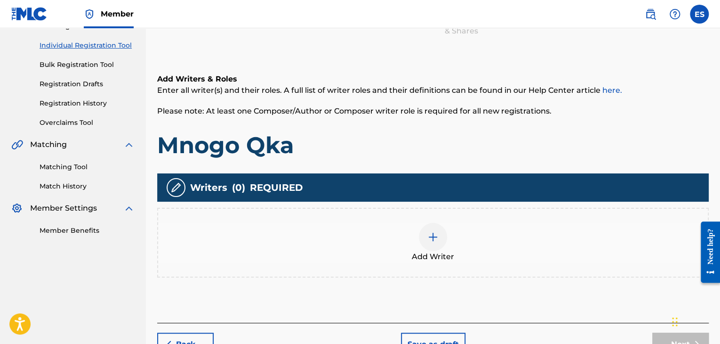
scroll to position [169, 0]
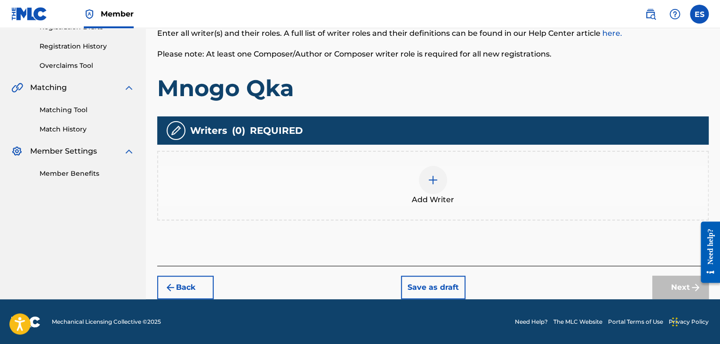
click at [428, 199] on span "Add Writer" at bounding box center [433, 199] width 42 height 11
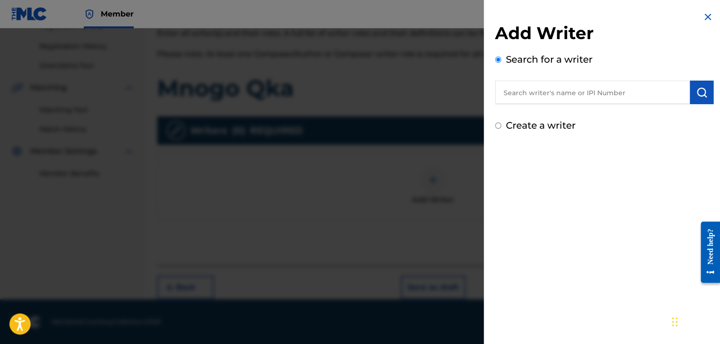
paste input "[PERSON_NAME]"
type input "[PERSON_NAME]"
click at [697, 91] on img "submit" at bounding box center [701, 92] width 11 height 11
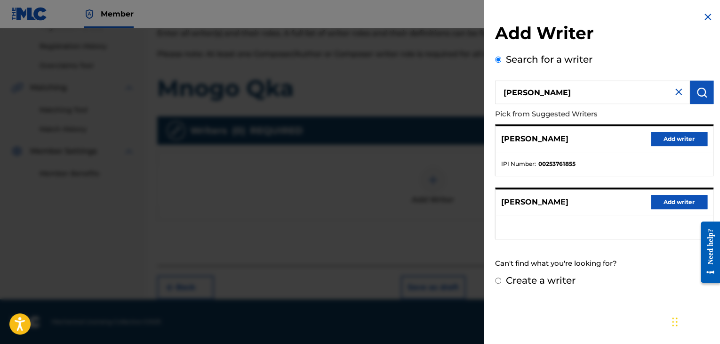
click at [562, 277] on label "Create a writer" at bounding box center [541, 279] width 70 height 11
radio input "true"
click at [501, 277] on input "Create a writer" at bounding box center [498, 280] width 6 height 6
radio input "false"
radio input "true"
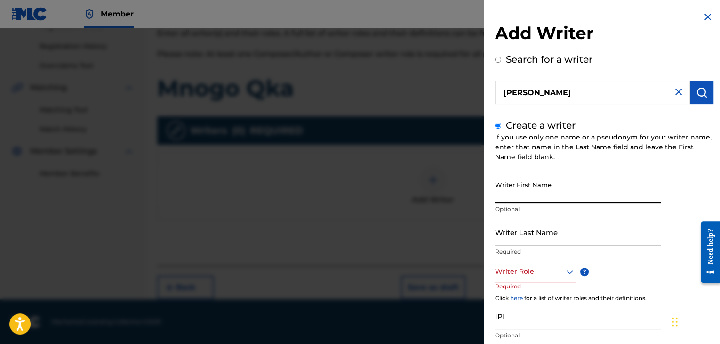
paste input "[PERSON_NAME]"
type input "[PERSON_NAME]"
click at [542, 226] on input "Writer Last Name" at bounding box center [578, 231] width 166 height 27
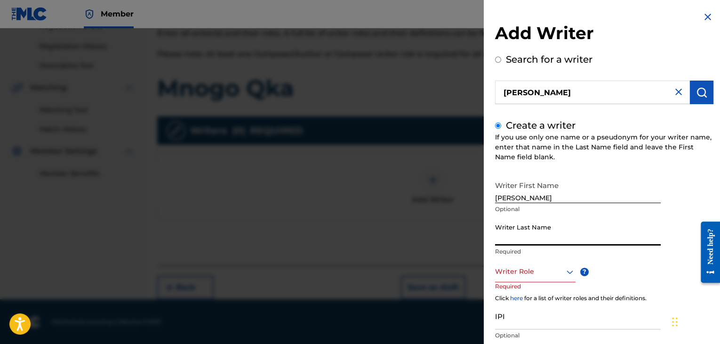
paste input "[PERSON_NAME]"
type input "[PERSON_NAME]"
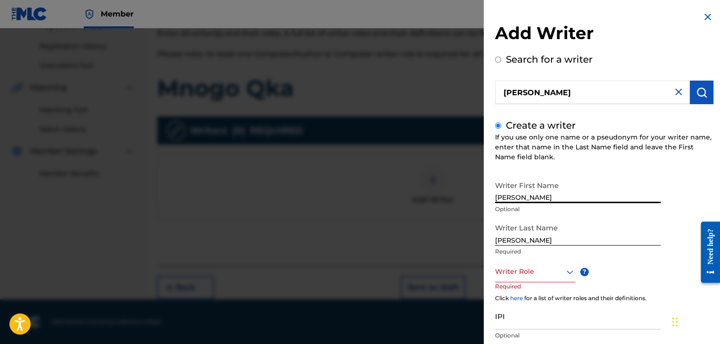
drag, startPoint x: 520, startPoint y: 194, endPoint x: 615, endPoint y: 189, distance: 95.7
click at [615, 191] on input "[PERSON_NAME]" at bounding box center [578, 189] width 166 height 27
type input "IRHAN"
drag, startPoint x: 519, startPoint y: 239, endPoint x: 329, endPoint y: 231, distance: 190.3
click at [371, 237] on div "Add Writer Search for a writer [PERSON_NAME] Create a writer If you use only on…" at bounding box center [360, 185] width 720 height 315
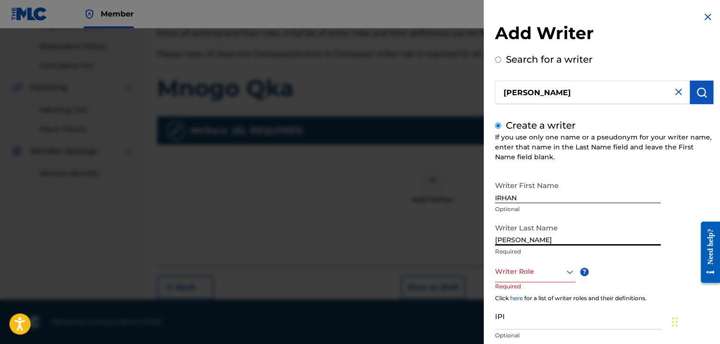
type input "[PERSON_NAME]"
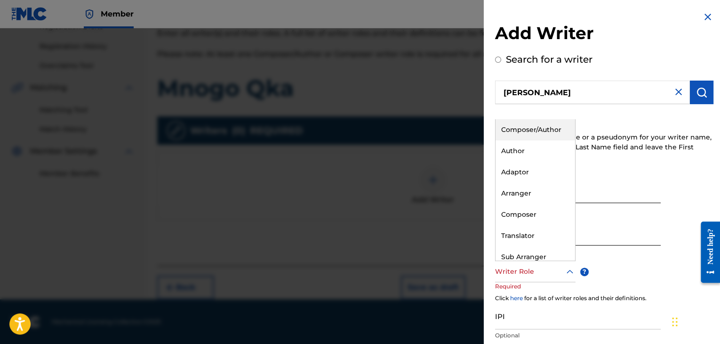
click at [514, 273] on div at bounding box center [535, 271] width 80 height 12
click at [533, 130] on div "Composer/Author" at bounding box center [536, 129] width 80 height 21
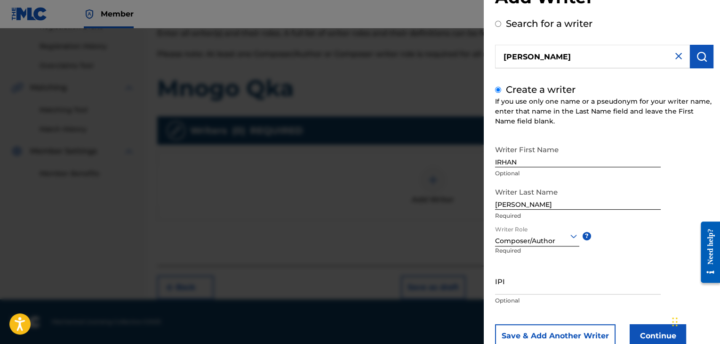
scroll to position [65, 0]
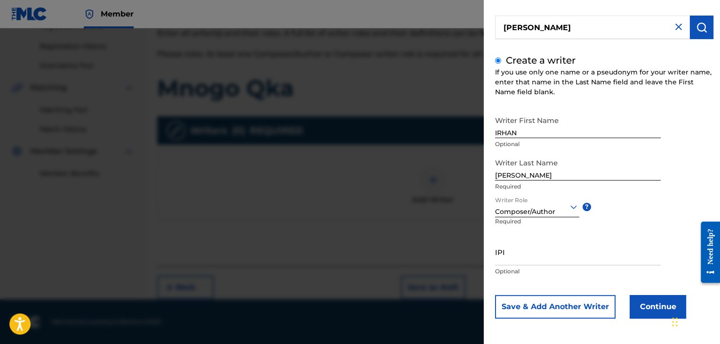
click at [653, 303] on button "Continue" at bounding box center [658, 307] width 56 height 24
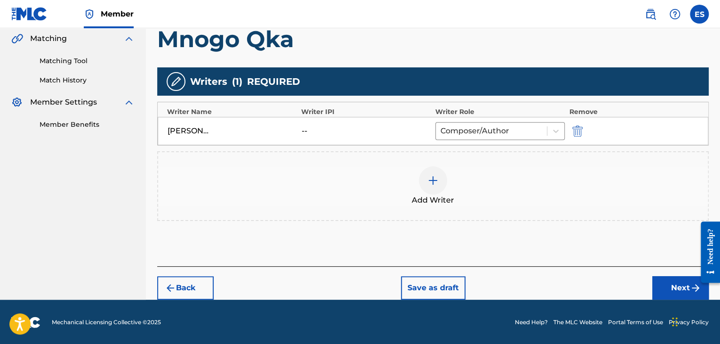
click at [659, 295] on button "Next" at bounding box center [680, 288] width 56 height 24
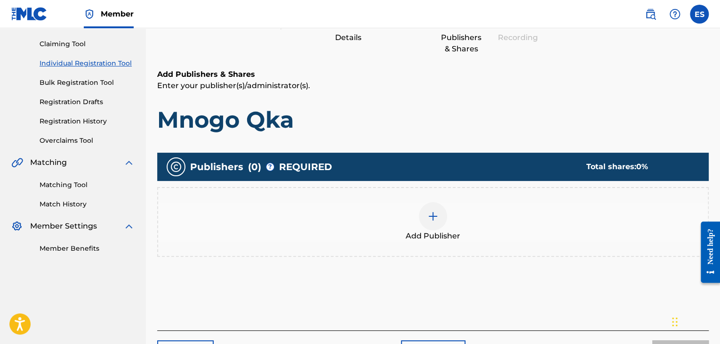
scroll to position [159, 0]
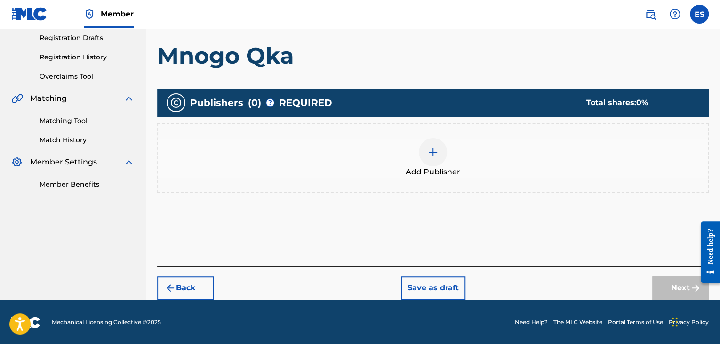
click at [448, 162] on div "Add Publisher" at bounding box center [433, 158] width 550 height 40
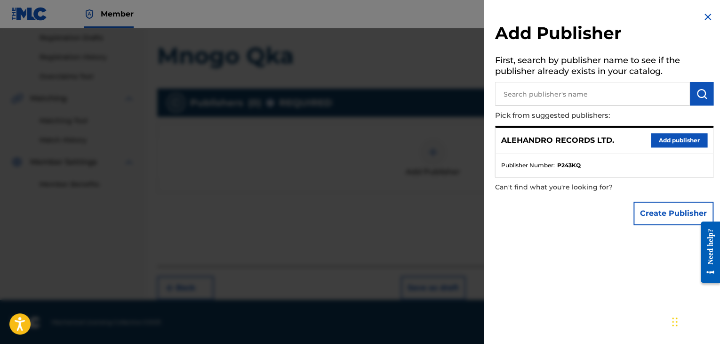
click at [661, 142] on button "Add publisher" at bounding box center [679, 140] width 56 height 14
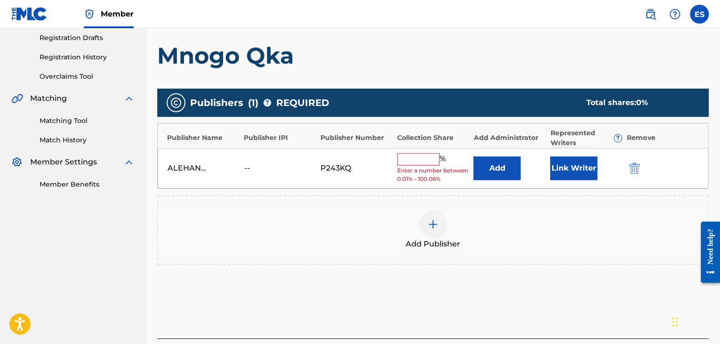
click at [436, 160] on input "text" at bounding box center [418, 159] width 42 height 12
type input "100"
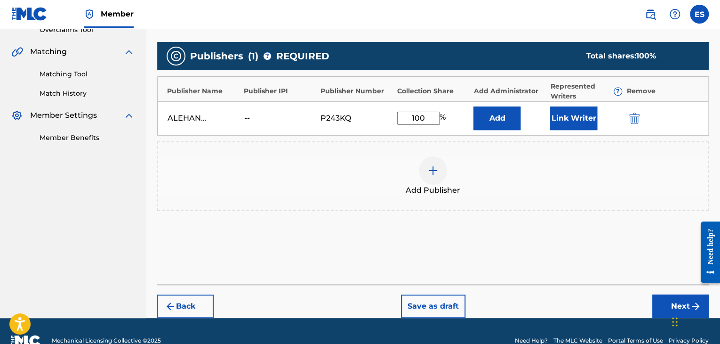
scroll to position [224, 0]
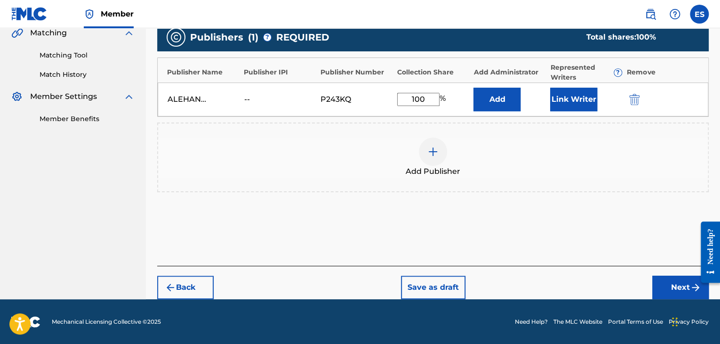
click at [664, 290] on button "Next" at bounding box center [680, 287] width 56 height 24
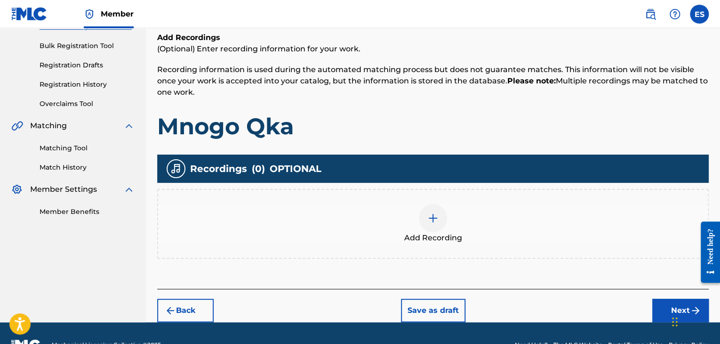
scroll to position [154, 0]
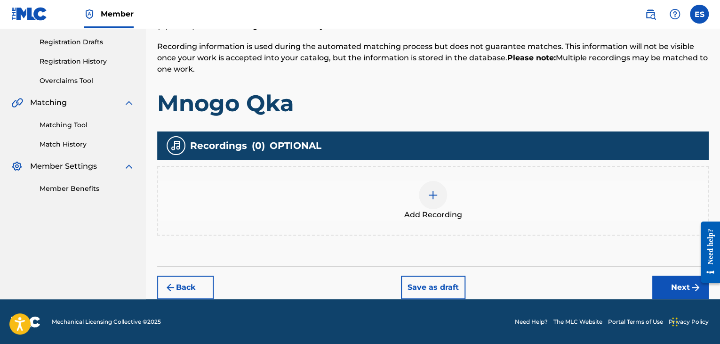
click at [433, 198] on img at bounding box center [432, 194] width 11 height 11
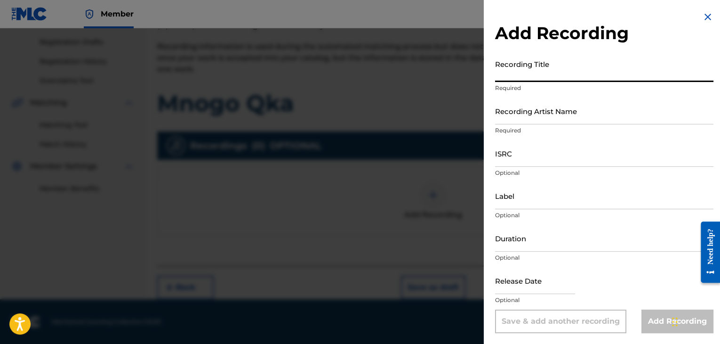
paste input "Mnogo qka"
type input "Mnogo qka"
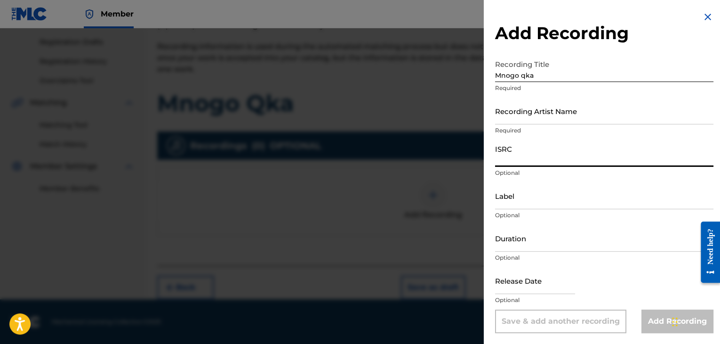
click at [510, 150] on input "ISRC" at bounding box center [604, 153] width 218 height 27
drag, startPoint x: 510, startPoint y: 150, endPoint x: 514, endPoint y: 115, distance: 35.1
click at [514, 116] on input "Recording Artist Name" at bounding box center [604, 110] width 218 height 27
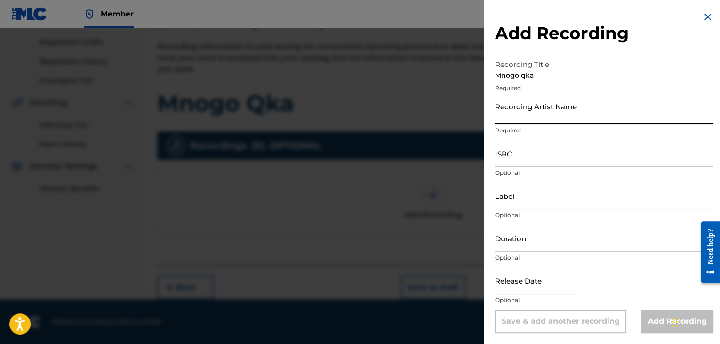
paste input "Ihito"
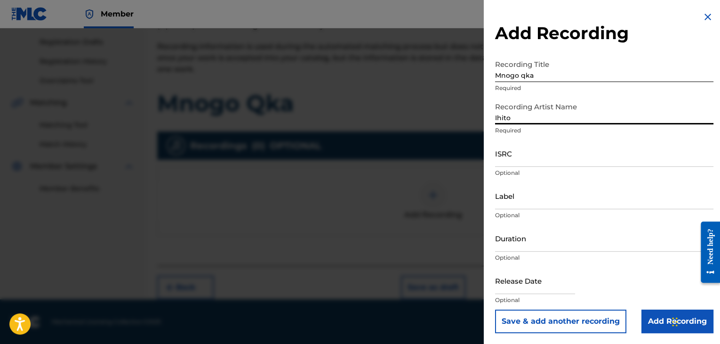
type input "Ihito"
click at [512, 152] on input "ISRC" at bounding box center [604, 153] width 218 height 27
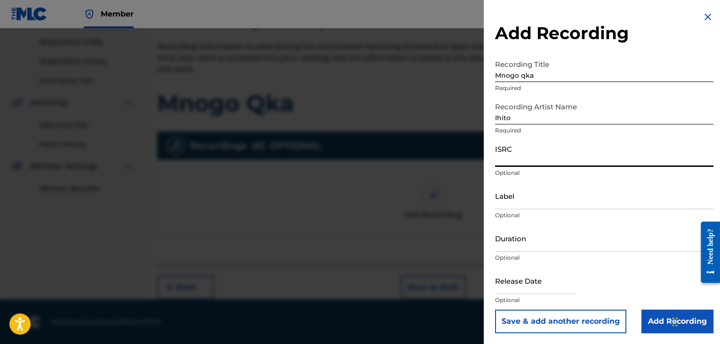
paste input "BGA262501324"
type input "BGA262501324"
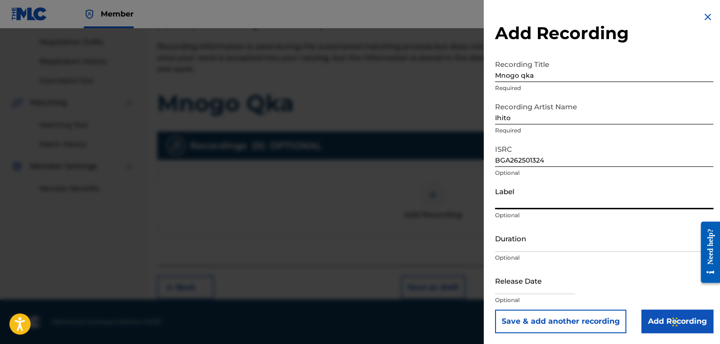
click at [527, 198] on input "Label" at bounding box center [604, 195] width 218 height 27
paste input "Rushen Music"
type input "Rushen Music"
click at [524, 244] on input "Duration" at bounding box center [604, 237] width 218 height 27
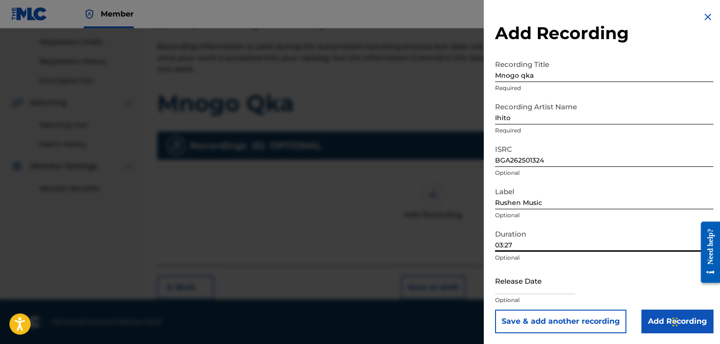
type input "03:27"
click at [651, 322] on input "Add Recording" at bounding box center [677, 321] width 72 height 24
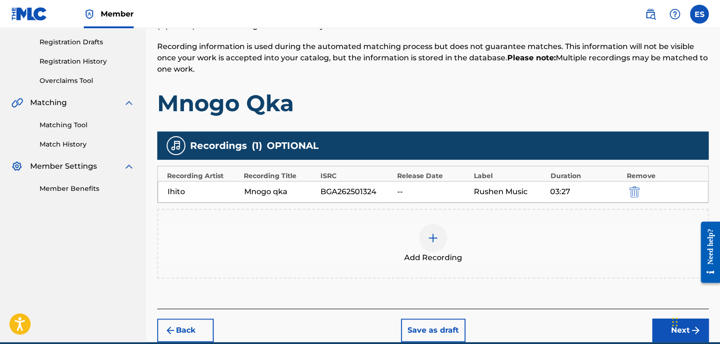
click at [419, 241] on div at bounding box center [433, 238] width 28 height 28
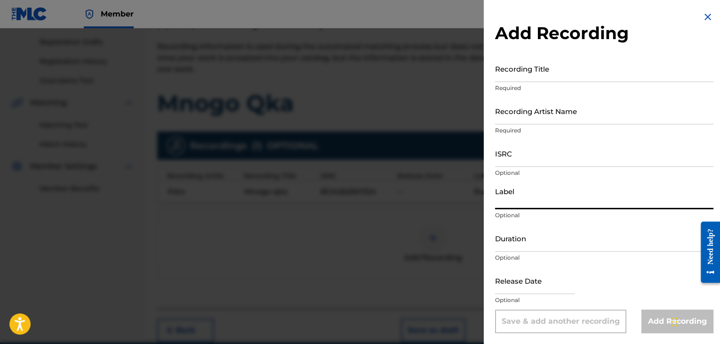
paste input "Rushen Music"
type input "Rushen Music"
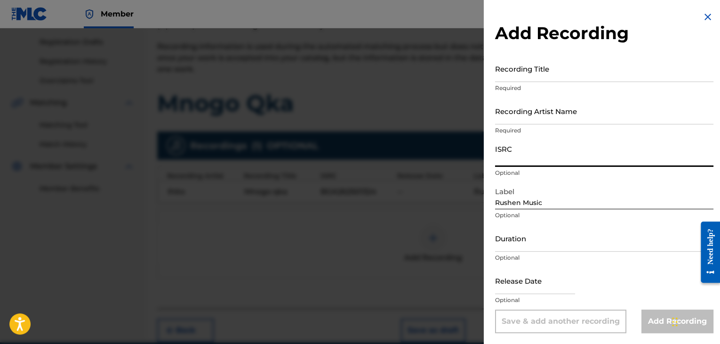
paste input "FR10S2465381"
type input "FR10S2465381"
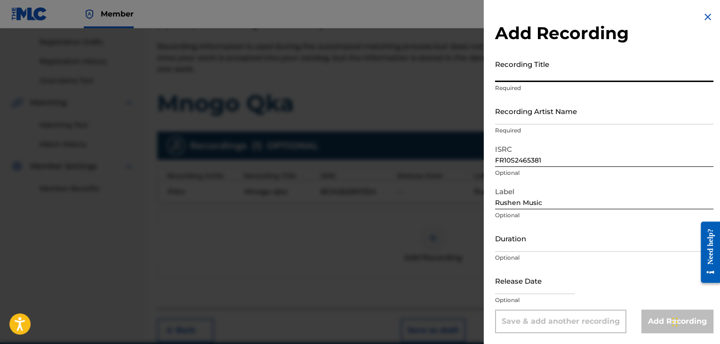
click at [537, 77] on input "Recording Title" at bounding box center [604, 68] width 218 height 27
paste input "Mnogo qka"
type input "Mnogo qka"
click at [535, 123] on input "Recording Artist Name" at bounding box center [604, 110] width 218 height 27
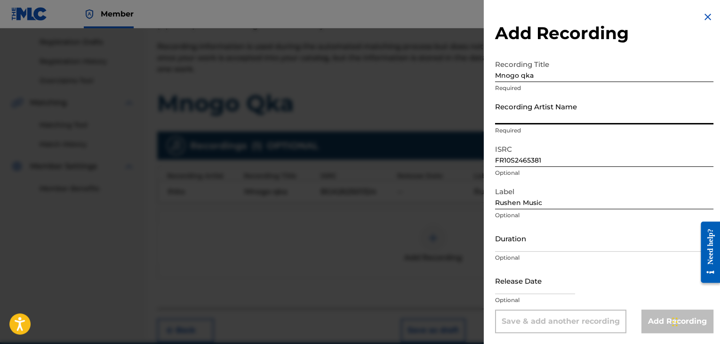
paste input "Ihito"
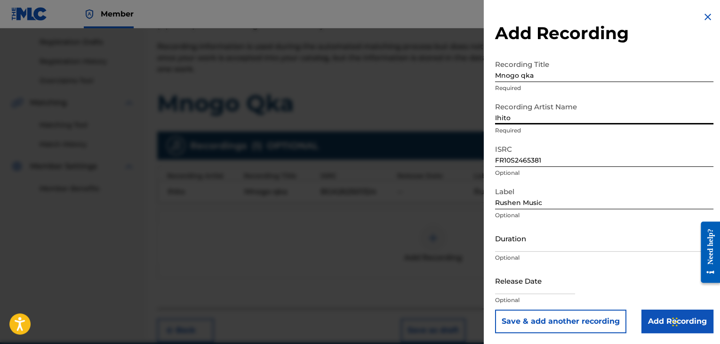
type input "Ihito"
click at [527, 238] on input "Duration" at bounding box center [604, 237] width 218 height 27
type input "03:27"
click at [657, 318] on input "Add Recording" at bounding box center [677, 321] width 72 height 24
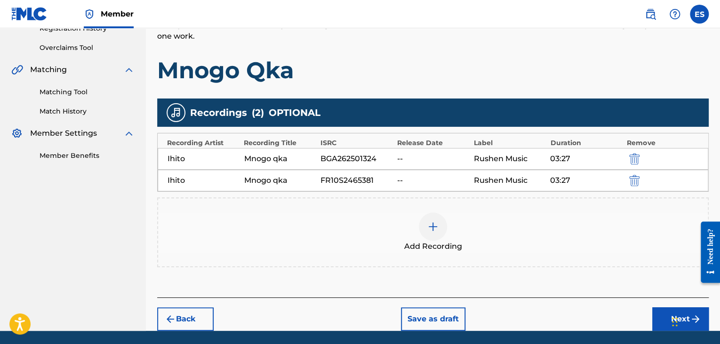
scroll to position [218, 0]
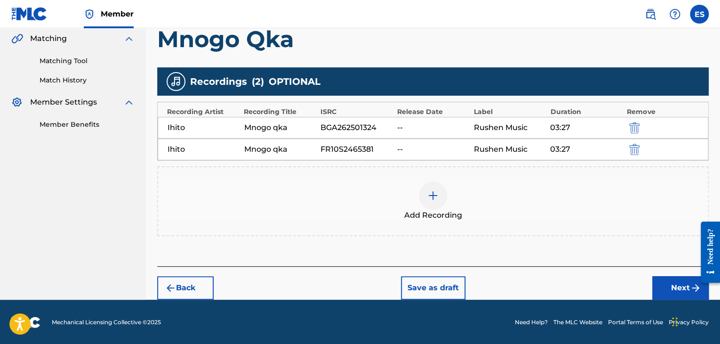
click at [661, 285] on button "Next" at bounding box center [680, 288] width 56 height 24
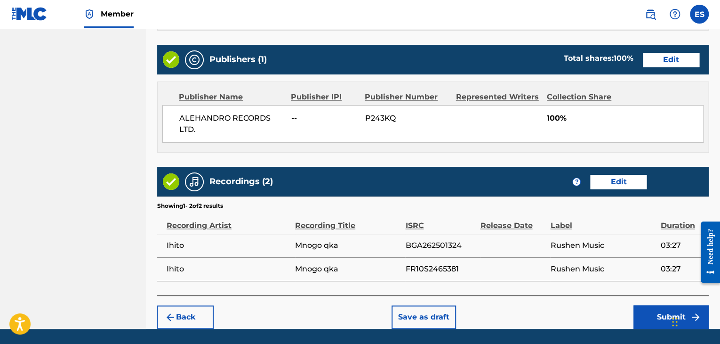
scroll to position [528, 0]
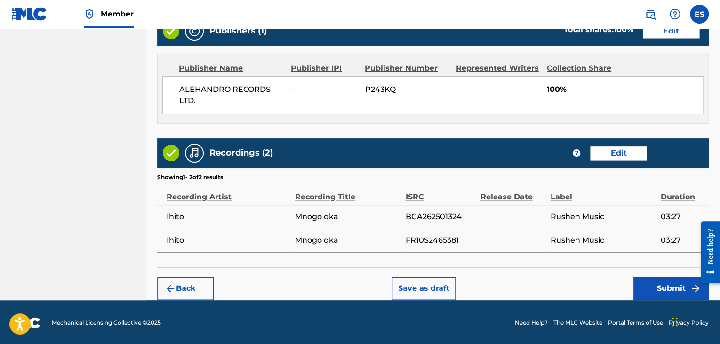
click at [650, 292] on button "Submit" at bounding box center [670, 288] width 75 height 24
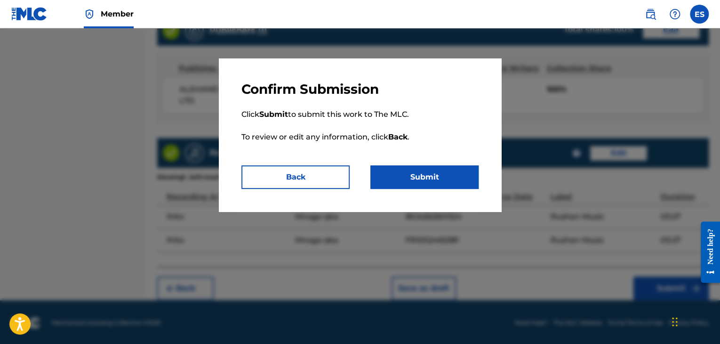
click at [458, 177] on button "Submit" at bounding box center [424, 177] width 108 height 24
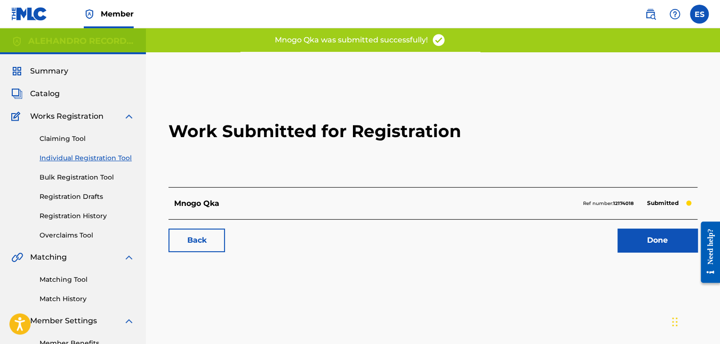
click at [102, 160] on link "Individual Registration Tool" at bounding box center [87, 158] width 95 height 10
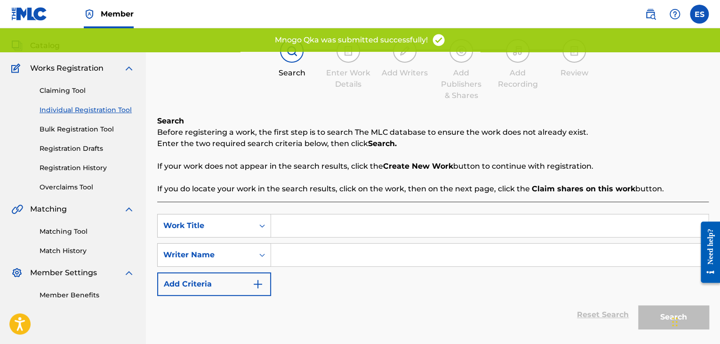
scroll to position [115, 0]
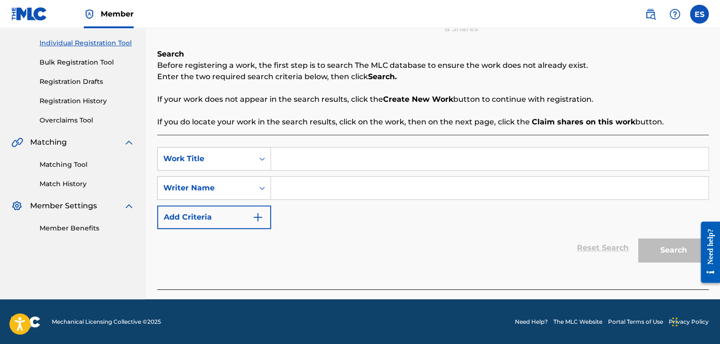
click at [296, 155] on input "Search Form" at bounding box center [489, 158] width 437 height 23
paste input "MALKATA"
type input "MALKATA"
click at [301, 198] on input "Search Form" at bounding box center [489, 187] width 437 height 23
paste input "[PERSON_NAME]"
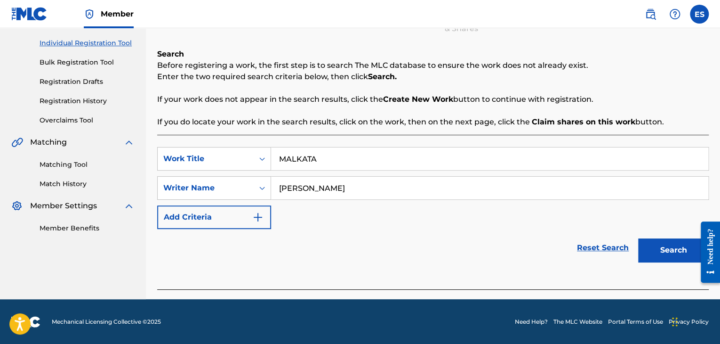
type input "[PERSON_NAME]"
click at [646, 250] on button "Search" at bounding box center [673, 250] width 71 height 24
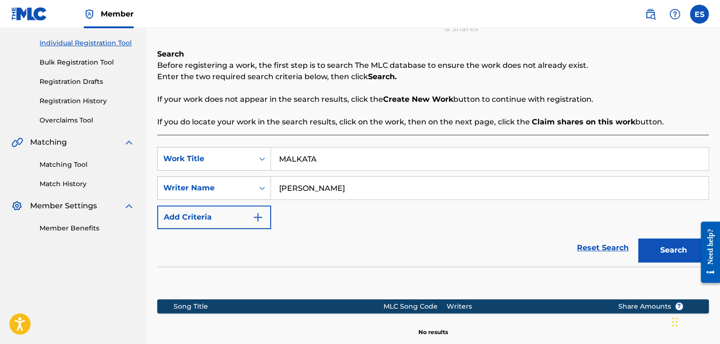
scroll to position [224, 0]
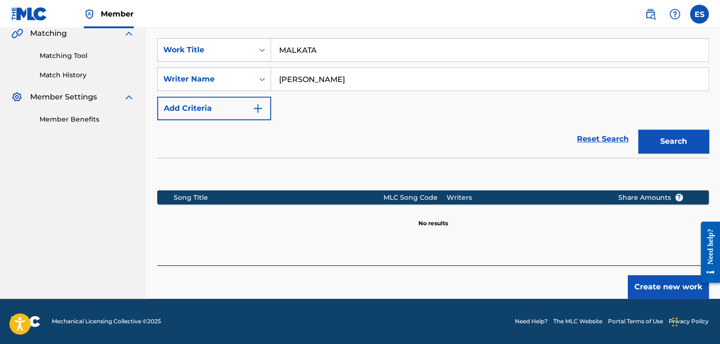
click at [653, 284] on button "Create new work" at bounding box center [668, 287] width 81 height 24
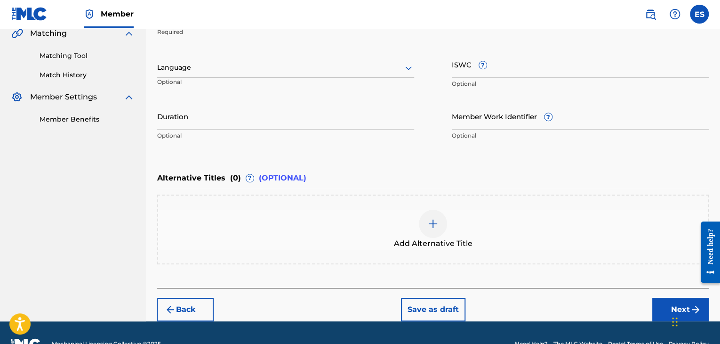
click at [262, 64] on div at bounding box center [285, 68] width 257 height 12
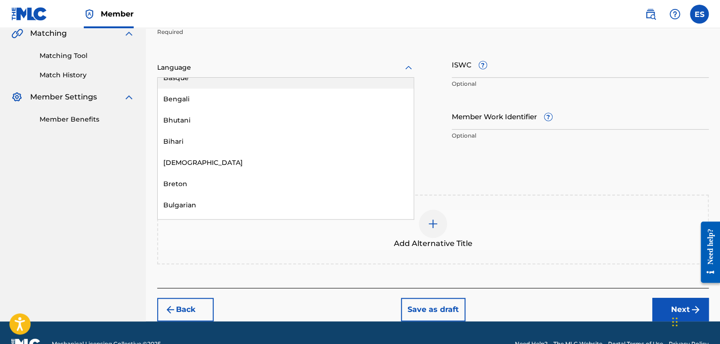
scroll to position [329, 0]
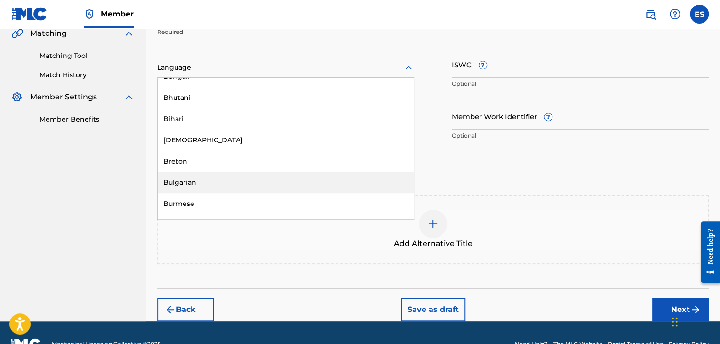
click at [251, 180] on div "Bulgarian" at bounding box center [286, 182] width 256 height 21
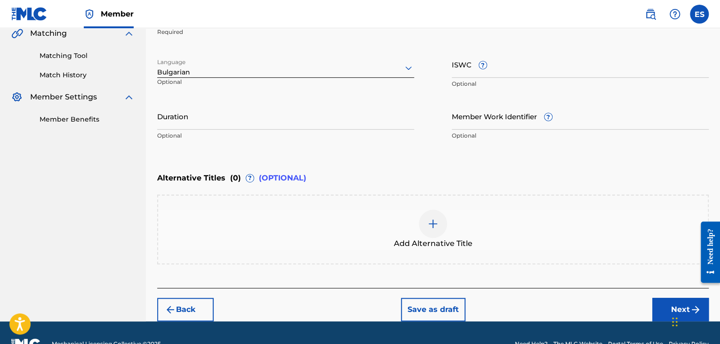
drag, startPoint x: 257, startPoint y: 122, endPoint x: 259, endPoint y: 114, distance: 7.8
click at [257, 119] on input "Duration" at bounding box center [285, 116] width 257 height 27
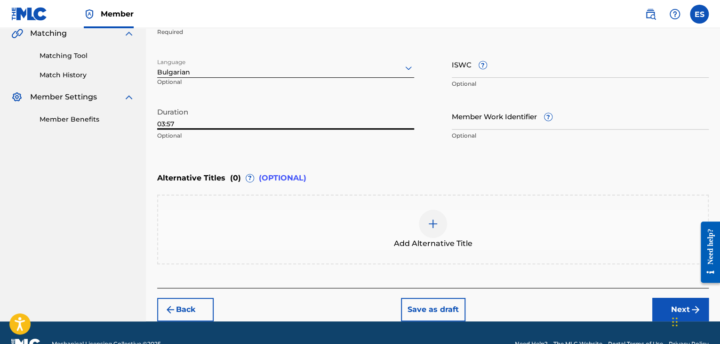
type input "03:57"
click at [429, 222] on img at bounding box center [432, 223] width 11 height 11
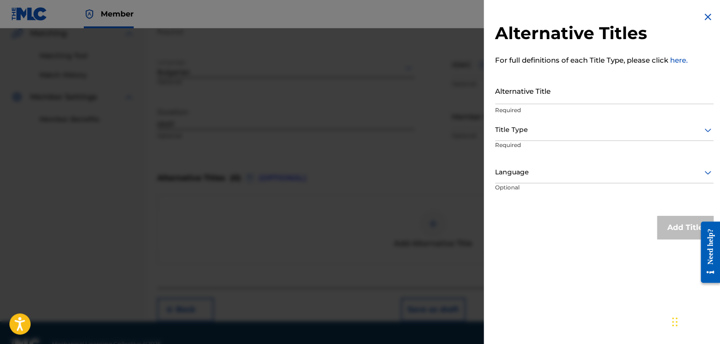
click at [521, 97] on input "Alternative Title" at bounding box center [604, 90] width 218 height 27
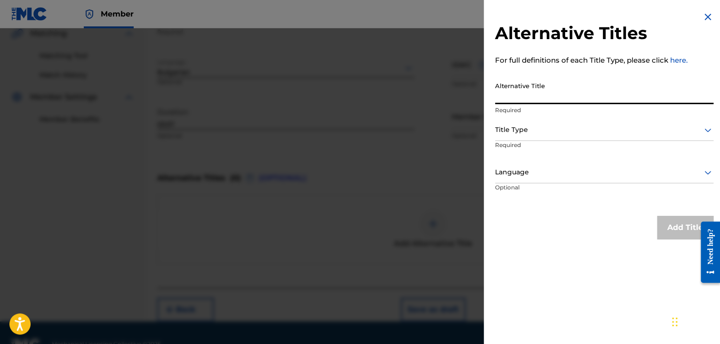
paste input "Малката"
type input "Малката"
drag, startPoint x: 529, startPoint y: 127, endPoint x: 529, endPoint y: 138, distance: 11.3
click at [529, 132] on div at bounding box center [604, 130] width 218 height 12
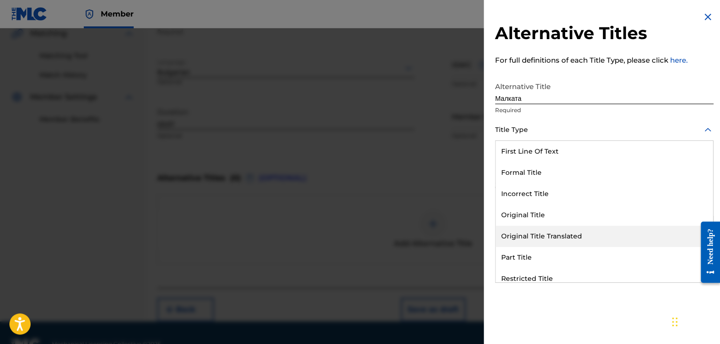
drag, startPoint x: 552, startPoint y: 237, endPoint x: 552, endPoint y: 217, distance: 19.8
click at [552, 236] on div "Original Title Translated" at bounding box center [604, 235] width 217 height 21
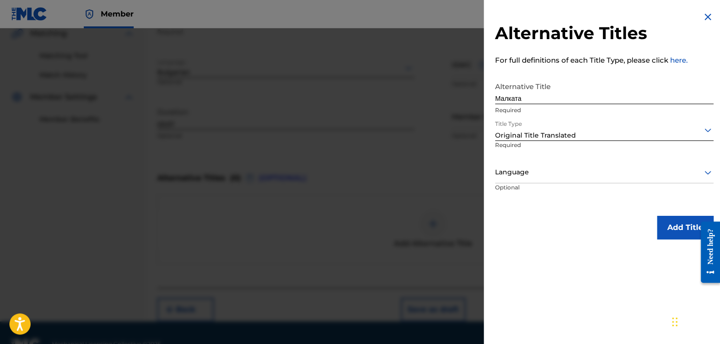
click at [545, 176] on div at bounding box center [604, 172] width 218 height 12
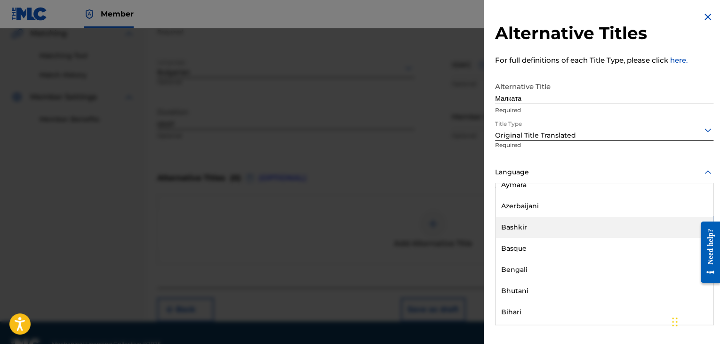
scroll to position [376, 0]
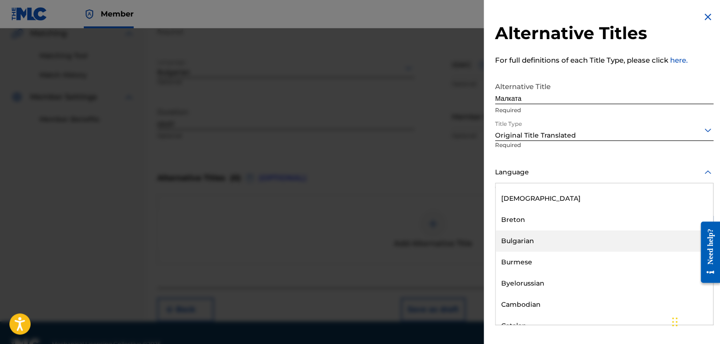
click at [553, 246] on div "Bulgarian" at bounding box center [604, 240] width 217 height 21
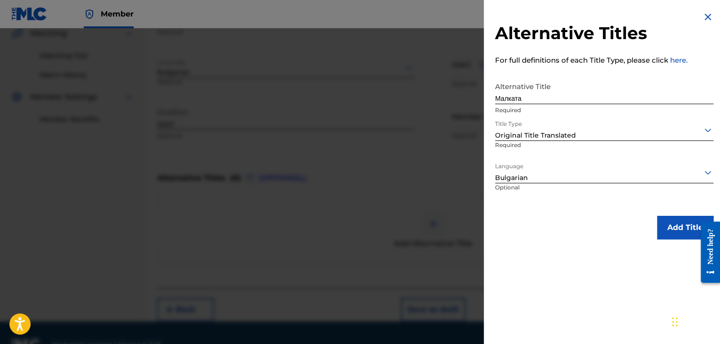
click at [676, 230] on button "Add Title" at bounding box center [685, 228] width 56 height 24
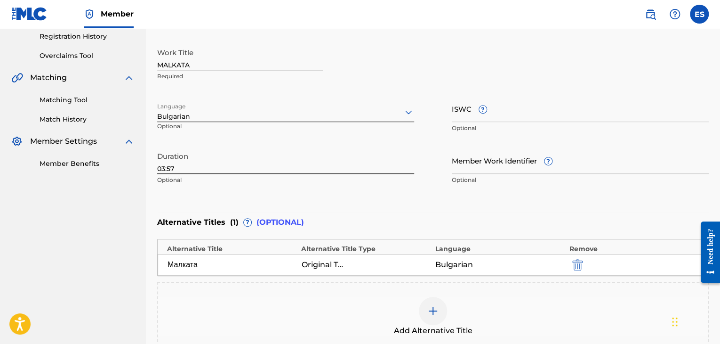
scroll to position [129, 0]
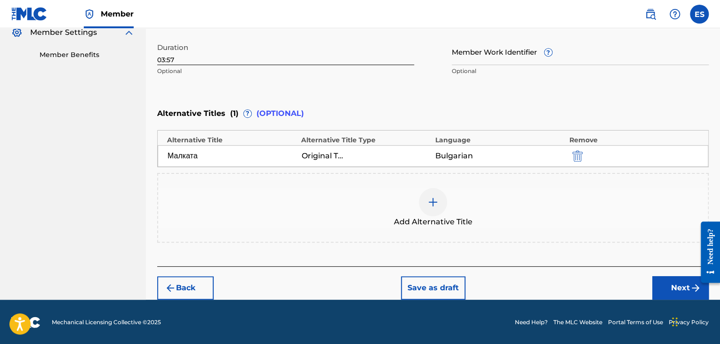
click at [675, 282] on button "Next" at bounding box center [680, 288] width 56 height 24
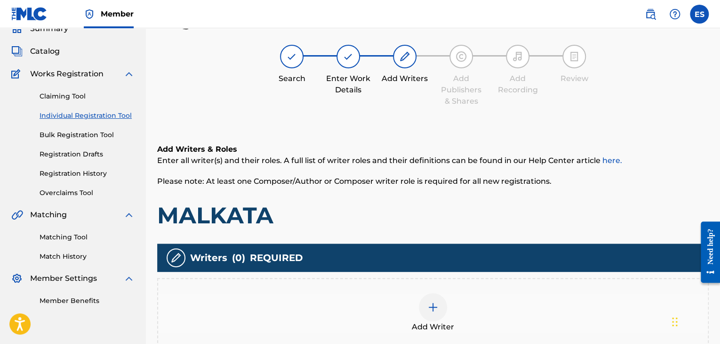
scroll to position [169, 0]
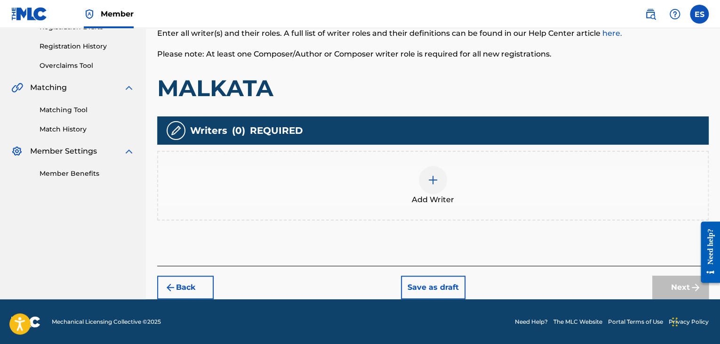
click at [416, 149] on div "Writers ( 0 ) REQUIRED Add Writer" at bounding box center [433, 168] width 552 height 104
click at [437, 177] on img at bounding box center [432, 179] width 11 height 11
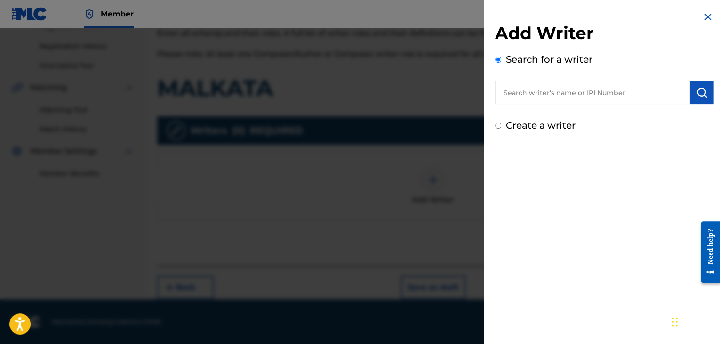
paste input "[PERSON_NAME]"
type input "[PERSON_NAME]"
click at [703, 91] on img "submit" at bounding box center [701, 92] width 11 height 11
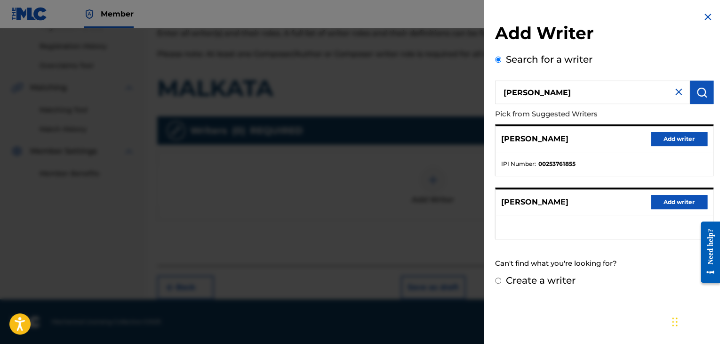
click at [544, 282] on label "Create a writer" at bounding box center [541, 279] width 70 height 11
radio input "true"
click at [501, 282] on input "Create a writer" at bounding box center [498, 280] width 6 height 6
radio input "false"
radio input "true"
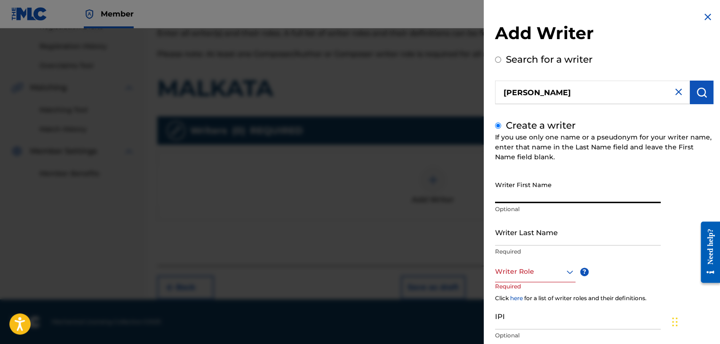
paste input "[PERSON_NAME]"
type input "[PERSON_NAME]"
click at [524, 232] on input "Writer Last Name" at bounding box center [578, 231] width 166 height 27
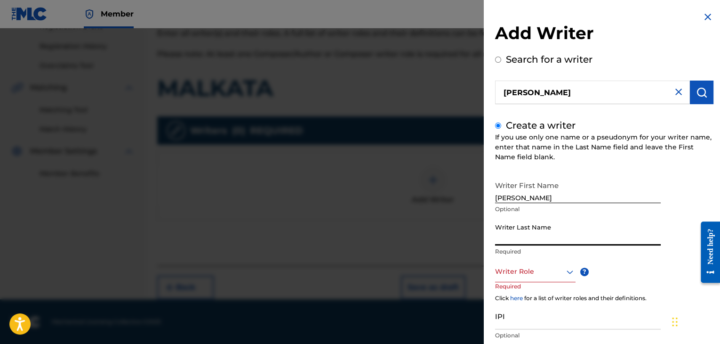
drag, startPoint x: 525, startPoint y: 230, endPoint x: 526, endPoint y: 225, distance: 4.7
paste input "[PERSON_NAME]"
type input "[PERSON_NAME]"
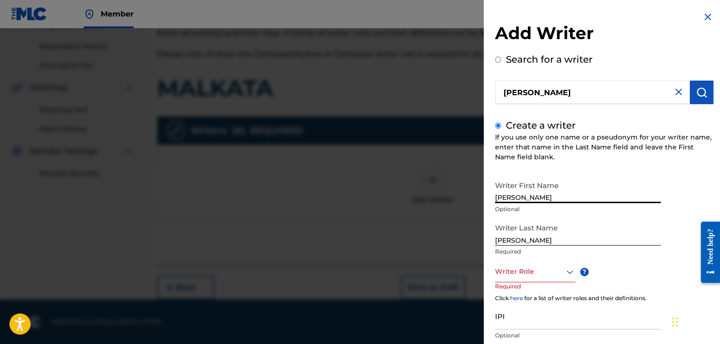
drag, startPoint x: 520, startPoint y: 197, endPoint x: 722, endPoint y: 176, distance: 203.9
click at [720, 174] on html "Accessibility Screen-Reader Guide, Feedback, and Issue Reporting | New window M…" at bounding box center [360, 3] width 720 height 344
type input "IRHAN"
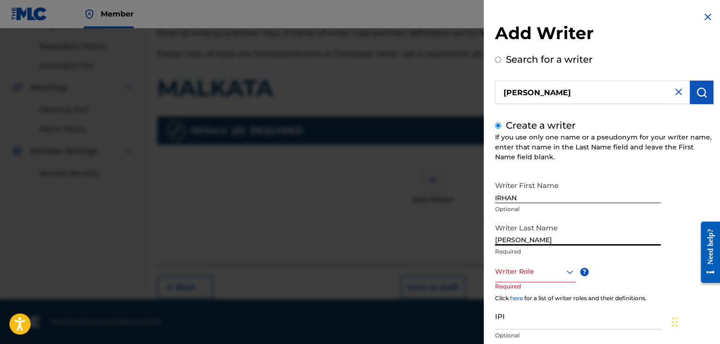
drag, startPoint x: 520, startPoint y: 240, endPoint x: 423, endPoint y: 227, distance: 97.4
click at [453, 236] on div "Add Writer Search for a writer [PERSON_NAME] Create a writer If you use only on…" at bounding box center [360, 185] width 720 height 315
type input "[PERSON_NAME]"
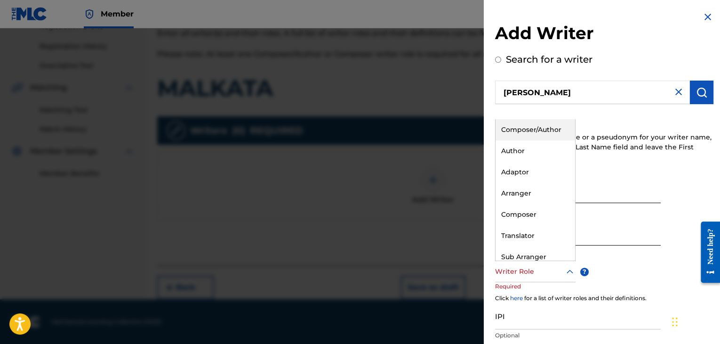
click at [523, 272] on div at bounding box center [535, 271] width 80 height 12
click at [521, 128] on div "Composer/Author" at bounding box center [536, 129] width 80 height 21
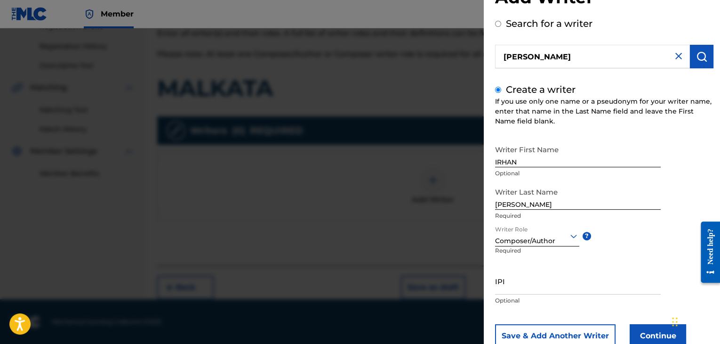
scroll to position [65, 0]
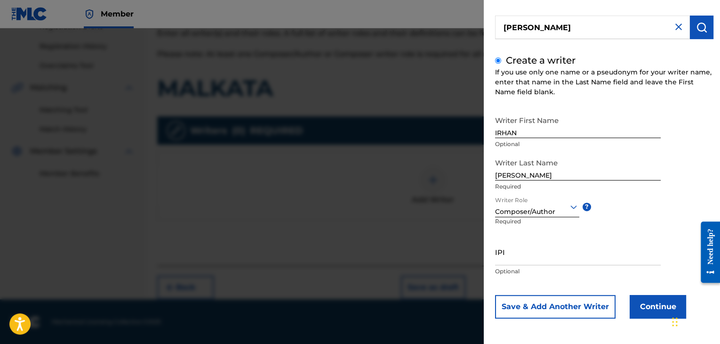
click at [666, 310] on button "Continue" at bounding box center [658, 307] width 56 height 24
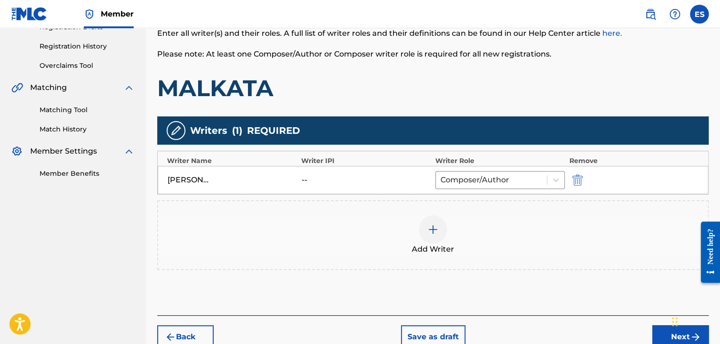
click at [659, 334] on button "Next" at bounding box center [680, 337] width 56 height 24
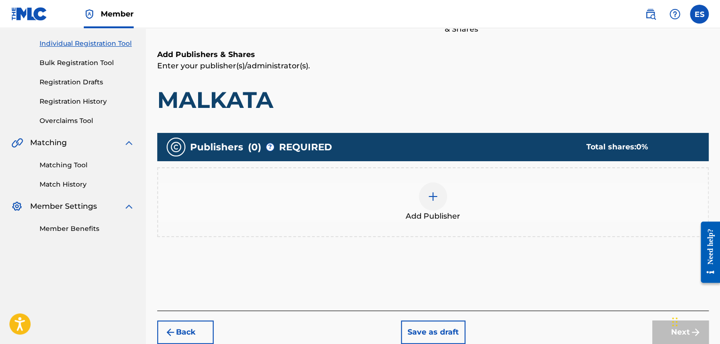
scroll to position [159, 0]
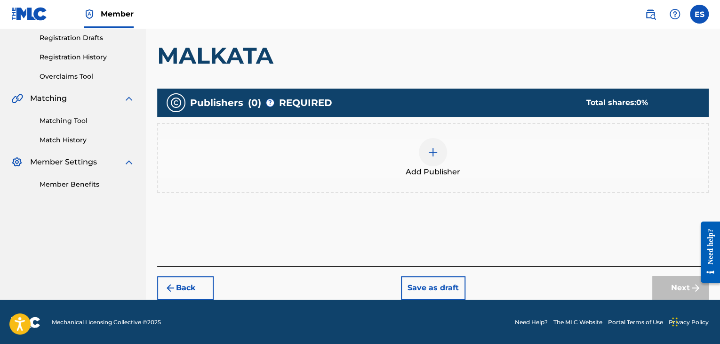
click at [437, 161] on div at bounding box center [433, 152] width 28 height 28
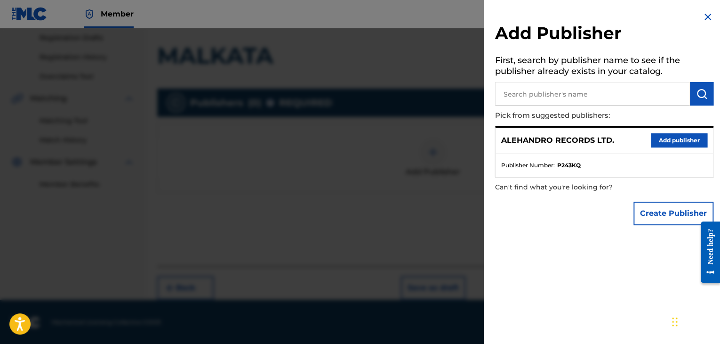
click at [653, 144] on button "Add publisher" at bounding box center [679, 140] width 56 height 14
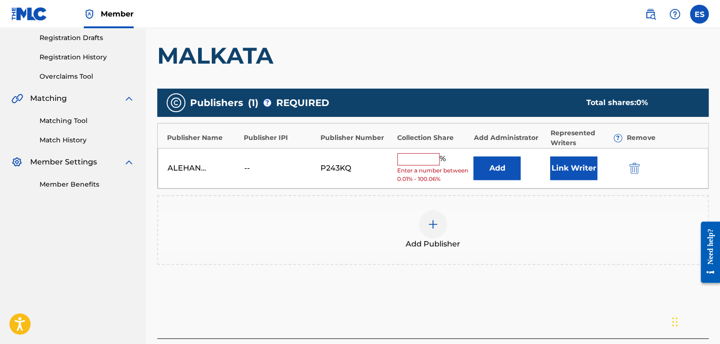
click at [422, 158] on input "text" at bounding box center [418, 159] width 42 height 12
type input "100"
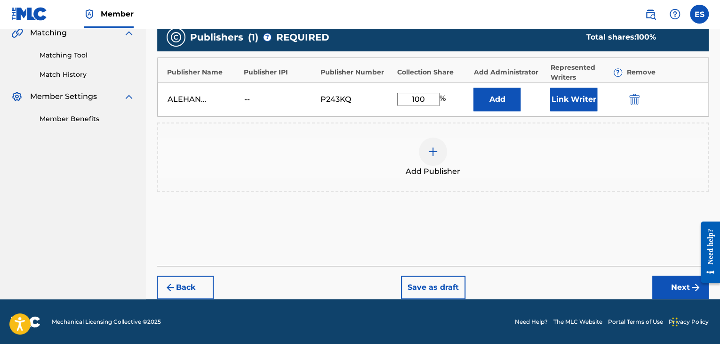
click at [672, 289] on button "Next" at bounding box center [680, 287] width 56 height 24
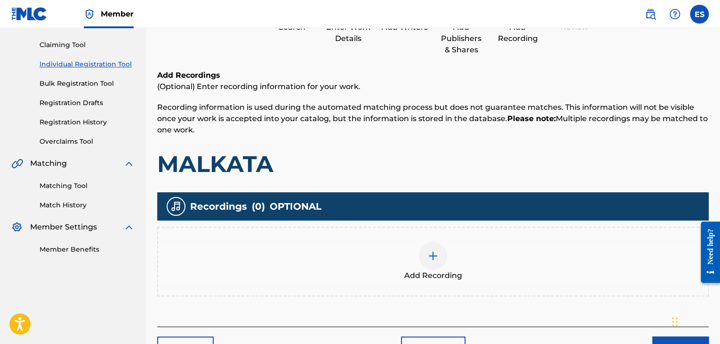
scroll to position [154, 0]
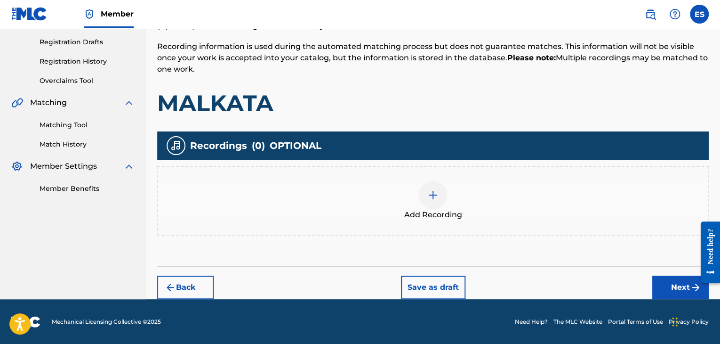
click at [435, 199] on img at bounding box center [432, 194] width 11 height 11
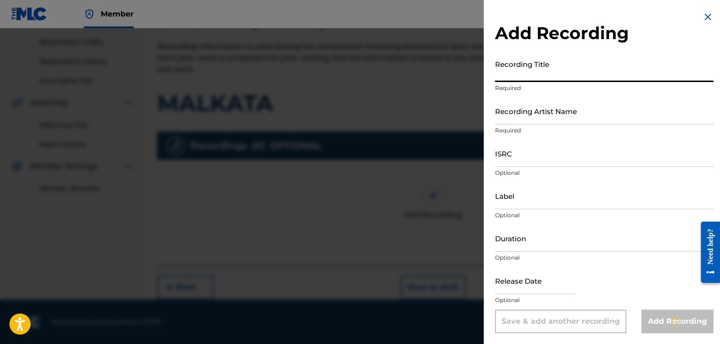
click at [499, 68] on input "Recording Title" at bounding box center [604, 68] width 218 height 27
paste input "Malkata"
type input "Malkata"
click at [514, 114] on input "Recording Artist Name" at bounding box center [604, 110] width 218 height 27
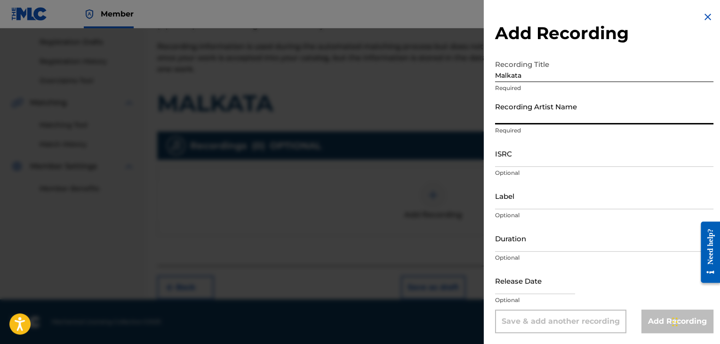
paste input "Ihito"
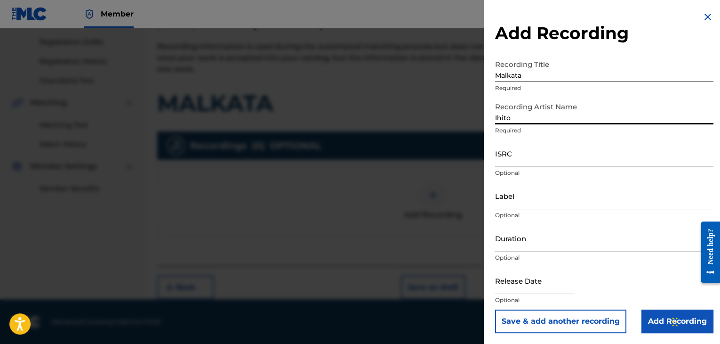
type input "Ihito"
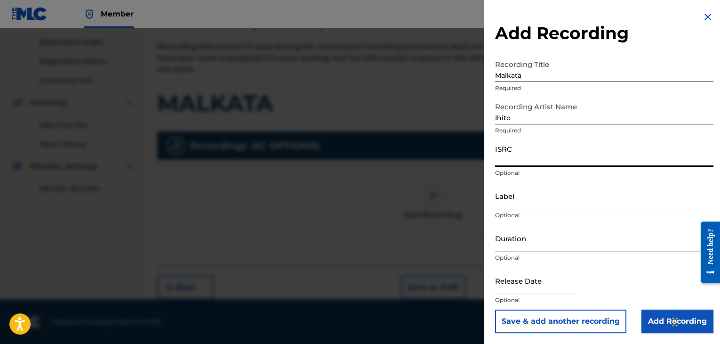
click at [506, 151] on input "ISRC" at bounding box center [604, 153] width 218 height 27
paste
type input "BGA262501325"
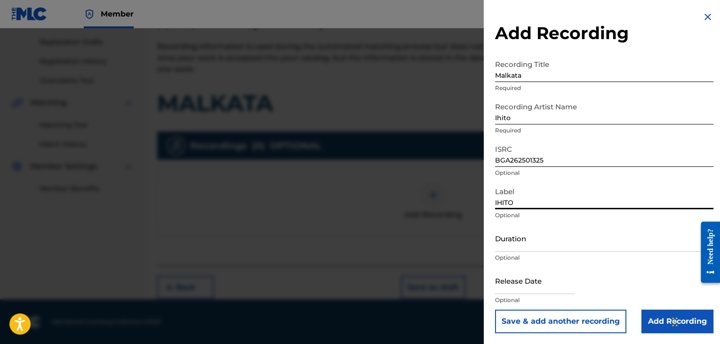
type input "IHITO"
drag, startPoint x: 546, startPoint y: 241, endPoint x: 546, endPoint y: 225, distance: 16.0
click at [546, 241] on input "Duration" at bounding box center [604, 237] width 218 height 27
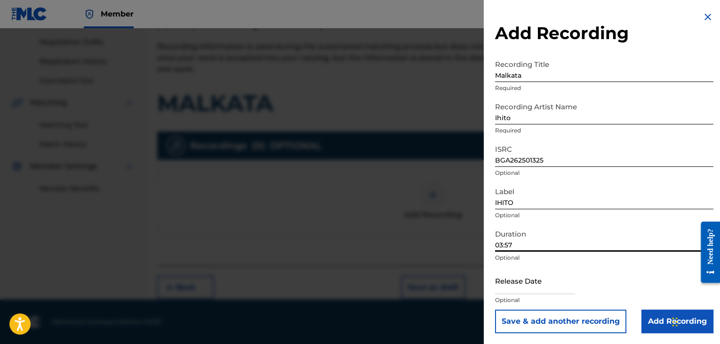
type input "03:57"
click at [651, 325] on input "Add Recording" at bounding box center [677, 321] width 72 height 24
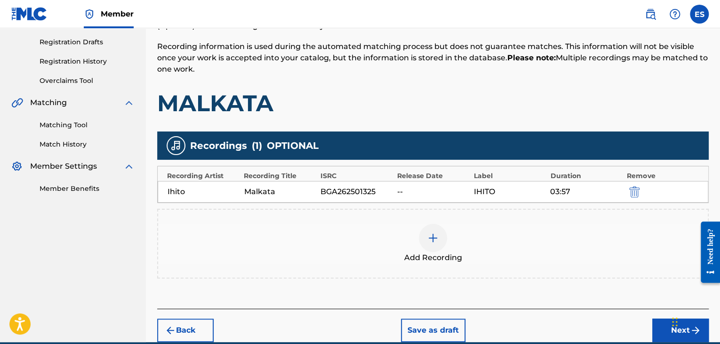
scroll to position [197, 0]
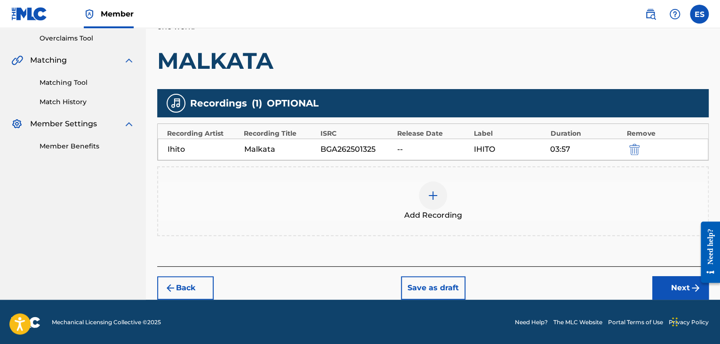
click at [658, 285] on button "Next" at bounding box center [680, 288] width 56 height 24
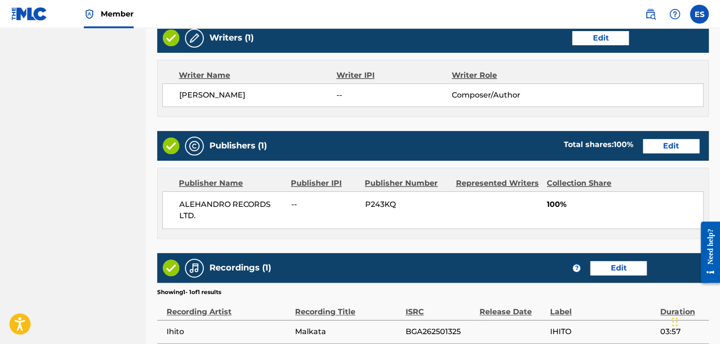
scroll to position [505, 0]
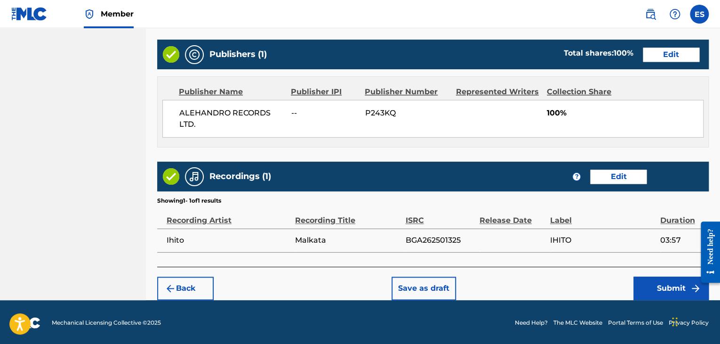
click at [662, 284] on button "Submit" at bounding box center [670, 288] width 75 height 24
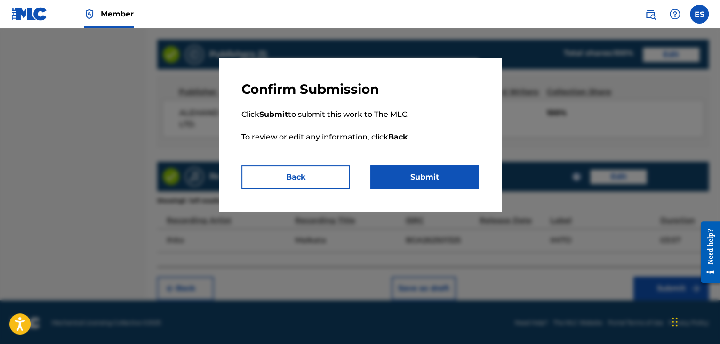
click at [448, 178] on button "Submit" at bounding box center [424, 177] width 108 height 24
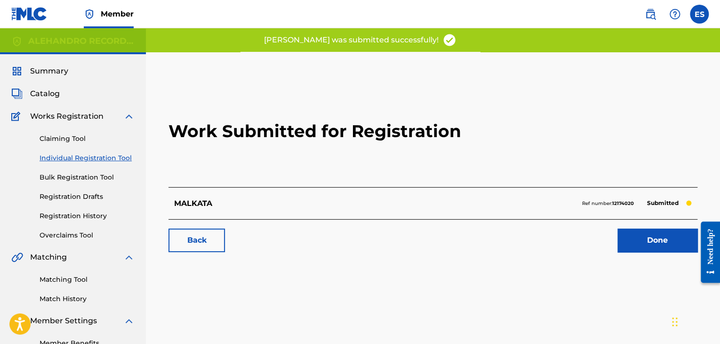
click at [81, 156] on link "Individual Registration Tool" at bounding box center [87, 158] width 95 height 10
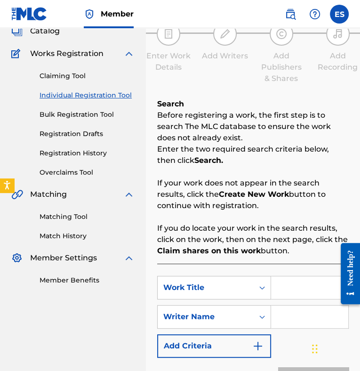
scroll to position [141, 0]
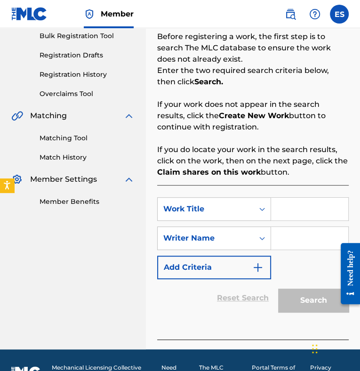
click at [304, 217] on input "Search Form" at bounding box center [309, 209] width 77 height 23
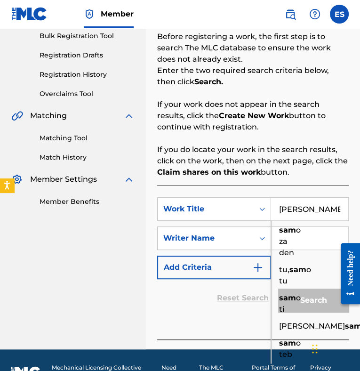
type input "[PERSON_NAME]"
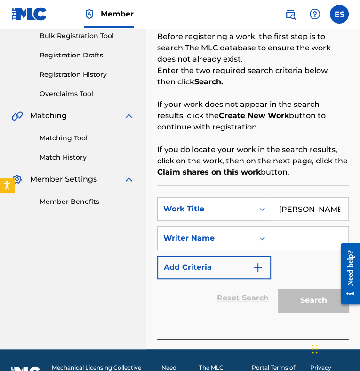
click at [217, 304] on div "Reset Search Search" at bounding box center [253, 298] width 192 height 38
click at [299, 242] on input "Search Form" at bounding box center [309, 238] width 77 height 23
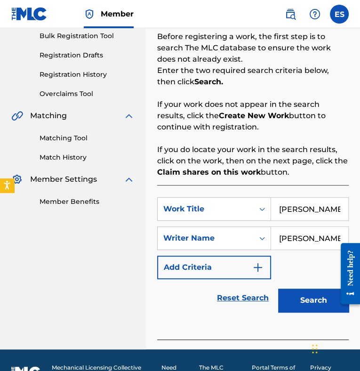
scroll to position [0, 6]
type input "[PERSON_NAME]"
click at [303, 304] on button "Search" at bounding box center [313, 300] width 71 height 24
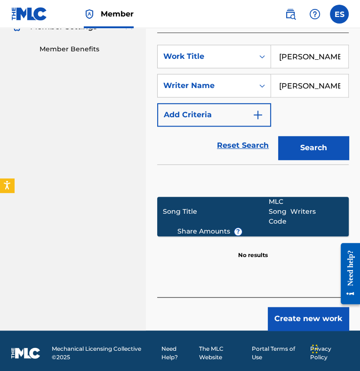
scroll to position [298, 0]
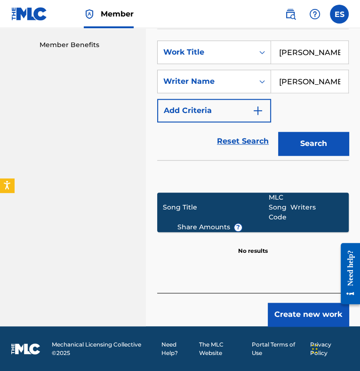
click at [305, 310] on button "Create new work" at bounding box center [308, 315] width 81 height 24
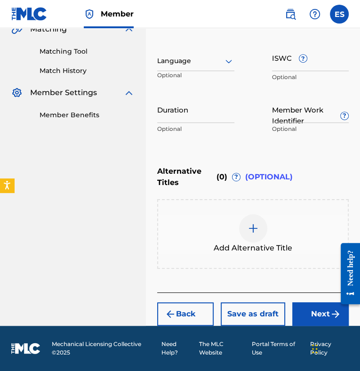
scroll to position [227, 0]
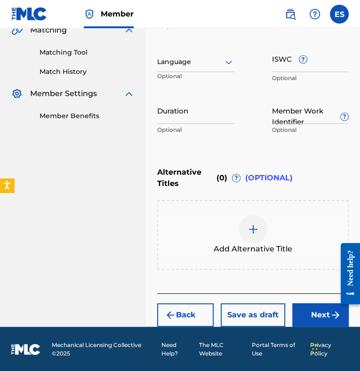
click at [183, 68] on div "Language" at bounding box center [195, 62] width 77 height 20
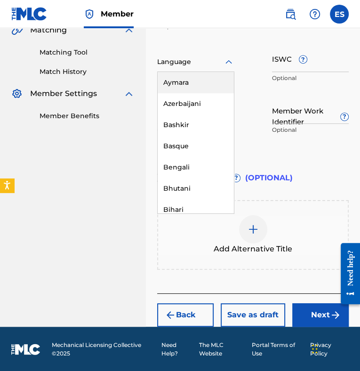
scroll to position [329, 0]
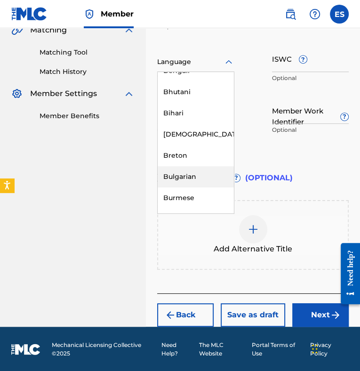
click at [180, 170] on div "Bulgarian" at bounding box center [196, 176] width 76 height 21
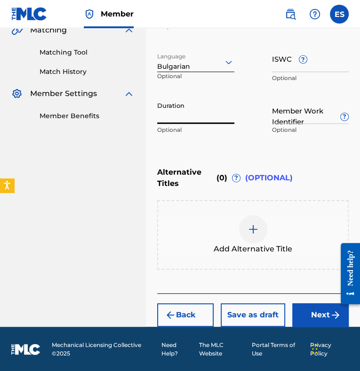
click at [202, 116] on input "Duration" at bounding box center [195, 110] width 77 height 27
type input "03:53"
click at [256, 229] on img at bounding box center [253, 229] width 11 height 11
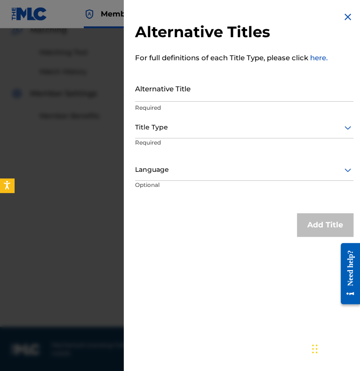
click at [251, 88] on input "Alternative Title" at bounding box center [244, 88] width 218 height 27
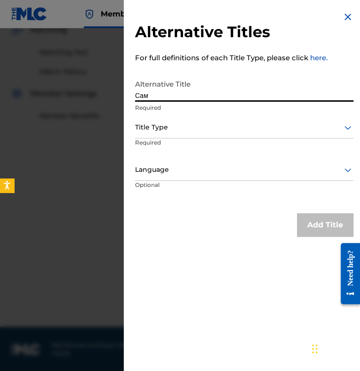
type input "Сам"
drag, startPoint x: 218, startPoint y: 122, endPoint x: 218, endPoint y: 136, distance: 13.7
click at [218, 123] on div at bounding box center [244, 127] width 218 height 12
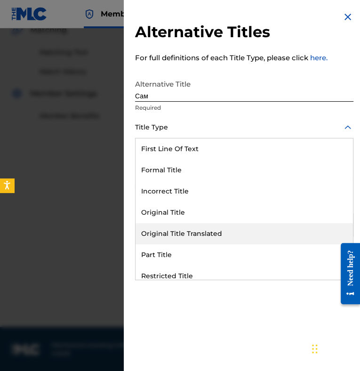
drag, startPoint x: 217, startPoint y: 232, endPoint x: 201, endPoint y: 173, distance: 61.4
click at [217, 231] on div "Original Title Translated" at bounding box center [244, 233] width 217 height 21
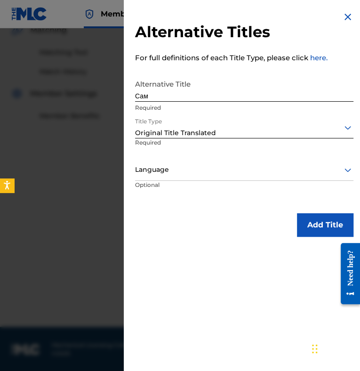
click at [200, 172] on div at bounding box center [244, 170] width 218 height 12
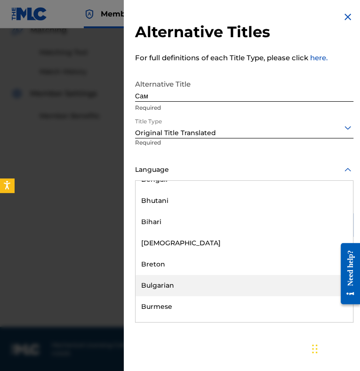
click at [202, 278] on div "Bulgarian" at bounding box center [244, 285] width 217 height 21
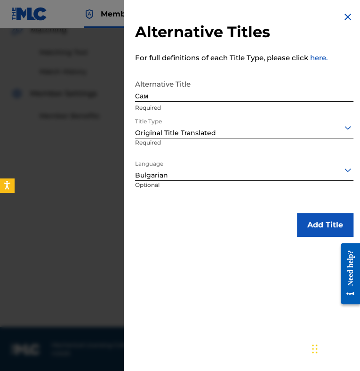
click at [311, 224] on button "Add Title" at bounding box center [325, 225] width 56 height 24
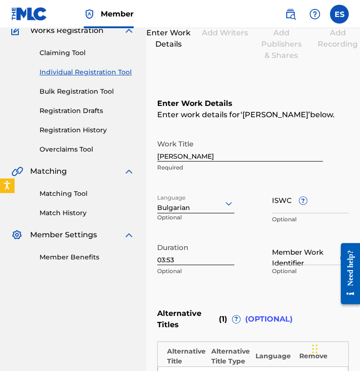
scroll to position [227, 0]
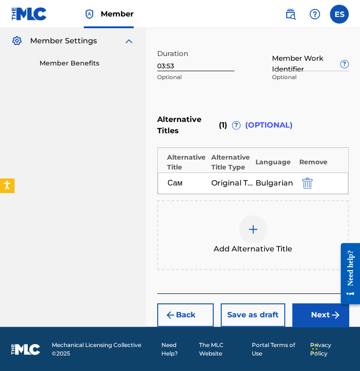
click at [303, 314] on button "Next" at bounding box center [320, 315] width 56 height 24
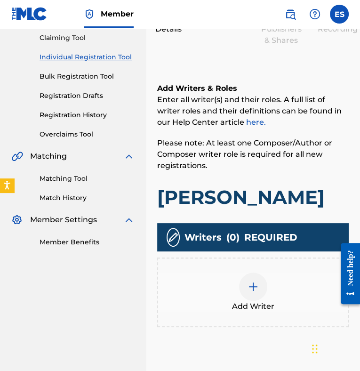
scroll to position [180, 0]
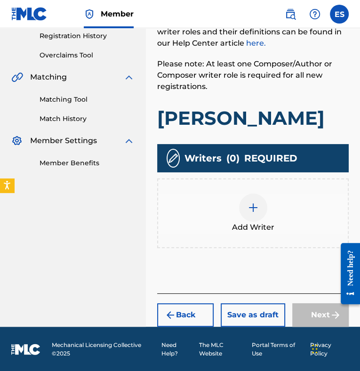
click at [257, 210] on img at bounding box center [253, 207] width 11 height 11
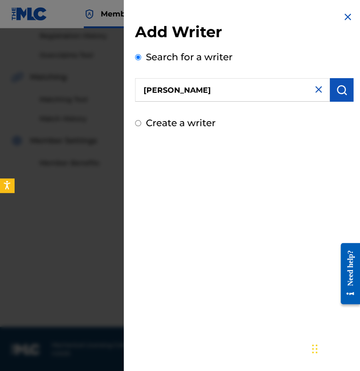
type input "[PERSON_NAME]"
click at [338, 90] on img "submit" at bounding box center [341, 89] width 11 height 11
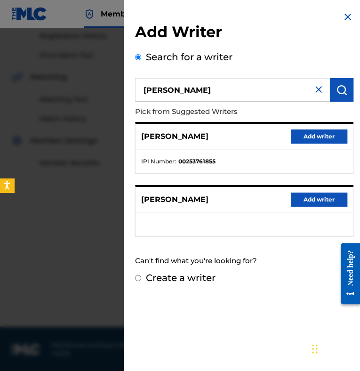
click at [197, 276] on label "Create a writer" at bounding box center [181, 277] width 70 height 11
radio input "true"
click at [141, 276] on input "Create a writer" at bounding box center [138, 278] width 6 height 6
radio input "false"
radio input "true"
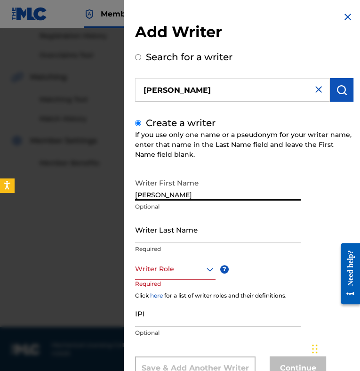
type input "[PERSON_NAME]"
click at [168, 226] on input "Writer Last Name" at bounding box center [218, 229] width 166 height 27
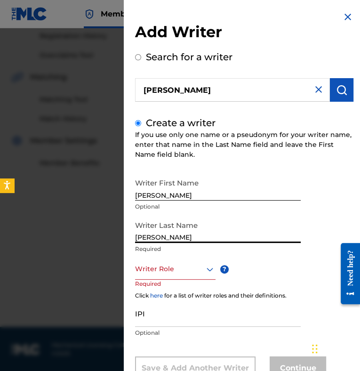
type input "[PERSON_NAME]"
click at [164, 269] on div "Writer Role" at bounding box center [175, 268] width 80 height 21
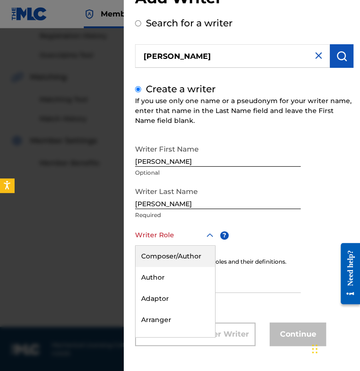
drag, startPoint x: 169, startPoint y: 258, endPoint x: 174, endPoint y: 180, distance: 77.8
click at [169, 257] on div "Composer/Author" at bounding box center [176, 256] width 80 height 21
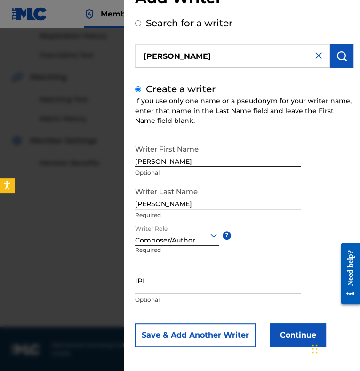
drag, startPoint x: 159, startPoint y: 161, endPoint x: 315, endPoint y: 138, distance: 158.0
click at [297, 143] on input "[PERSON_NAME]" at bounding box center [218, 153] width 166 height 27
type input "IRHAN"
drag, startPoint x: 160, startPoint y: 202, endPoint x: 62, endPoint y: 194, distance: 98.2
click at [99, 204] on div "Add Writer Search for a writer [PERSON_NAME] Create a writer If you use only on…" at bounding box center [180, 199] width 360 height 343
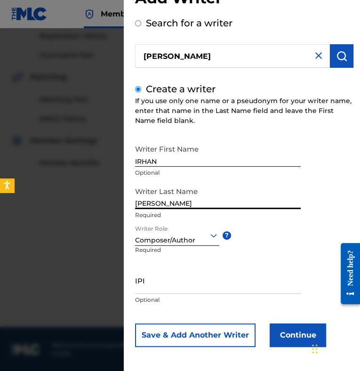
type input "[PERSON_NAME]"
click at [306, 334] on button "Continue" at bounding box center [298, 335] width 56 height 24
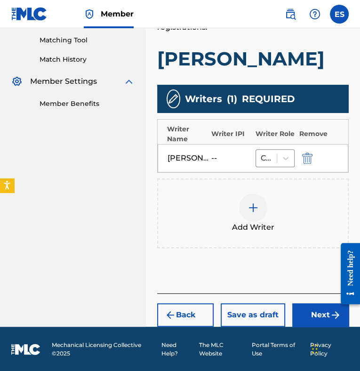
click at [312, 317] on button "Next" at bounding box center [320, 315] width 56 height 24
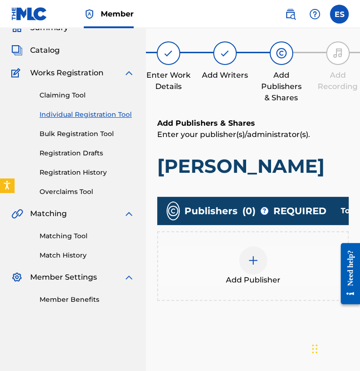
scroll to position [42, 0]
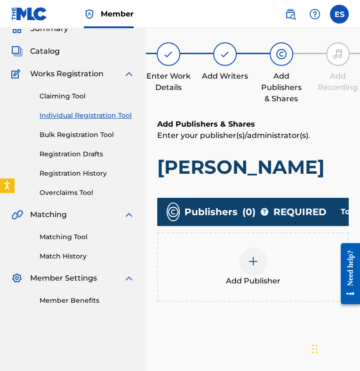
click at [257, 259] on img at bounding box center [253, 261] width 11 height 11
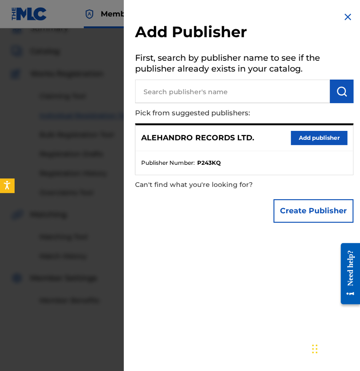
click at [286, 139] on div "ALEHANDRO RECORDS LTD. Add publisher" at bounding box center [244, 138] width 217 height 26
click at [300, 136] on button "Add publisher" at bounding box center [319, 138] width 56 height 14
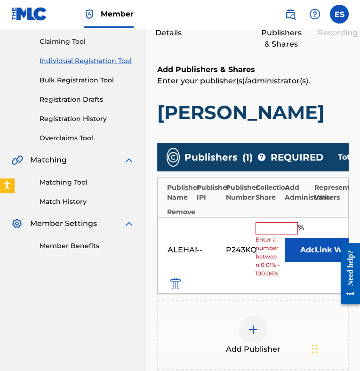
scroll to position [184, 0]
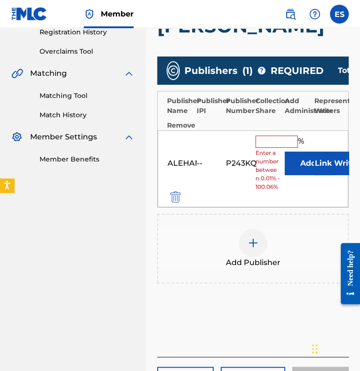
click at [273, 144] on input "text" at bounding box center [277, 142] width 42 height 12
type input "100"
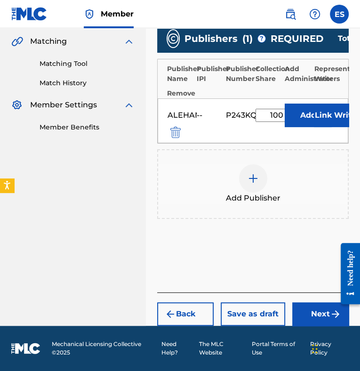
click at [320, 312] on button "Next" at bounding box center [320, 314] width 56 height 24
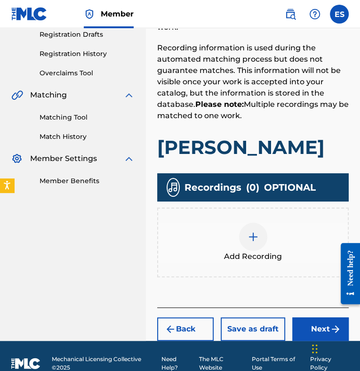
scroll to position [176, 0]
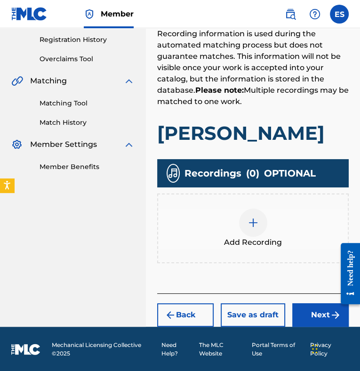
click at [257, 233] on div at bounding box center [253, 222] width 28 height 28
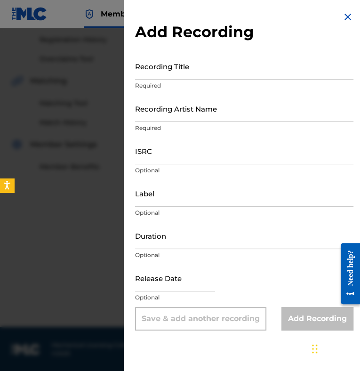
click at [184, 55] on input "Recording Title" at bounding box center [244, 66] width 218 height 27
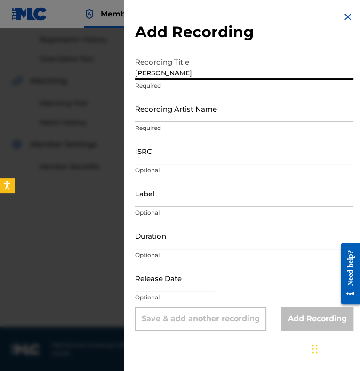
type input "[PERSON_NAME]"
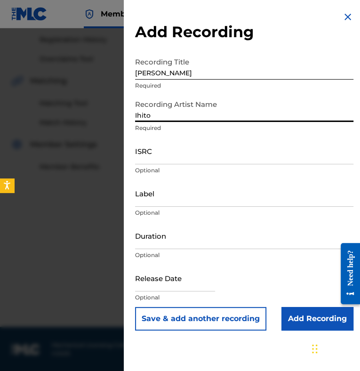
type input "Ihito"
click at [156, 236] on input "Duration" at bounding box center [244, 235] width 218 height 27
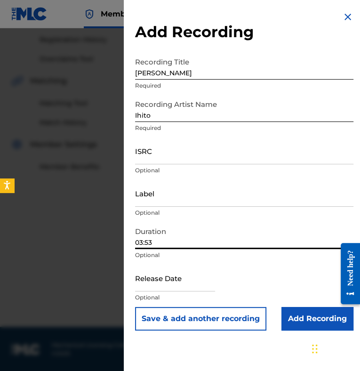
type input "03:53"
click at [167, 152] on input "ISRC" at bounding box center [244, 150] width 218 height 27
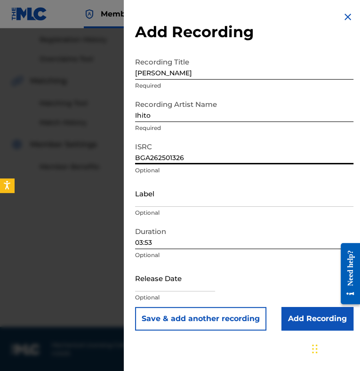
type input "BGA262501326"
click at [289, 322] on input "Add Recording" at bounding box center [317, 319] width 72 height 24
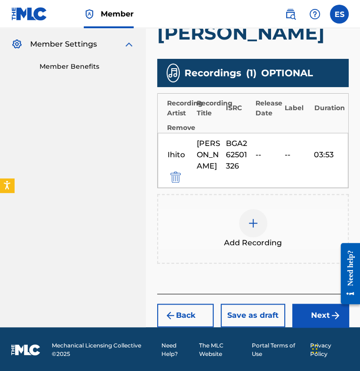
scroll to position [277, 0]
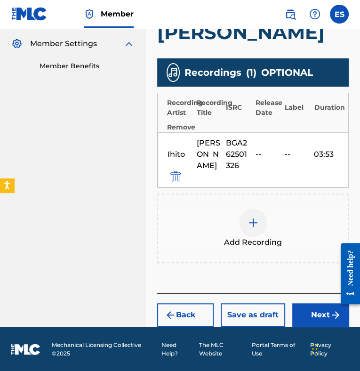
click at [295, 311] on button "Next" at bounding box center [320, 315] width 56 height 24
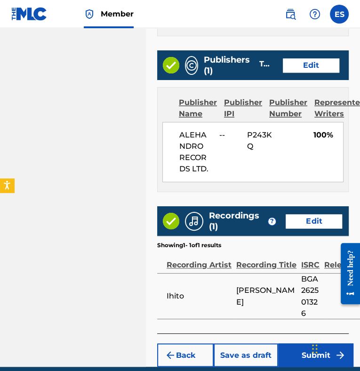
scroll to position [638, 0]
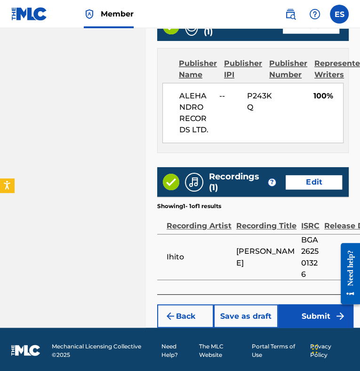
click at [309, 319] on button "Submit" at bounding box center [315, 316] width 75 height 24
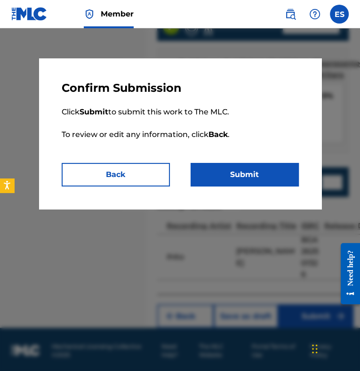
click at [250, 176] on button "Submit" at bounding box center [245, 175] width 108 height 24
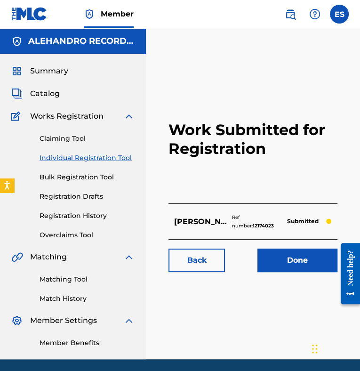
click at [91, 157] on link "Individual Registration Tool" at bounding box center [87, 158] width 95 height 10
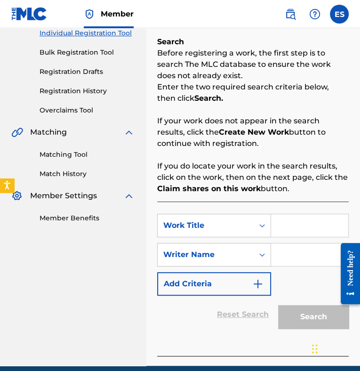
scroll to position [141, 0]
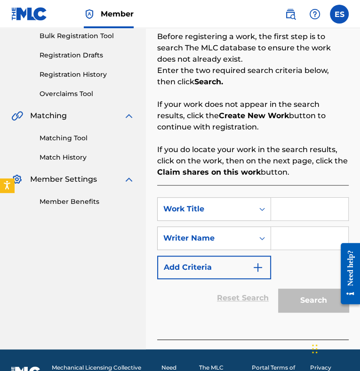
click at [280, 203] on input "Search Form" at bounding box center [309, 209] width 77 height 23
type input "HIMN NA DPS"
click at [282, 240] on input "Search Form" at bounding box center [309, 238] width 77 height 23
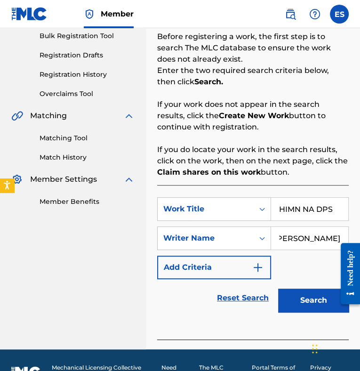
type input "[PERSON_NAME]"
click at [320, 299] on button "Search" at bounding box center [313, 300] width 71 height 24
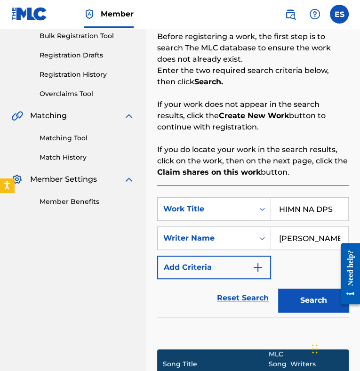
scroll to position [282, 0]
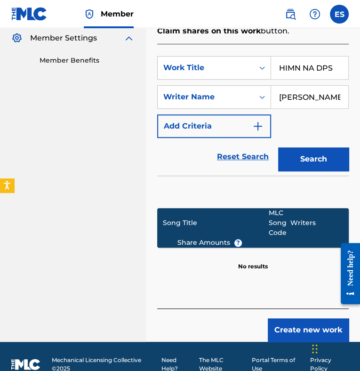
click at [291, 328] on button "Create new work" at bounding box center [308, 330] width 81 height 24
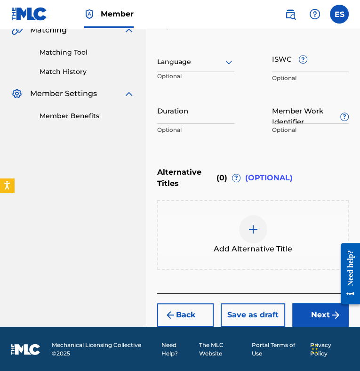
click at [186, 61] on div at bounding box center [195, 62] width 77 height 12
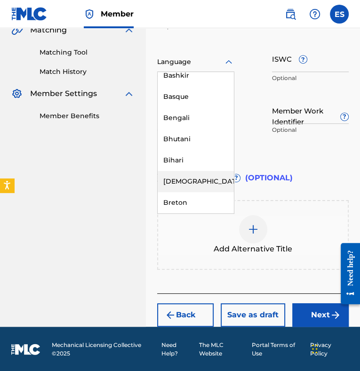
scroll to position [376, 0]
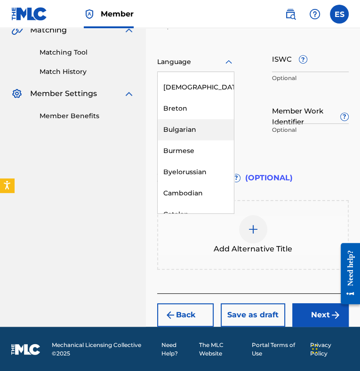
click at [192, 133] on div "Bulgarian" at bounding box center [196, 129] width 76 height 21
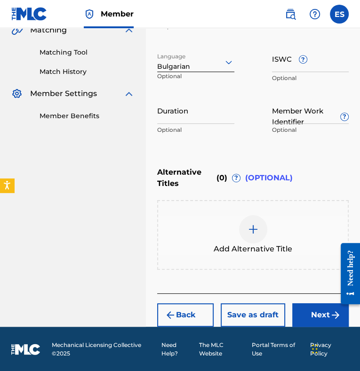
click at [205, 102] on input "Duration" at bounding box center [195, 110] width 77 height 27
type input "04:11"
click at [247, 228] on div at bounding box center [253, 229] width 28 height 28
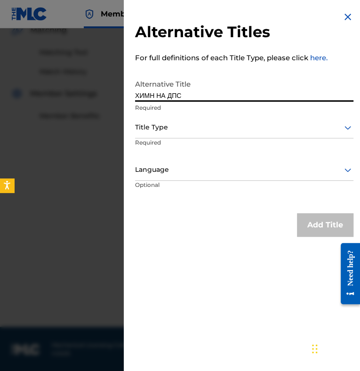
type input "ХИМН НА ДПС"
click at [179, 128] on div at bounding box center [244, 127] width 218 height 12
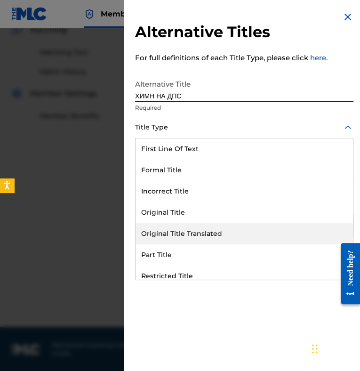
drag, startPoint x: 201, startPoint y: 235, endPoint x: 194, endPoint y: 203, distance: 33.2
click at [201, 233] on div "Original Title Translated" at bounding box center [244, 233] width 217 height 21
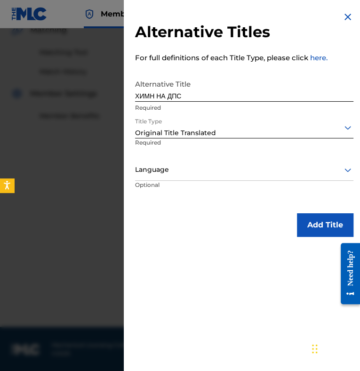
click at [184, 172] on div at bounding box center [244, 170] width 218 height 12
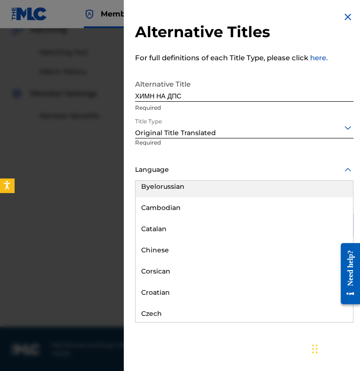
scroll to position [424, 0]
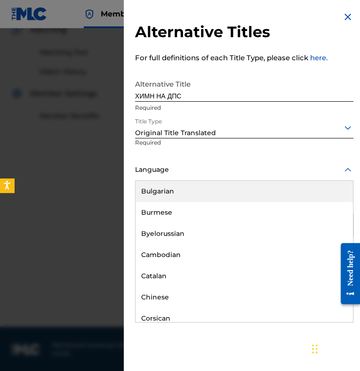
click at [192, 190] on div "Bulgarian" at bounding box center [244, 191] width 217 height 21
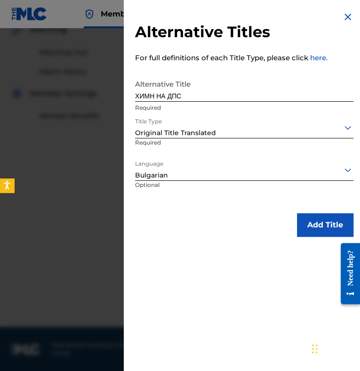
click at [306, 230] on button "Add Title" at bounding box center [325, 225] width 56 height 24
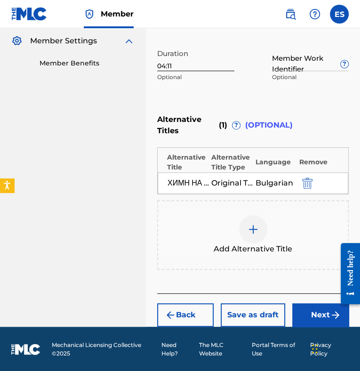
click at [309, 307] on button "Next" at bounding box center [320, 315] width 56 height 24
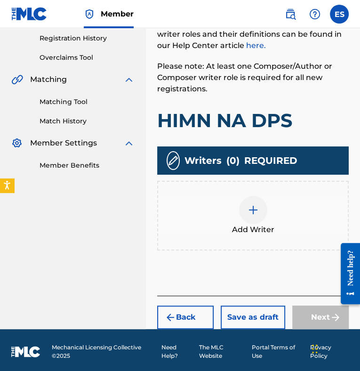
scroll to position [180, 0]
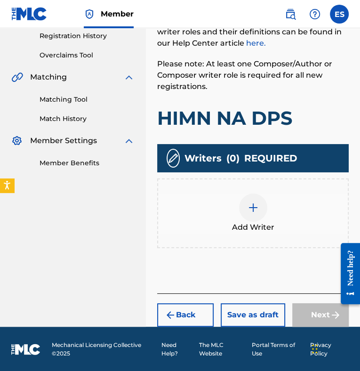
click at [251, 215] on div at bounding box center [253, 207] width 28 height 28
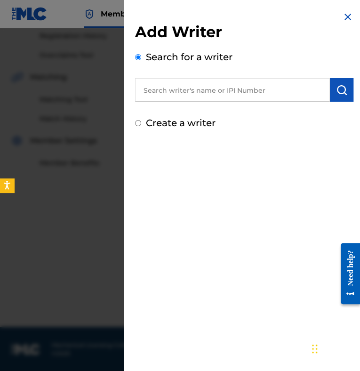
click at [342, 15] on img at bounding box center [347, 16] width 11 height 11
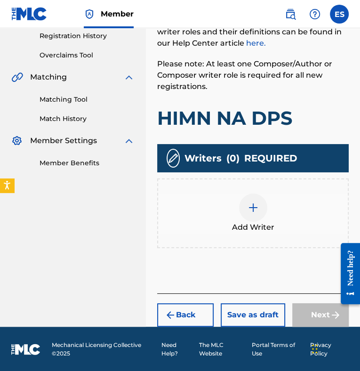
click at [266, 200] on div "Add Writer" at bounding box center [253, 213] width 190 height 40
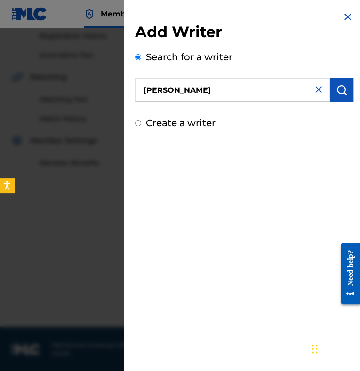
type input "[PERSON_NAME]"
click at [336, 90] on img "submit" at bounding box center [341, 89] width 11 height 11
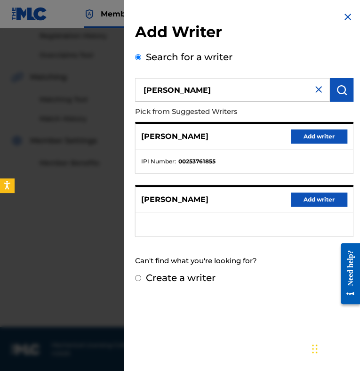
click at [217, 277] on div "Create a writer" at bounding box center [244, 278] width 218 height 14
click at [191, 272] on label "Create a writer" at bounding box center [181, 277] width 70 height 11
radio input "true"
click at [141, 275] on input "Create a writer" at bounding box center [138, 278] width 6 height 6
radio input "false"
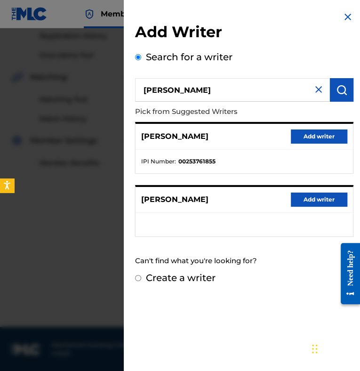
radio input "true"
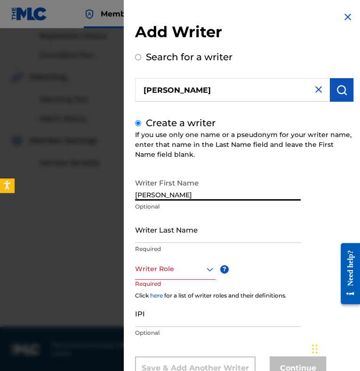
type input "[PERSON_NAME]"
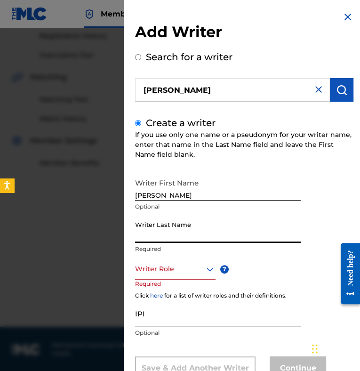
click at [178, 225] on input "Writer Last Name" at bounding box center [218, 229] width 166 height 27
type input "[PERSON_NAME]"
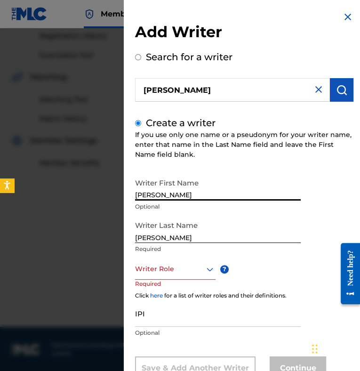
drag, startPoint x: 160, startPoint y: 193, endPoint x: 246, endPoint y: 196, distance: 85.7
click at [245, 196] on input "[PERSON_NAME]" at bounding box center [218, 187] width 166 height 27
type input "IRHAN"
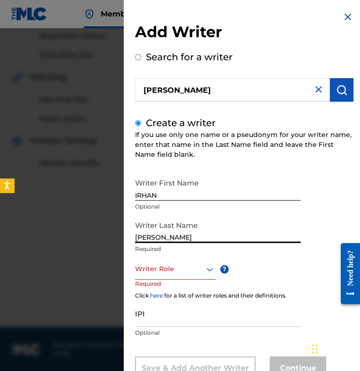
drag, startPoint x: 158, startPoint y: 234, endPoint x: 2, endPoint y: 235, distance: 156.2
click at [2, 235] on div "Add Writer Search for a writer [PERSON_NAME] Create a writer If you use only on…" at bounding box center [180, 199] width 360 height 343
click at [169, 267] on div "Writer Role" at bounding box center [175, 268] width 80 height 21
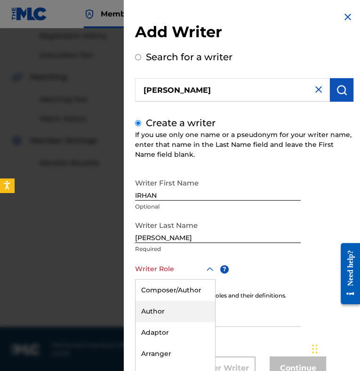
scroll to position [34, 0]
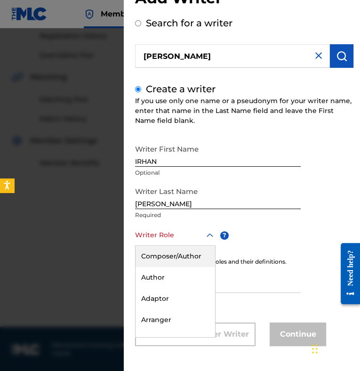
click at [187, 258] on div "Composer/Author" at bounding box center [176, 256] width 80 height 21
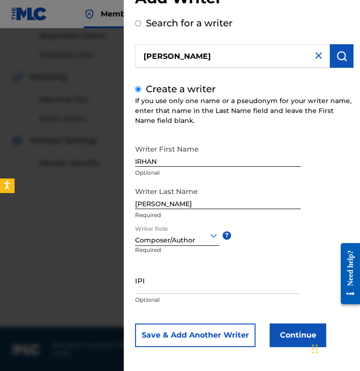
scroll to position [35, 0]
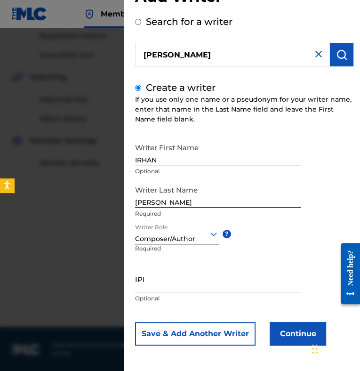
click at [295, 333] on button "Continue" at bounding box center [298, 334] width 56 height 24
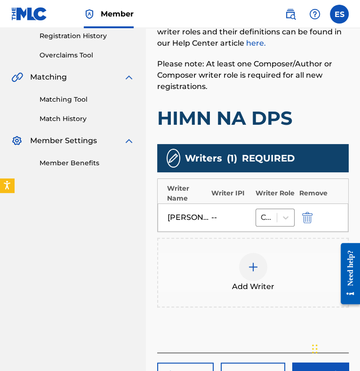
click at [262, 270] on div at bounding box center [253, 267] width 28 height 28
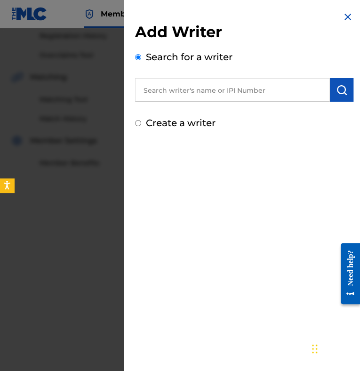
click at [229, 83] on input "text" at bounding box center [232, 90] width 195 height 24
click at [336, 95] on img "submit" at bounding box center [341, 89] width 11 height 11
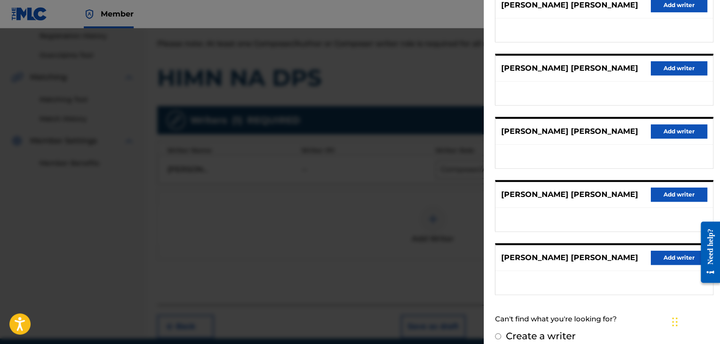
scroll to position [143, 0]
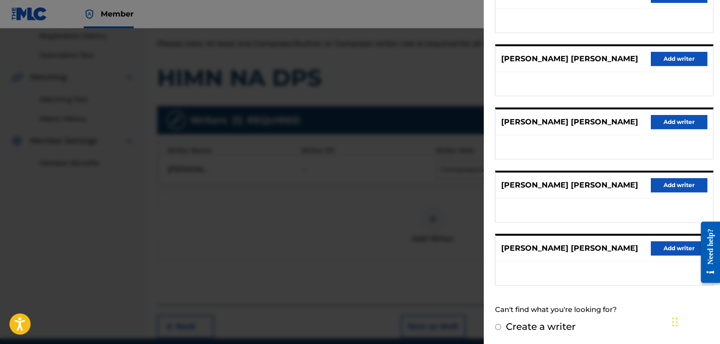
click at [537, 328] on label "Create a writer" at bounding box center [541, 325] width 70 height 11
click at [501, 328] on input "Create a writer" at bounding box center [498, 326] width 6 height 6
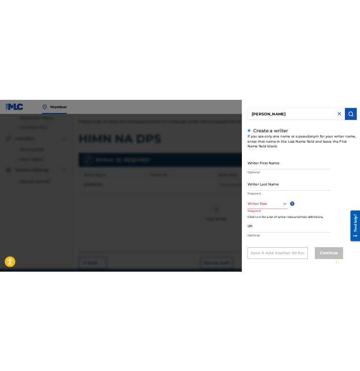
scroll to position [34, 0]
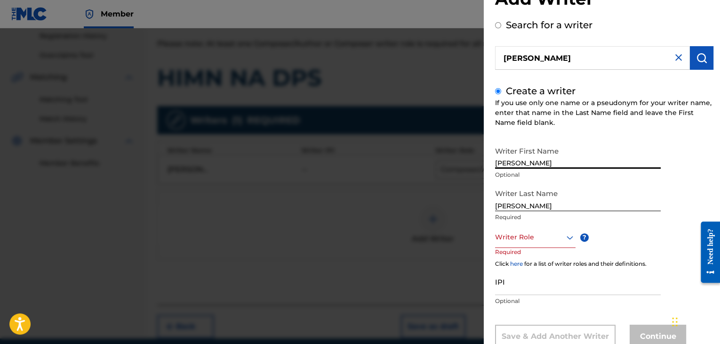
drag, startPoint x: 529, startPoint y: 164, endPoint x: 625, endPoint y: 167, distance: 96.0
click at [625, 167] on input "[PERSON_NAME]" at bounding box center [578, 155] width 166 height 27
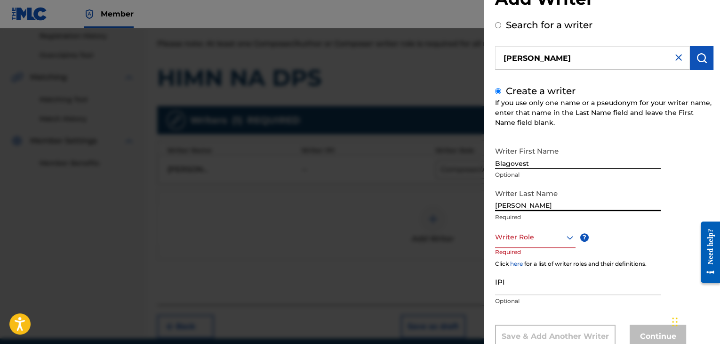
drag, startPoint x: 530, startPoint y: 203, endPoint x: 366, endPoint y: 202, distance: 164.3
click at [371, 203] on div "Add Writer Search for a writer [PERSON_NAME] Create a writer If you use only on…" at bounding box center [360, 185] width 720 height 315
click at [535, 239] on div at bounding box center [535, 237] width 80 height 12
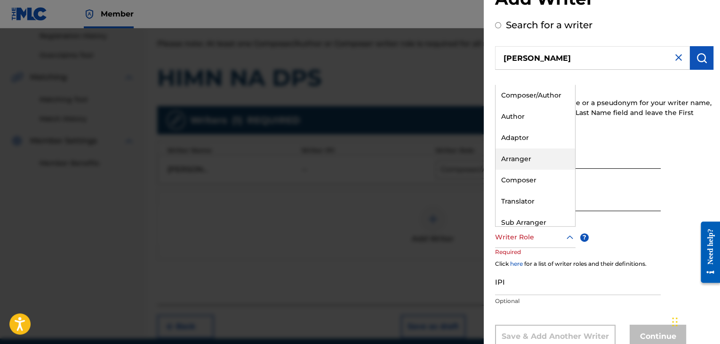
click at [528, 158] on div "Arranger" at bounding box center [536, 158] width 80 height 21
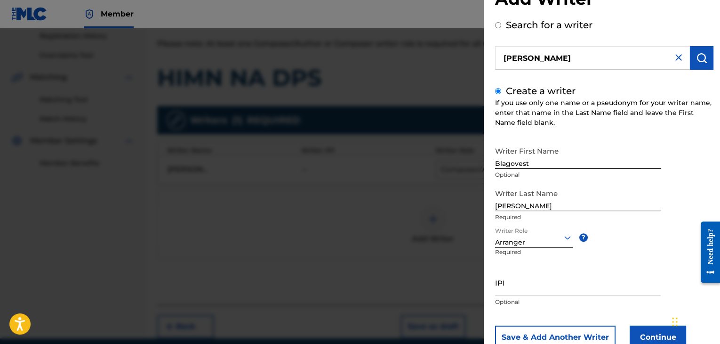
click at [634, 337] on button "Continue" at bounding box center [658, 337] width 56 height 24
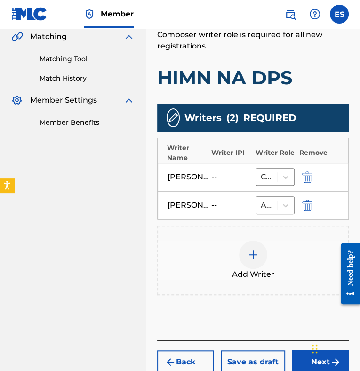
scroll to position [267, 0]
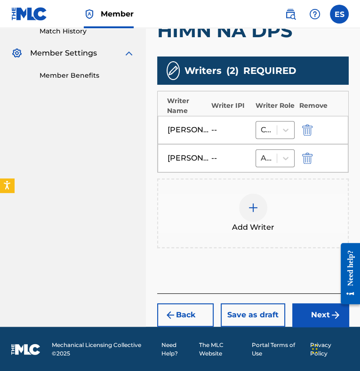
click at [323, 311] on button "Next" at bounding box center [320, 315] width 56 height 24
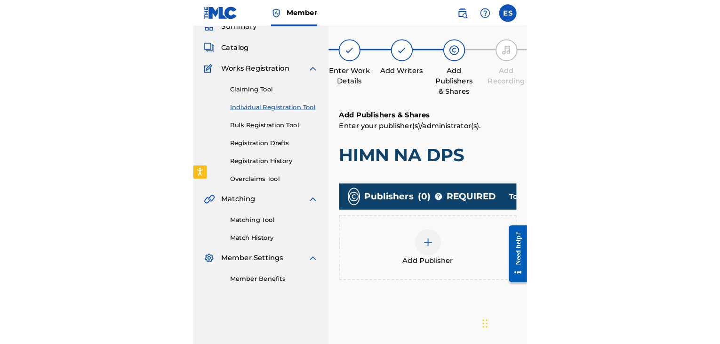
scroll to position [132, 0]
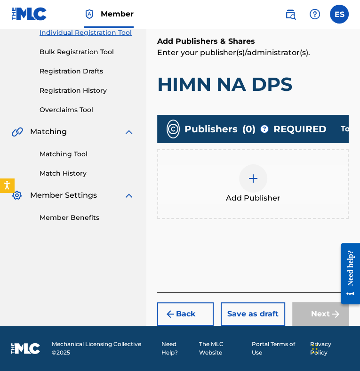
click at [252, 173] on img at bounding box center [253, 178] width 11 height 11
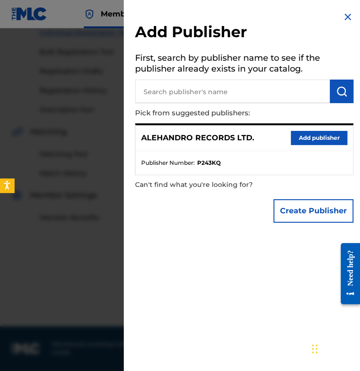
click at [303, 137] on button "Add publisher" at bounding box center [319, 138] width 56 height 14
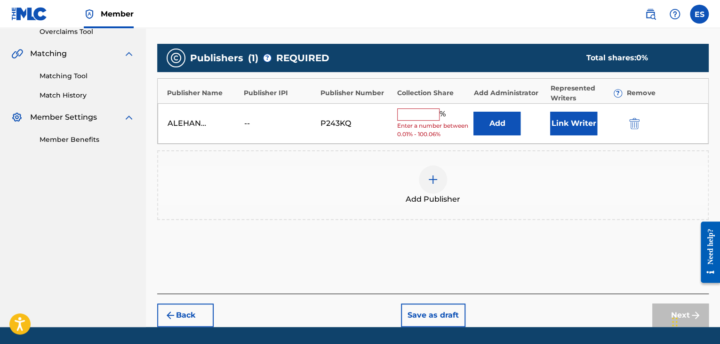
scroll to position [230, 0]
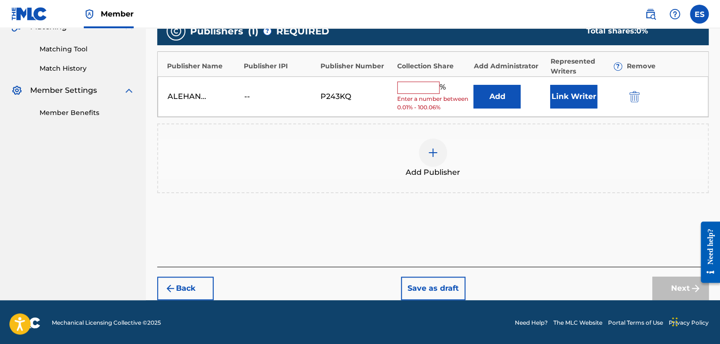
click at [215, 281] on div "Back Save as draft Next" at bounding box center [433, 282] width 552 height 33
click at [203, 282] on button "Back" at bounding box center [185, 288] width 56 height 24
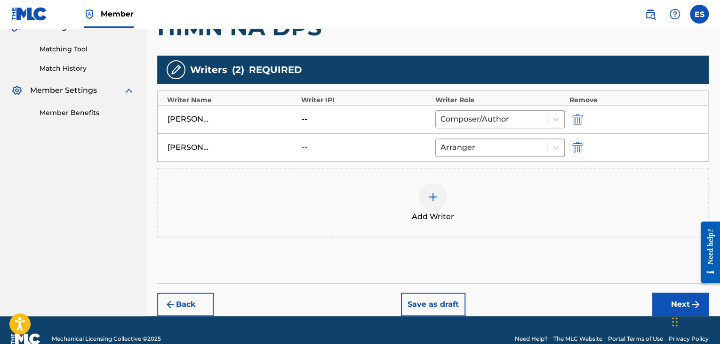
click at [432, 194] on img at bounding box center [432, 196] width 11 height 11
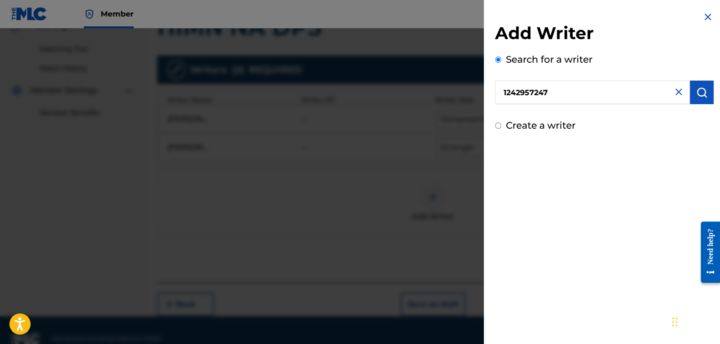
click at [692, 93] on button "submit" at bounding box center [702, 92] width 24 height 24
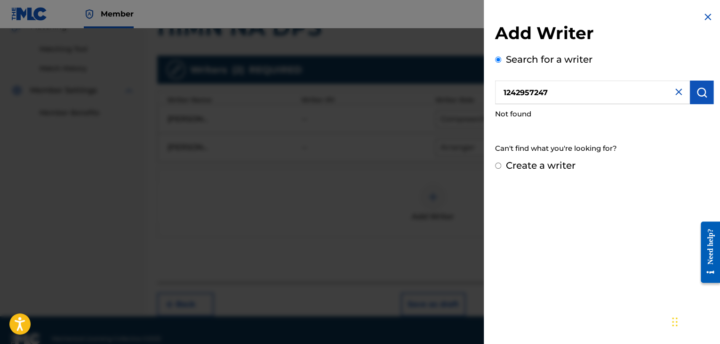
click at [669, 93] on input "1242957247" at bounding box center [592, 92] width 195 height 24
click at [681, 93] on input "1242957247" at bounding box center [592, 92] width 195 height 24
click at [673, 92] on img at bounding box center [678, 91] width 11 height 11
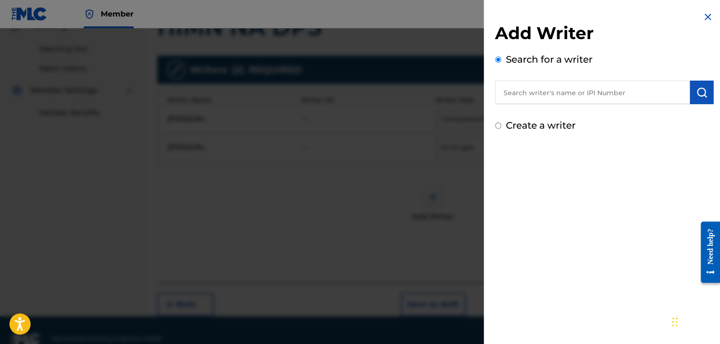
click at [704, 17] on img at bounding box center [707, 16] width 11 height 11
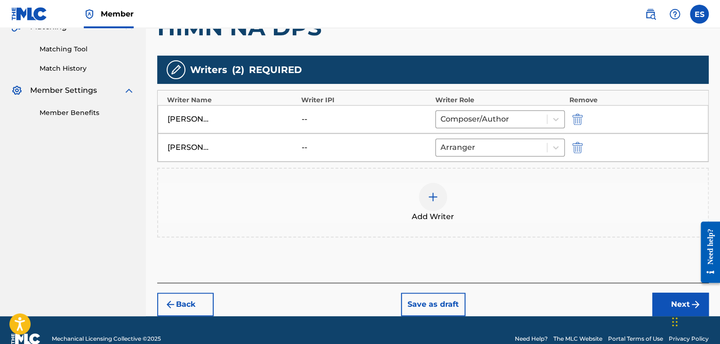
click at [577, 152] on img "submit" at bounding box center [577, 147] width 10 height 11
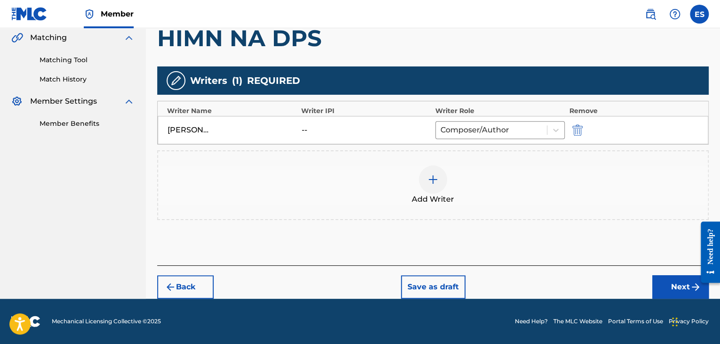
scroll to position [218, 0]
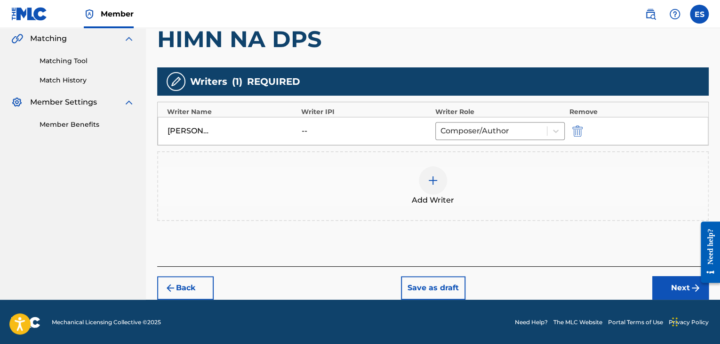
click at [432, 179] on img at bounding box center [432, 180] width 11 height 11
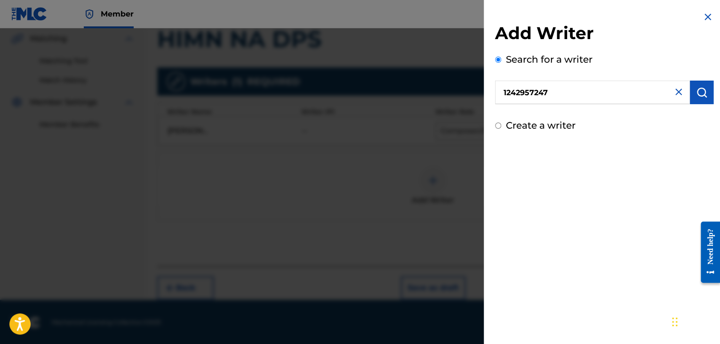
click at [700, 88] on img "submit" at bounding box center [701, 92] width 11 height 11
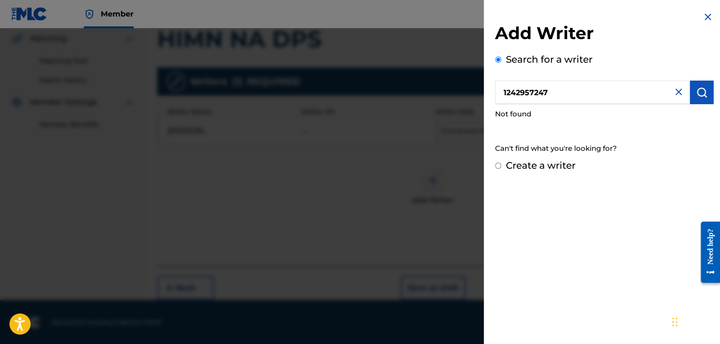
click at [544, 160] on label "Create a writer" at bounding box center [541, 165] width 70 height 11
click at [501, 162] on input "Create a writer" at bounding box center [498, 165] width 6 height 6
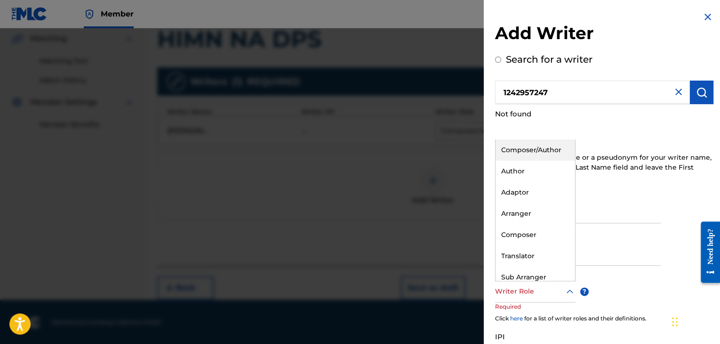
drag, startPoint x: 520, startPoint y: 290, endPoint x: 545, endPoint y: 296, distance: 25.6
click at [545, 296] on div at bounding box center [535, 291] width 80 height 12
click at [532, 214] on div "Arranger" at bounding box center [536, 213] width 80 height 21
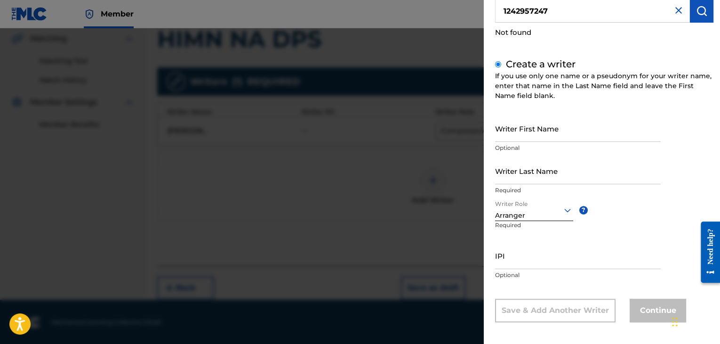
scroll to position [85, 0]
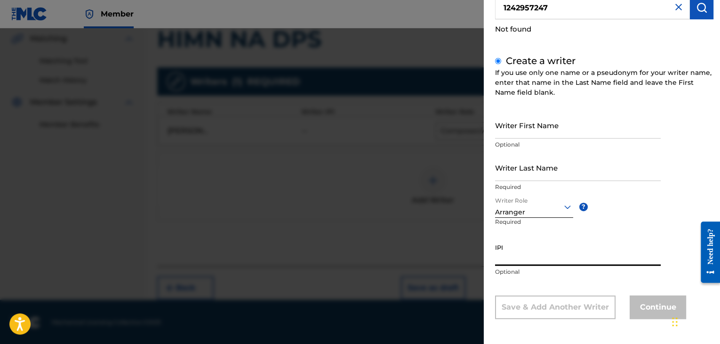
click at [519, 252] on input "IPI" at bounding box center [578, 252] width 166 height 27
drag, startPoint x: 519, startPoint y: 128, endPoint x: 503, endPoint y: 130, distance: 16.1
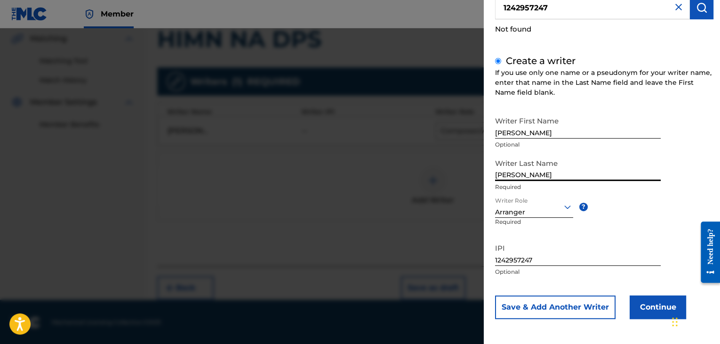
drag, startPoint x: 529, startPoint y: 132, endPoint x: 602, endPoint y: 118, distance: 74.8
click at [598, 121] on input "[PERSON_NAME]" at bounding box center [578, 125] width 166 height 27
drag, startPoint x: 531, startPoint y: 172, endPoint x: 348, endPoint y: 171, distance: 182.6
click at [373, 179] on div "Add Writer Search for a writer 1242957247 Not found Create a writer If you use …" at bounding box center [360, 185] width 720 height 315
click at [649, 304] on button "Continue" at bounding box center [658, 307] width 56 height 24
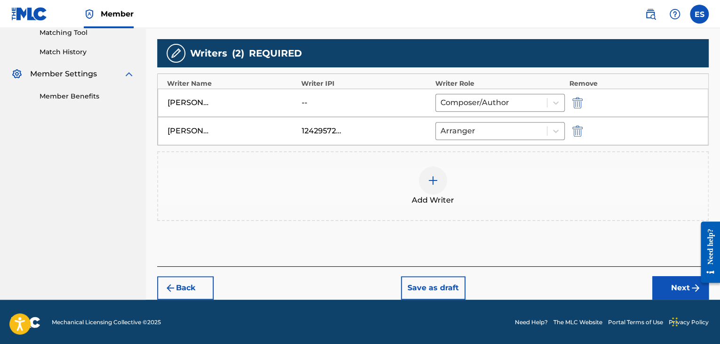
click at [663, 293] on button "Next" at bounding box center [680, 288] width 56 height 24
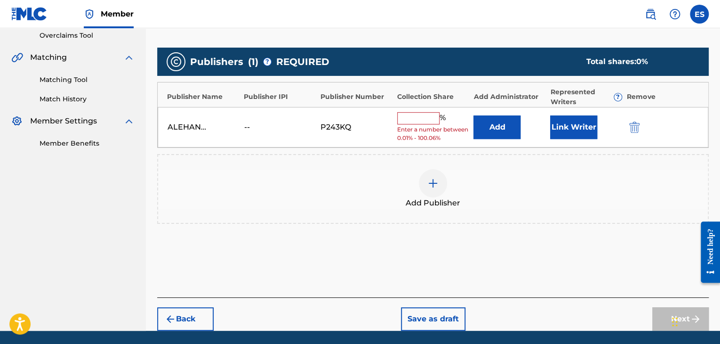
scroll to position [230, 0]
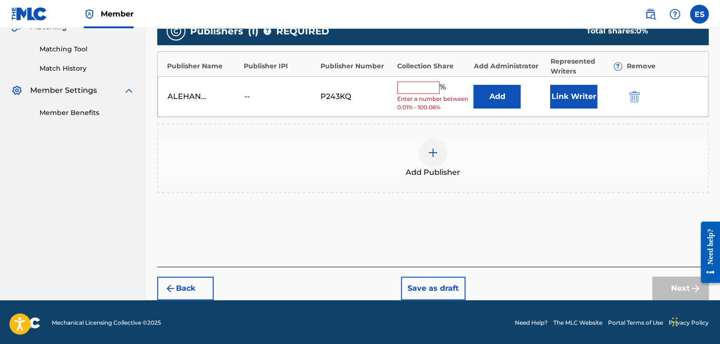
click at [420, 85] on input "text" at bounding box center [418, 87] width 42 height 12
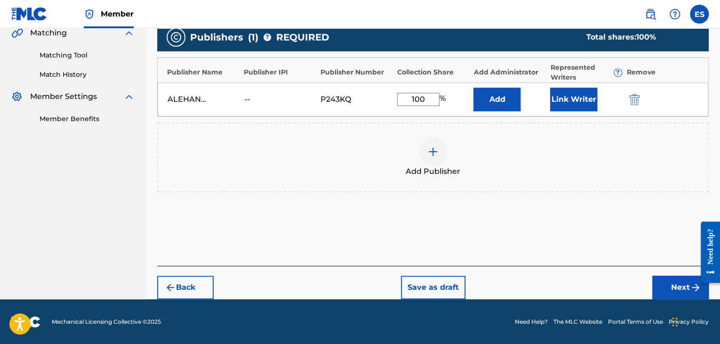
click at [671, 289] on button "Next" at bounding box center [680, 287] width 56 height 24
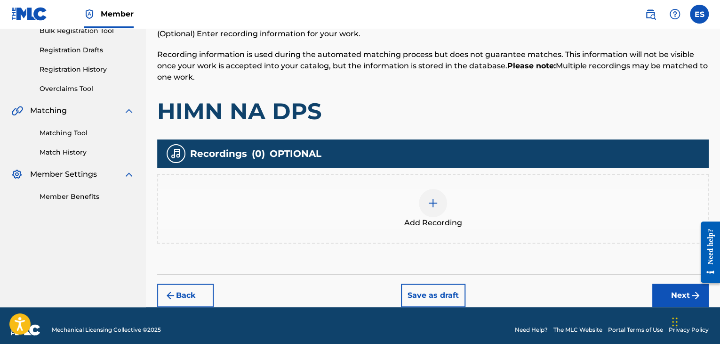
scroll to position [154, 0]
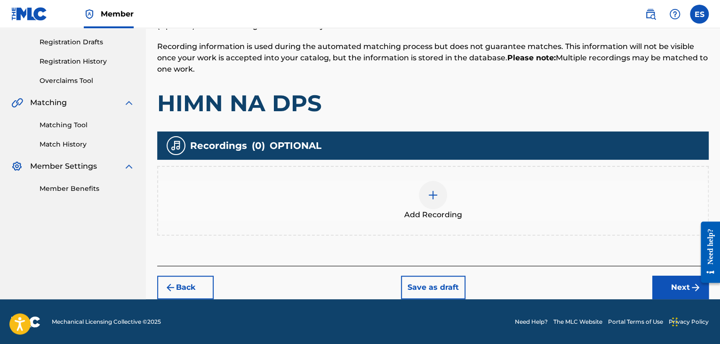
click at [304, 223] on div "Add Recording" at bounding box center [433, 201] width 552 height 70
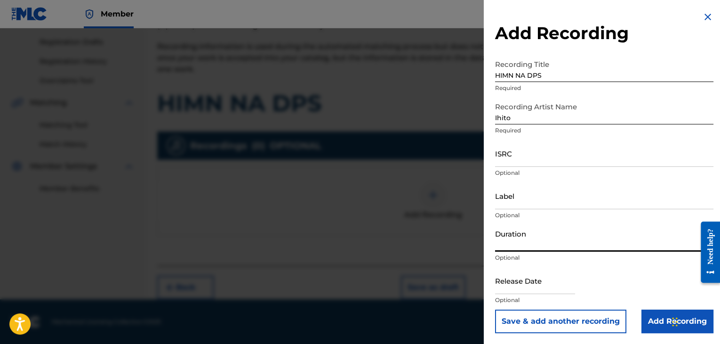
click at [518, 234] on input "Duration" at bounding box center [604, 237] width 218 height 27
click at [522, 156] on input "ISRC" at bounding box center [604, 153] width 218 height 27
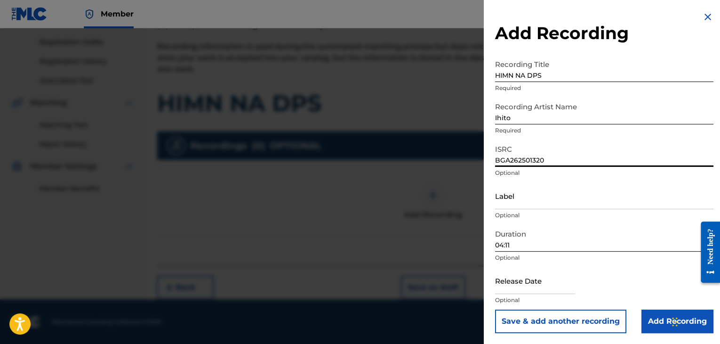
click at [523, 202] on input "Label" at bounding box center [604, 195] width 218 height 27
click at [665, 326] on input "Add Recording" at bounding box center [677, 321] width 72 height 24
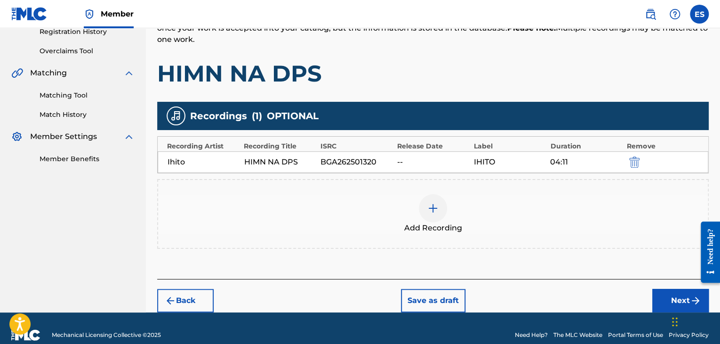
scroll to position [197, 0]
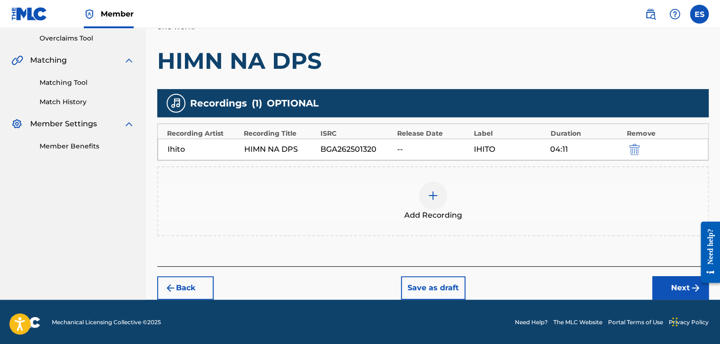
click at [665, 283] on button "Next" at bounding box center [680, 288] width 56 height 24
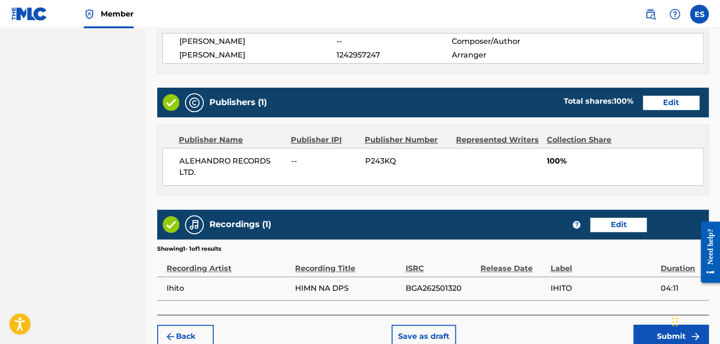
scroll to position [512, 0]
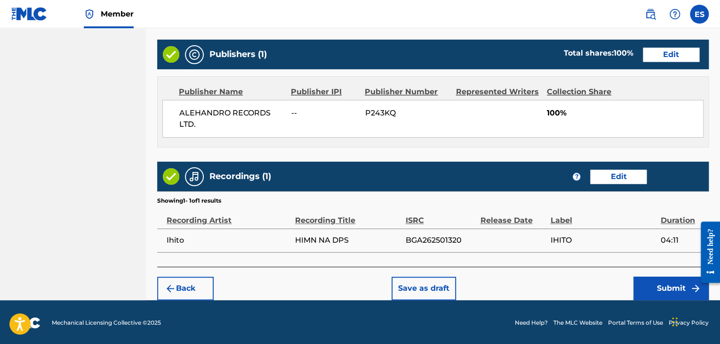
click at [649, 288] on button "Submit" at bounding box center [670, 288] width 75 height 24
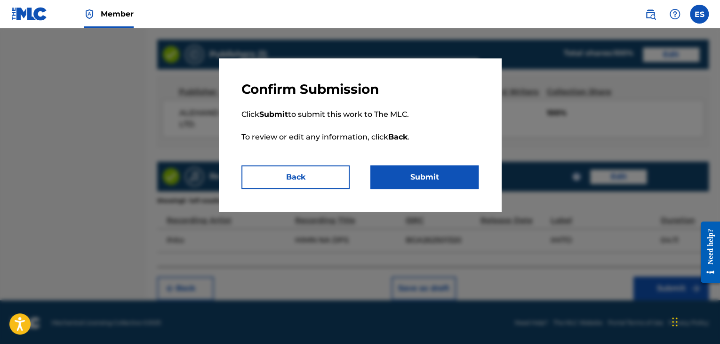
click at [456, 176] on button "Submit" at bounding box center [424, 177] width 108 height 24
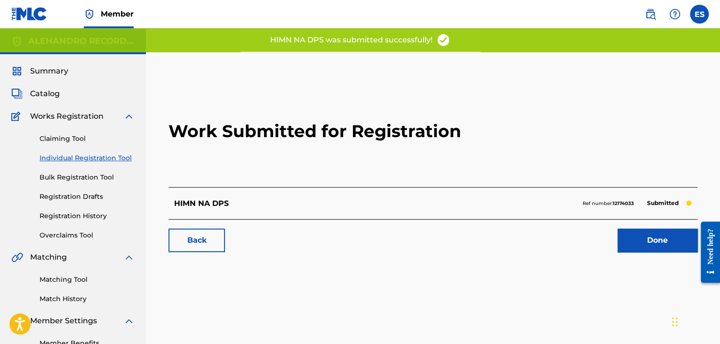
click at [117, 159] on link "Individual Registration Tool" at bounding box center [87, 158] width 95 height 10
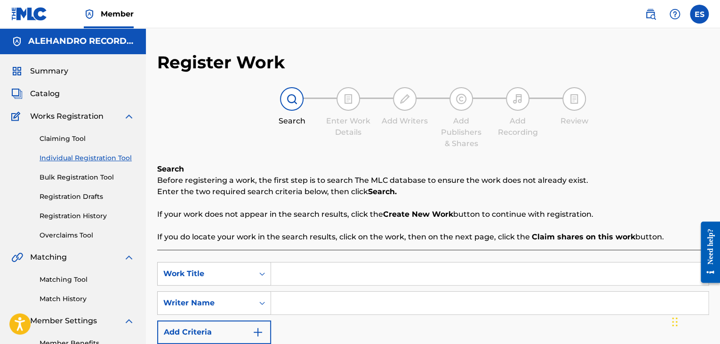
click at [83, 219] on link "Registration History" at bounding box center [87, 216] width 95 height 10
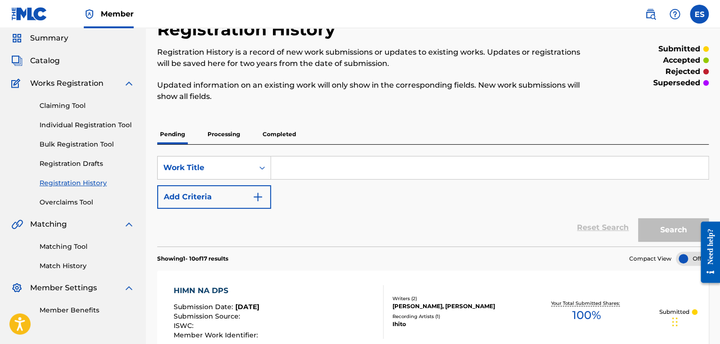
scroll to position [47, 0]
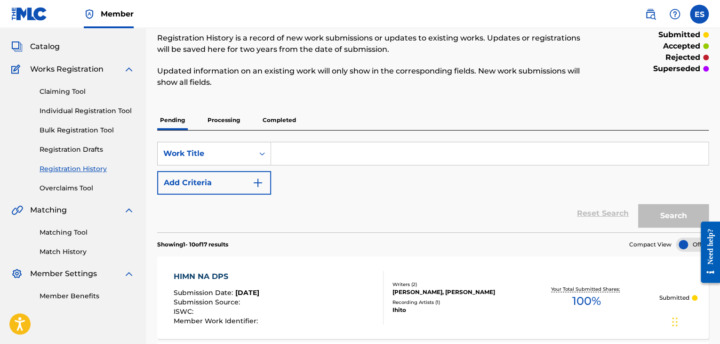
click at [85, 112] on link "Individual Registration Tool" at bounding box center [87, 111] width 95 height 10
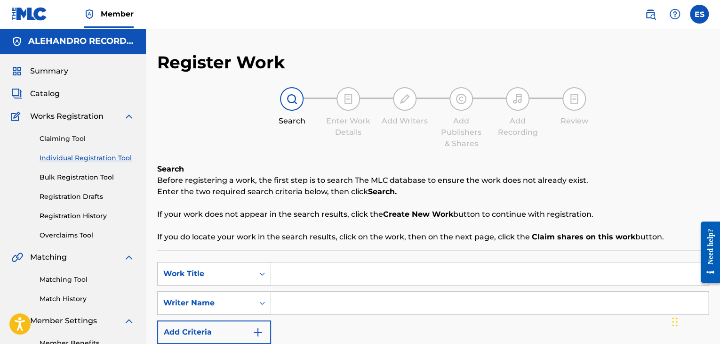
click at [310, 21] on nav "Member ES ES [PERSON_NAME] [PERSON_NAME][EMAIL_ADDRESS][DOMAIN_NAME] Notificati…" at bounding box center [360, 14] width 720 height 28
click at [286, 269] on input "Search Form" at bounding box center [489, 273] width 437 height 23
click at [315, 296] on input "Search Form" at bounding box center [489, 302] width 437 height 23
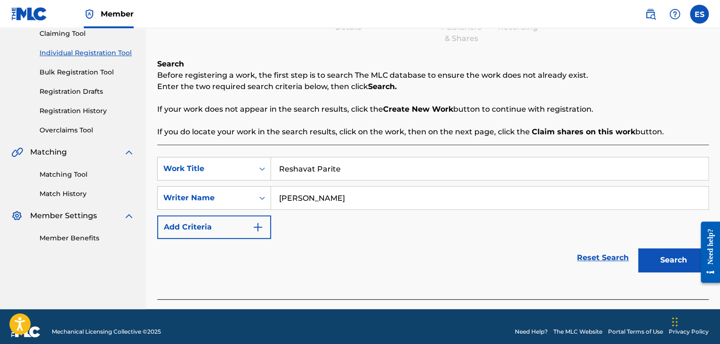
scroll to position [115, 0]
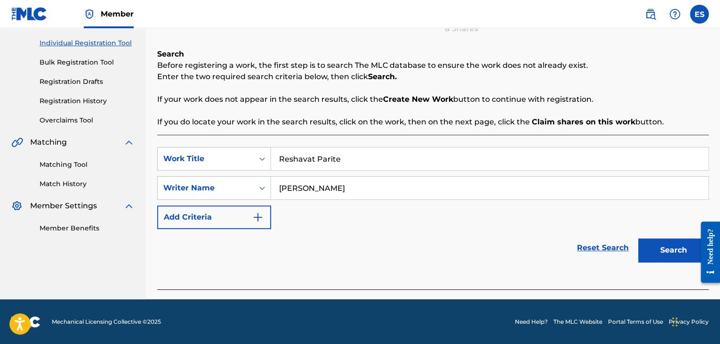
click at [646, 241] on button "Search" at bounding box center [673, 250] width 71 height 24
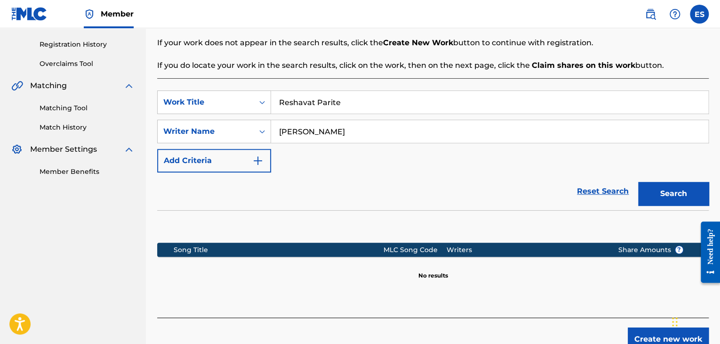
scroll to position [224, 0]
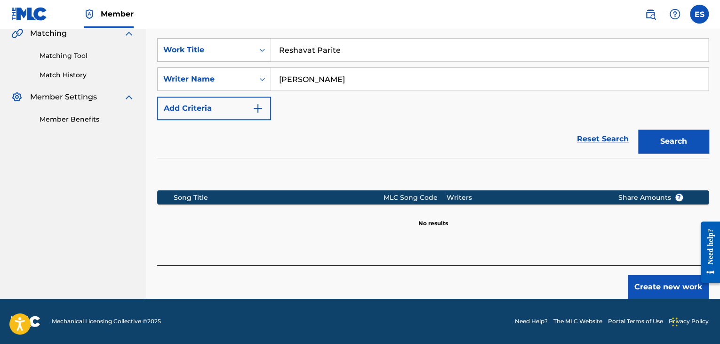
click at [653, 282] on button "Create new work" at bounding box center [668, 287] width 81 height 24
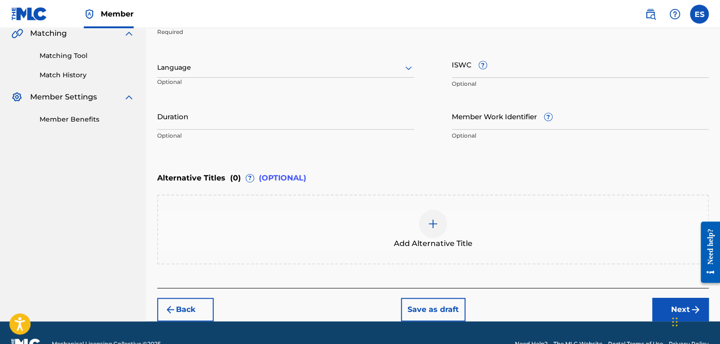
click at [232, 53] on div "Language Optional" at bounding box center [285, 72] width 257 height 42
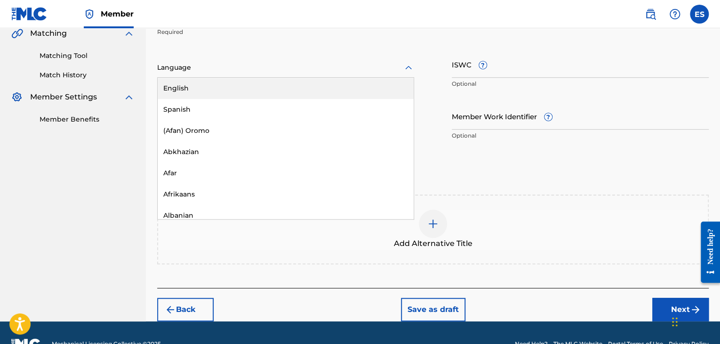
click at [213, 68] on div at bounding box center [285, 68] width 257 height 12
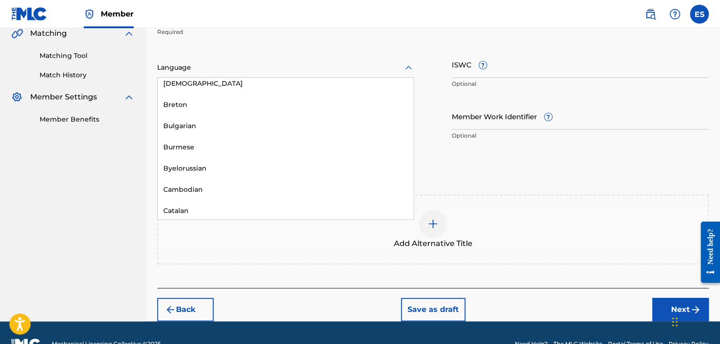
scroll to position [424, 0]
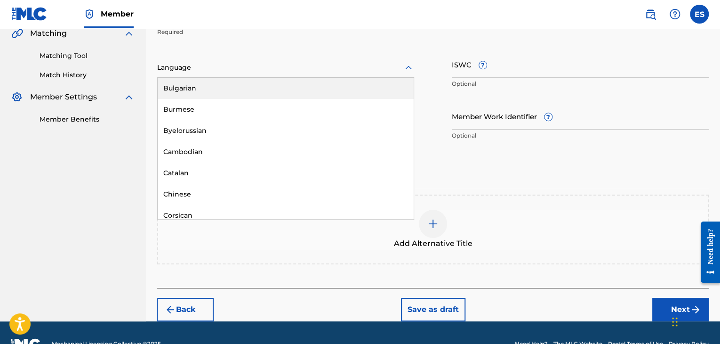
click at [206, 82] on div "Bulgarian" at bounding box center [286, 88] width 256 height 21
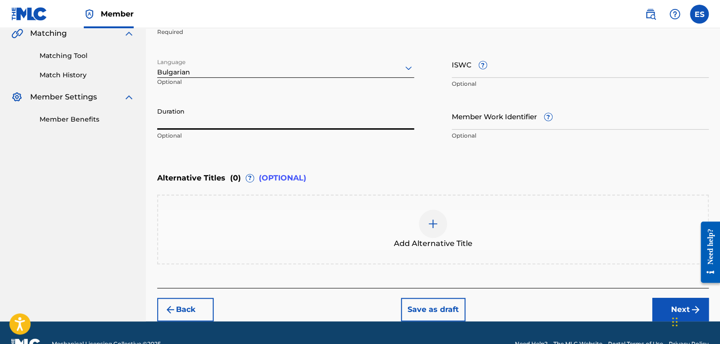
click at [268, 116] on input "Duration" at bounding box center [285, 116] width 257 height 27
click at [431, 227] on img at bounding box center [432, 223] width 11 height 11
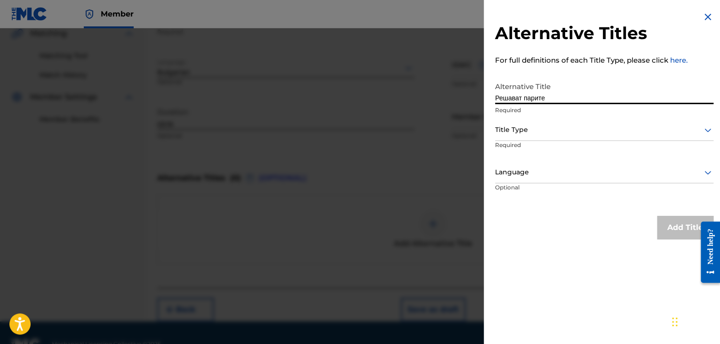
click at [521, 130] on div at bounding box center [604, 130] width 218 height 12
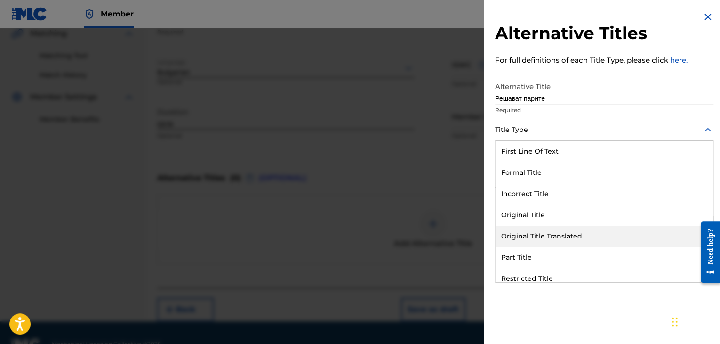
drag, startPoint x: 529, startPoint y: 240, endPoint x: 521, endPoint y: 170, distance: 69.7
click at [529, 239] on div "Original Title Translated" at bounding box center [604, 235] width 217 height 21
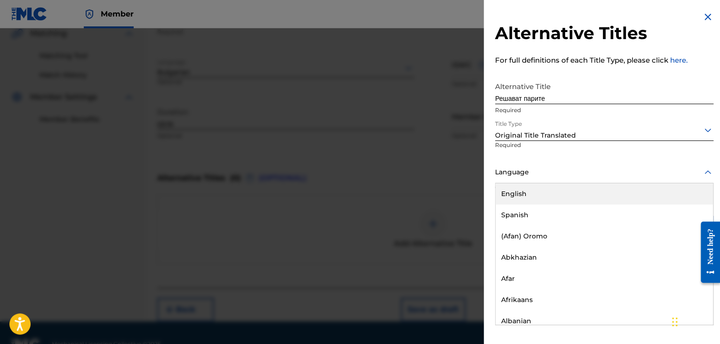
click at [521, 173] on div at bounding box center [604, 172] width 218 height 12
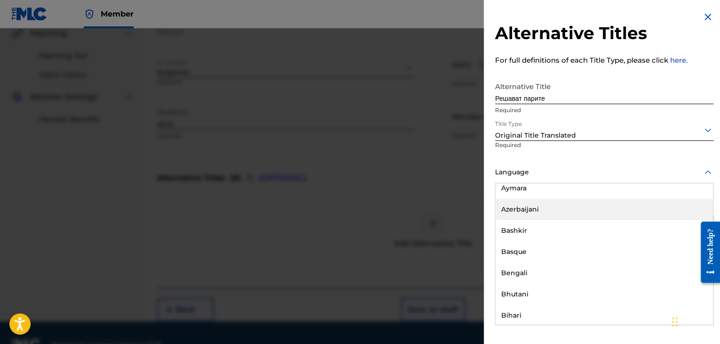
scroll to position [329, 0]
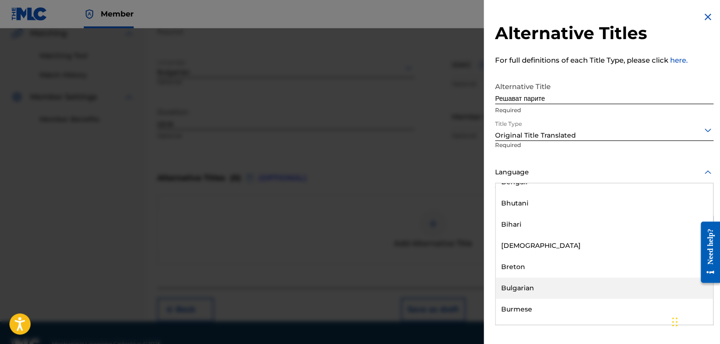
click at [529, 285] on div "Bulgarian" at bounding box center [604, 287] width 217 height 21
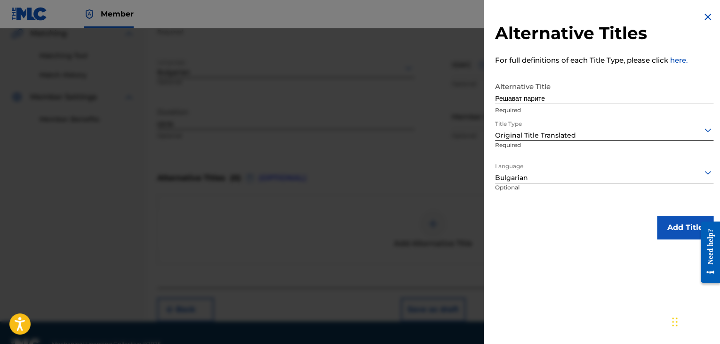
click at [663, 230] on button "Add Title" at bounding box center [685, 228] width 56 height 24
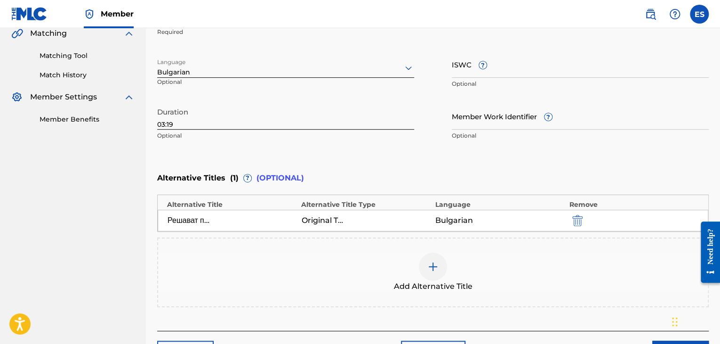
scroll to position [288, 0]
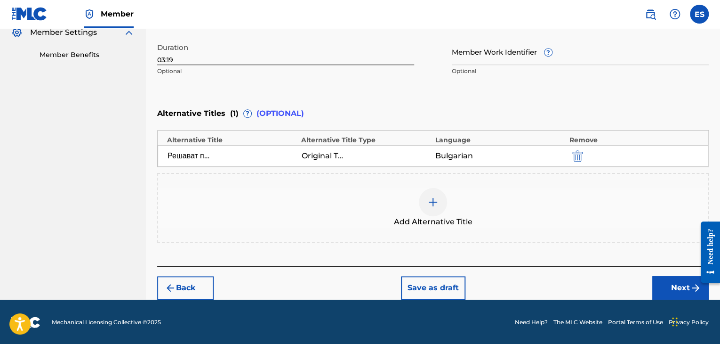
click at [668, 286] on button "Next" at bounding box center [680, 288] width 56 height 24
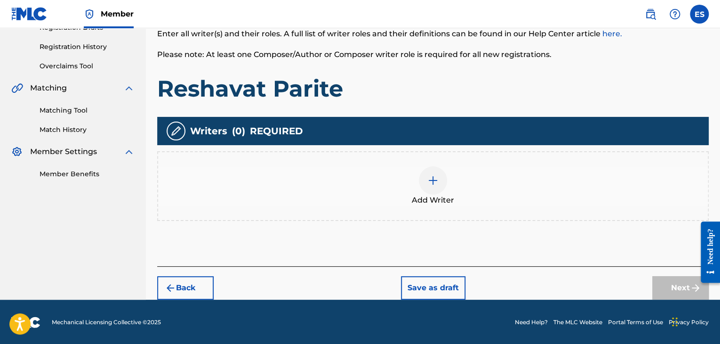
scroll to position [169, 0]
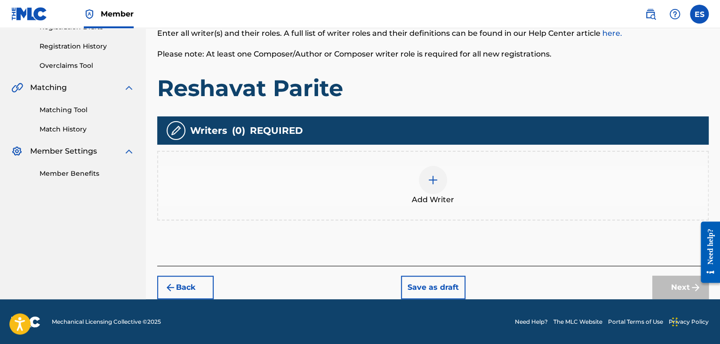
click at [435, 194] on span "Add Writer" at bounding box center [433, 199] width 42 height 11
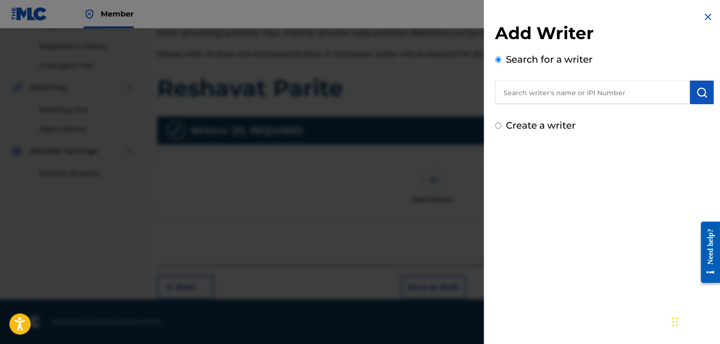
drag, startPoint x: 561, startPoint y: 68, endPoint x: 561, endPoint y: 73, distance: 5.2
drag, startPoint x: 561, startPoint y: 73, endPoint x: 521, endPoint y: 97, distance: 46.2
click at [521, 97] on input "text" at bounding box center [592, 92] width 195 height 24
click at [698, 97] on img "submit" at bounding box center [701, 92] width 11 height 11
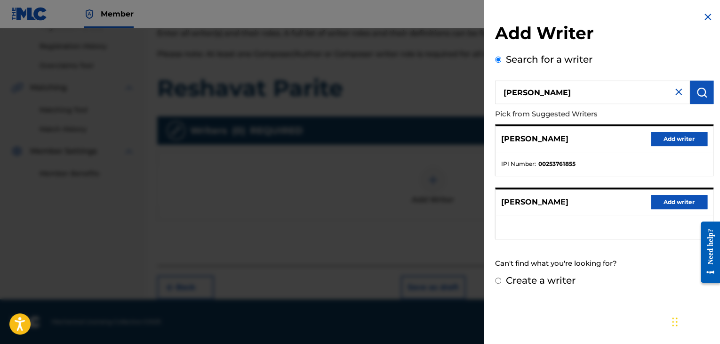
click at [542, 277] on label "Create a writer" at bounding box center [541, 279] width 70 height 11
click at [501, 277] on input "Create a writer" at bounding box center [498, 280] width 6 height 6
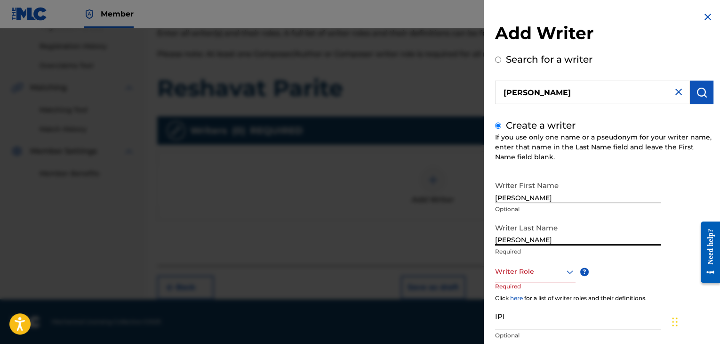
drag, startPoint x: 519, startPoint y: 197, endPoint x: 675, endPoint y: 188, distance: 156.1
click at [674, 189] on div "Writer First Name [PERSON_NAME] Optional Writer Last Name [PERSON_NAME] Require…" at bounding box center [604, 279] width 218 height 206
drag, startPoint x: 520, startPoint y: 241, endPoint x: 312, endPoint y: 255, distance: 208.0
click at [393, 256] on div "Add Writer Search for a writer [PERSON_NAME] Create a writer If you use only on…" at bounding box center [360, 185] width 720 height 315
click at [523, 274] on div at bounding box center [535, 271] width 80 height 12
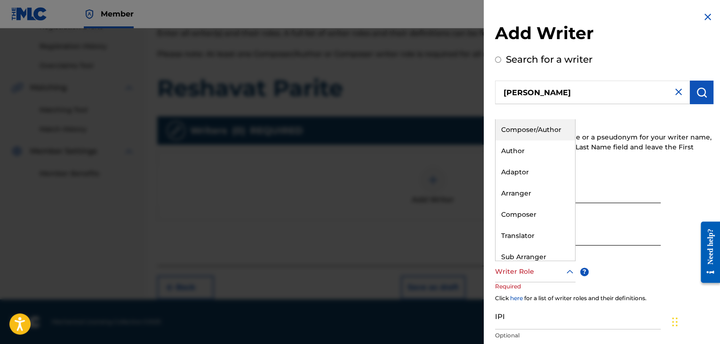
click at [539, 130] on div "Composer/Author" at bounding box center [536, 129] width 80 height 21
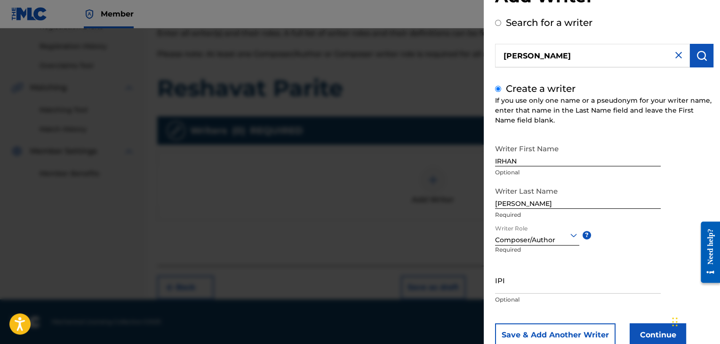
scroll to position [65, 0]
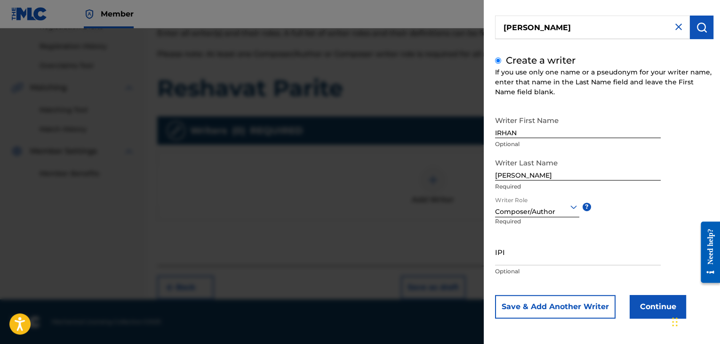
click at [644, 308] on button "Continue" at bounding box center [658, 307] width 56 height 24
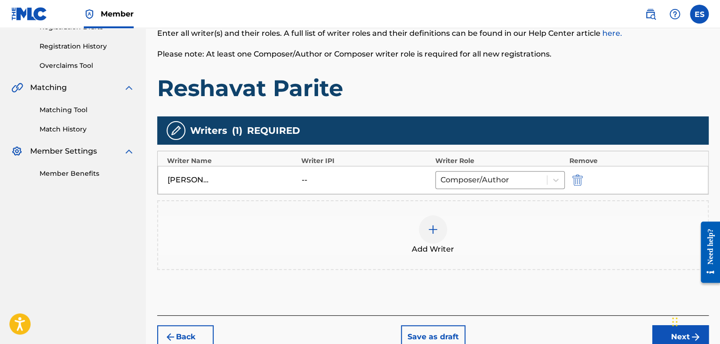
click at [420, 230] on div at bounding box center [433, 229] width 28 height 28
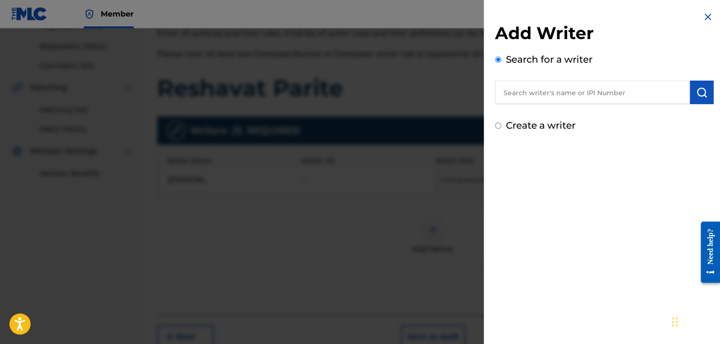
click at [562, 81] on input "text" at bounding box center [592, 92] width 195 height 24
drag, startPoint x: 563, startPoint y: 78, endPoint x: 517, endPoint y: 91, distance: 48.0
click at [698, 95] on img "submit" at bounding box center [701, 92] width 11 height 11
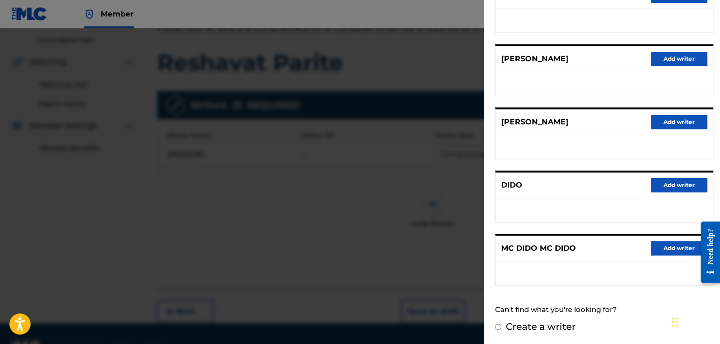
scroll to position [218, 0]
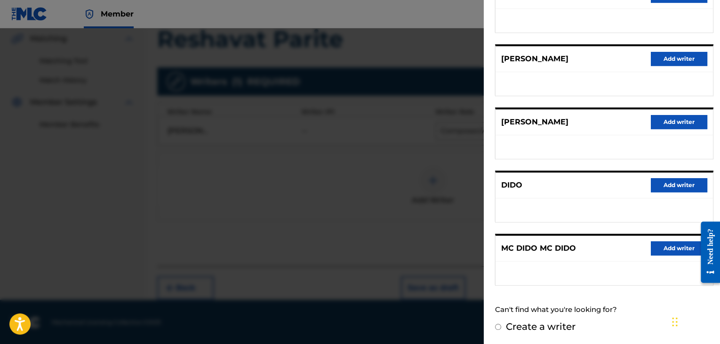
click at [549, 323] on label "Create a writer" at bounding box center [541, 325] width 70 height 11
click at [501, 323] on input "Create a writer" at bounding box center [498, 326] width 6 height 6
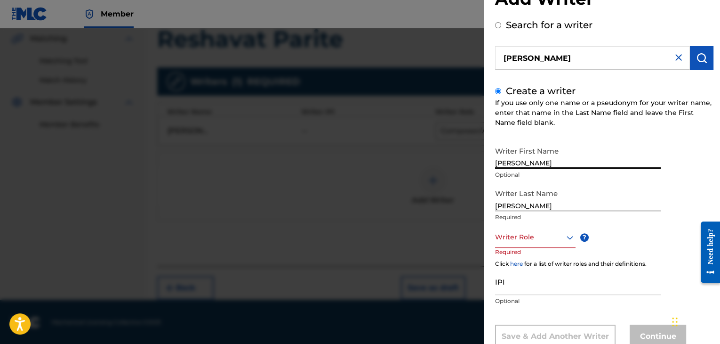
drag, startPoint x: 520, startPoint y: 160, endPoint x: 685, endPoint y: 149, distance: 165.6
click at [680, 150] on div "Writer First Name [PERSON_NAME] Optional Writer Last Name [PERSON_NAME] Require…" at bounding box center [604, 245] width 218 height 206
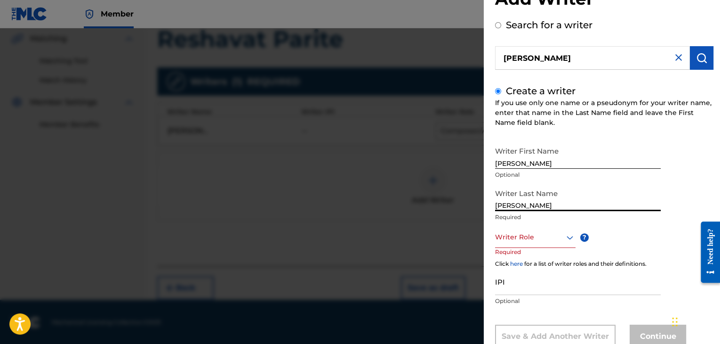
drag, startPoint x: 519, startPoint y: 204, endPoint x: 0, endPoint y: 165, distance: 520.1
click at [192, 184] on div "Add Writer Search for a writer [PERSON_NAME] Create a writer If you use only on…" at bounding box center [360, 185] width 720 height 315
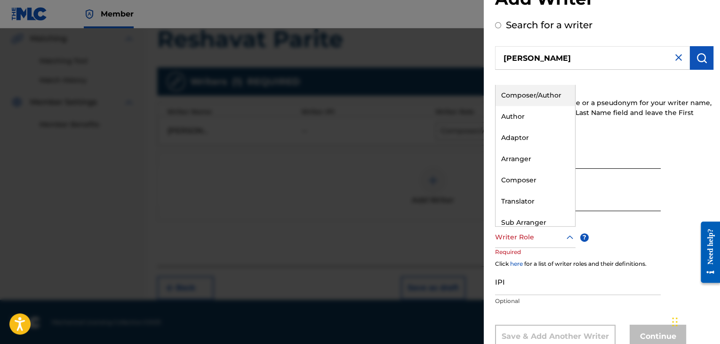
click at [529, 235] on div at bounding box center [535, 237] width 80 height 12
click at [529, 160] on div "Arranger" at bounding box center [536, 158] width 80 height 21
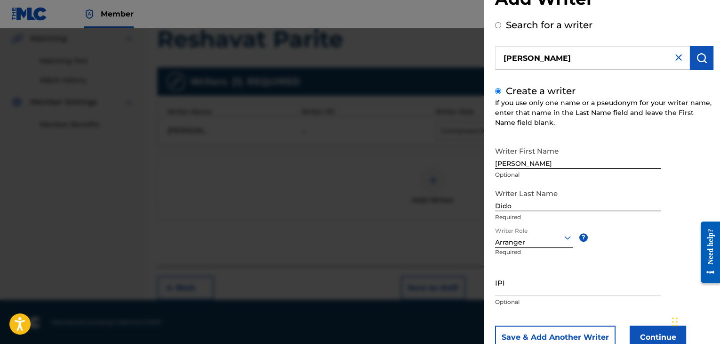
click at [650, 334] on button "Continue" at bounding box center [658, 337] width 56 height 24
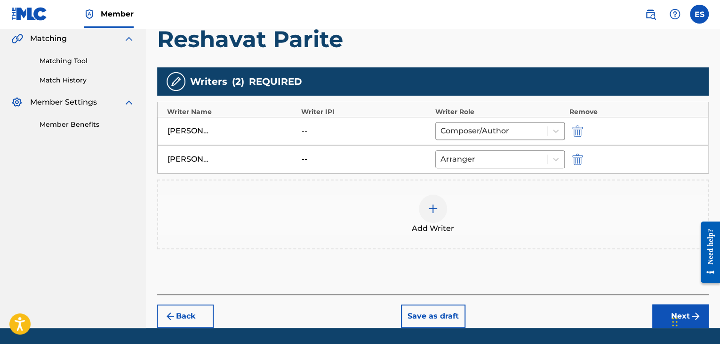
click at [431, 209] on img at bounding box center [432, 208] width 11 height 11
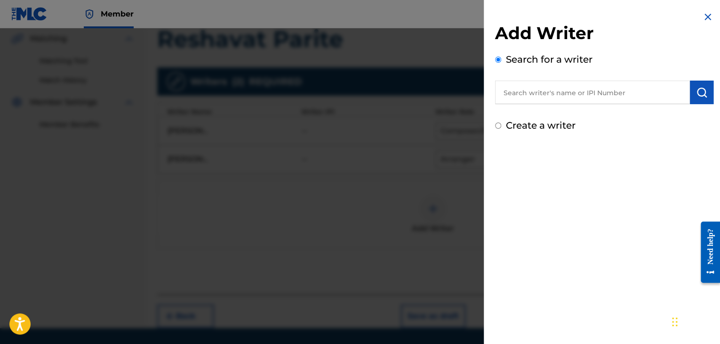
click at [710, 17] on img at bounding box center [707, 16] width 11 height 11
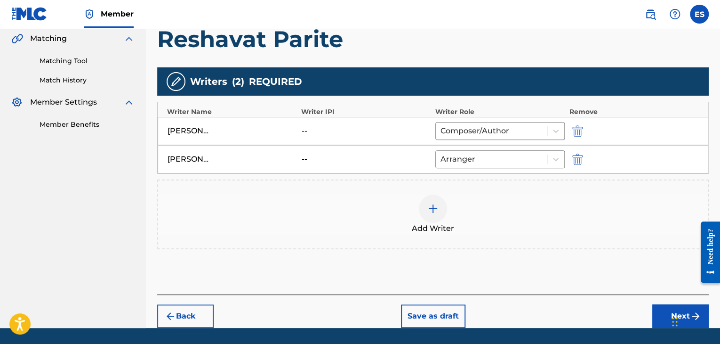
click at [436, 211] on img at bounding box center [432, 208] width 11 height 11
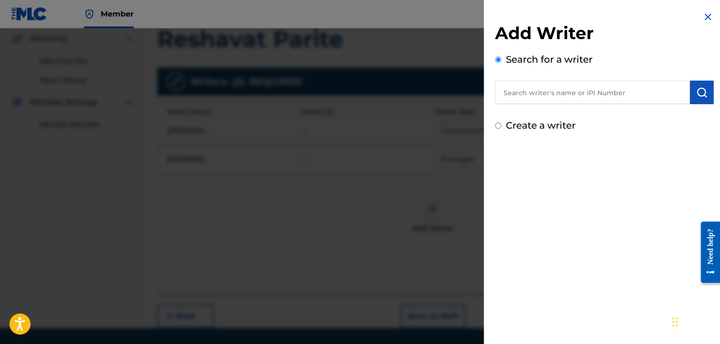
click at [706, 13] on img at bounding box center [707, 16] width 11 height 11
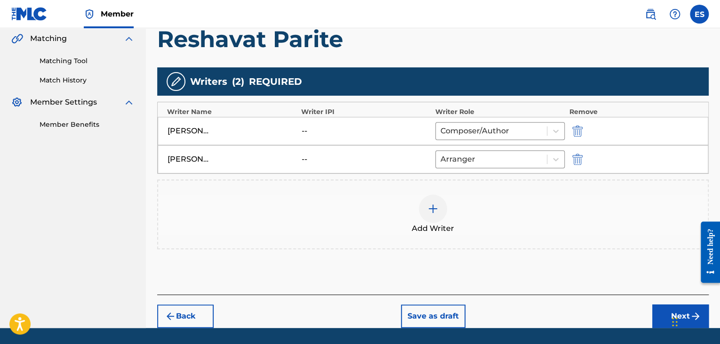
click at [577, 158] on img "submit" at bounding box center [577, 158] width 10 height 11
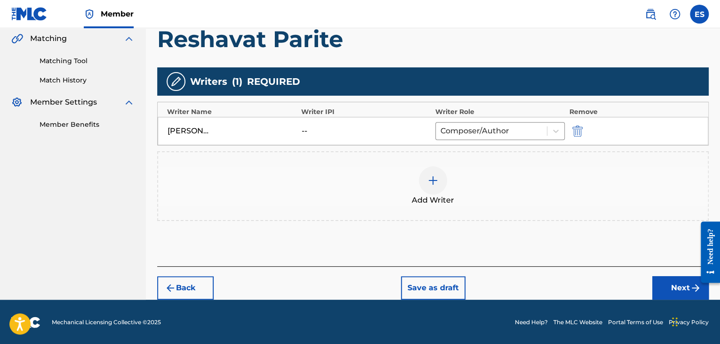
click at [433, 178] on img at bounding box center [432, 180] width 11 height 11
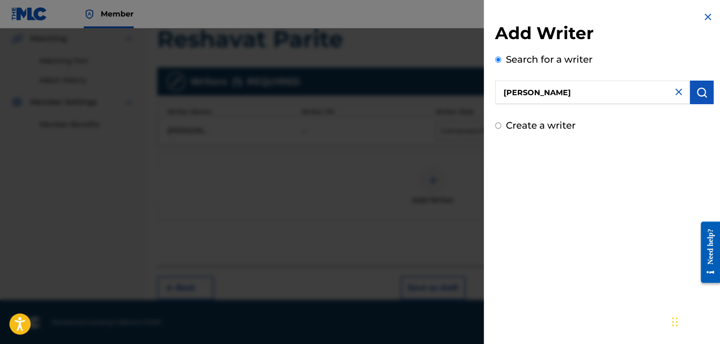
click at [702, 97] on img "submit" at bounding box center [701, 92] width 11 height 11
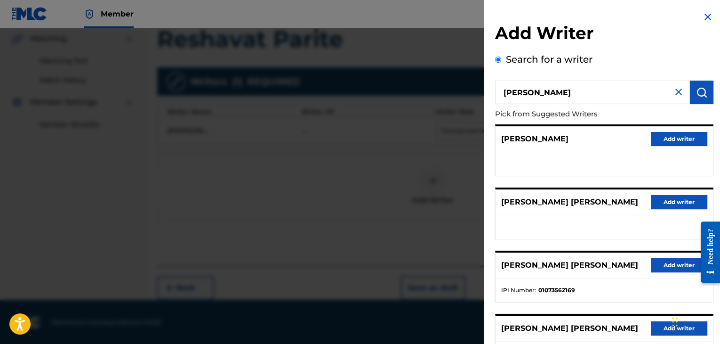
click at [670, 137] on button "Add writer" at bounding box center [679, 139] width 56 height 14
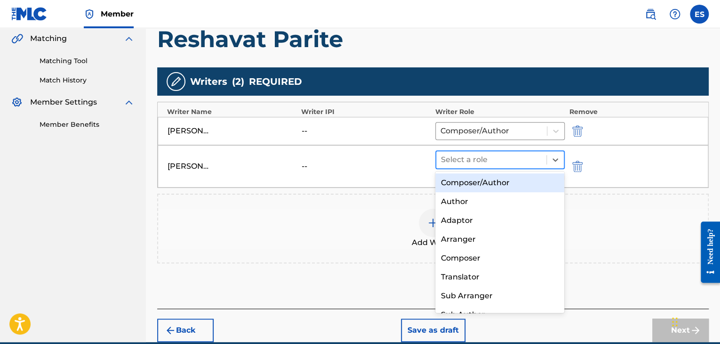
click at [488, 159] on div at bounding box center [491, 159] width 101 height 13
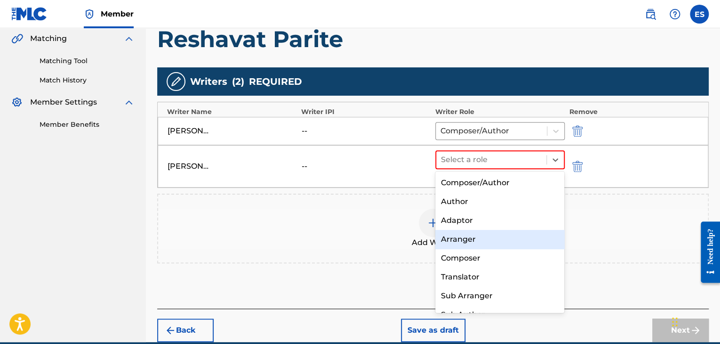
click at [471, 243] on div "Arranger" at bounding box center [499, 239] width 129 height 19
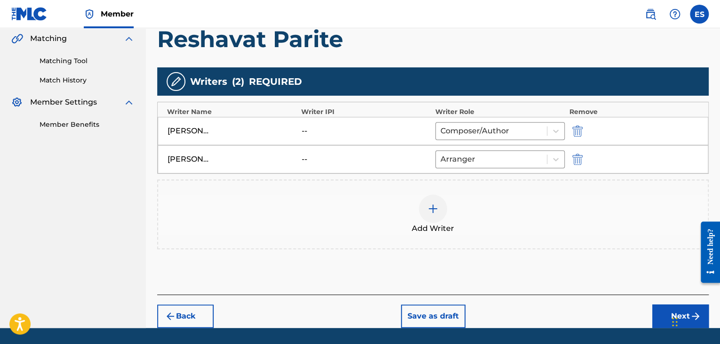
click at [436, 209] on img at bounding box center [432, 208] width 11 height 11
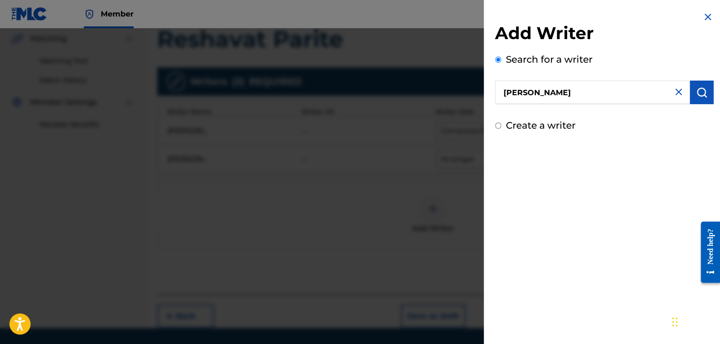
click at [705, 93] on button "submit" at bounding box center [702, 92] width 24 height 24
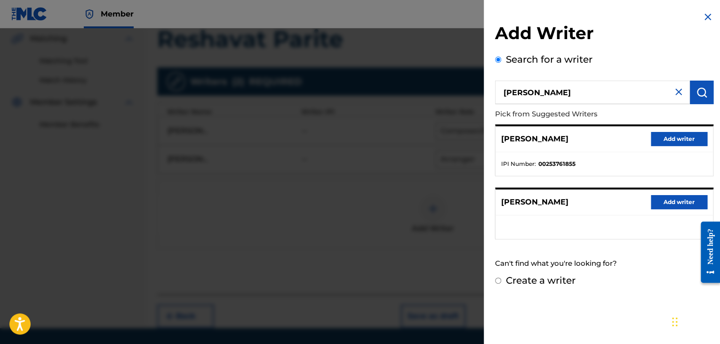
click at [556, 279] on label "Create a writer" at bounding box center [541, 279] width 70 height 11
click at [501, 279] on input "Create a writer" at bounding box center [498, 280] width 6 height 6
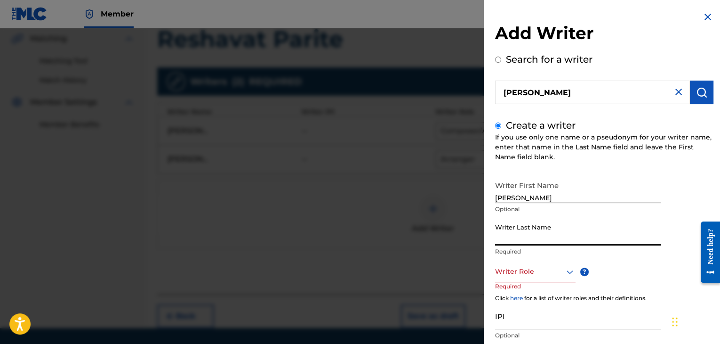
click at [523, 231] on input "Writer Last Name" at bounding box center [578, 231] width 166 height 27
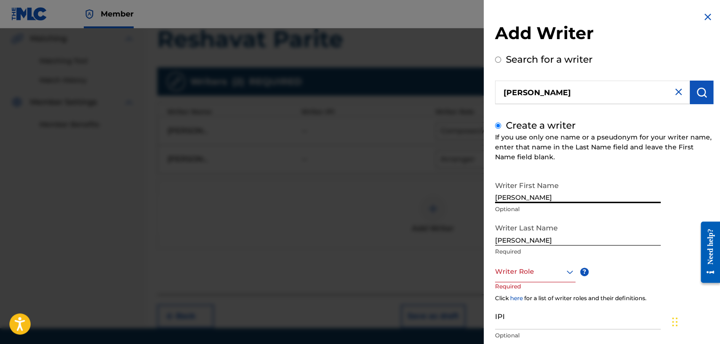
drag, startPoint x: 519, startPoint y: 196, endPoint x: 652, endPoint y: 200, distance: 132.8
click at [652, 200] on input "[PERSON_NAME]" at bounding box center [578, 189] width 166 height 27
drag, startPoint x: 520, startPoint y: 240, endPoint x: 287, endPoint y: 220, distance: 233.8
click at [358, 237] on div "Add Writer Search for a writer [PERSON_NAME] Create a writer If you use only on…" at bounding box center [360, 185] width 720 height 315
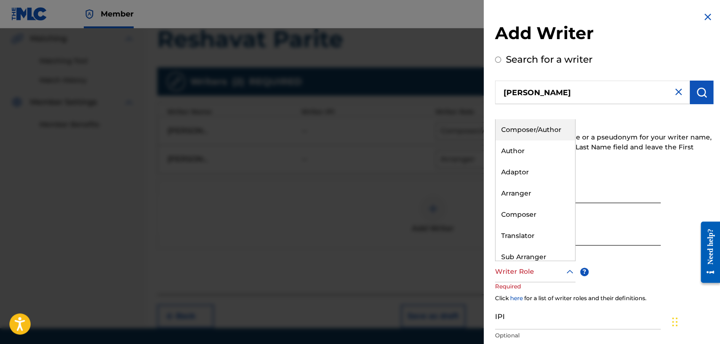
click at [514, 270] on div at bounding box center [535, 271] width 80 height 12
click at [527, 192] on div "Arranger" at bounding box center [536, 193] width 80 height 21
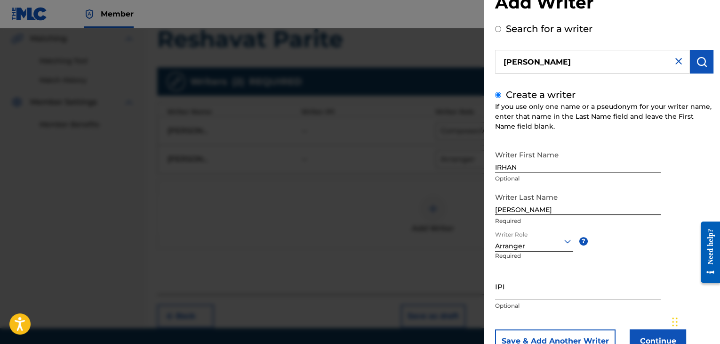
scroll to position [47, 0]
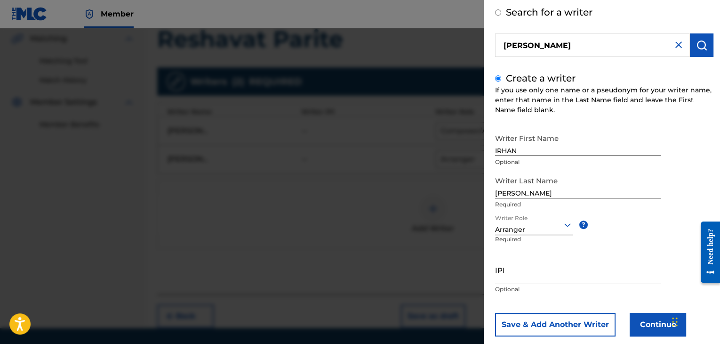
click at [645, 321] on button "Continue" at bounding box center [658, 324] width 56 height 24
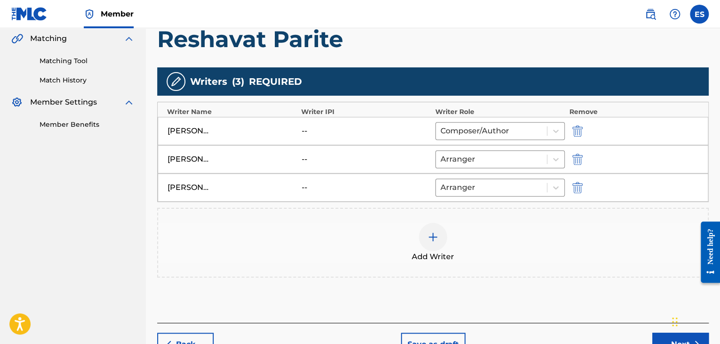
click at [183, 160] on div "[PERSON_NAME]" at bounding box center [189, 158] width 42 height 11
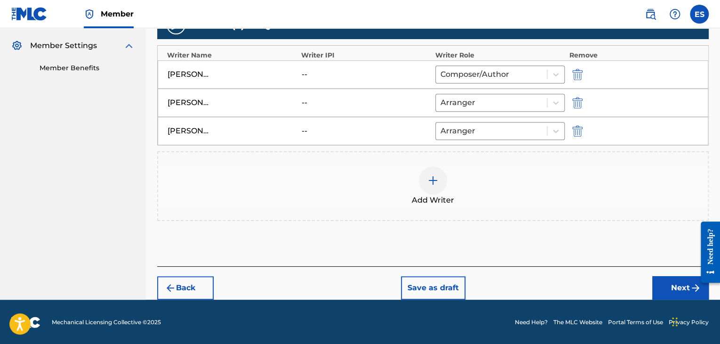
click at [655, 286] on button "Next" at bounding box center [680, 288] width 56 height 24
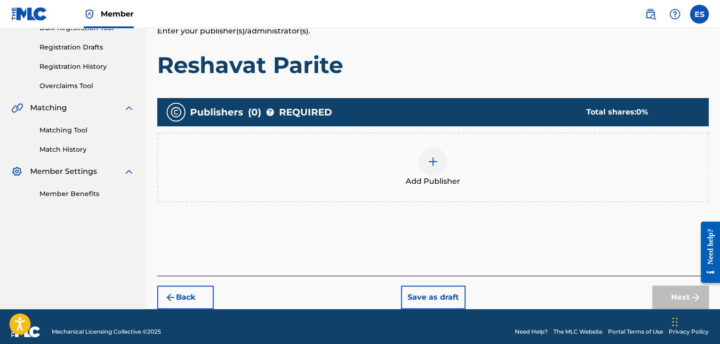
scroll to position [159, 0]
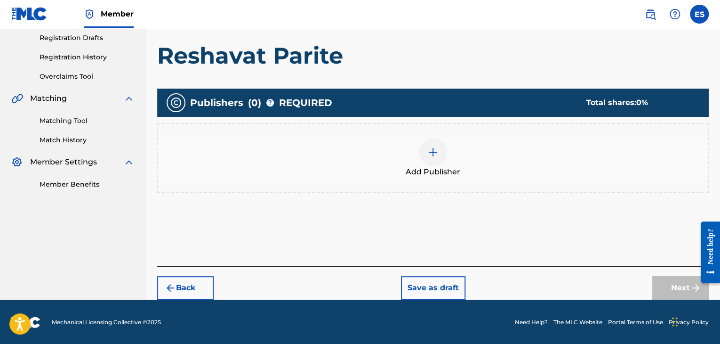
click at [440, 156] on div at bounding box center [433, 152] width 28 height 28
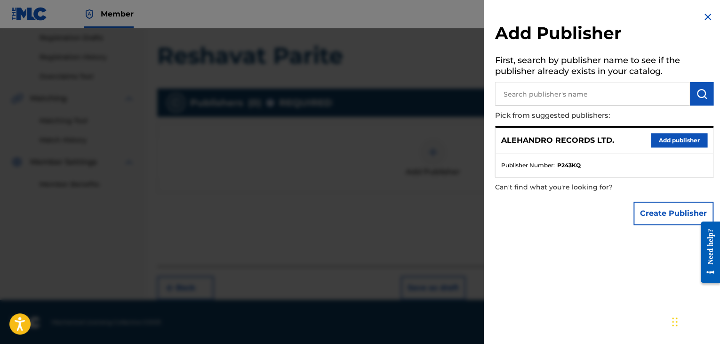
click at [660, 140] on button "Add publisher" at bounding box center [679, 140] width 56 height 14
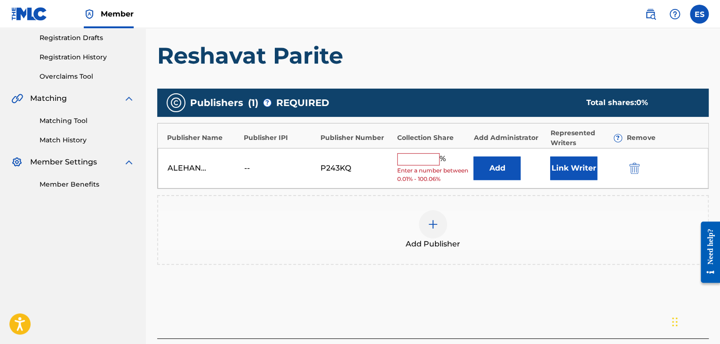
click at [306, 217] on div "Add Publisher" at bounding box center [433, 230] width 550 height 40
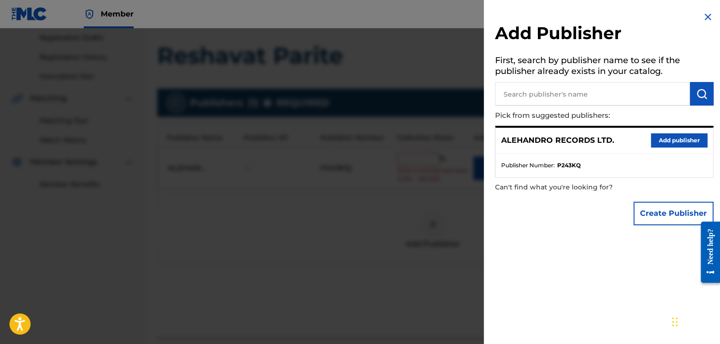
click at [672, 141] on button "Add publisher" at bounding box center [679, 140] width 56 height 14
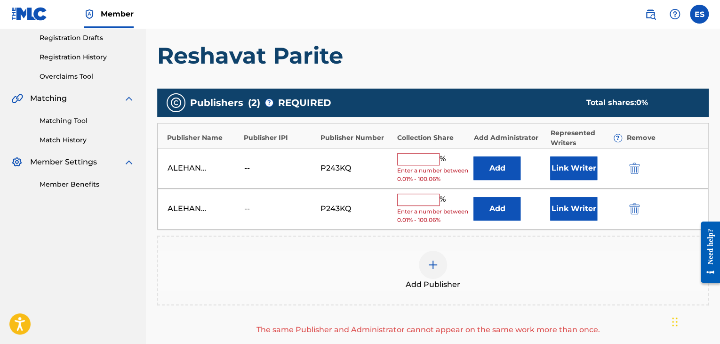
click at [634, 208] on img "submit" at bounding box center [634, 208] width 10 height 11
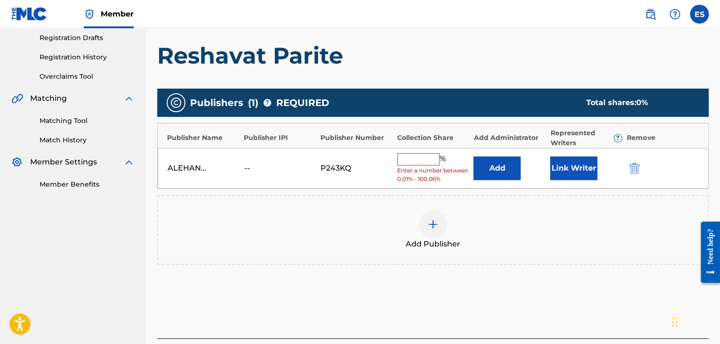
click at [425, 160] on input "text" at bounding box center [418, 159] width 42 height 12
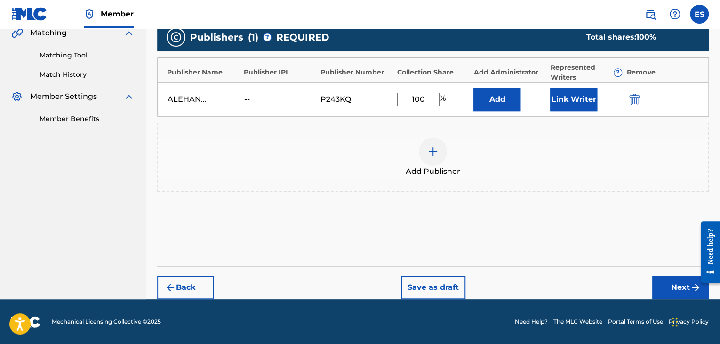
click at [663, 288] on button "Next" at bounding box center [680, 287] width 56 height 24
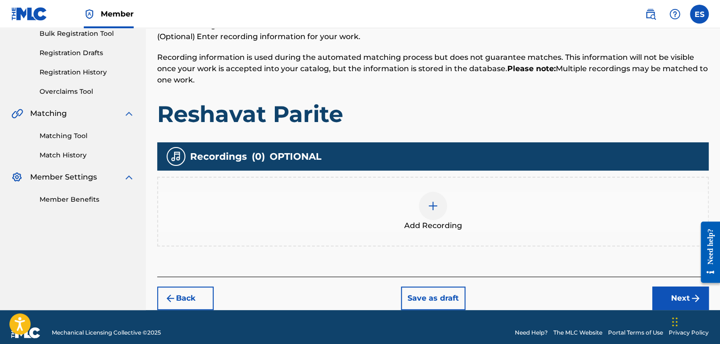
scroll to position [154, 0]
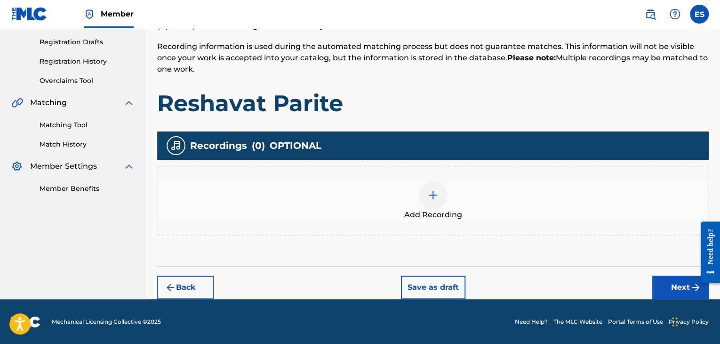
click at [436, 197] on img at bounding box center [432, 194] width 11 height 11
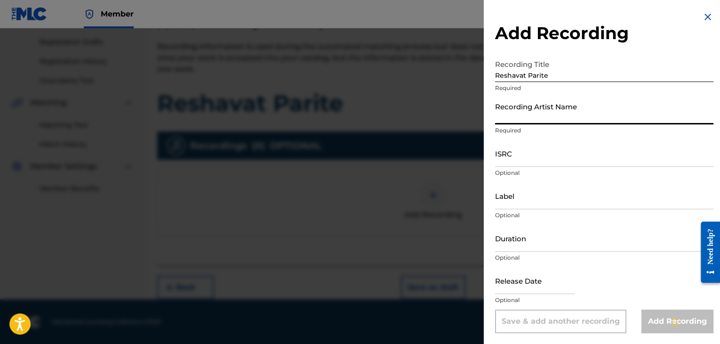
click at [497, 110] on input "Recording Artist Name" at bounding box center [604, 110] width 218 height 27
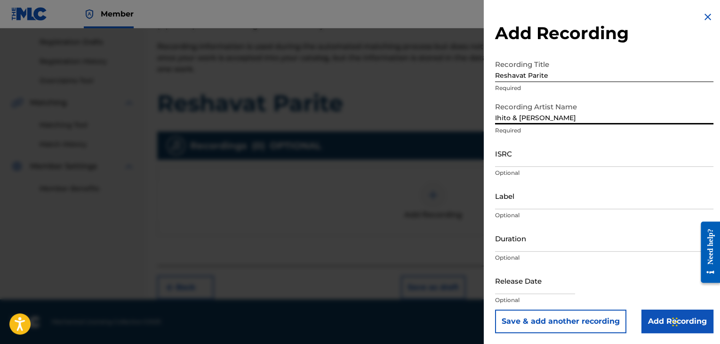
click at [514, 196] on input "Label" at bounding box center [604, 195] width 218 height 27
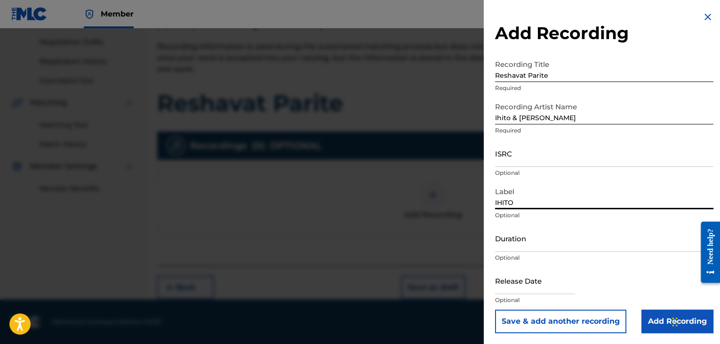
click at [517, 153] on input "ISRC" at bounding box center [604, 153] width 218 height 27
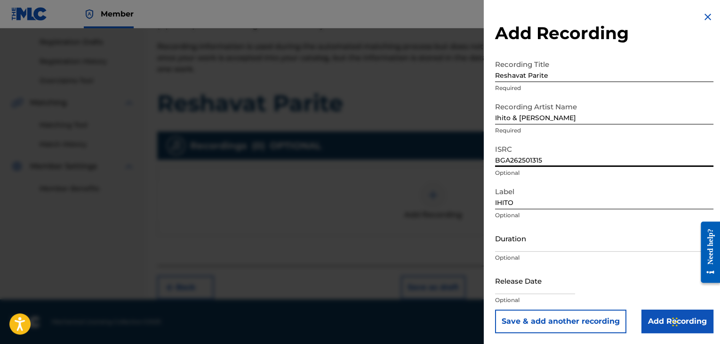
click at [532, 229] on input "Duration" at bounding box center [604, 237] width 218 height 27
drag, startPoint x: 516, startPoint y: 241, endPoint x: 456, endPoint y: 238, distance: 59.9
click at [463, 238] on div "Add Recording Recording Title Reshavat Parite Required Recording Artist Name [P…" at bounding box center [360, 185] width 720 height 315
click at [653, 317] on input "Add Recording" at bounding box center [677, 321] width 72 height 24
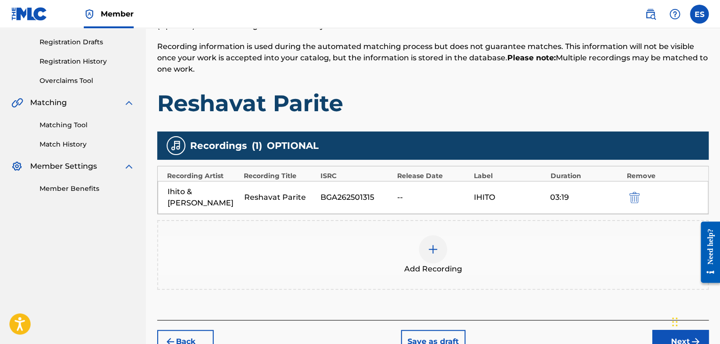
scroll to position [197, 0]
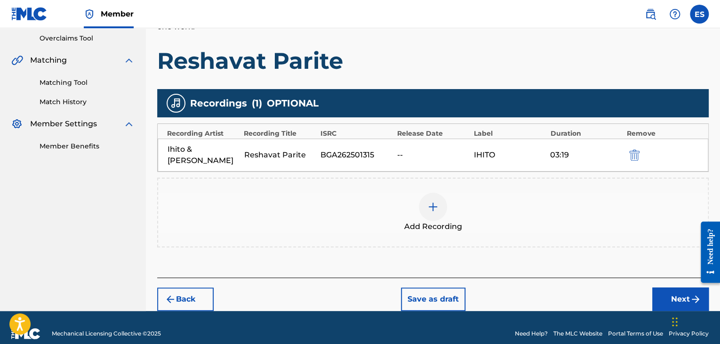
click at [204, 287] on button "Back" at bounding box center [185, 299] width 56 height 24
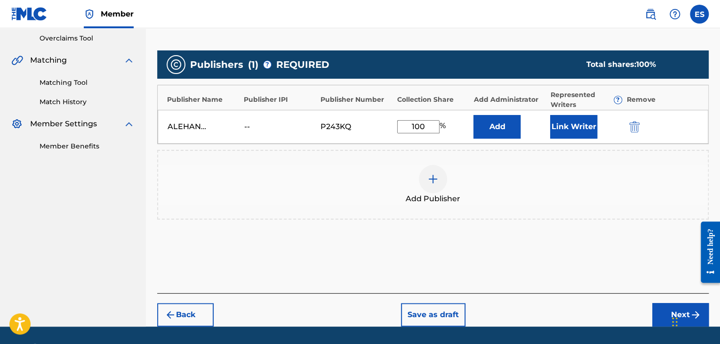
scroll to position [224, 0]
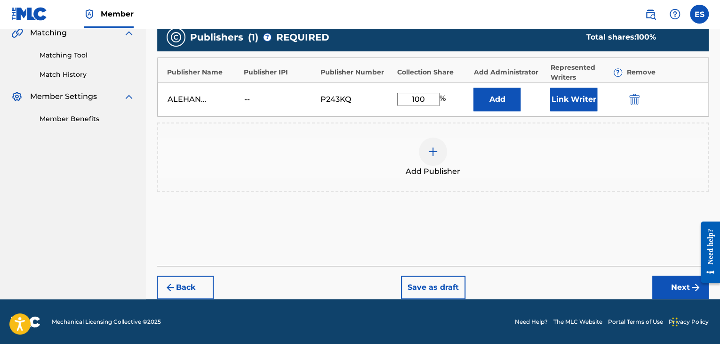
click at [181, 285] on button "Back" at bounding box center [185, 287] width 56 height 24
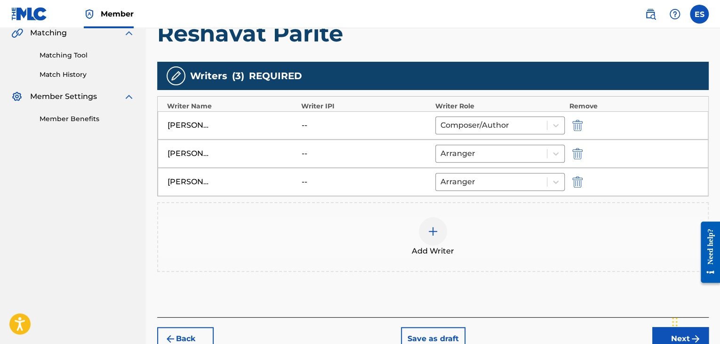
click at [434, 237] on div at bounding box center [433, 231] width 28 height 28
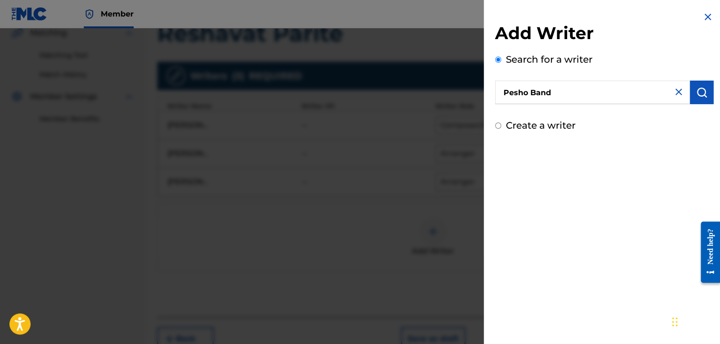
click at [696, 91] on img "submit" at bounding box center [701, 92] width 11 height 11
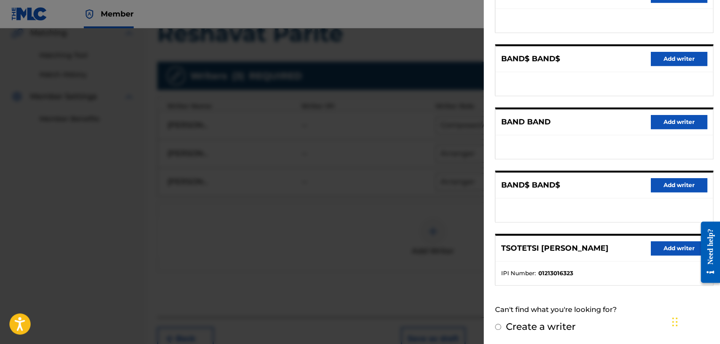
click at [544, 320] on label "Create a writer" at bounding box center [541, 325] width 70 height 11
click at [501, 323] on input "Create a writer" at bounding box center [498, 326] width 6 height 6
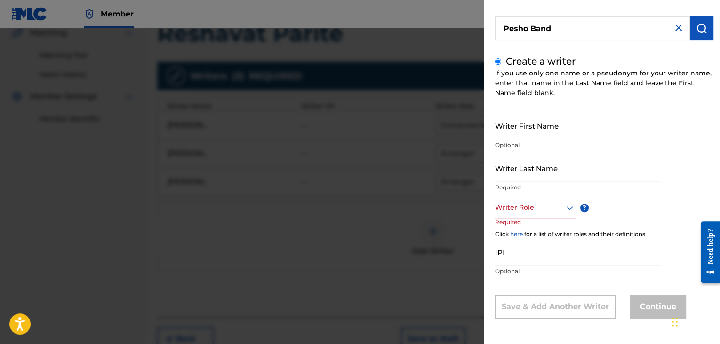
scroll to position [34, 0]
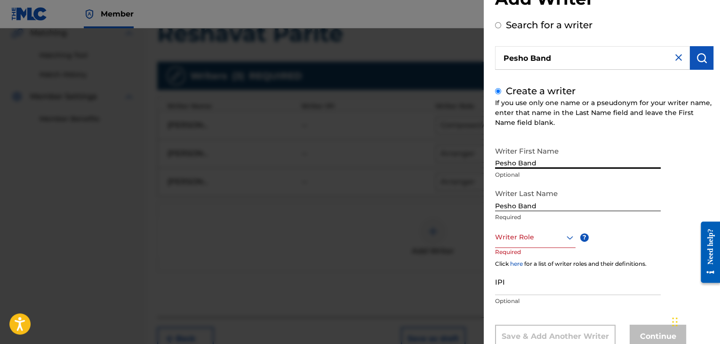
drag, startPoint x: 516, startPoint y: 161, endPoint x: 608, endPoint y: 153, distance: 92.6
click at [608, 153] on input "Pesho Band" at bounding box center [578, 155] width 166 height 27
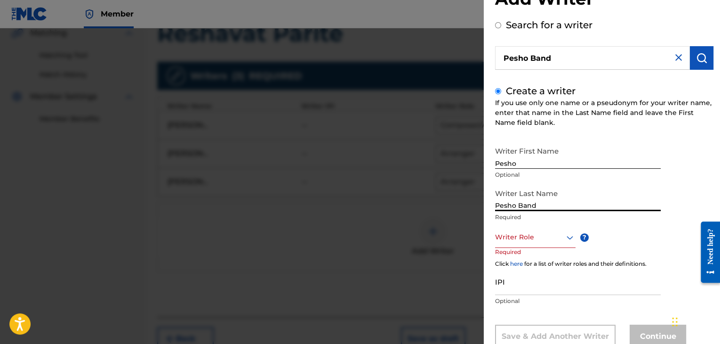
drag, startPoint x: 518, startPoint y: 204, endPoint x: 122, endPoint y: 228, distance: 396.0
click at [288, 240] on div "Add Writer Search for a writer Pesho Band Create a writer If you use only one n…" at bounding box center [360, 185] width 720 height 315
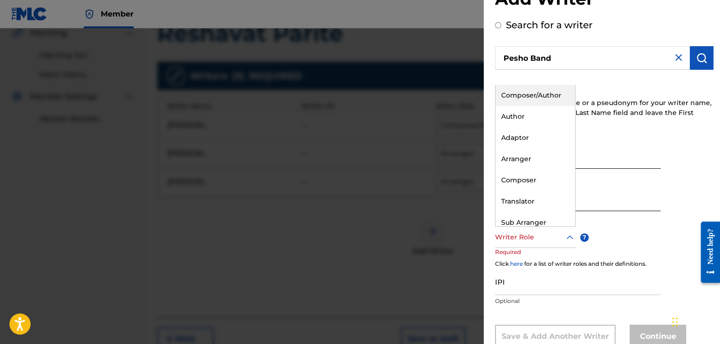
click at [536, 236] on div at bounding box center [535, 237] width 80 height 12
click at [529, 174] on div "Composer" at bounding box center [536, 179] width 80 height 21
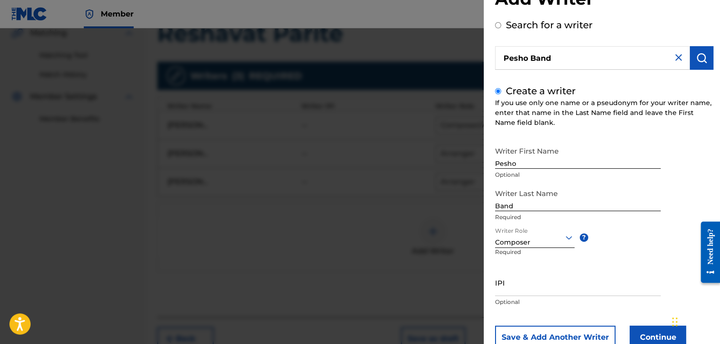
click at [656, 332] on button "Continue" at bounding box center [658, 337] width 56 height 24
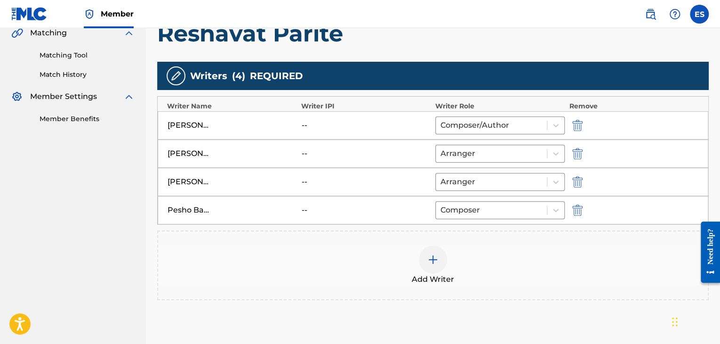
click at [433, 258] on img at bounding box center [432, 259] width 11 height 11
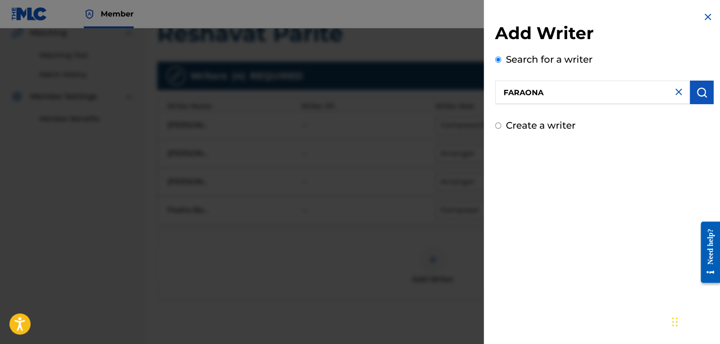
click at [697, 94] on img "submit" at bounding box center [701, 92] width 11 height 11
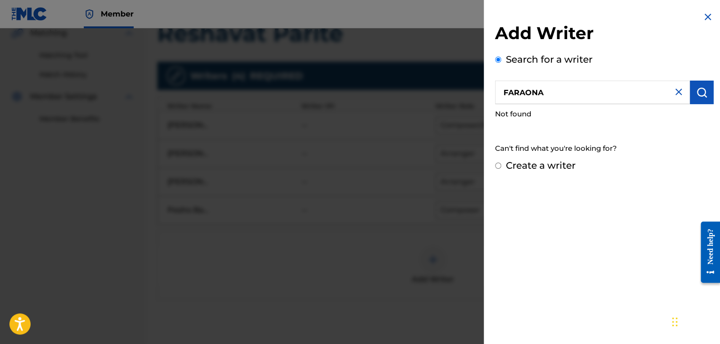
click at [544, 169] on label "Create a writer" at bounding box center [541, 165] width 70 height 11
click at [501, 168] on input "Create a writer" at bounding box center [498, 165] width 6 height 6
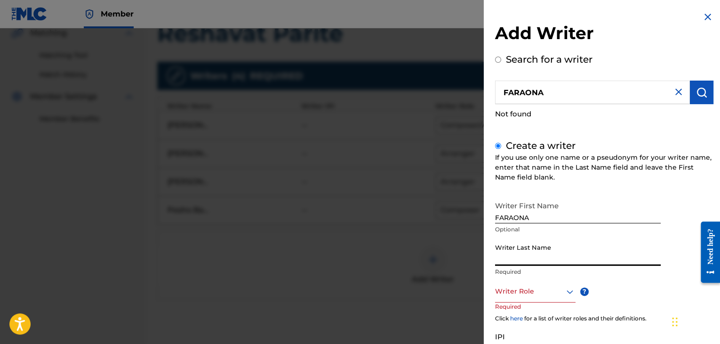
click at [517, 255] on input "Writer Last Name" at bounding box center [578, 252] width 166 height 27
click at [520, 298] on div "Writer Role" at bounding box center [535, 291] width 80 height 21
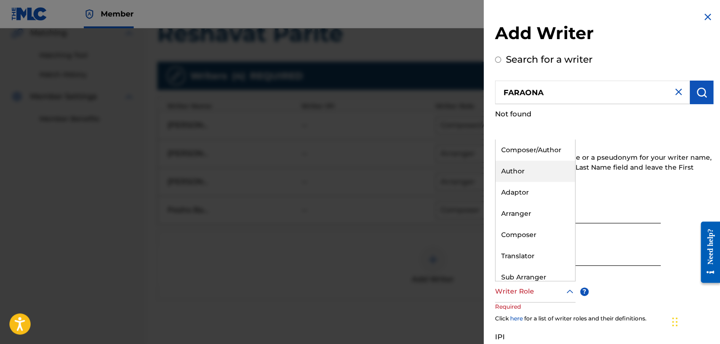
click at [522, 164] on div "Author" at bounding box center [536, 170] width 80 height 21
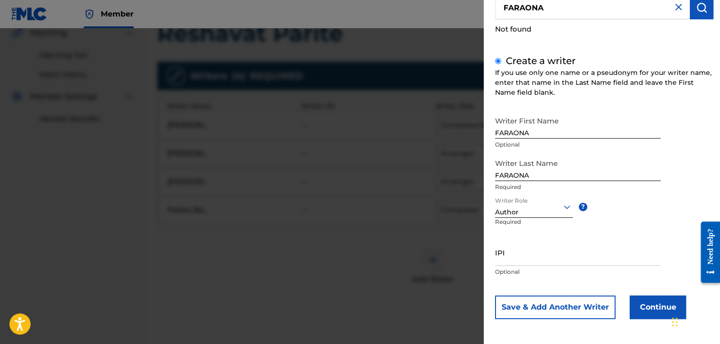
scroll to position [85, 0]
click at [641, 306] on button "Continue" at bounding box center [658, 307] width 56 height 24
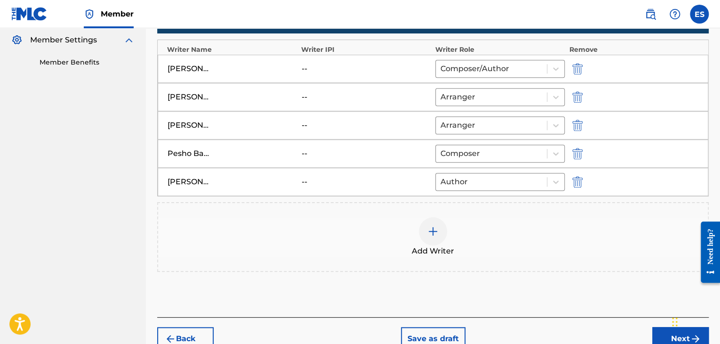
scroll to position [331, 0]
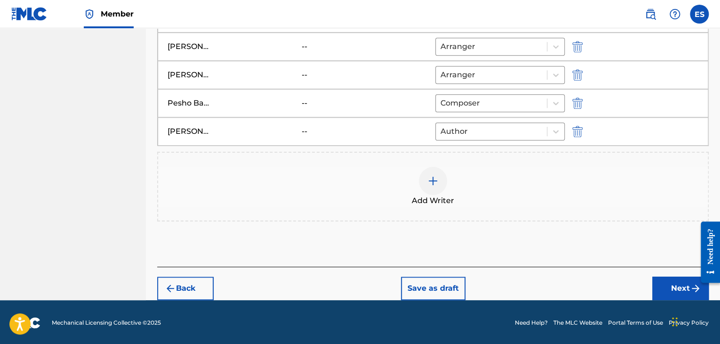
click at [659, 283] on button "Next" at bounding box center [680, 288] width 56 height 24
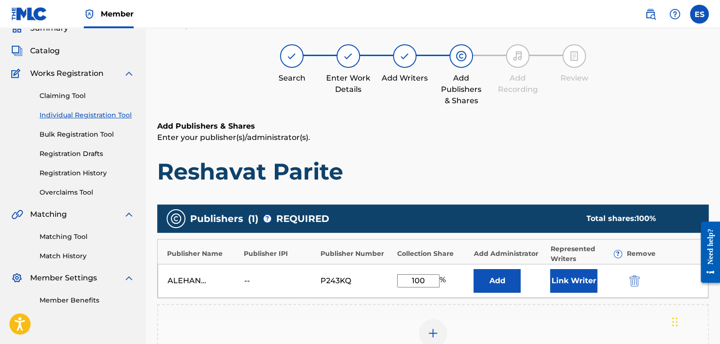
scroll to position [42, 0]
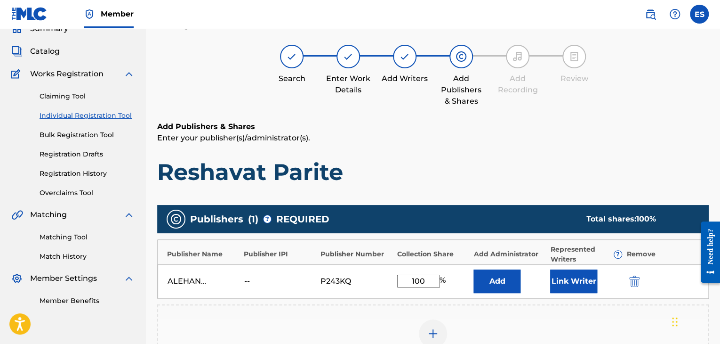
drag, startPoint x: 425, startPoint y: 283, endPoint x: 168, endPoint y: 227, distance: 264.0
click at [233, 250] on div "Publisher Name Publisher IPI Publisher Number Collection Share Add Administrato…" at bounding box center [433, 268] width 552 height 59
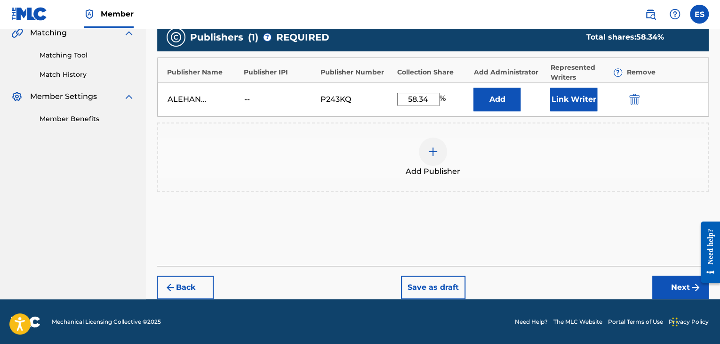
click at [667, 284] on button "Next" at bounding box center [680, 287] width 56 height 24
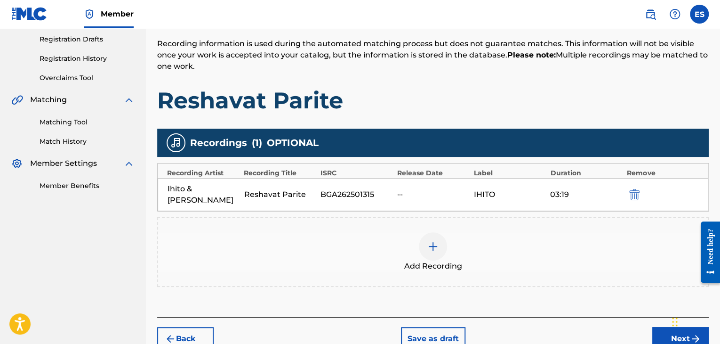
scroll to position [197, 0]
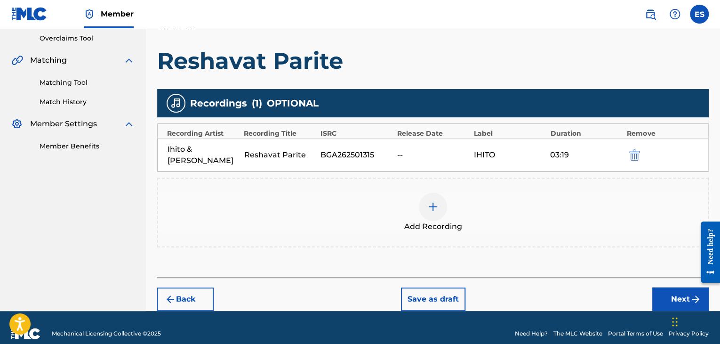
click at [661, 288] on button "Next" at bounding box center [680, 299] width 56 height 24
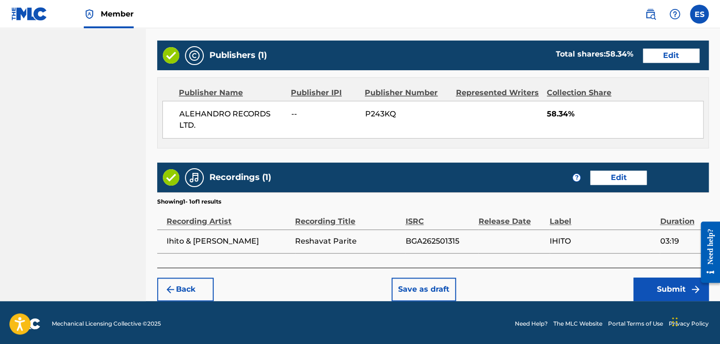
scroll to position [552, 0]
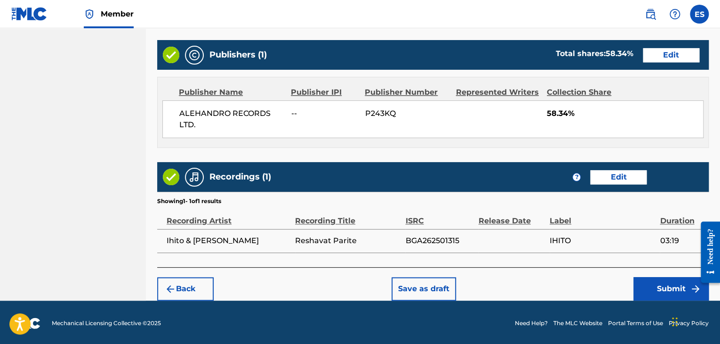
click at [669, 287] on button "Submit" at bounding box center [670, 289] width 75 height 24
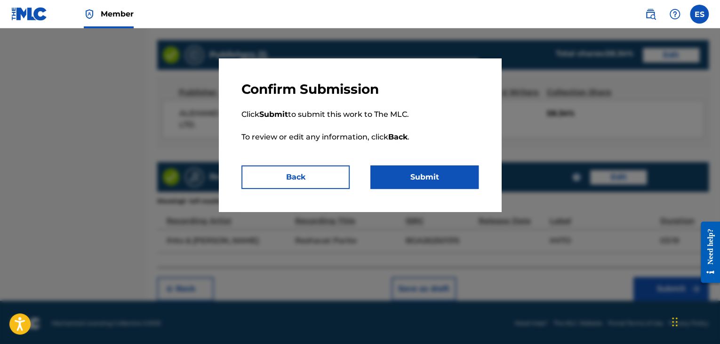
click at [436, 186] on button "Submit" at bounding box center [424, 177] width 108 height 24
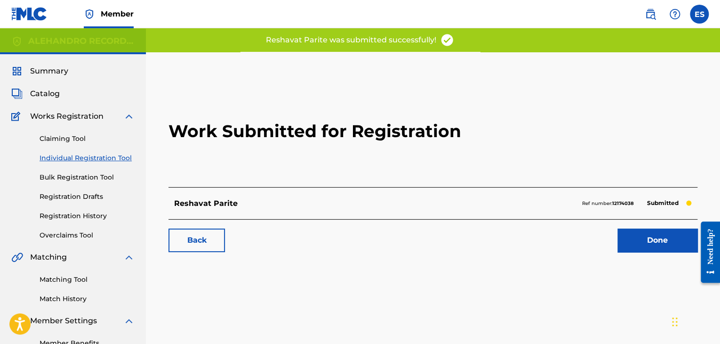
click at [105, 154] on link "Individual Registration Tool" at bounding box center [87, 158] width 95 height 10
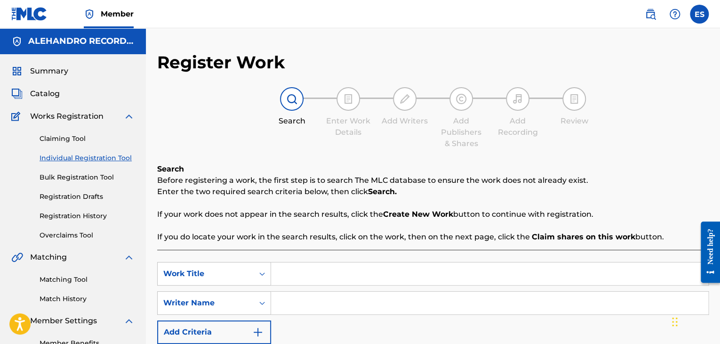
drag, startPoint x: 335, startPoint y: 279, endPoint x: 334, endPoint y: 274, distance: 5.3
click at [335, 277] on input "Search Form" at bounding box center [489, 273] width 437 height 23
click at [352, 301] on input "Search Form" at bounding box center [489, 302] width 437 height 23
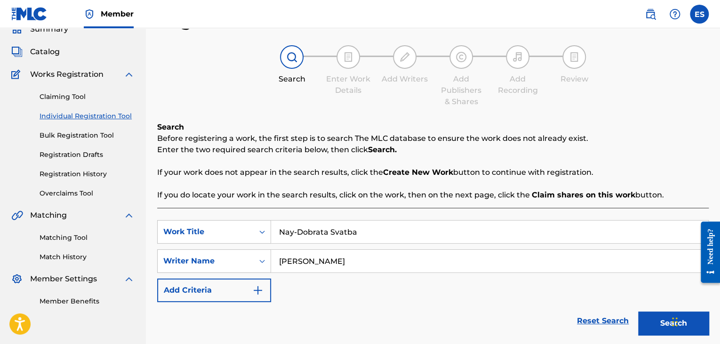
scroll to position [115, 0]
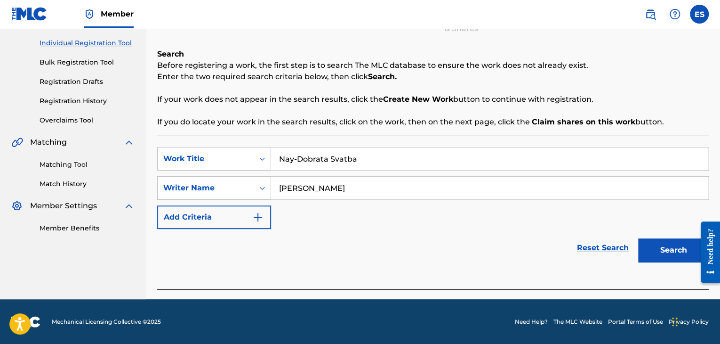
click at [656, 245] on button "Search" at bounding box center [673, 250] width 71 height 24
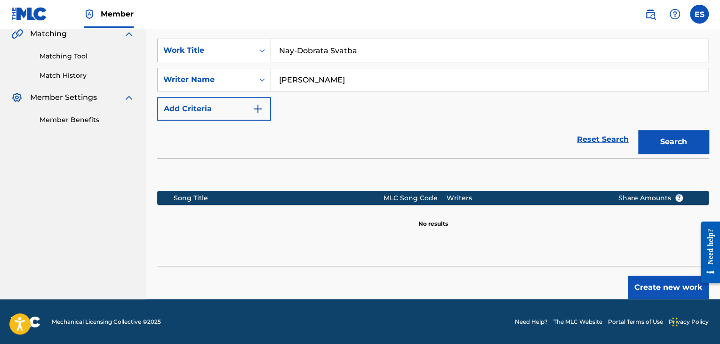
scroll to position [224, 0]
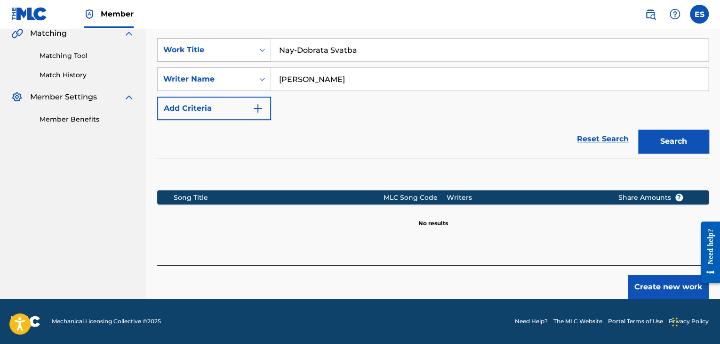
click at [665, 285] on button "Create new work" at bounding box center [668, 287] width 81 height 24
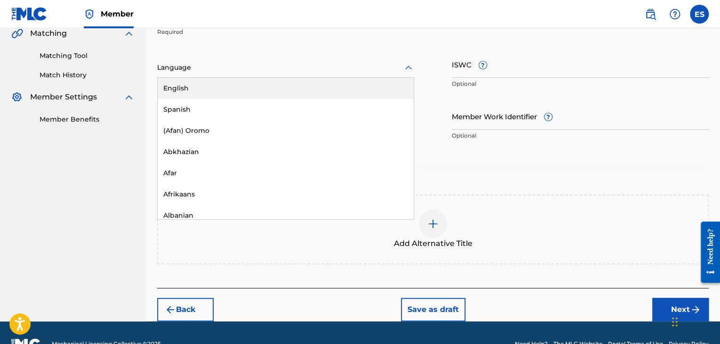
click at [271, 66] on div at bounding box center [285, 68] width 257 height 12
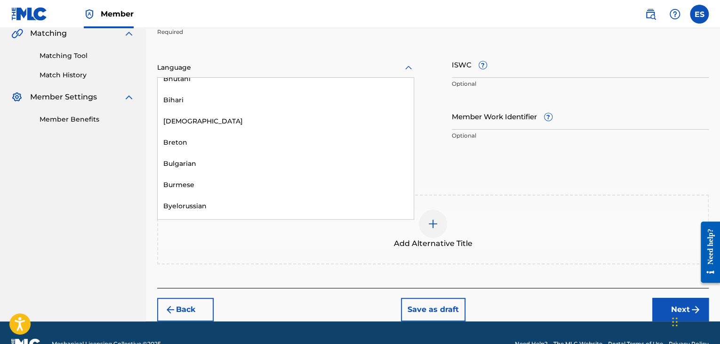
scroll to position [376, 0]
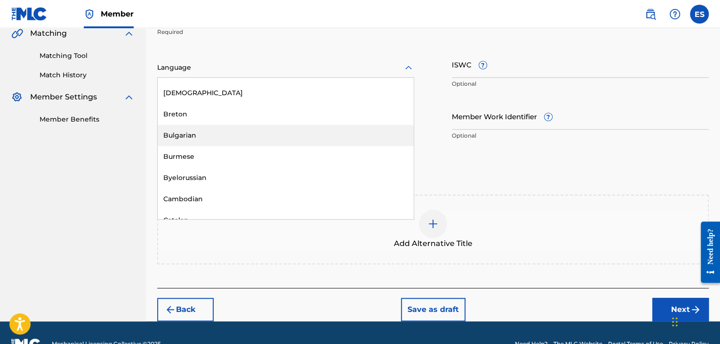
click at [236, 133] on div "Bulgarian" at bounding box center [286, 135] width 256 height 21
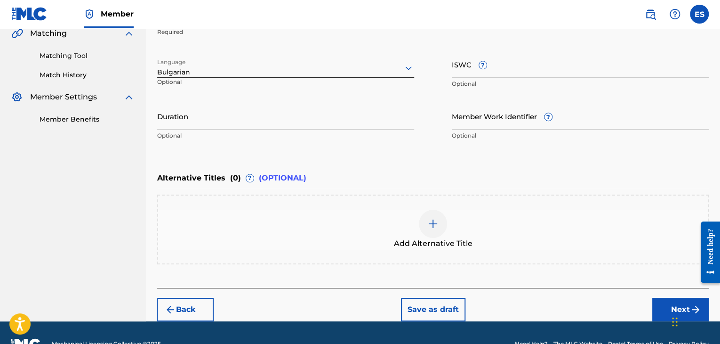
click at [239, 122] on input "Duration" at bounding box center [285, 116] width 257 height 27
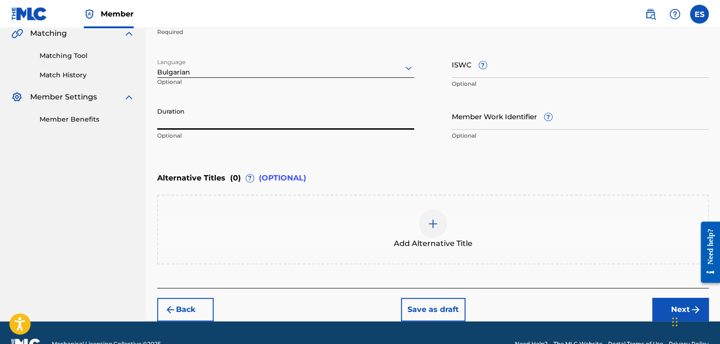
drag, startPoint x: 232, startPoint y: 113, endPoint x: 235, endPoint y: 104, distance: 10.1
click at [233, 108] on input "Duration" at bounding box center [285, 116] width 257 height 27
click at [437, 216] on div at bounding box center [433, 223] width 28 height 28
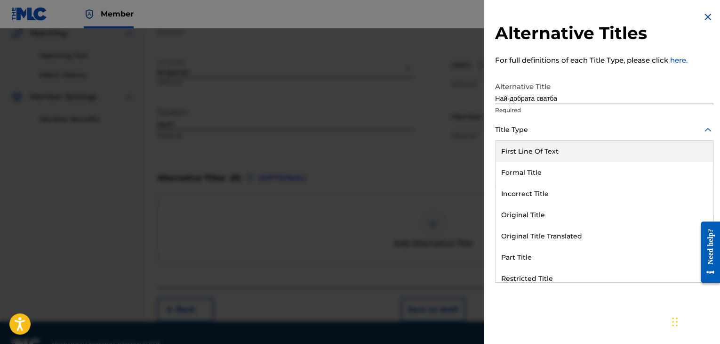
drag, startPoint x: 524, startPoint y: 124, endPoint x: 536, endPoint y: 200, distance: 77.1
click at [524, 126] on div at bounding box center [604, 130] width 218 height 12
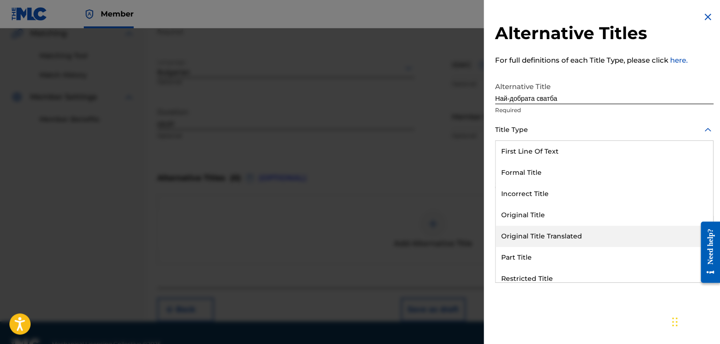
drag, startPoint x: 551, startPoint y: 236, endPoint x: 538, endPoint y: 189, distance: 48.3
click at [551, 235] on div "Original Title Translated" at bounding box center [604, 235] width 217 height 21
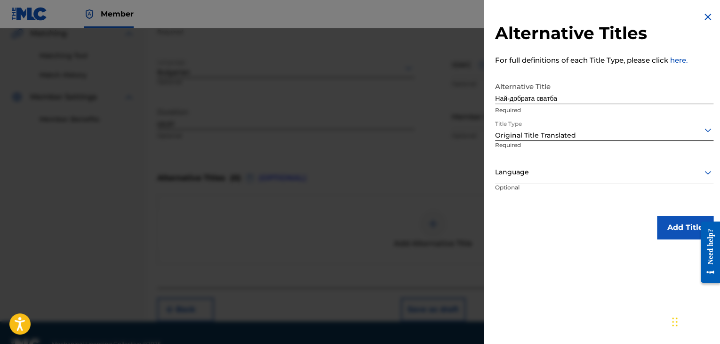
click at [535, 166] on div at bounding box center [604, 172] width 218 height 12
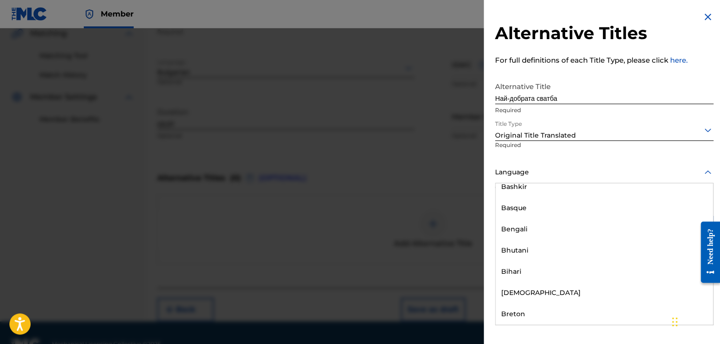
scroll to position [424, 0]
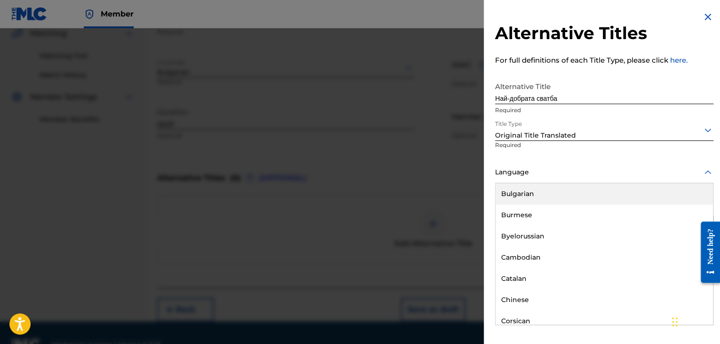
click at [529, 193] on div "Bulgarian" at bounding box center [604, 193] width 217 height 21
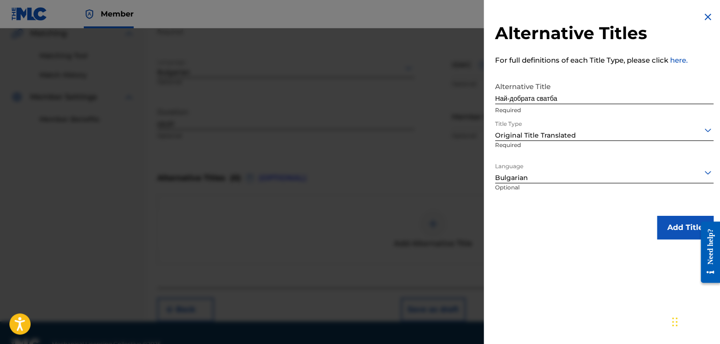
click at [678, 227] on button "Add Title" at bounding box center [685, 228] width 56 height 24
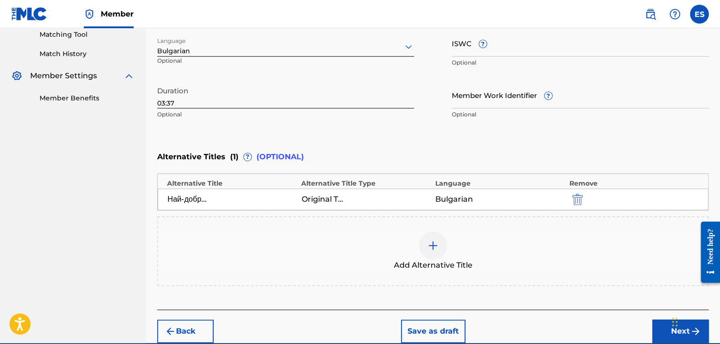
scroll to position [194, 0]
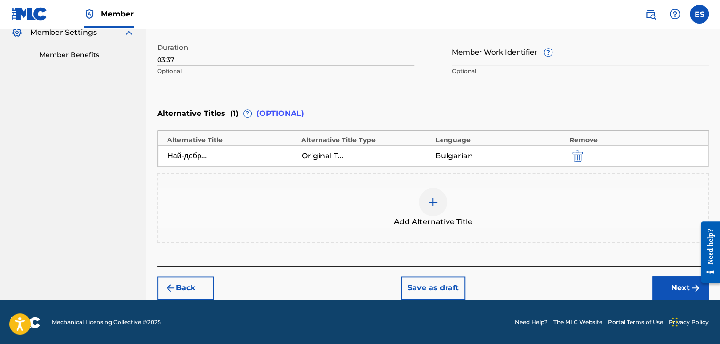
click at [675, 288] on button "Next" at bounding box center [680, 288] width 56 height 24
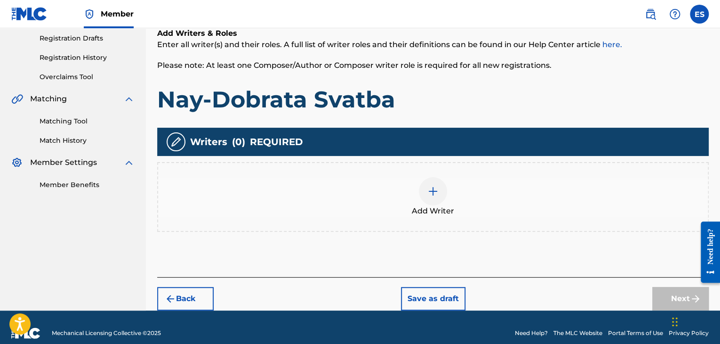
scroll to position [169, 0]
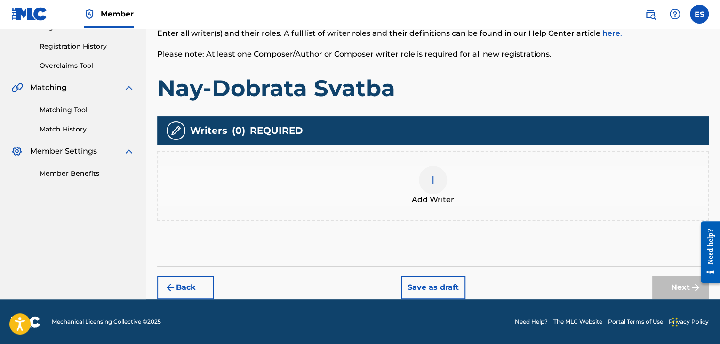
click at [439, 189] on div at bounding box center [433, 180] width 28 height 28
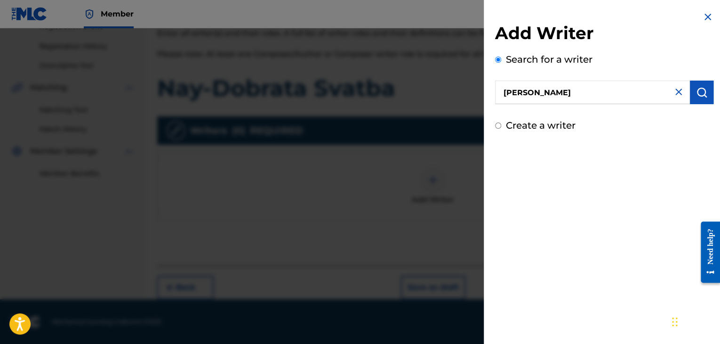
click at [708, 94] on button "submit" at bounding box center [702, 92] width 24 height 24
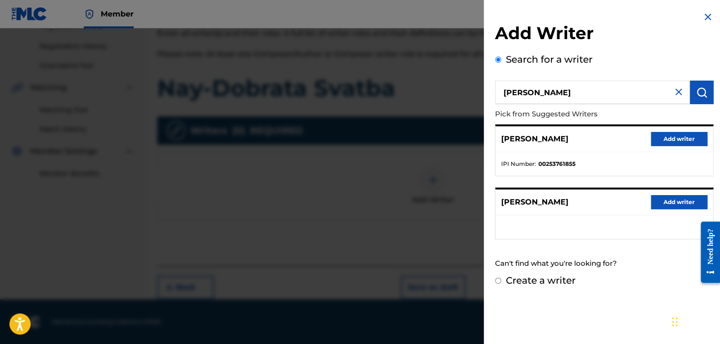
click at [550, 283] on label "Create a writer" at bounding box center [541, 279] width 70 height 11
click at [501, 283] on input "Create a writer" at bounding box center [498, 280] width 6 height 6
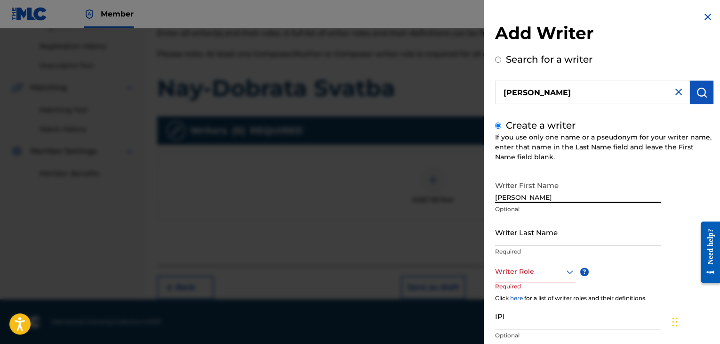
click at [537, 240] on input "Writer Last Name" at bounding box center [578, 231] width 166 height 27
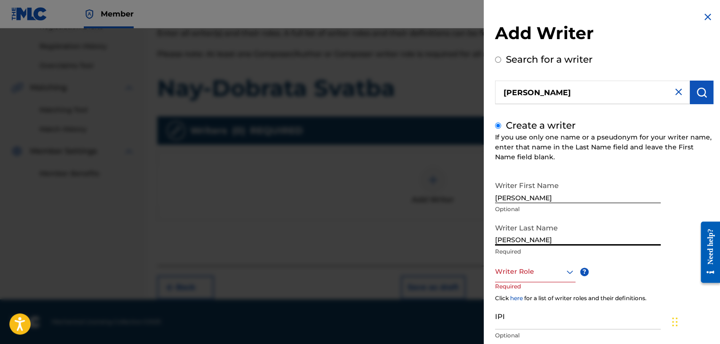
drag, startPoint x: 521, startPoint y: 196, endPoint x: 722, endPoint y: 147, distance: 206.9
click at [715, 176] on div "Add Writer Search for a writer [PERSON_NAME] Create a writer If you use only on…" at bounding box center [604, 204] width 241 height 408
drag, startPoint x: 520, startPoint y: 240, endPoint x: 148, endPoint y: 183, distance: 375.7
click at [316, 232] on div "Add Writer Search for a writer [PERSON_NAME] Create a writer If you use only on…" at bounding box center [360, 185] width 720 height 315
click at [549, 265] on div at bounding box center [535, 271] width 80 height 12
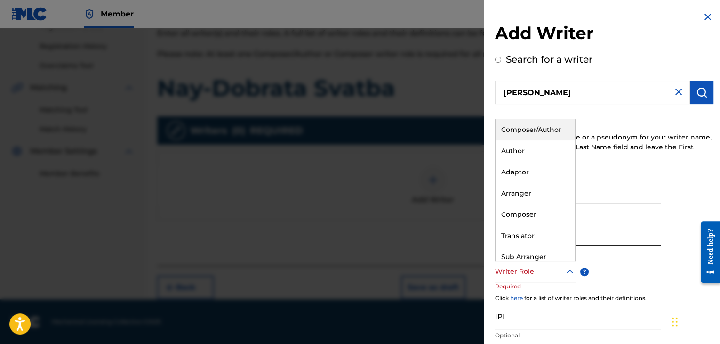
click at [523, 134] on div "Composer/Author" at bounding box center [536, 129] width 80 height 21
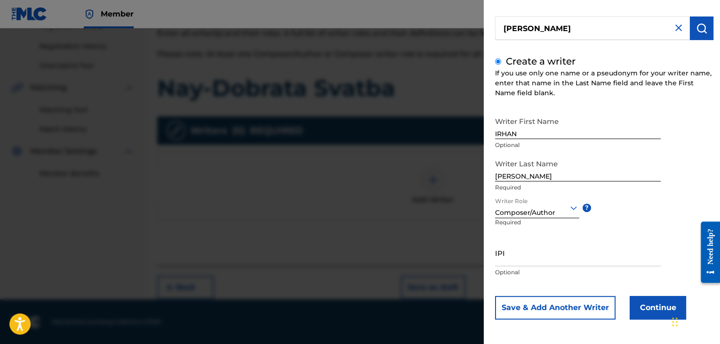
scroll to position [65, 0]
click at [640, 311] on button "Continue" at bounding box center [658, 307] width 56 height 24
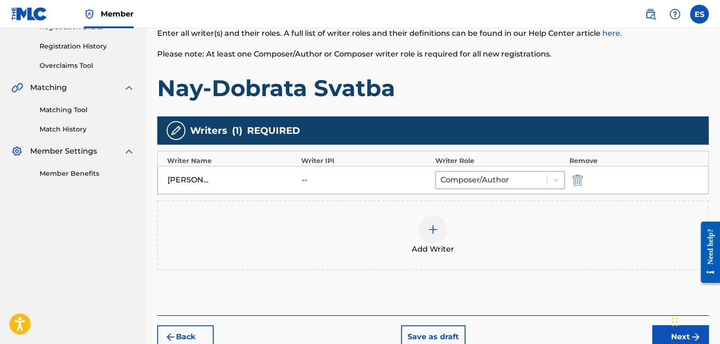
click at [444, 232] on div at bounding box center [433, 229] width 28 height 28
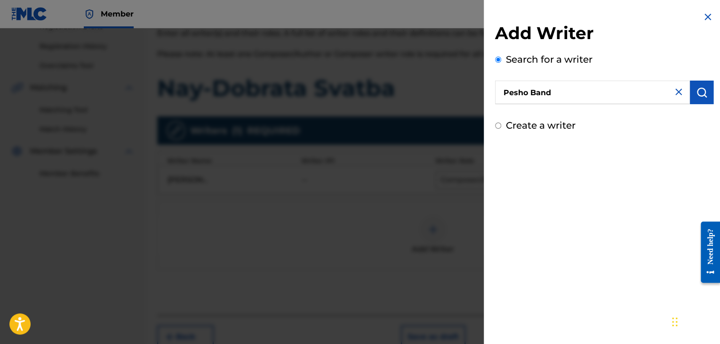
click at [699, 92] on img "submit" at bounding box center [701, 92] width 11 height 11
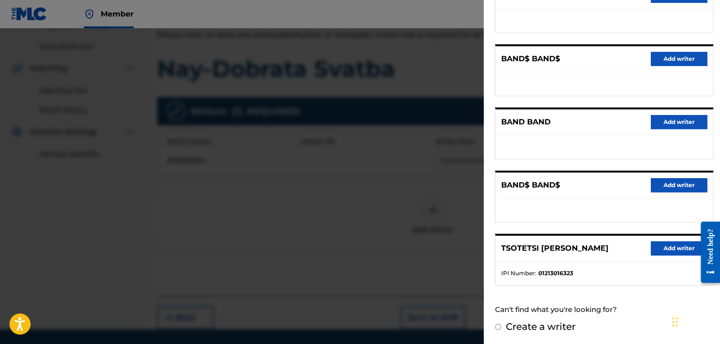
scroll to position [218, 0]
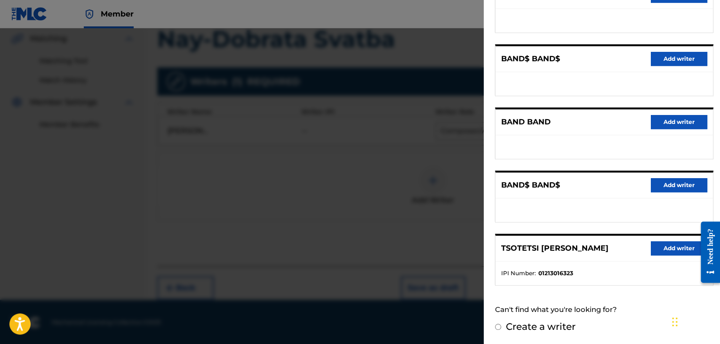
click at [571, 321] on label "Create a writer" at bounding box center [541, 325] width 70 height 11
click at [501, 323] on input "Create a writer" at bounding box center [498, 326] width 6 height 6
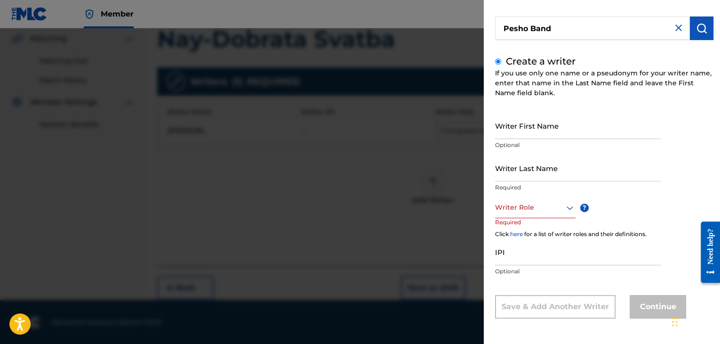
scroll to position [34, 0]
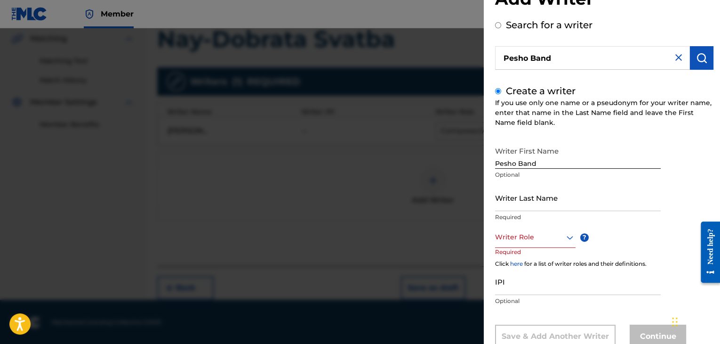
drag, startPoint x: 514, startPoint y: 183, endPoint x: 500, endPoint y: 196, distance: 19.3
drag, startPoint x: 521, startPoint y: 164, endPoint x: 673, endPoint y: 147, distance: 153.0
click at [668, 149] on div "Writer First Name [PERSON_NAME] Band Optional Writer Last Name [PERSON_NAME] Ba…" at bounding box center [604, 245] width 218 height 206
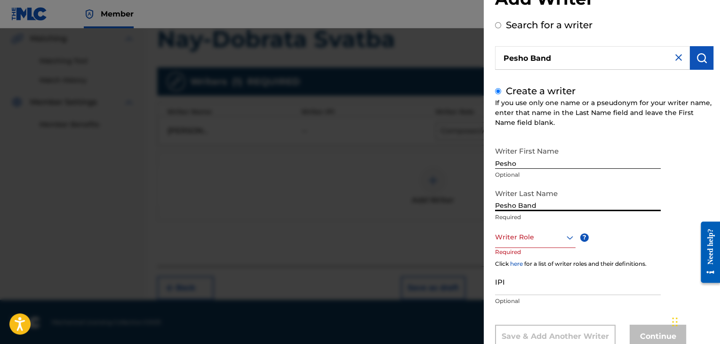
drag, startPoint x: 516, startPoint y: 206, endPoint x: 209, endPoint y: 191, distance: 307.7
click at [276, 203] on div "Add Writer Search for a writer Pesho Band Create a writer If you use only one n…" at bounding box center [360, 185] width 720 height 315
click at [540, 232] on div at bounding box center [535, 237] width 80 height 12
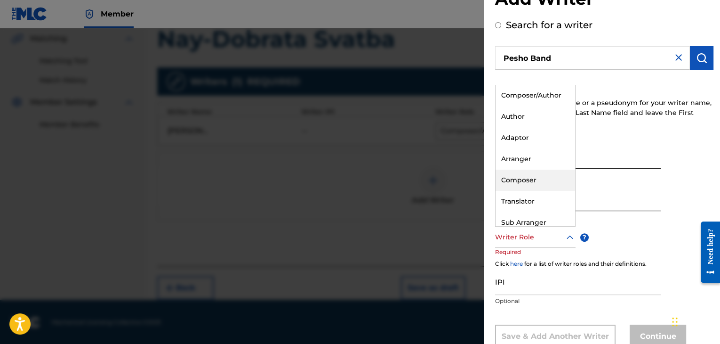
click at [532, 176] on div "Composer" at bounding box center [536, 179] width 80 height 21
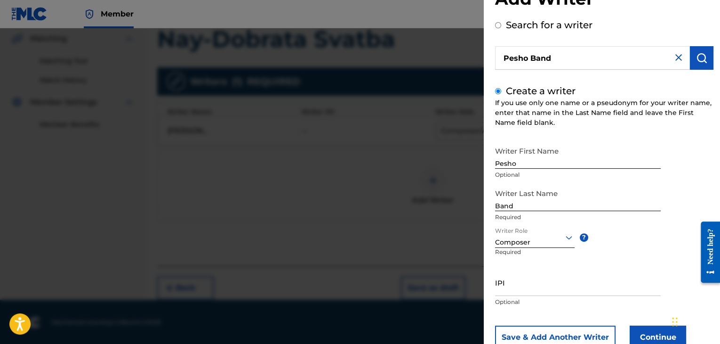
click at [653, 336] on button "Continue" at bounding box center [658, 337] width 56 height 24
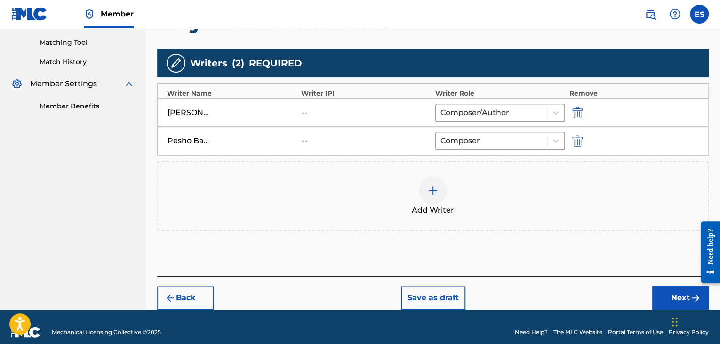
scroll to position [247, 0]
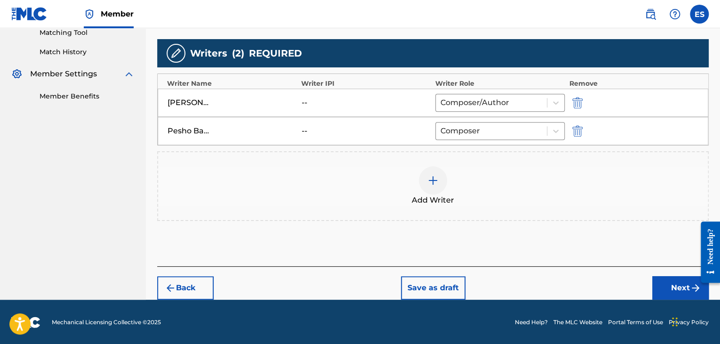
click at [436, 182] on img at bounding box center [432, 180] width 11 height 11
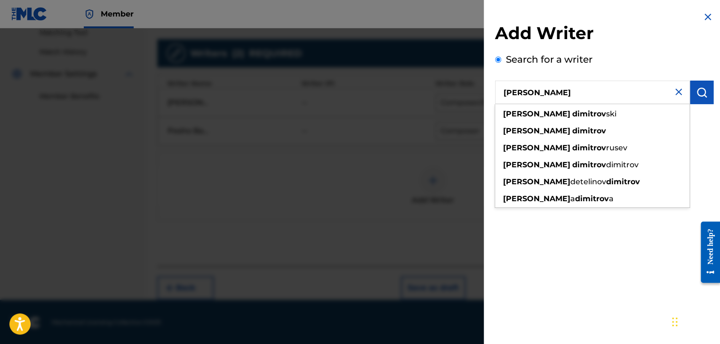
click at [703, 88] on img "submit" at bounding box center [701, 92] width 11 height 11
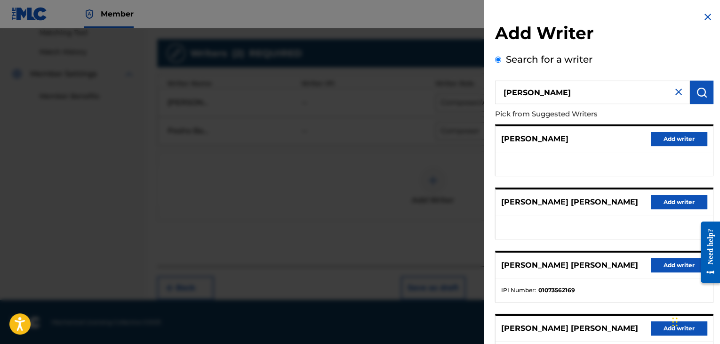
click at [669, 133] on button "Add writer" at bounding box center [679, 139] width 56 height 14
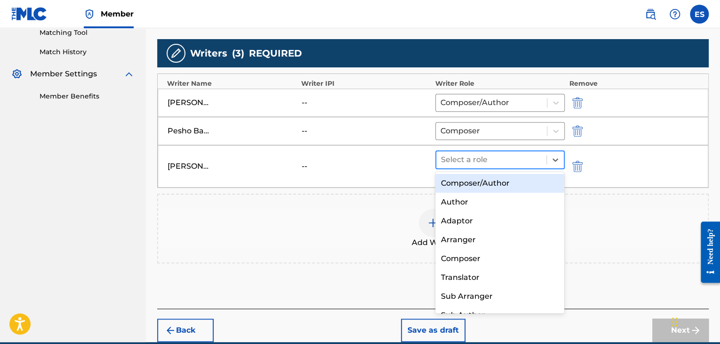
click at [496, 163] on div at bounding box center [491, 159] width 101 height 13
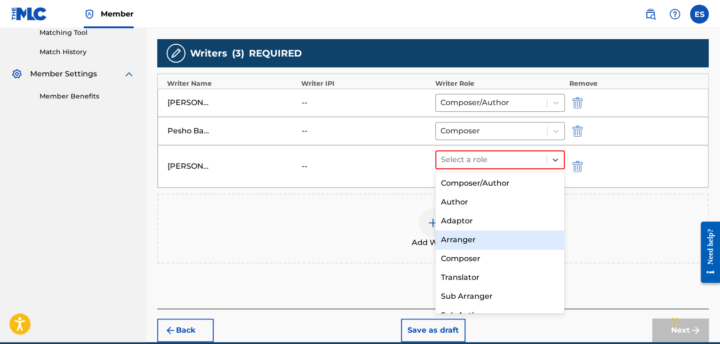
click at [474, 241] on div "Arranger" at bounding box center [499, 239] width 129 height 19
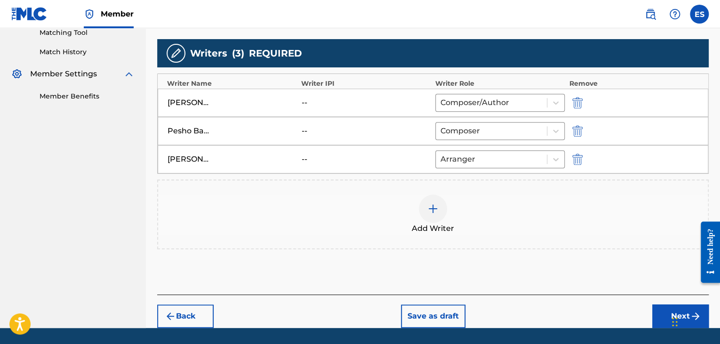
click at [659, 315] on button "Next" at bounding box center [680, 316] width 56 height 24
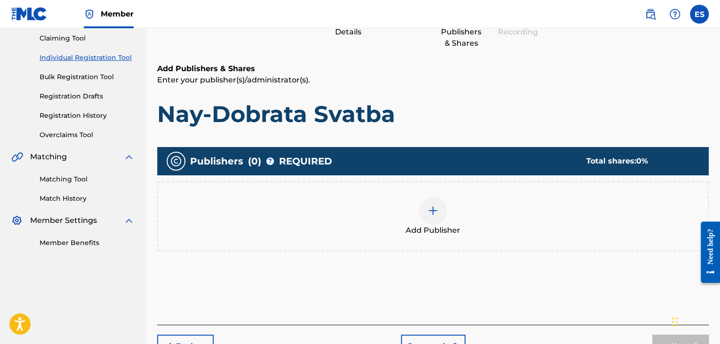
scroll to position [159, 0]
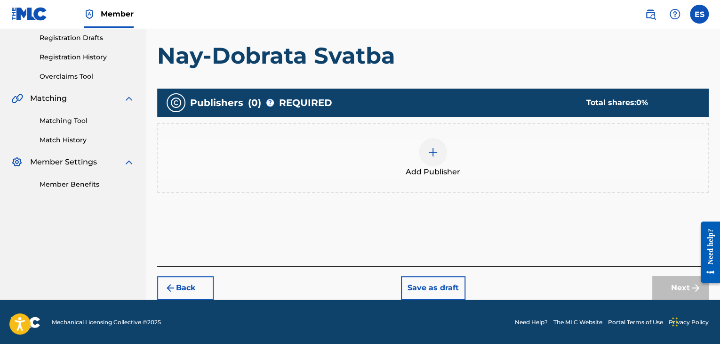
click at [434, 154] on img at bounding box center [432, 151] width 11 height 11
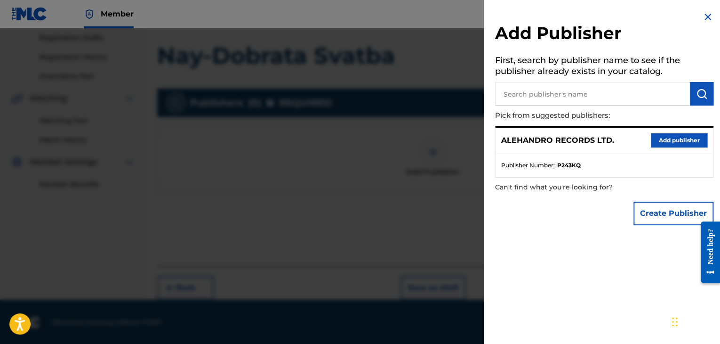
click at [689, 138] on button "Add publisher" at bounding box center [679, 140] width 56 height 14
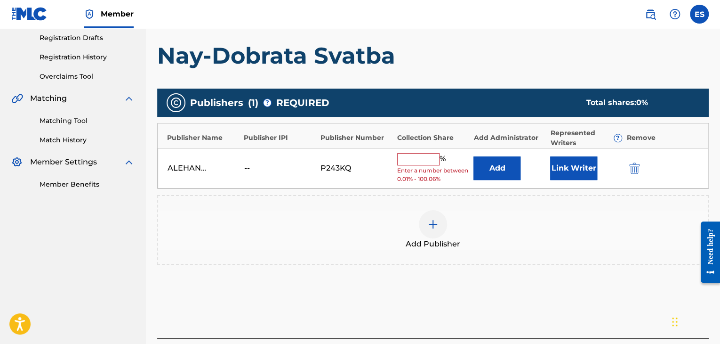
click at [415, 156] on input "text" at bounding box center [418, 159] width 42 height 12
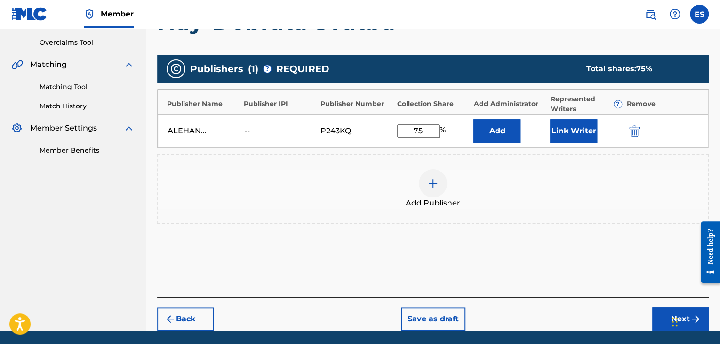
scroll to position [224, 0]
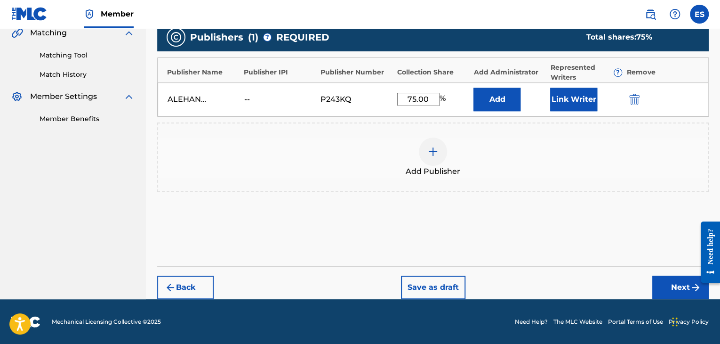
click at [670, 291] on button "Next" at bounding box center [680, 287] width 56 height 24
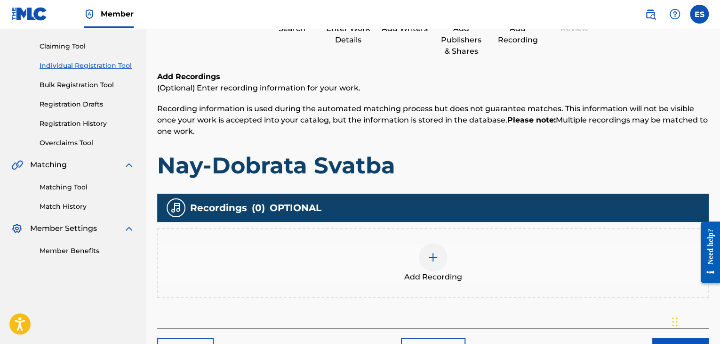
scroll to position [154, 0]
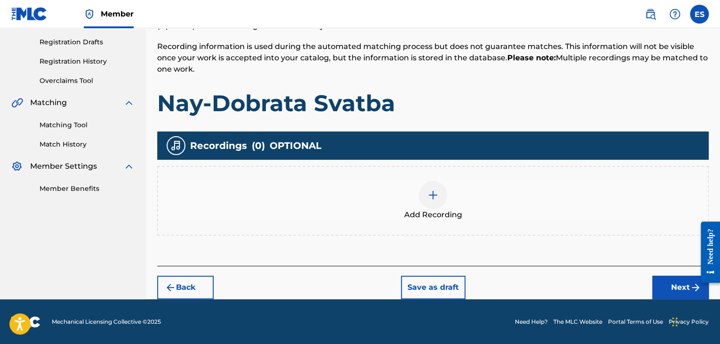
click at [440, 216] on span "Add Recording" at bounding box center [433, 214] width 58 height 11
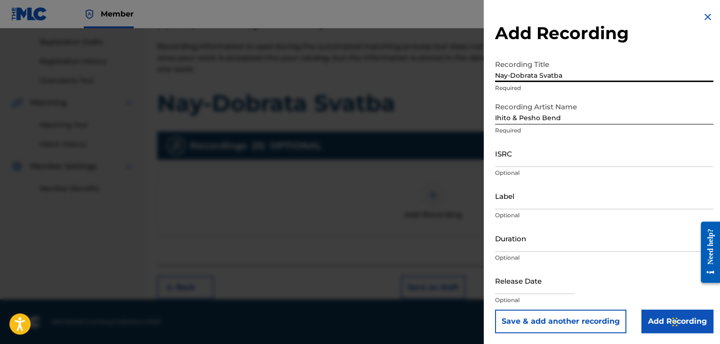
click at [527, 154] on input "ISRC" at bounding box center [604, 153] width 218 height 27
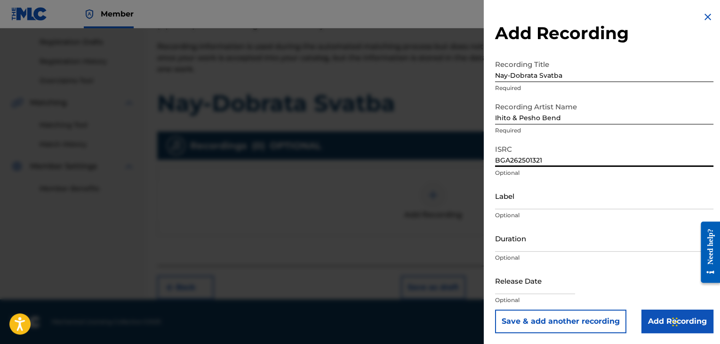
click at [529, 198] on input "Label" at bounding box center [604, 195] width 218 height 27
drag, startPoint x: 527, startPoint y: 224, endPoint x: 523, endPoint y: 234, distance: 10.1
click at [527, 225] on input "Duration" at bounding box center [604, 237] width 218 height 27
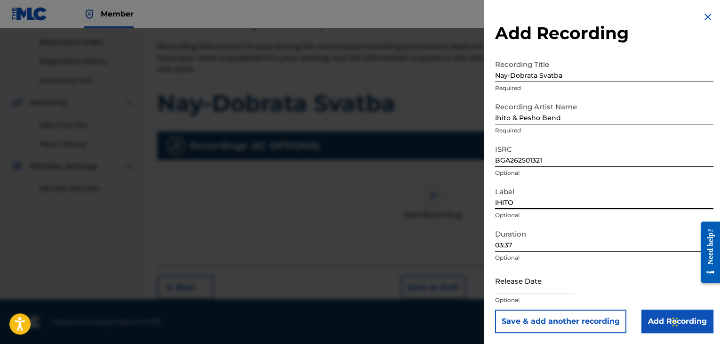
click at [649, 323] on input "Add Recording" at bounding box center [677, 321] width 72 height 24
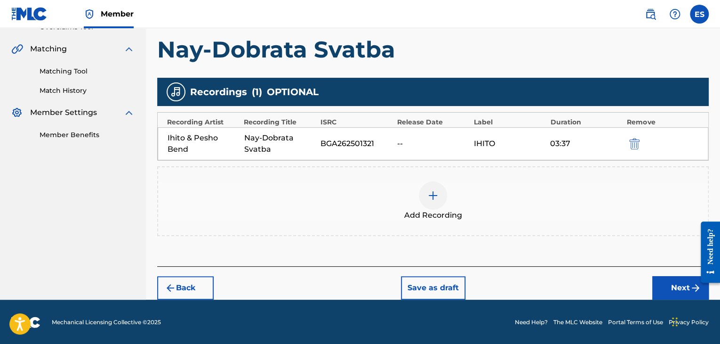
click at [667, 289] on button "Next" at bounding box center [680, 288] width 56 height 24
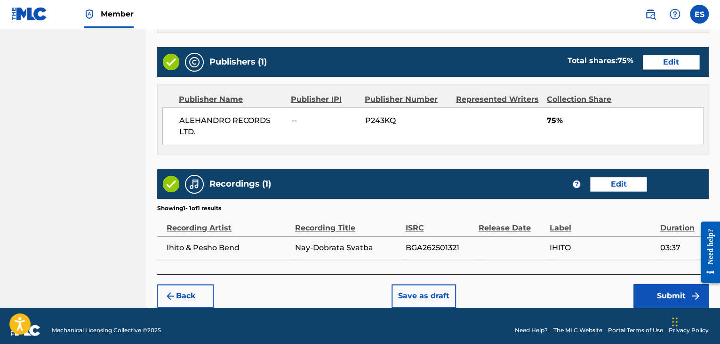
scroll to position [525, 0]
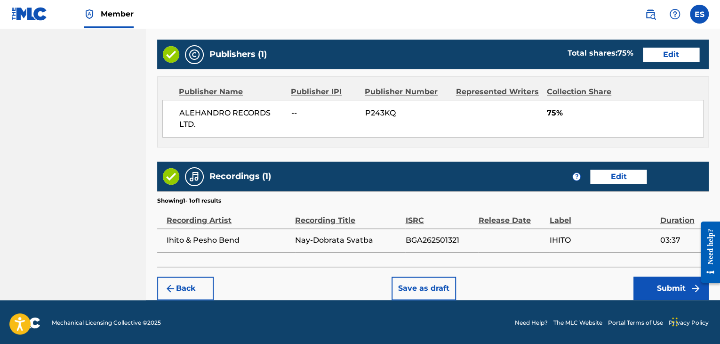
click at [655, 285] on button "Submit" at bounding box center [670, 288] width 75 height 24
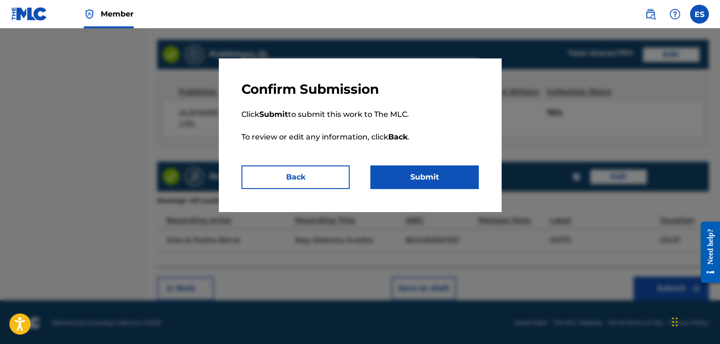
click at [463, 183] on button "Submit" at bounding box center [424, 177] width 108 height 24
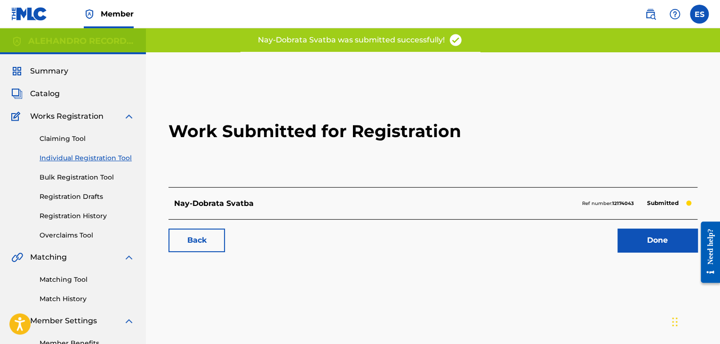
click at [77, 155] on link "Individual Registration Tool" at bounding box center [87, 158] width 95 height 10
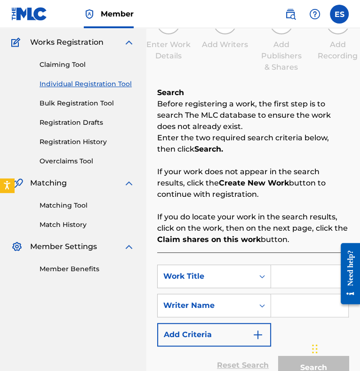
scroll to position [141, 0]
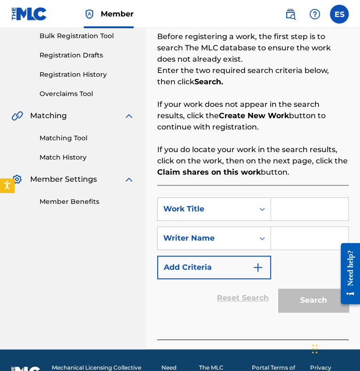
click at [304, 206] on input "Search Form" at bounding box center [309, 209] width 77 height 23
click at [286, 236] on input "Search Form" at bounding box center [309, 238] width 77 height 23
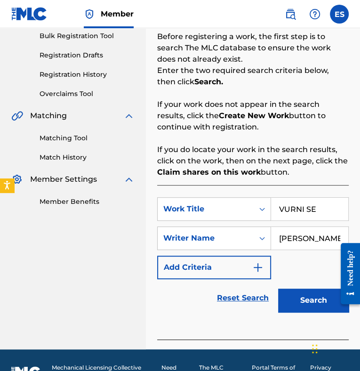
scroll to position [0, 6]
drag, startPoint x: 314, startPoint y: 304, endPoint x: 312, endPoint y: 299, distance: 5.9
click at [314, 304] on button "Search" at bounding box center [313, 300] width 71 height 24
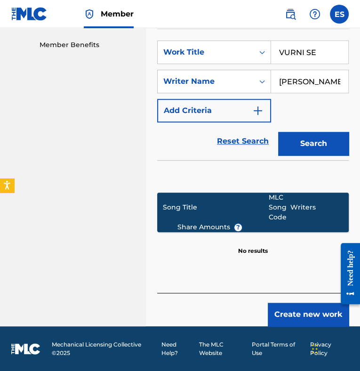
click at [300, 304] on button "Create new work" at bounding box center [308, 315] width 81 height 24
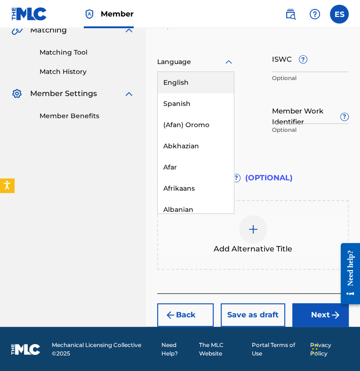
drag, startPoint x: 195, startPoint y: 66, endPoint x: 195, endPoint y: 99, distance: 33.4
click at [195, 65] on div at bounding box center [195, 62] width 77 height 12
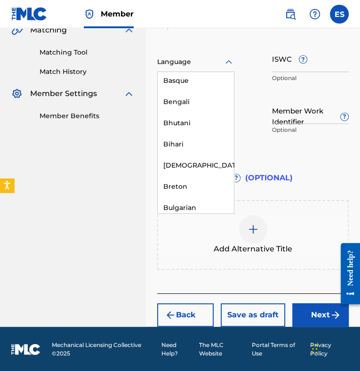
scroll to position [329, 0]
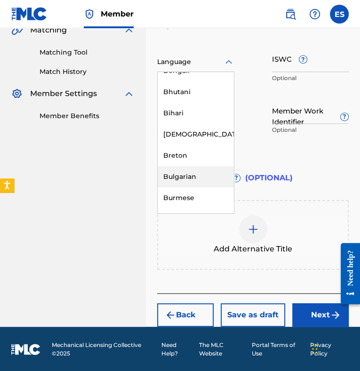
click at [189, 171] on div "Bulgarian" at bounding box center [196, 176] width 76 height 21
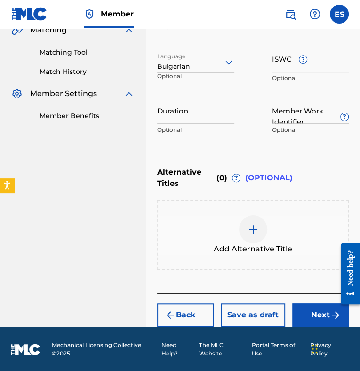
click at [173, 106] on input "Duration" at bounding box center [195, 110] width 77 height 27
click at [256, 237] on div at bounding box center [253, 229] width 28 height 28
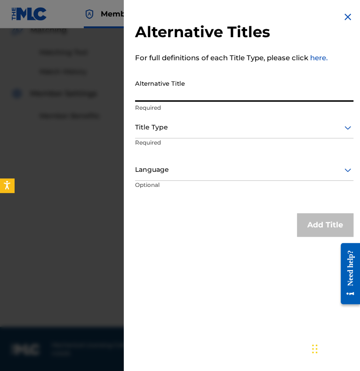
click at [245, 93] on input "Alternative Title" at bounding box center [244, 88] width 218 height 27
drag, startPoint x: 195, startPoint y: 125, endPoint x: 195, endPoint y: 135, distance: 10.4
click at [195, 129] on div at bounding box center [244, 127] width 218 height 12
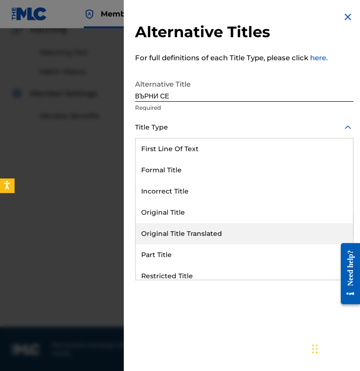
drag, startPoint x: 213, startPoint y: 235, endPoint x: 196, endPoint y: 188, distance: 50.0
click at [213, 232] on div "Original Title Translated" at bounding box center [244, 233] width 217 height 21
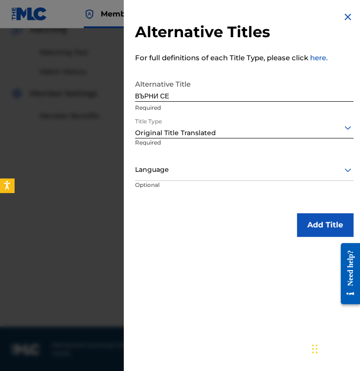
click at [187, 164] on div at bounding box center [244, 170] width 218 height 12
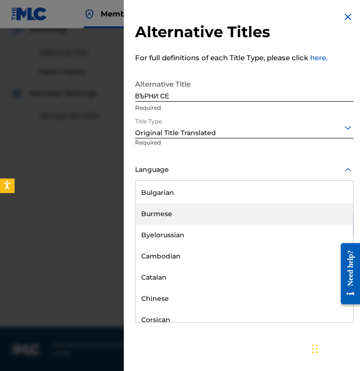
scroll to position [424, 0]
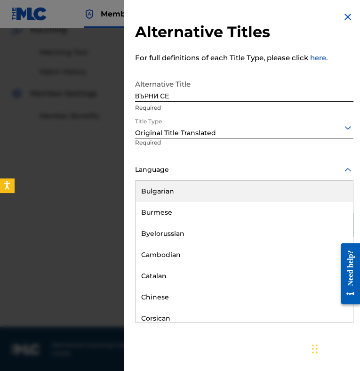
click at [195, 194] on div "Bulgarian" at bounding box center [244, 191] width 217 height 21
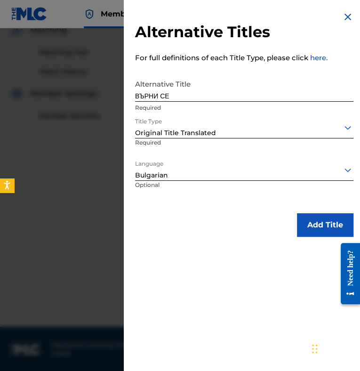
click at [310, 224] on button "Add Title" at bounding box center [325, 225] width 56 height 24
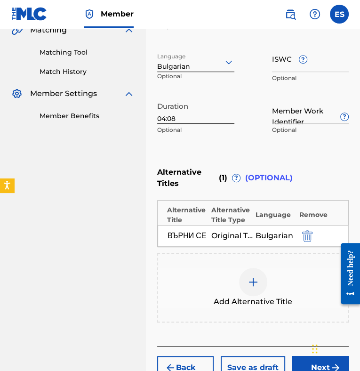
scroll to position [280, 0]
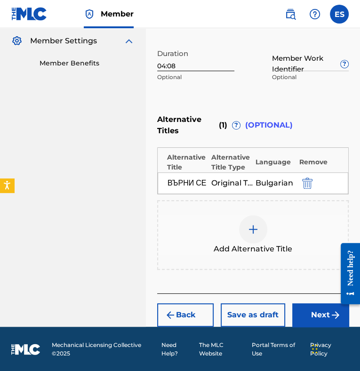
click at [322, 301] on div "Back Save as draft Next" at bounding box center [253, 309] width 192 height 33
click at [309, 310] on button "Next" at bounding box center [320, 315] width 56 height 24
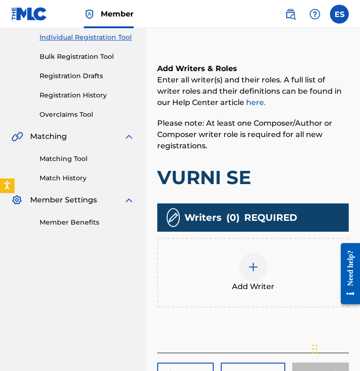
scroll to position [180, 0]
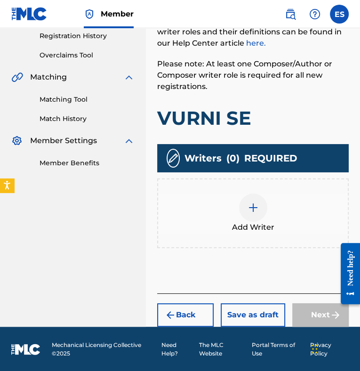
click at [248, 208] on img at bounding box center [253, 207] width 11 height 11
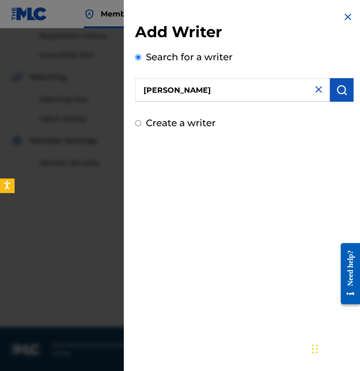
click at [336, 94] on img "submit" at bounding box center [341, 89] width 11 height 11
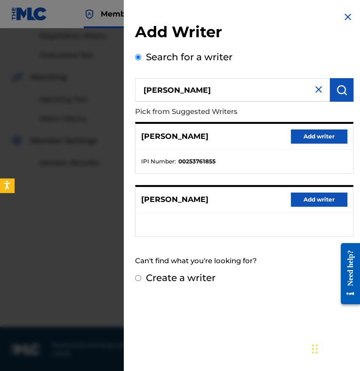
click at [201, 273] on label "Create a writer" at bounding box center [181, 277] width 70 height 11
click at [141, 275] on input "Create a writer" at bounding box center [138, 278] width 6 height 6
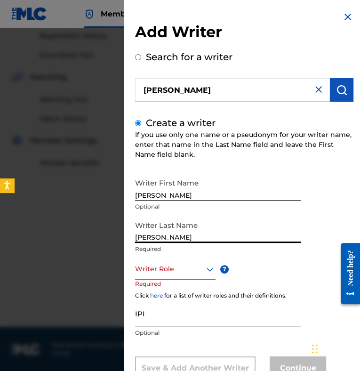
drag, startPoint x: 160, startPoint y: 191, endPoint x: 330, endPoint y: 191, distance: 169.9
click at [330, 191] on div "Writer First Name [PERSON_NAME] Optional Writer Last Name [PERSON_NAME] Require…" at bounding box center [244, 277] width 218 height 206
drag, startPoint x: 160, startPoint y: 238, endPoint x: 26, endPoint y: 226, distance: 134.1
click at [26, 226] on div "Add Writer Search for a writer [PERSON_NAME] Create a writer If you use only on…" at bounding box center [180, 199] width 360 height 343
click at [194, 270] on div "Writer Role" at bounding box center [175, 268] width 80 height 21
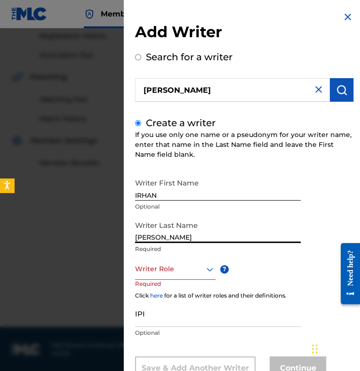
scroll to position [34, 0]
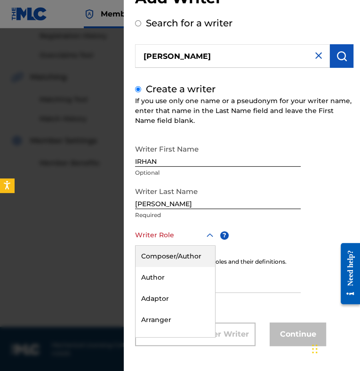
click at [184, 260] on div "Composer/Author" at bounding box center [176, 256] width 80 height 21
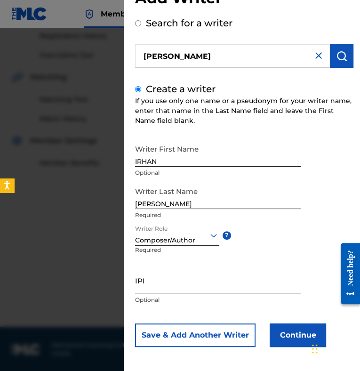
click at [294, 332] on button "Continue" at bounding box center [298, 335] width 56 height 24
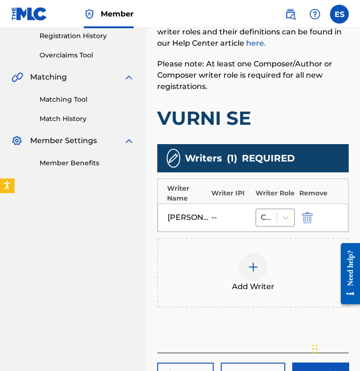
click at [256, 267] on img at bounding box center [253, 266] width 11 height 11
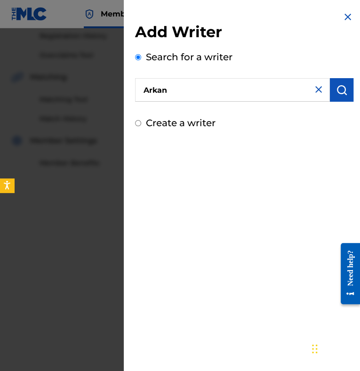
click at [338, 85] on img "submit" at bounding box center [341, 89] width 11 height 11
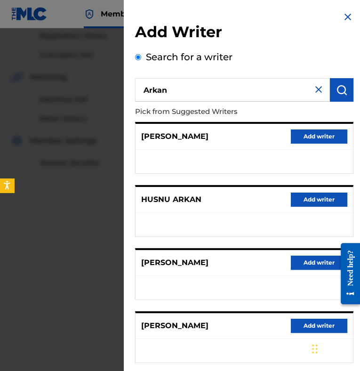
scroll to position [113, 0]
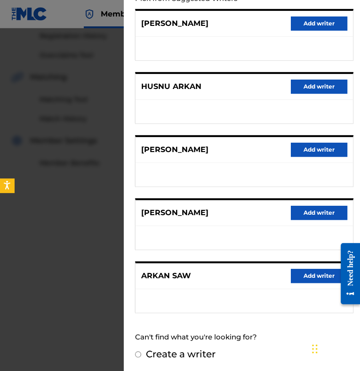
click at [307, 150] on button "Add writer" at bounding box center [319, 150] width 56 height 14
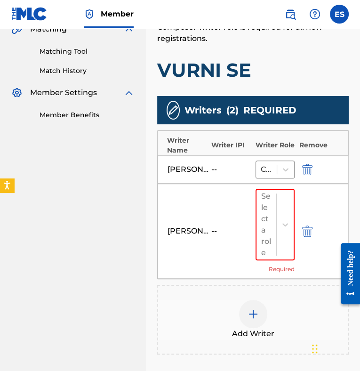
scroll to position [274, 0]
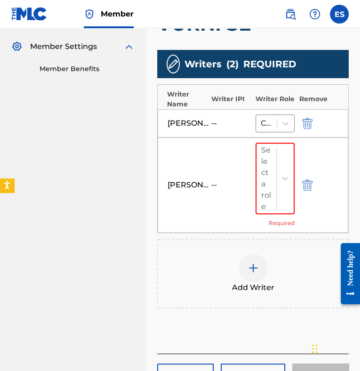
click at [289, 243] on div "Add Writer" at bounding box center [253, 274] width 192 height 70
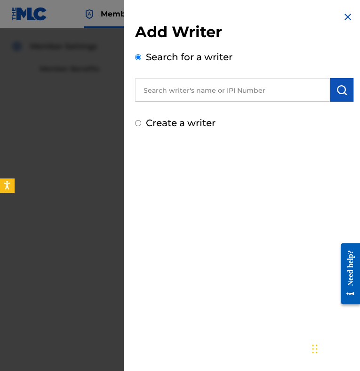
click at [342, 18] on img at bounding box center [347, 16] width 11 height 11
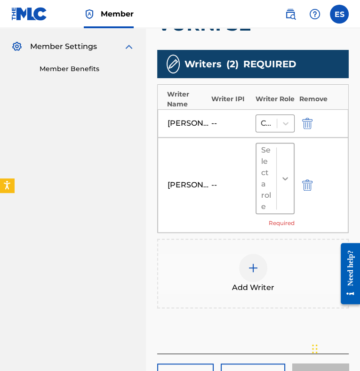
click at [278, 184] on div at bounding box center [285, 178] width 17 height 17
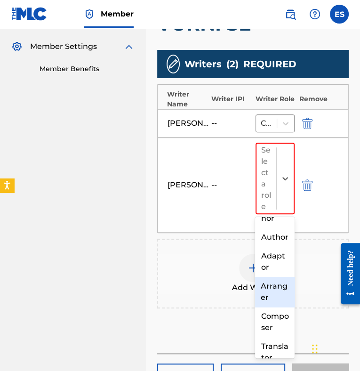
scroll to position [47, 0]
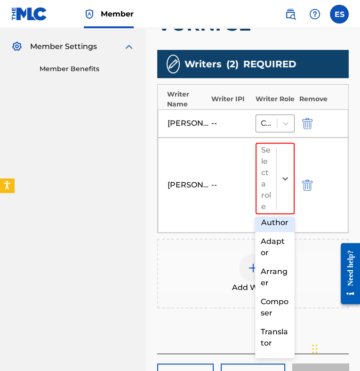
drag, startPoint x: 271, startPoint y: 241, endPoint x: 269, endPoint y: 234, distance: 7.0
click at [271, 232] on div "Author" at bounding box center [274, 222] width 39 height 19
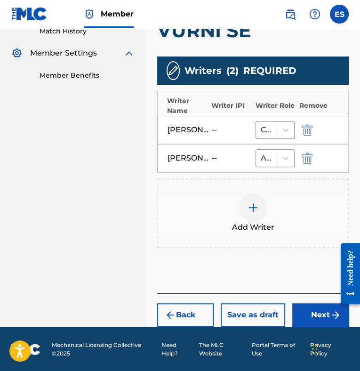
scroll to position [247, 0]
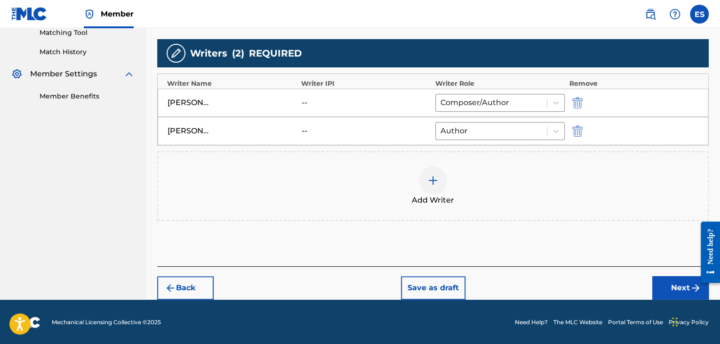
click at [441, 184] on div at bounding box center [433, 180] width 28 height 28
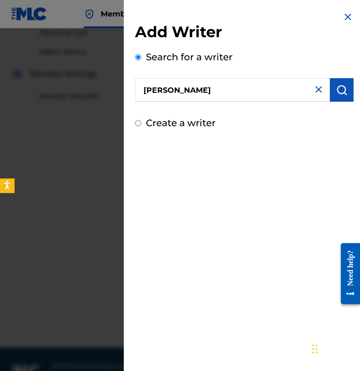
click at [341, 89] on img "submit" at bounding box center [341, 89] width 11 height 11
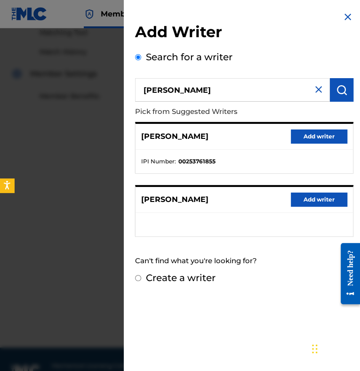
scroll to position [267, 0]
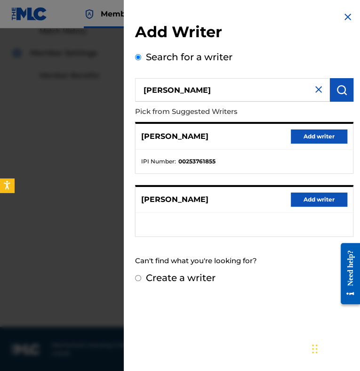
drag, startPoint x: 201, startPoint y: 283, endPoint x: 194, endPoint y: 222, distance: 61.1
click at [201, 282] on div "Create a writer" at bounding box center [244, 278] width 218 height 14
click at [199, 276] on label "Create a writer" at bounding box center [181, 277] width 70 height 11
click at [141, 276] on input "Create a writer" at bounding box center [138, 278] width 6 height 6
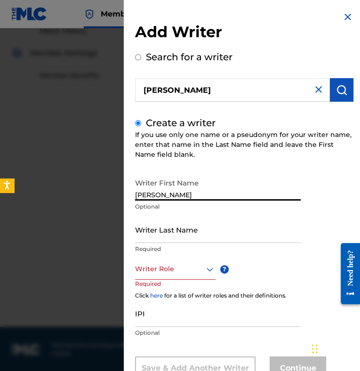
click at [195, 242] on input "Writer Last Name" at bounding box center [218, 229] width 166 height 27
drag, startPoint x: 183, startPoint y: 194, endPoint x: 353, endPoint y: 181, distance: 170.9
click at [348, 189] on div "Writer First Name [PERSON_NAME] Optional Writer Last Name [PERSON_NAME] Require…" at bounding box center [244, 277] width 218 height 206
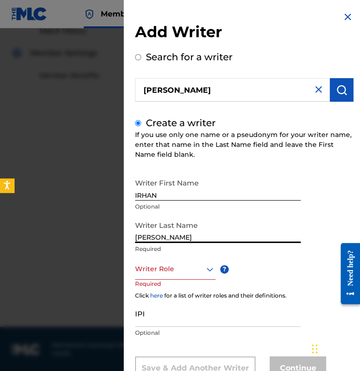
drag, startPoint x: 160, startPoint y: 236, endPoint x: 43, endPoint y: 225, distance: 117.2
click at [65, 238] on div "Add Writer Search for a writer [PERSON_NAME] Create a writer If you use only on…" at bounding box center [180, 199] width 360 height 343
click at [160, 270] on div "Writer Role" at bounding box center [175, 268] width 80 height 21
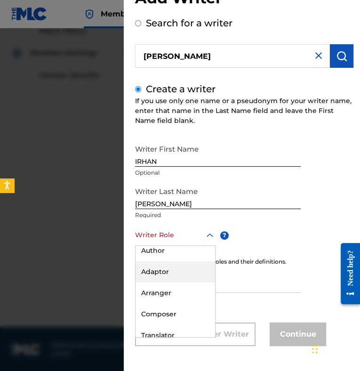
scroll to position [47, 0]
click at [171, 270] on div "Arranger" at bounding box center [176, 272] width 80 height 21
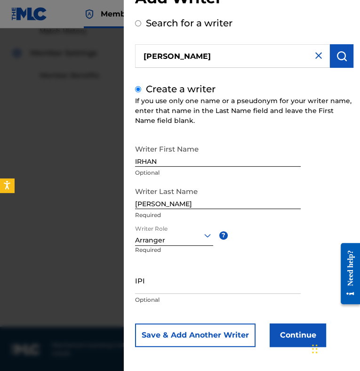
click at [298, 331] on button "Continue" at bounding box center [298, 335] width 56 height 24
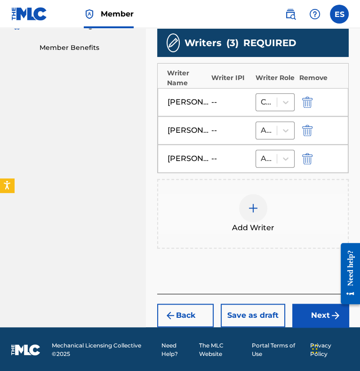
click at [324, 309] on button "Next" at bounding box center [320, 316] width 56 height 24
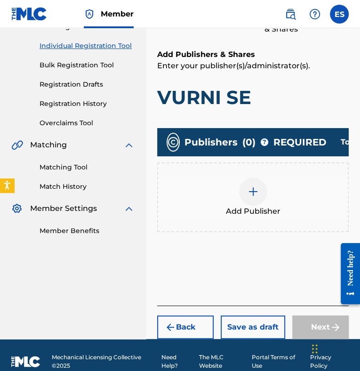
scroll to position [132, 0]
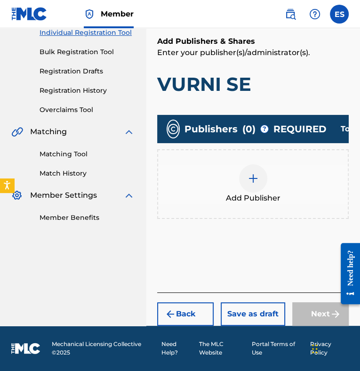
click at [258, 164] on div at bounding box center [253, 178] width 28 height 28
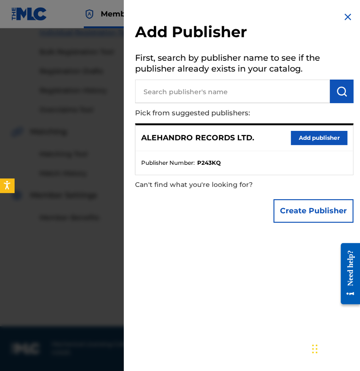
click at [319, 140] on button "Add publisher" at bounding box center [319, 138] width 56 height 14
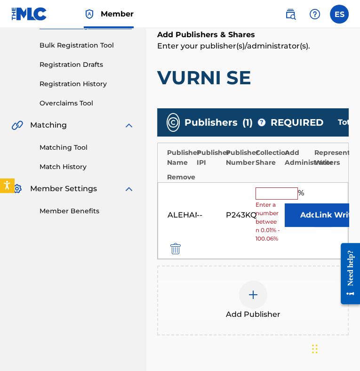
click at [273, 192] on input "text" at bounding box center [277, 193] width 42 height 12
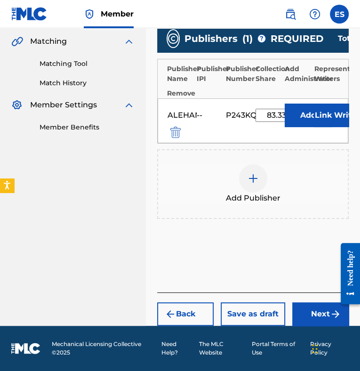
click at [315, 309] on button "Next" at bounding box center [320, 314] width 56 height 24
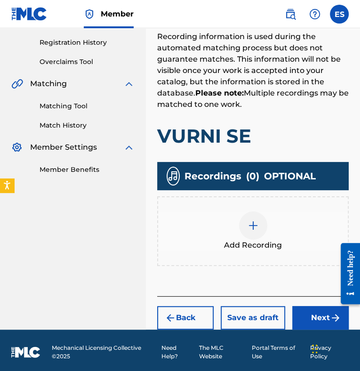
scroll to position [176, 0]
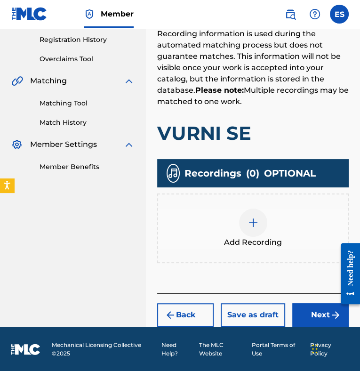
click at [257, 228] on div at bounding box center [253, 222] width 28 height 28
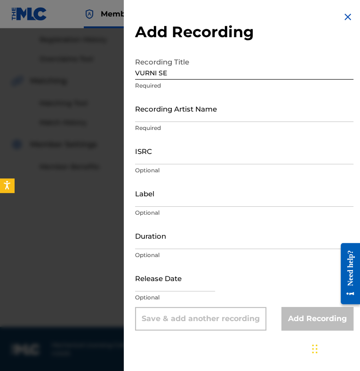
drag, startPoint x: 214, startPoint y: 95, endPoint x: 156, endPoint y: 116, distance: 61.6
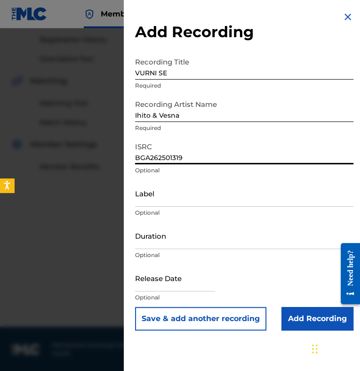
click at [195, 189] on input "Label" at bounding box center [244, 193] width 218 height 27
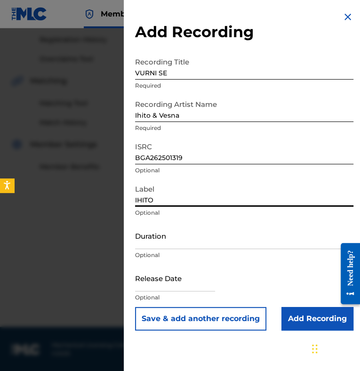
click at [176, 239] on input "Duration" at bounding box center [244, 235] width 218 height 27
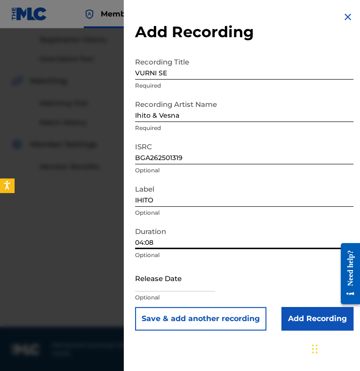
click at [307, 320] on input "Add Recording" at bounding box center [317, 319] width 72 height 24
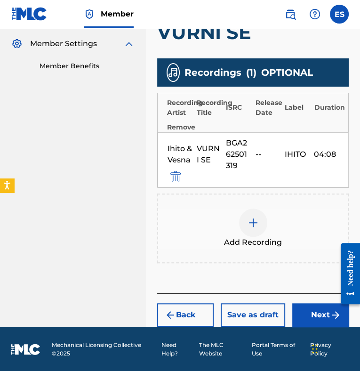
click at [311, 309] on button "Next" at bounding box center [320, 315] width 56 height 24
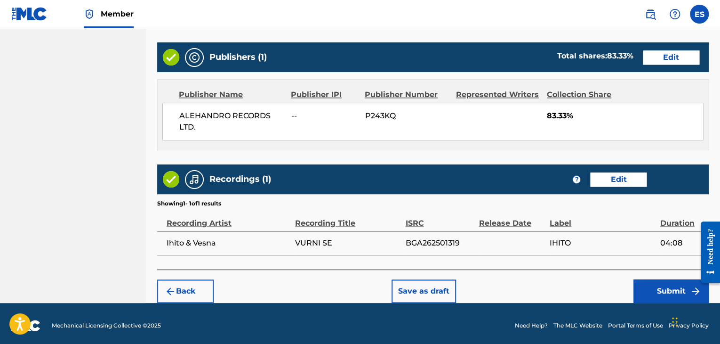
scroll to position [525, 0]
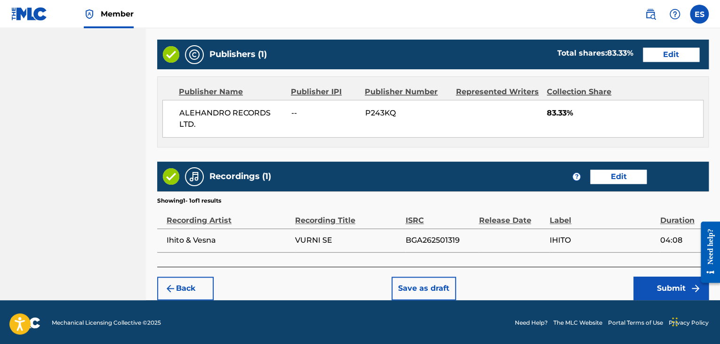
click at [666, 292] on button "Submit" at bounding box center [670, 288] width 75 height 24
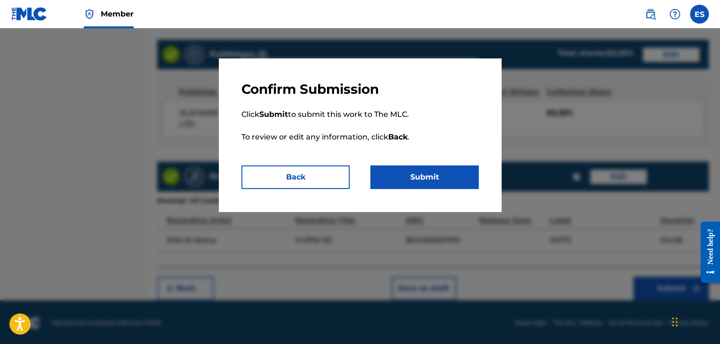
click at [418, 178] on button "Submit" at bounding box center [424, 177] width 108 height 24
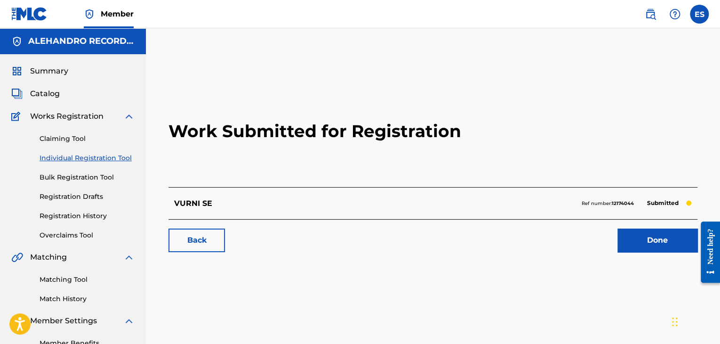
click at [100, 153] on link "Individual Registration Tool" at bounding box center [87, 158] width 95 height 10
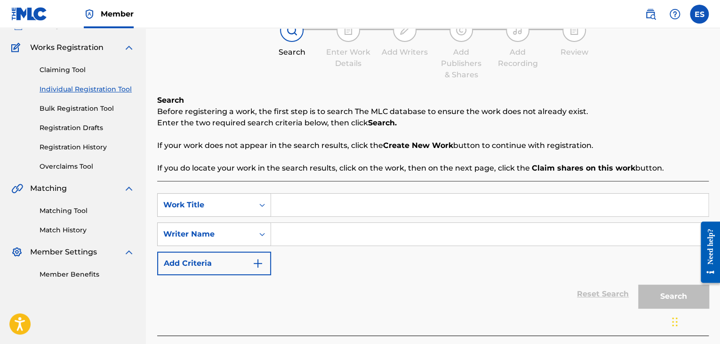
scroll to position [115, 0]
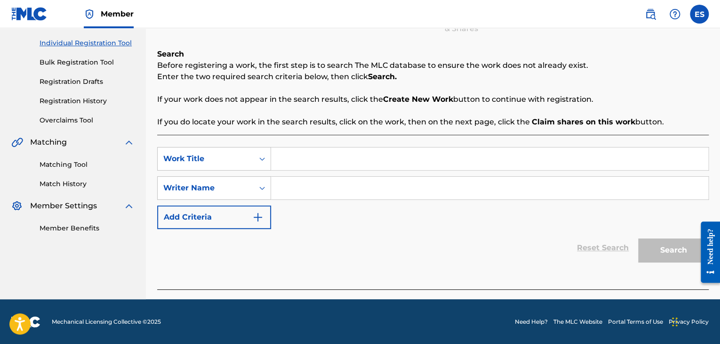
click at [288, 158] on input "Search Form" at bounding box center [489, 158] width 437 height 23
click at [303, 196] on input "Search Form" at bounding box center [489, 187] width 437 height 23
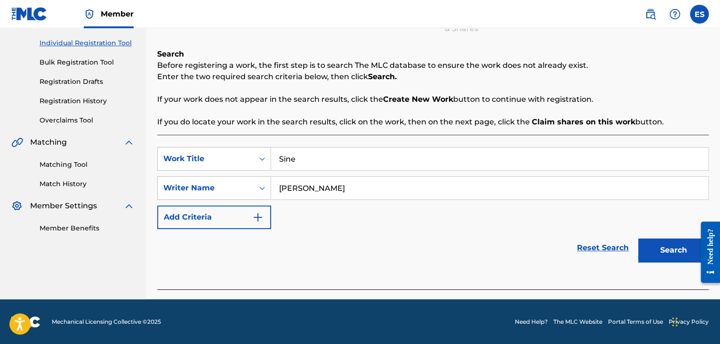
click at [678, 253] on button "Search" at bounding box center [673, 250] width 71 height 24
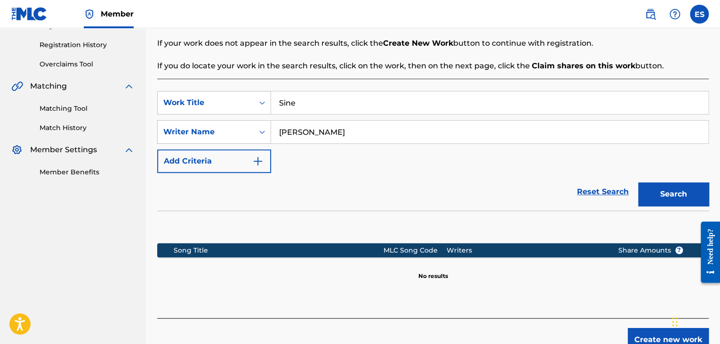
scroll to position [224, 0]
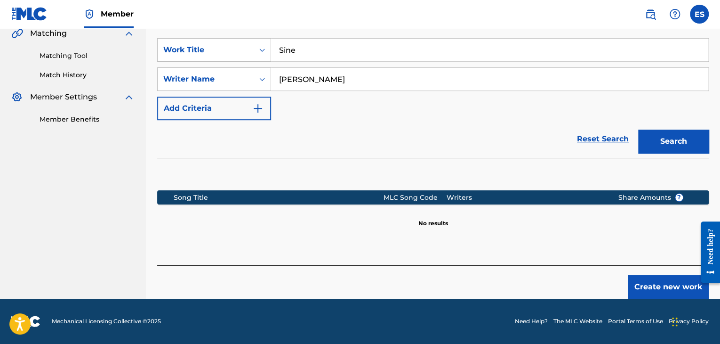
click at [659, 281] on button "Create new work" at bounding box center [668, 287] width 81 height 24
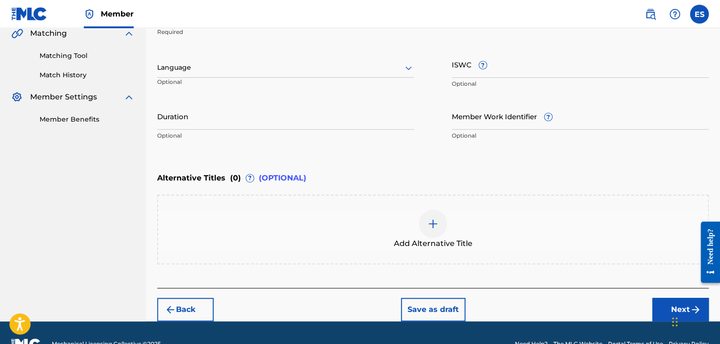
click at [227, 65] on div at bounding box center [285, 68] width 257 height 12
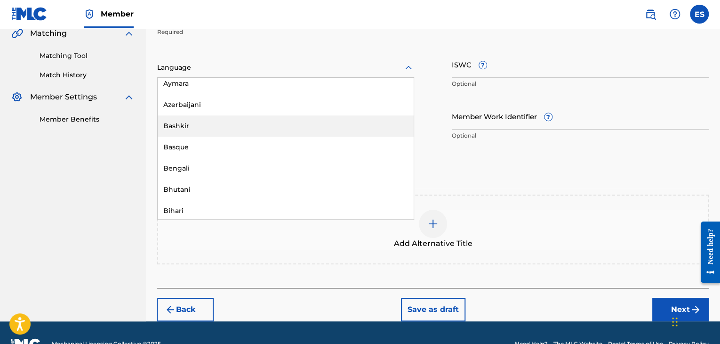
scroll to position [376, 0]
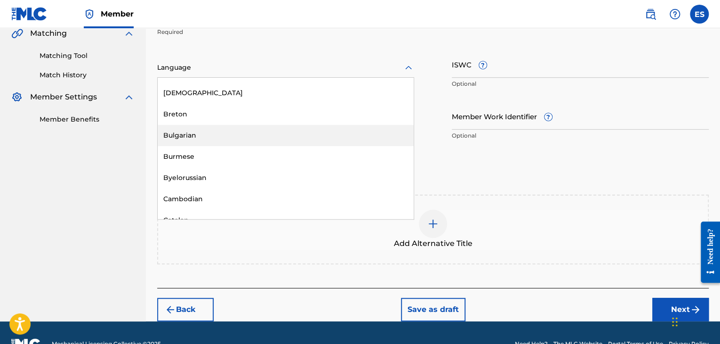
click at [224, 136] on div "Bulgarian" at bounding box center [286, 135] width 256 height 21
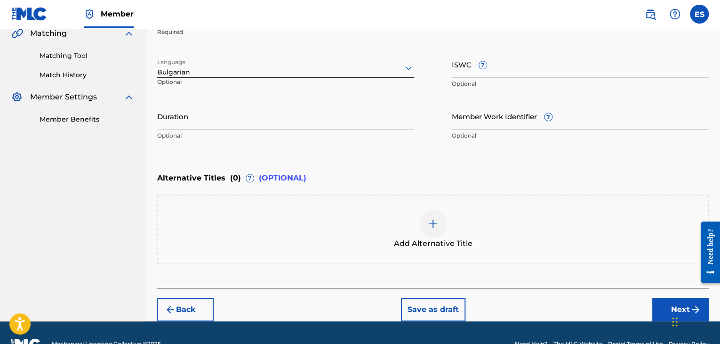
click at [205, 107] on input "Duration" at bounding box center [285, 116] width 257 height 27
click at [434, 224] on img at bounding box center [432, 223] width 11 height 11
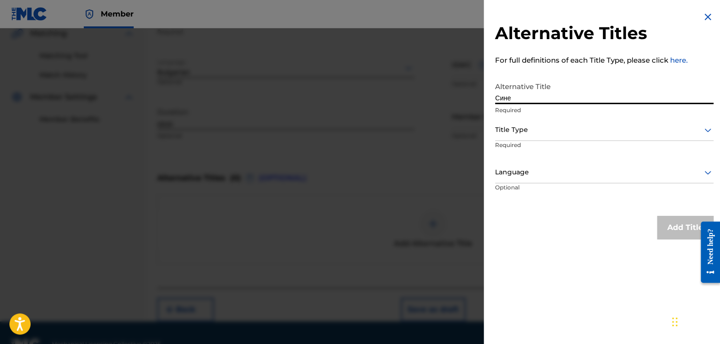
drag, startPoint x: 545, startPoint y: 128, endPoint x: 544, endPoint y: 138, distance: 9.4
click at [544, 132] on div at bounding box center [604, 130] width 218 height 12
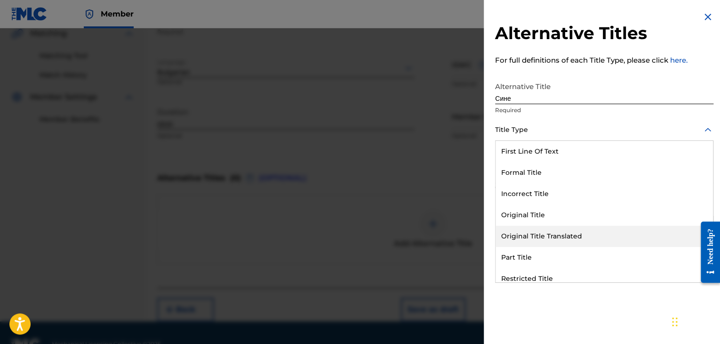
drag, startPoint x: 550, startPoint y: 237, endPoint x: 547, endPoint y: 219, distance: 17.6
click at [550, 234] on div "Original Title Translated" at bounding box center [604, 235] width 217 height 21
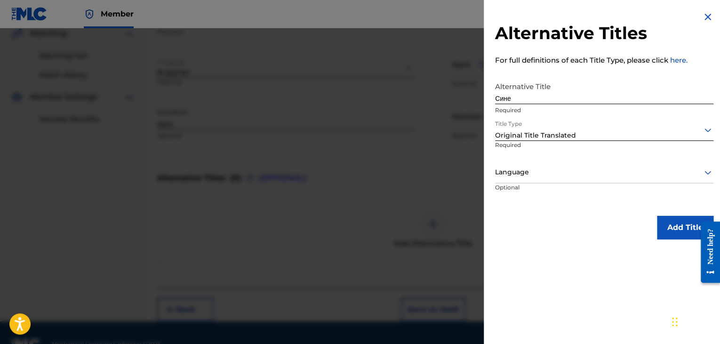
click at [536, 169] on div at bounding box center [604, 172] width 218 height 12
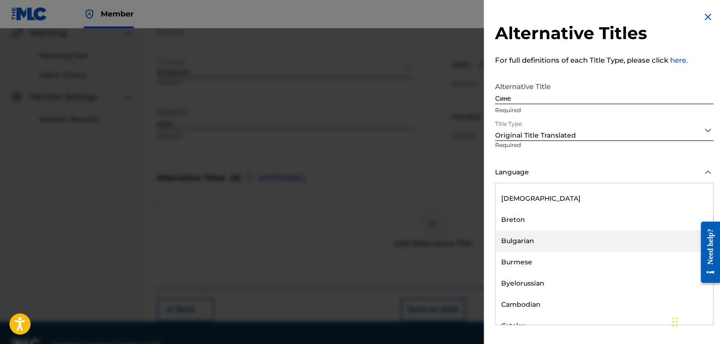
click at [540, 240] on div "Bulgarian" at bounding box center [604, 240] width 217 height 21
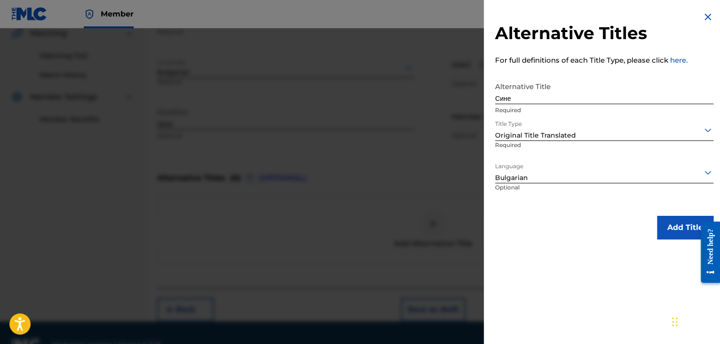
click at [665, 228] on button "Add Title" at bounding box center [685, 228] width 56 height 24
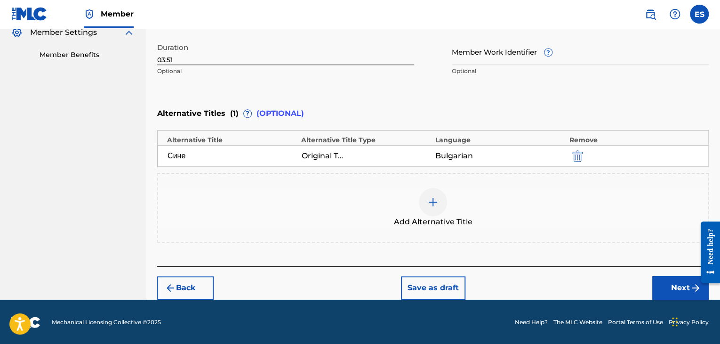
click at [656, 280] on button "Next" at bounding box center [680, 288] width 56 height 24
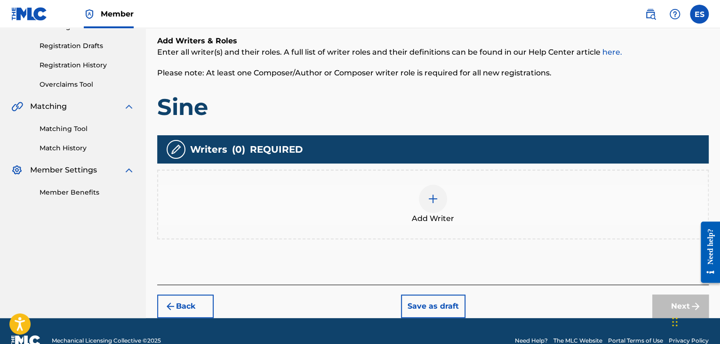
scroll to position [169, 0]
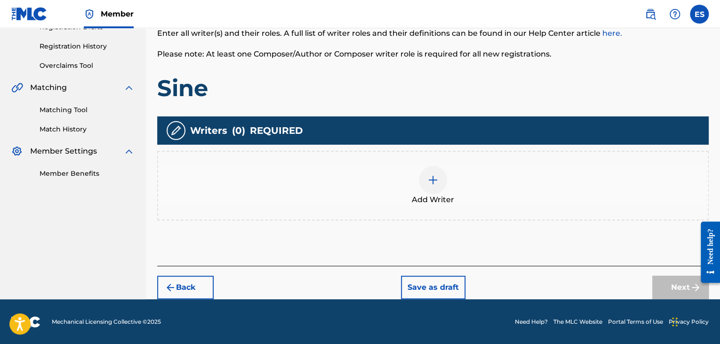
click at [439, 185] on div at bounding box center [433, 180] width 28 height 28
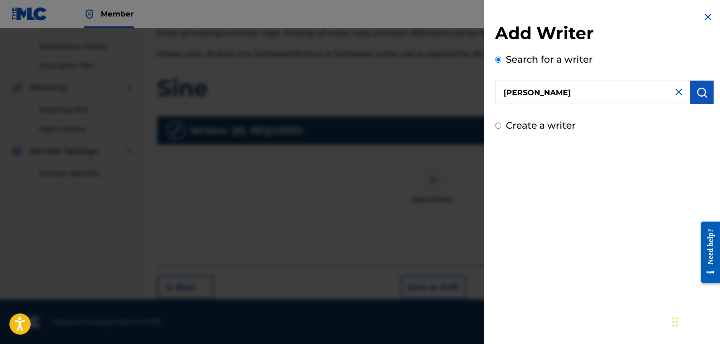
click at [706, 92] on button "submit" at bounding box center [702, 92] width 24 height 24
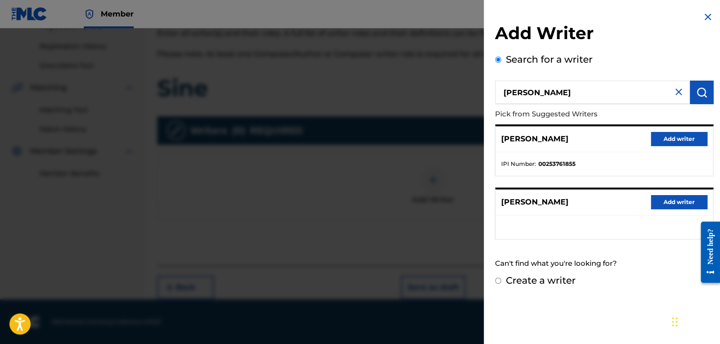
click at [554, 278] on label "Create a writer" at bounding box center [541, 279] width 70 height 11
click at [501, 278] on input "Create a writer" at bounding box center [498, 280] width 6 height 6
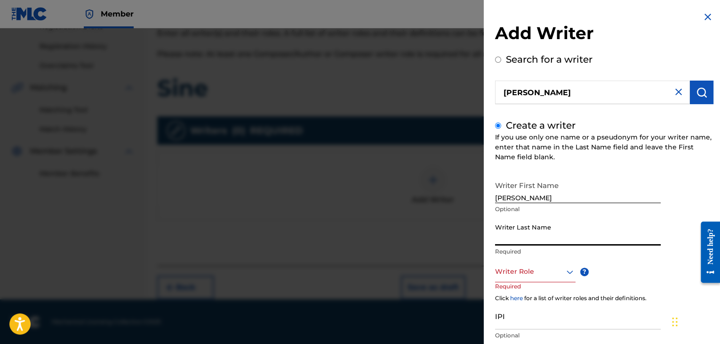
click at [533, 238] on input "Writer Last Name" at bounding box center [578, 231] width 166 height 27
drag, startPoint x: 518, startPoint y: 190, endPoint x: 691, endPoint y: 170, distance: 174.8
click at [686, 172] on div "Create a writer If you use only one name or a pseudonym for your writer name, e…" at bounding box center [604, 250] width 218 height 264
drag, startPoint x: 519, startPoint y: 238, endPoint x: 315, endPoint y: 227, distance: 204.1
click at [360, 234] on div "Add Writer Search for a writer [PERSON_NAME] Create a writer If you use only on…" at bounding box center [360, 185] width 720 height 315
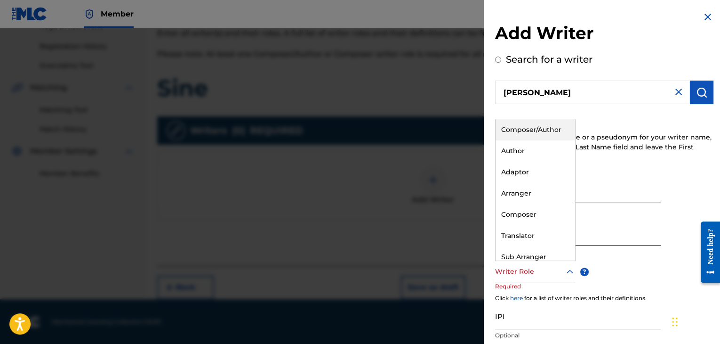
click at [518, 277] on div "Writer Role" at bounding box center [535, 271] width 80 height 21
click at [530, 131] on div "Composer/Author" at bounding box center [536, 129] width 80 height 21
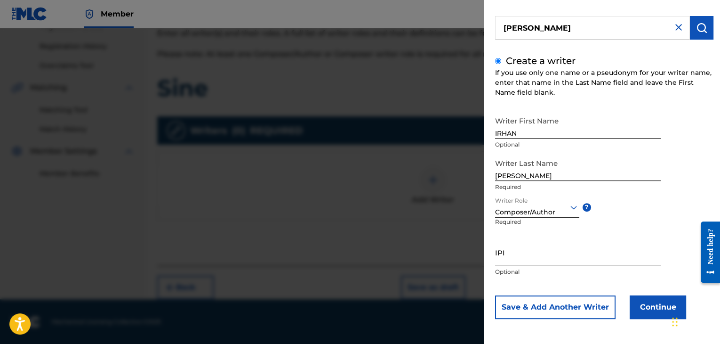
scroll to position [65, 0]
click at [637, 309] on button "Continue" at bounding box center [658, 307] width 56 height 24
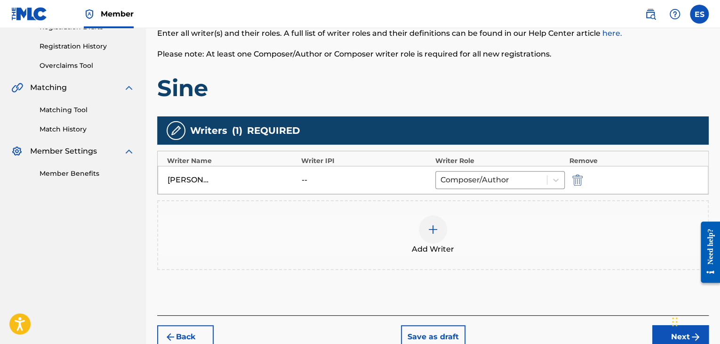
click at [288, 244] on div "Add Writer" at bounding box center [433, 235] width 550 height 40
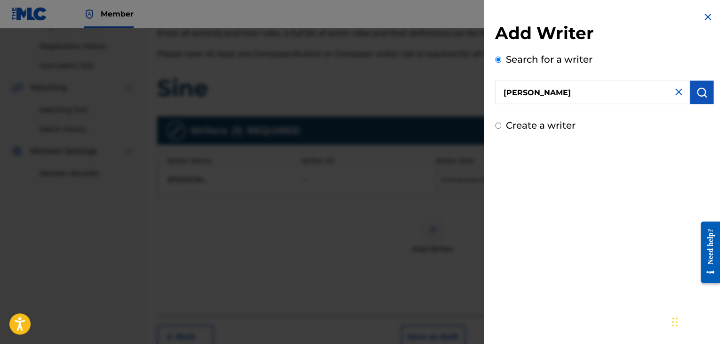
click at [696, 91] on img "submit" at bounding box center [701, 92] width 11 height 11
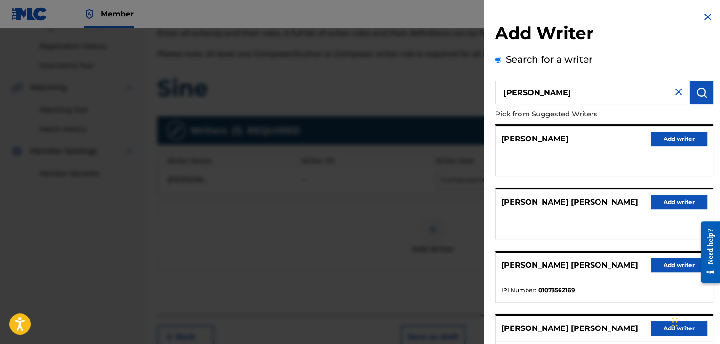
click at [670, 139] on button "Add writer" at bounding box center [679, 139] width 56 height 14
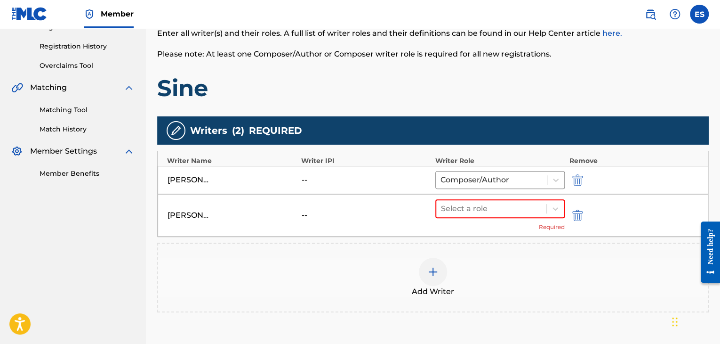
click at [524, 279] on div "Add Writer" at bounding box center [433, 277] width 550 height 40
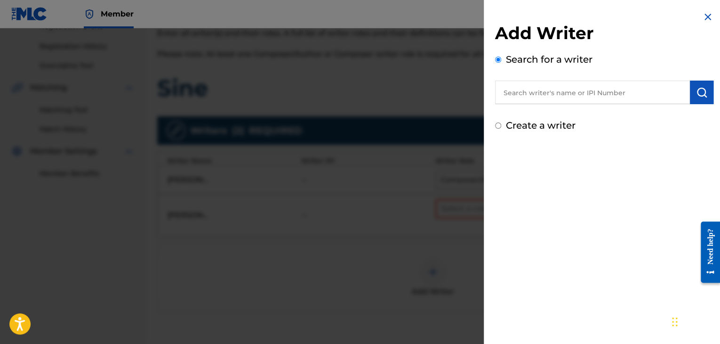
click at [706, 14] on img at bounding box center [707, 16] width 11 height 11
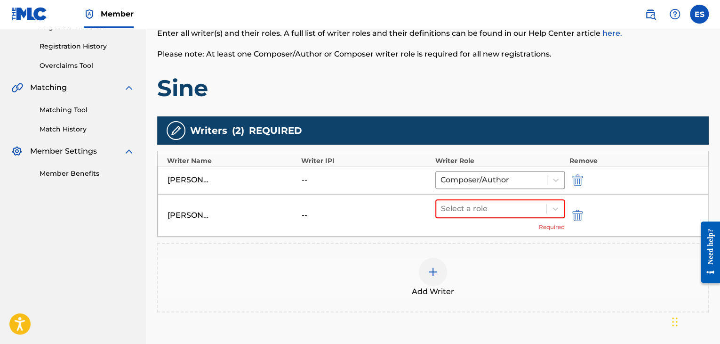
click at [570, 216] on button "submit" at bounding box center [576, 214] width 14 height 11
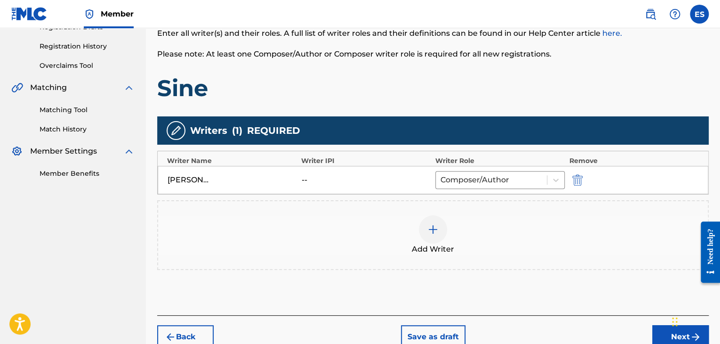
click at [447, 224] on div "Add Writer" at bounding box center [433, 235] width 550 height 40
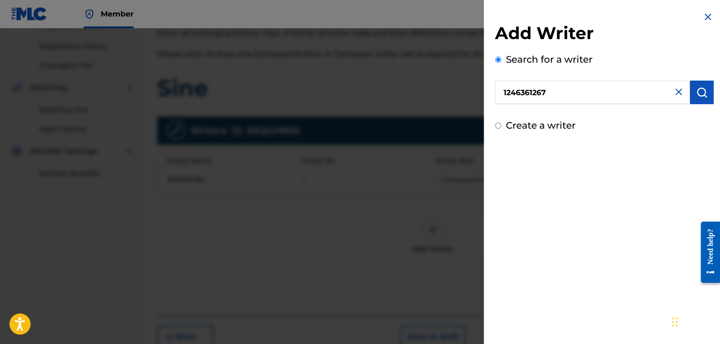
click at [706, 84] on button "submit" at bounding box center [702, 92] width 24 height 24
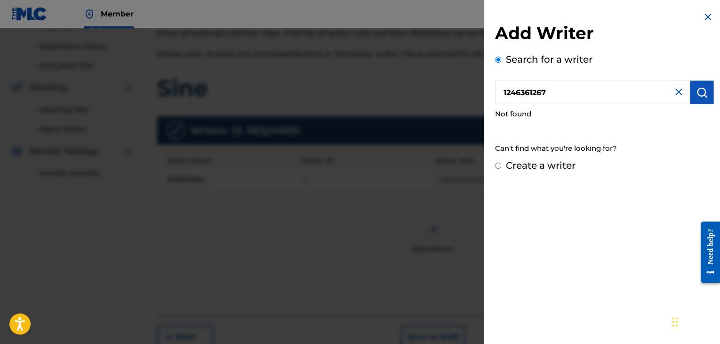
click at [541, 168] on label "Create a writer" at bounding box center [541, 165] width 70 height 11
click at [501, 168] on input "Create a writer" at bounding box center [498, 165] width 6 height 6
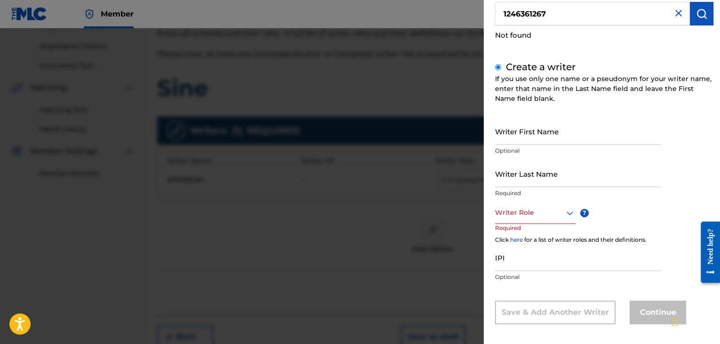
scroll to position [84, 0]
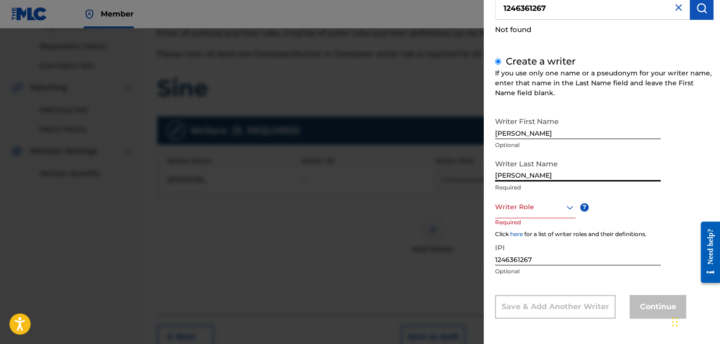
drag, startPoint x: 519, startPoint y: 129, endPoint x: 722, endPoint y: 108, distance: 204.9
click at [720, 113] on html "Accessibility Screen-Reader Guide, Feedback, and Issue Reporting | New window M…" at bounding box center [360, 3] width 720 height 344
drag, startPoint x: 519, startPoint y: 173, endPoint x: 164, endPoint y: 127, distance: 357.9
click at [309, 160] on div "Add Writer Search for a writer 1246361267 Not found Create a writer If you use …" at bounding box center [360, 185] width 720 height 315
click at [513, 204] on div at bounding box center [535, 207] width 80 height 12
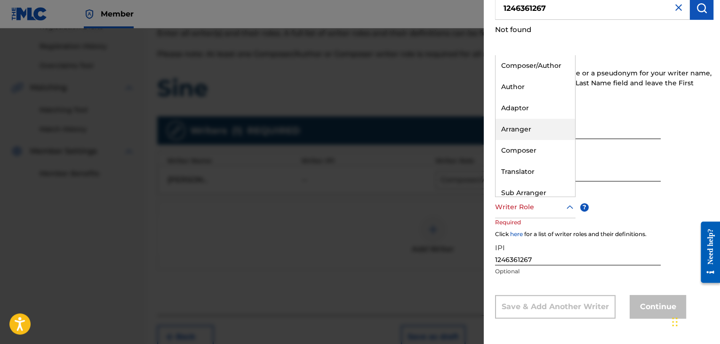
click at [527, 123] on div "Arranger" at bounding box center [536, 129] width 80 height 21
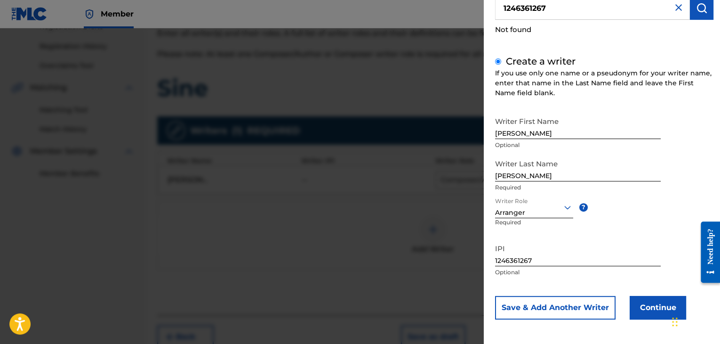
click at [649, 312] on button "Continue" at bounding box center [658, 308] width 56 height 24
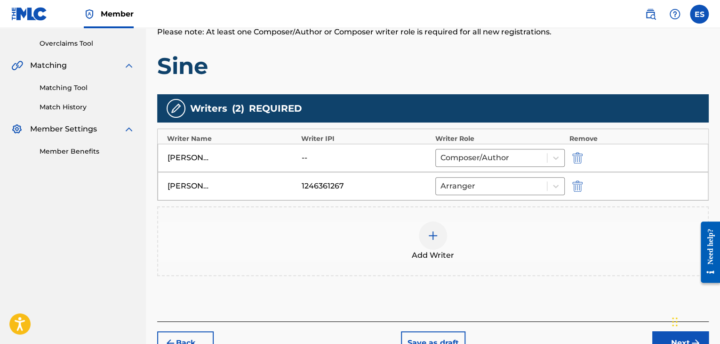
scroll to position [247, 0]
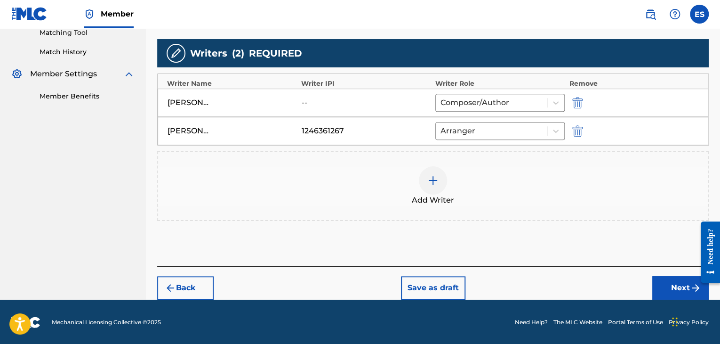
click at [659, 290] on button "Next" at bounding box center [680, 288] width 56 height 24
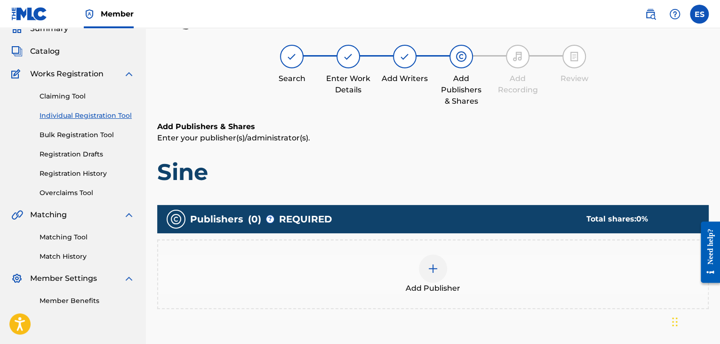
scroll to position [159, 0]
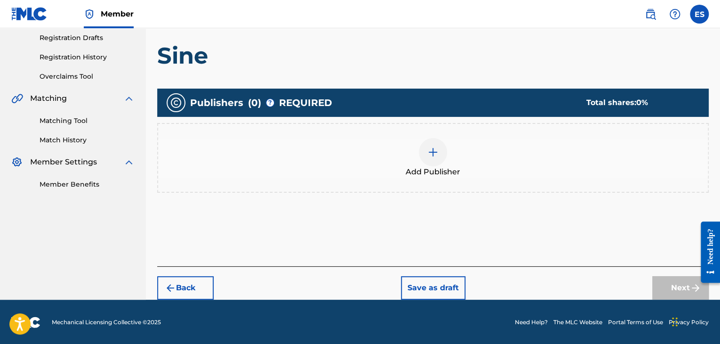
click at [433, 165] on div at bounding box center [433, 152] width 28 height 28
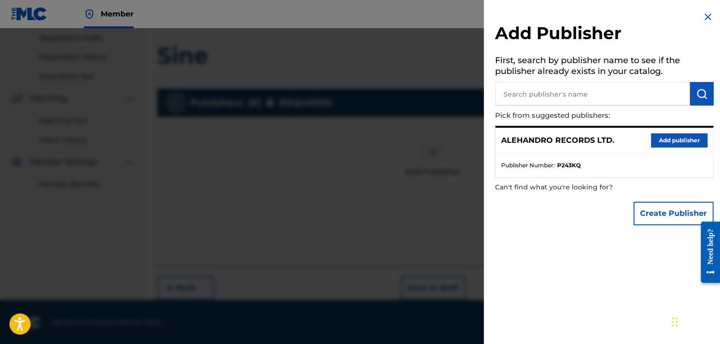
click at [670, 138] on button "Add publisher" at bounding box center [679, 140] width 56 height 14
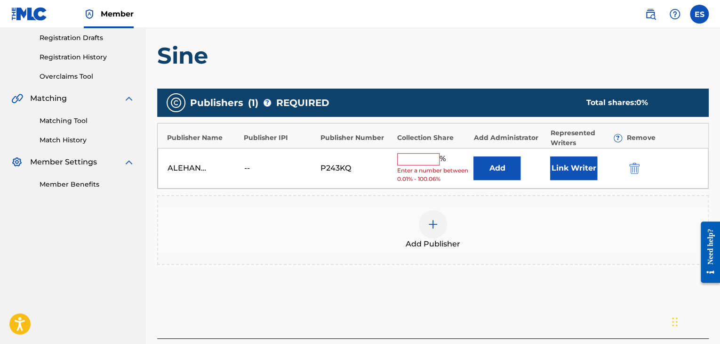
drag, startPoint x: 408, startPoint y: 164, endPoint x: 416, endPoint y: 168, distance: 8.6
click at [408, 164] on div "% Enter a number between 0.01% - 100.06%" at bounding box center [433, 168] width 72 height 31
click at [422, 157] on input "text" at bounding box center [418, 159] width 42 height 12
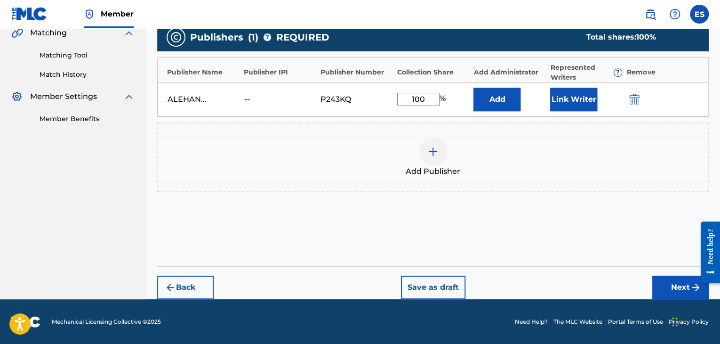
click at [681, 287] on button "Next" at bounding box center [680, 287] width 56 height 24
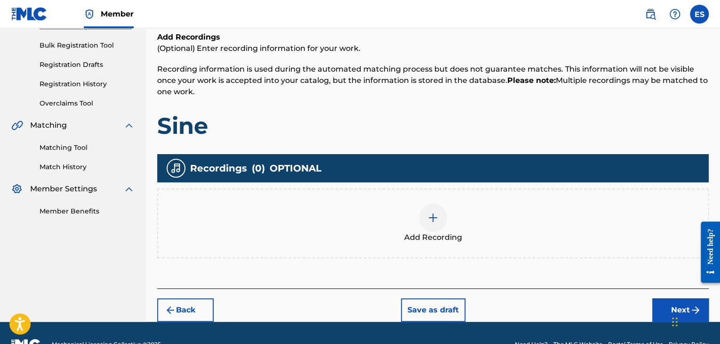
scroll to position [154, 0]
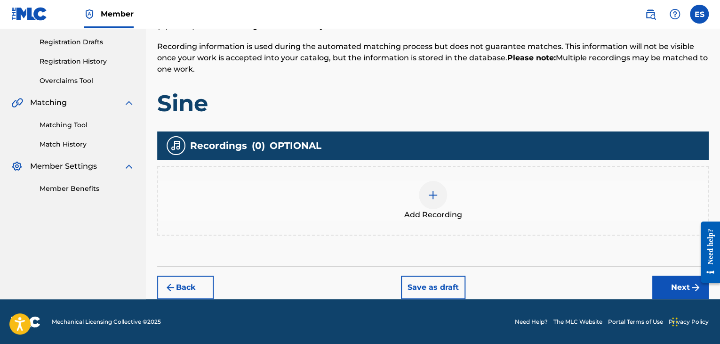
click at [431, 193] on img at bounding box center [432, 194] width 11 height 11
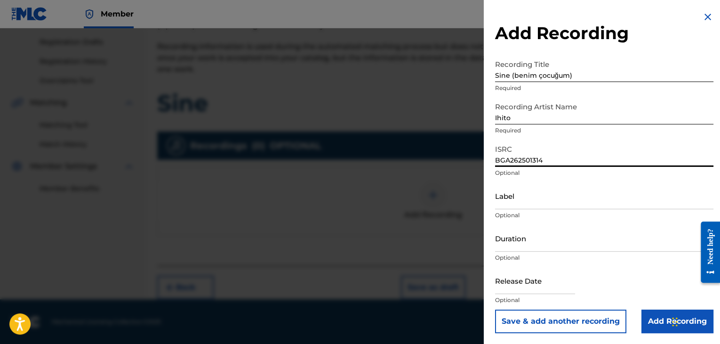
drag, startPoint x: 537, startPoint y: 232, endPoint x: 537, endPoint y: 243, distance: 11.3
click at [537, 232] on input "Duration" at bounding box center [604, 237] width 218 height 27
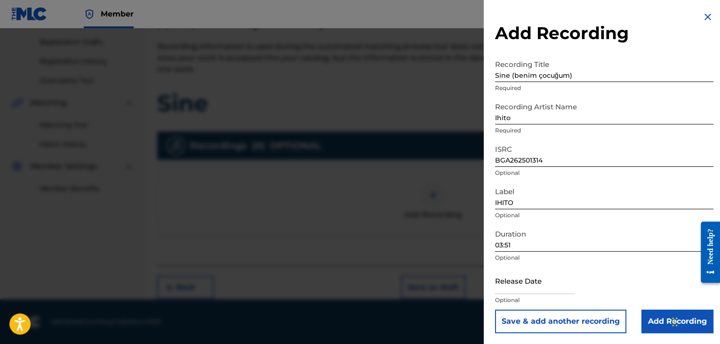
click at [654, 322] on input "Add Recording" at bounding box center [677, 321] width 72 height 24
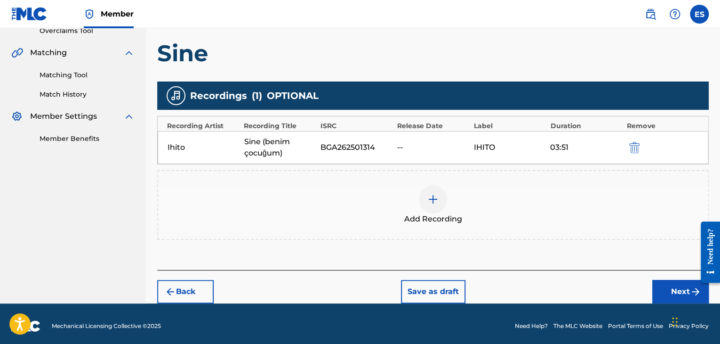
scroll to position [208, 0]
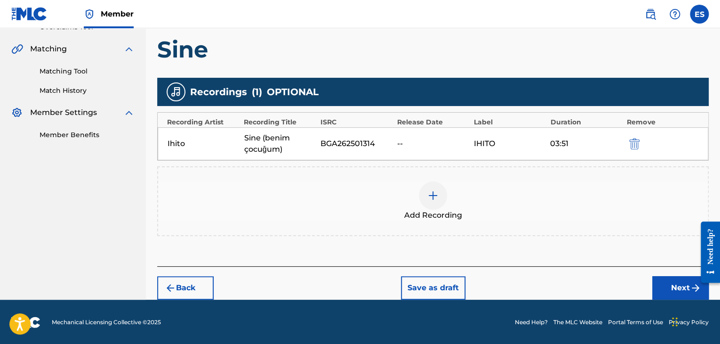
click at [658, 287] on button "Next" at bounding box center [680, 288] width 56 height 24
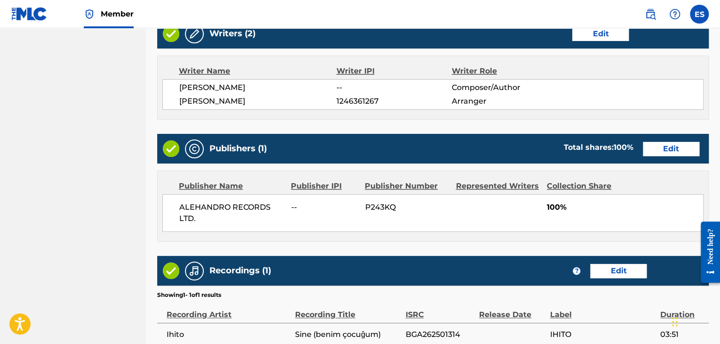
scroll to position [512, 0]
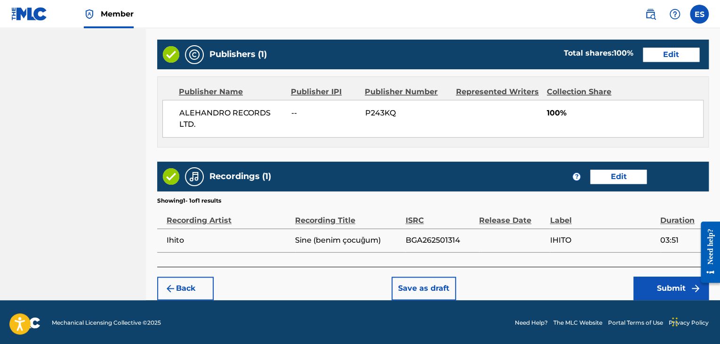
click at [656, 280] on button "Submit" at bounding box center [670, 288] width 75 height 24
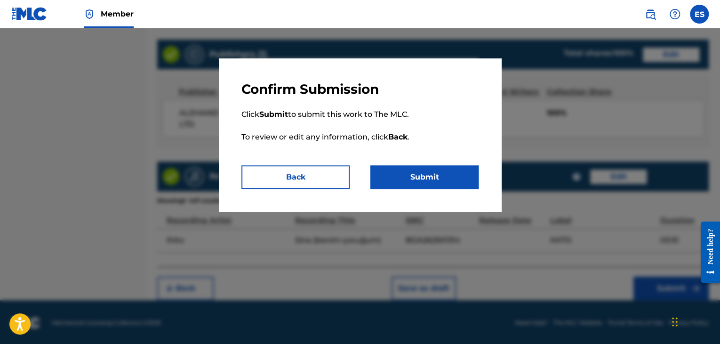
click at [446, 178] on button "Submit" at bounding box center [424, 177] width 108 height 24
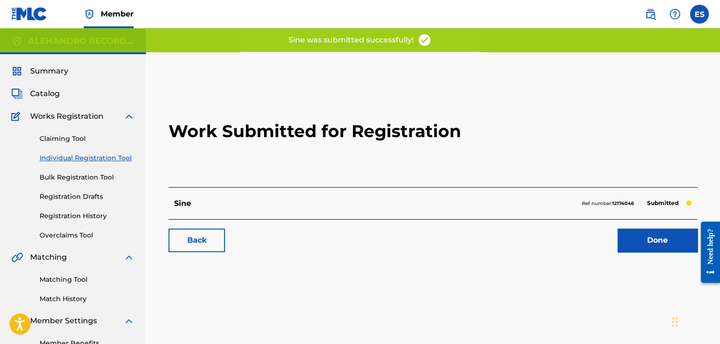
click at [74, 156] on link "Individual Registration Tool" at bounding box center [87, 158] width 95 height 10
